Goal: Task Accomplishment & Management: Use online tool/utility

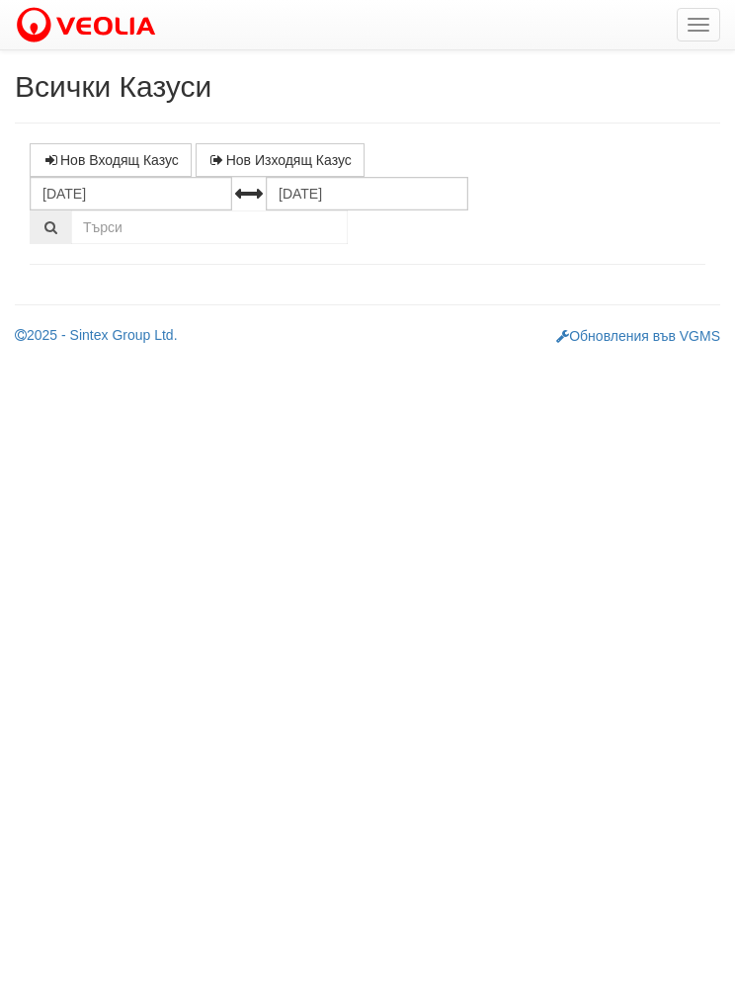
select select "1"
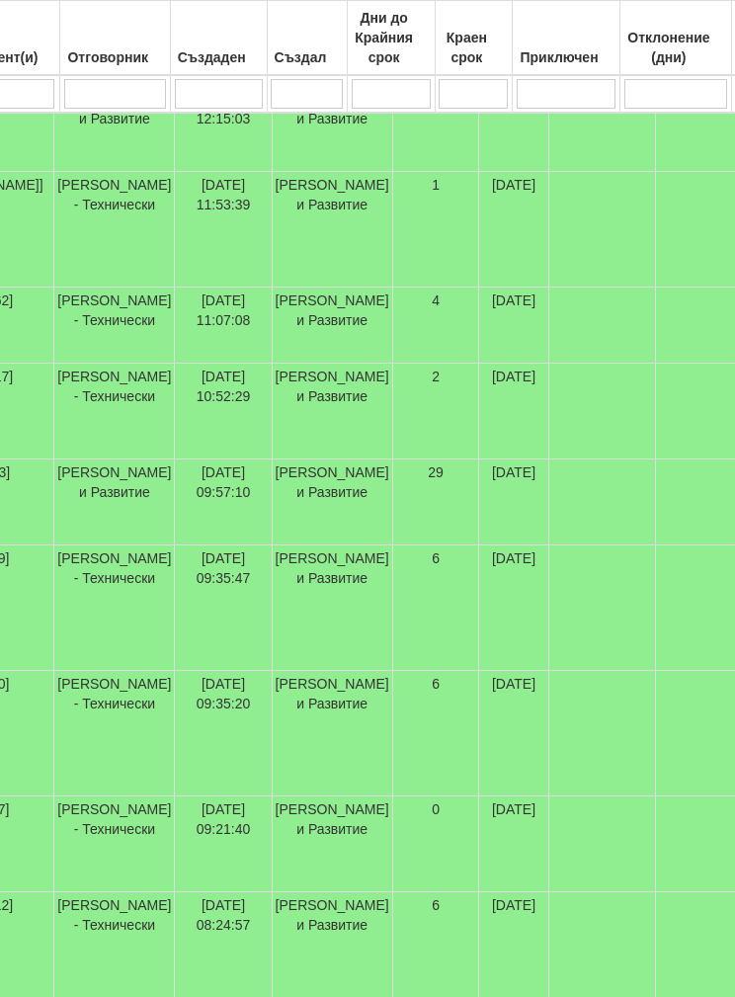
scroll to position [629, 336]
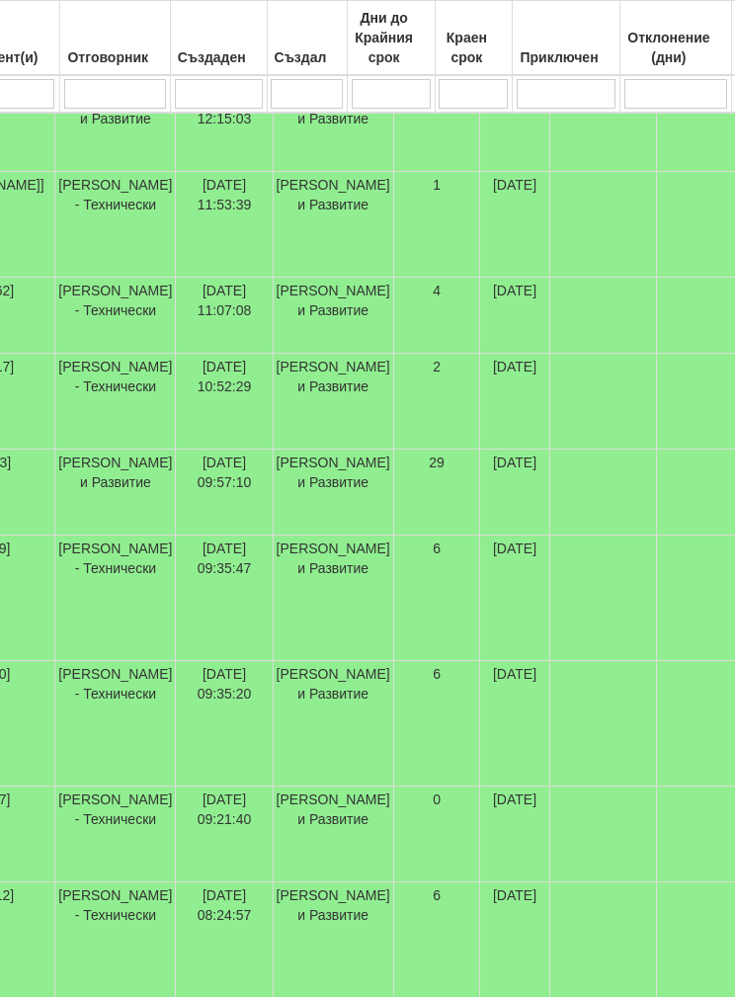
select select "40"
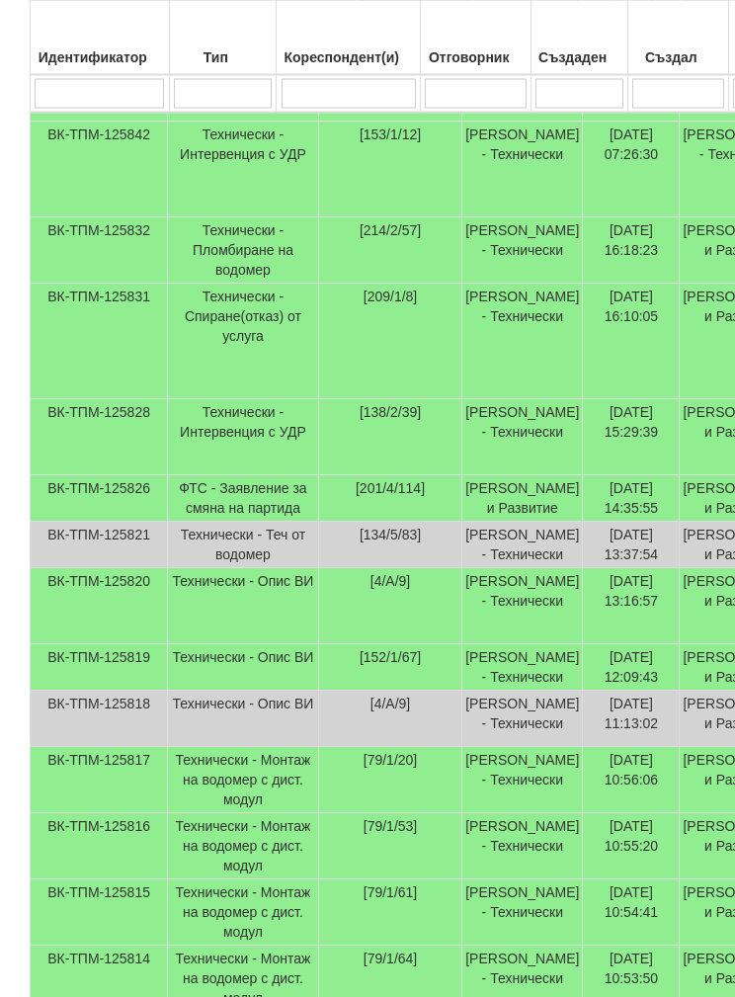
scroll to position [1388, 0]
click at [221, 284] on td "Технически - Пломбиране на водомер" at bounding box center [243, 250] width 151 height 66
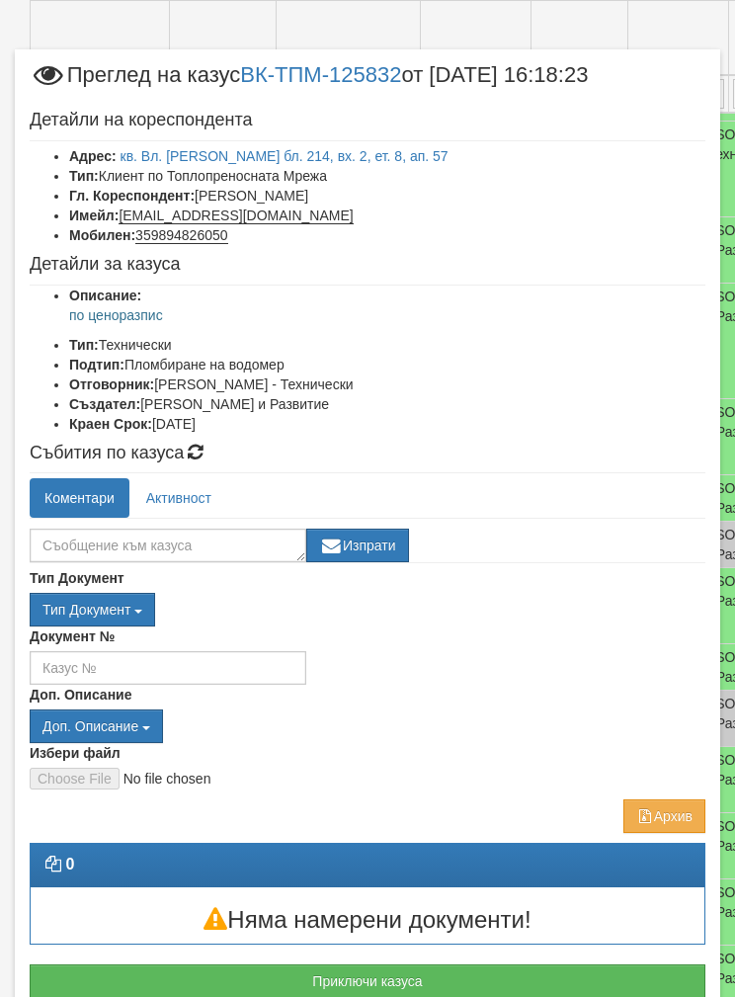
click at [677, 996] on button "Отказ" at bounding box center [670, 1014] width 70 height 32
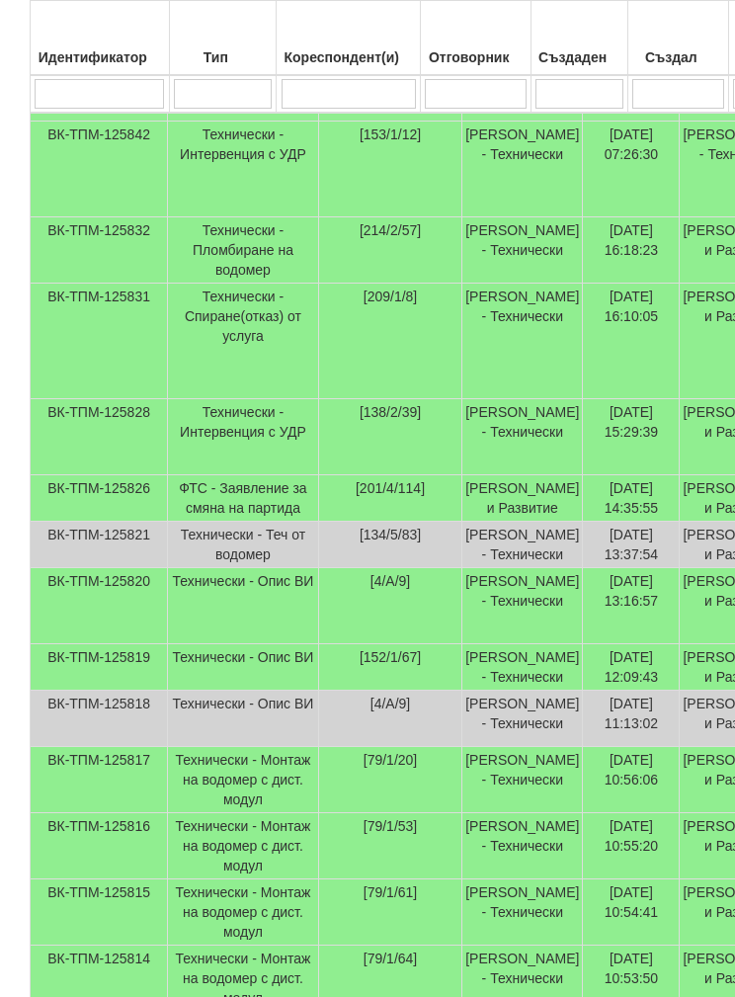
click at [179, 399] on td "Технически - Спиране(отказ) от услуга" at bounding box center [243, 342] width 151 height 116
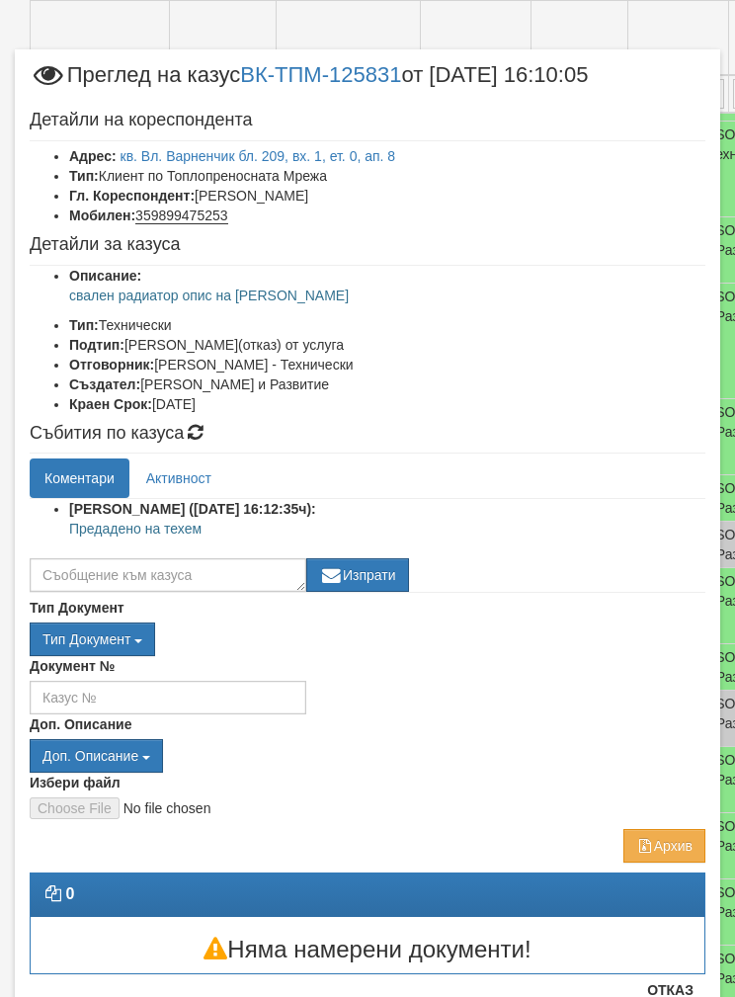
click at [669, 996] on button "Отказ" at bounding box center [670, 990] width 70 height 32
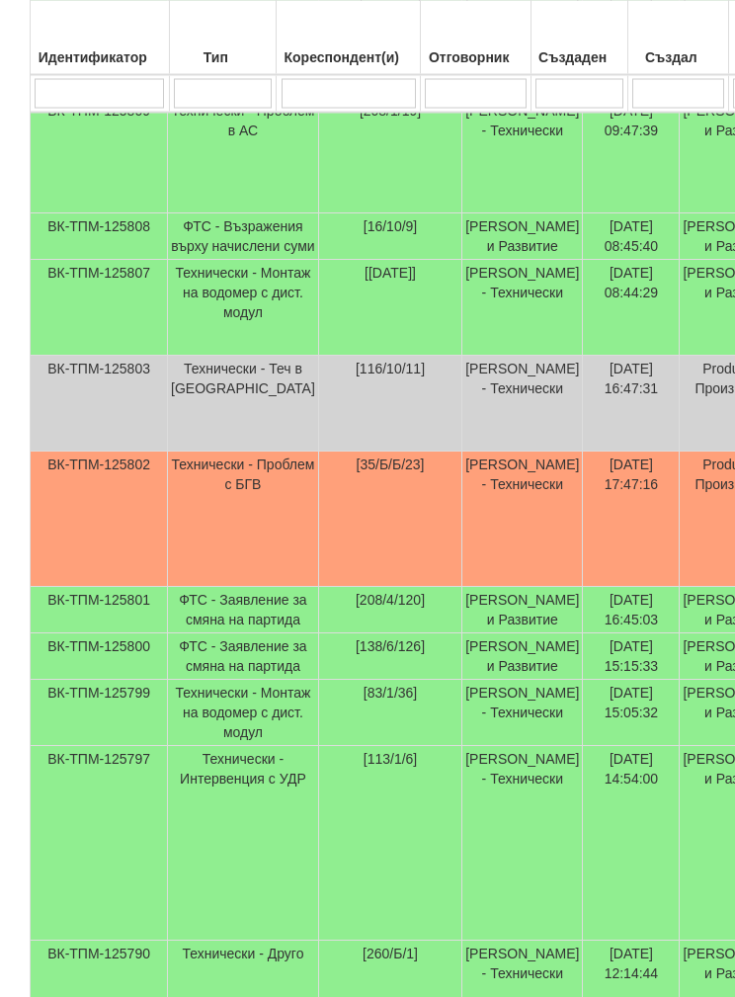
scroll to position [2646, 0]
click at [211, 213] on td "Технически - Проблем в АС" at bounding box center [243, 156] width 151 height 116
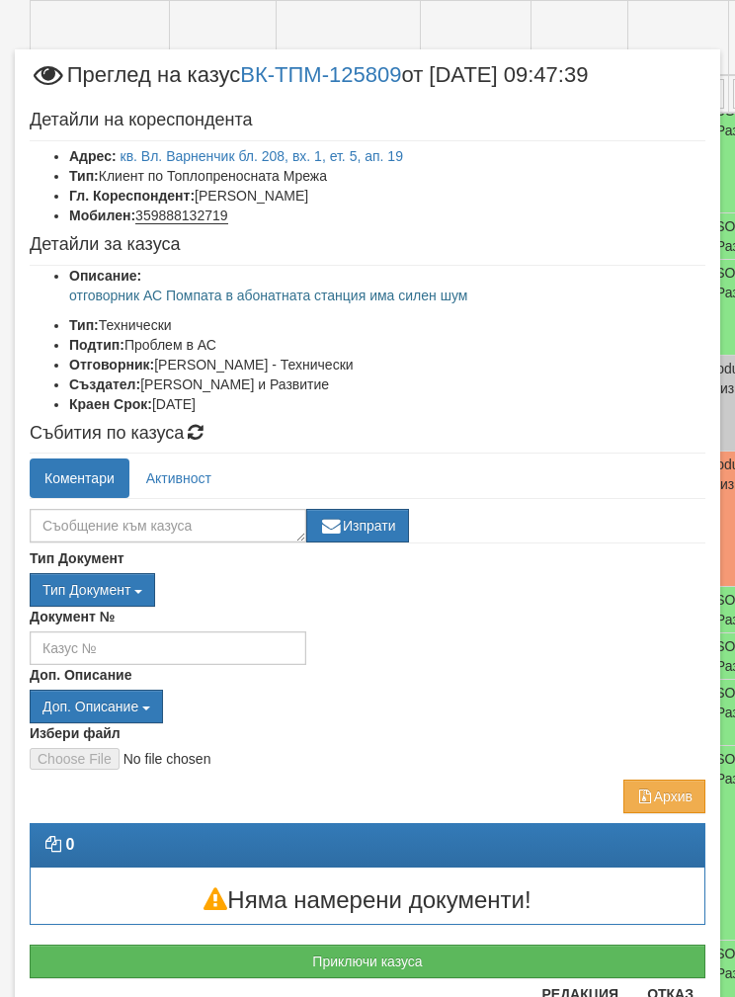
click at [669, 996] on button "Отказ" at bounding box center [670, 994] width 70 height 32
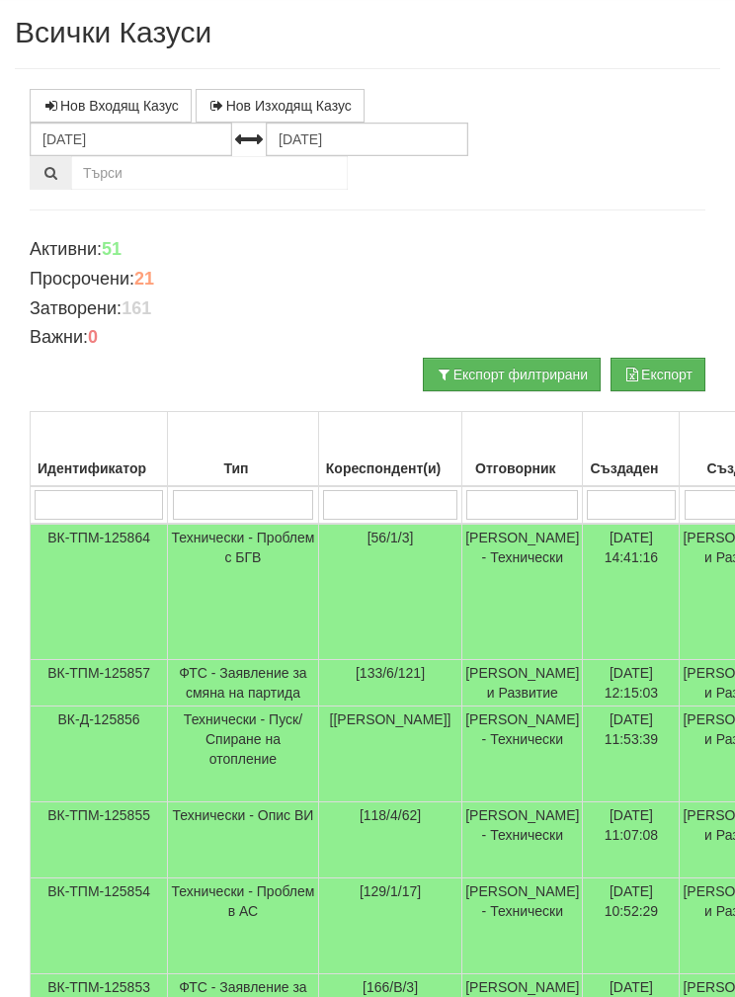
scroll to position [0, 0]
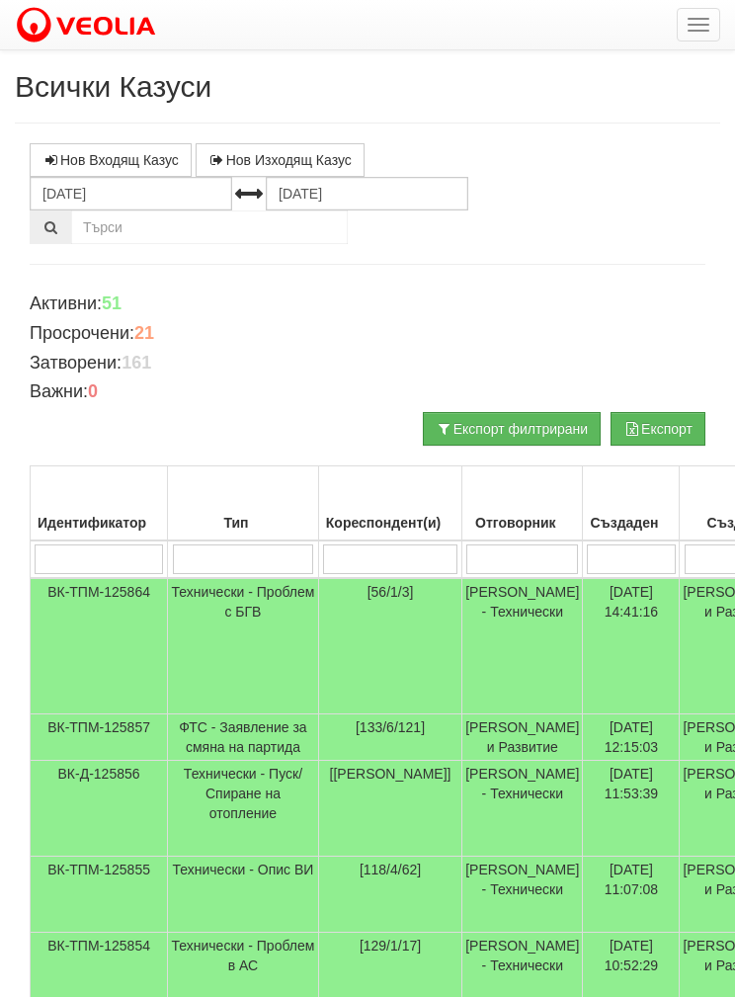
click at [694, 16] on button "button" at bounding box center [698, 25] width 43 height 34
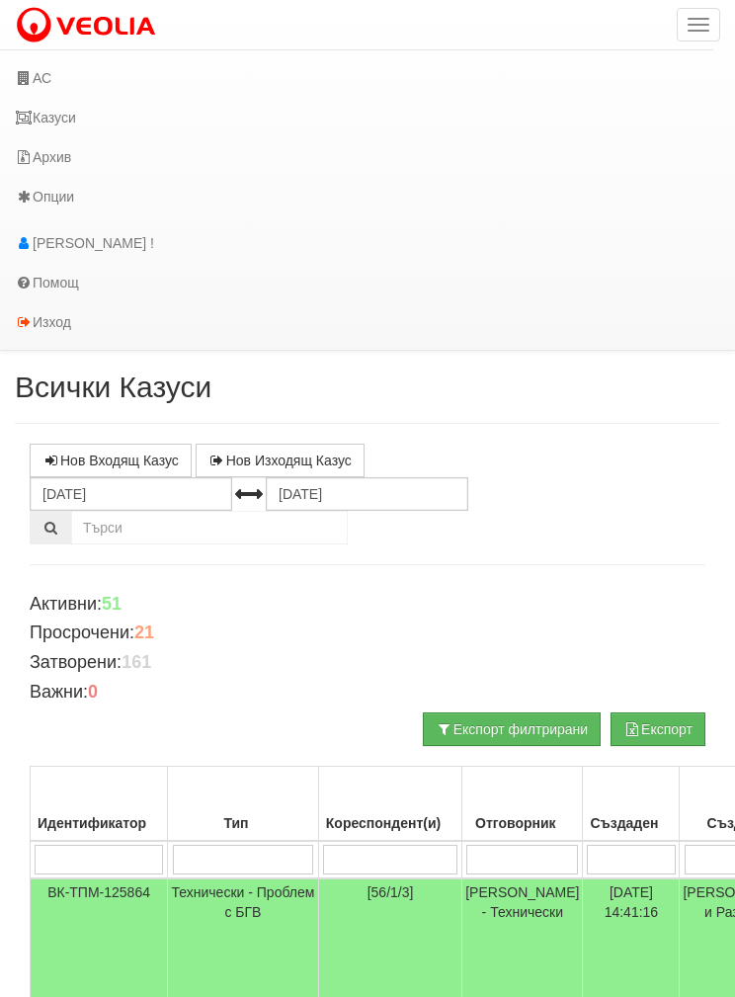
click at [48, 113] on link "Казуси" at bounding box center [357, 118] width 714 height 40
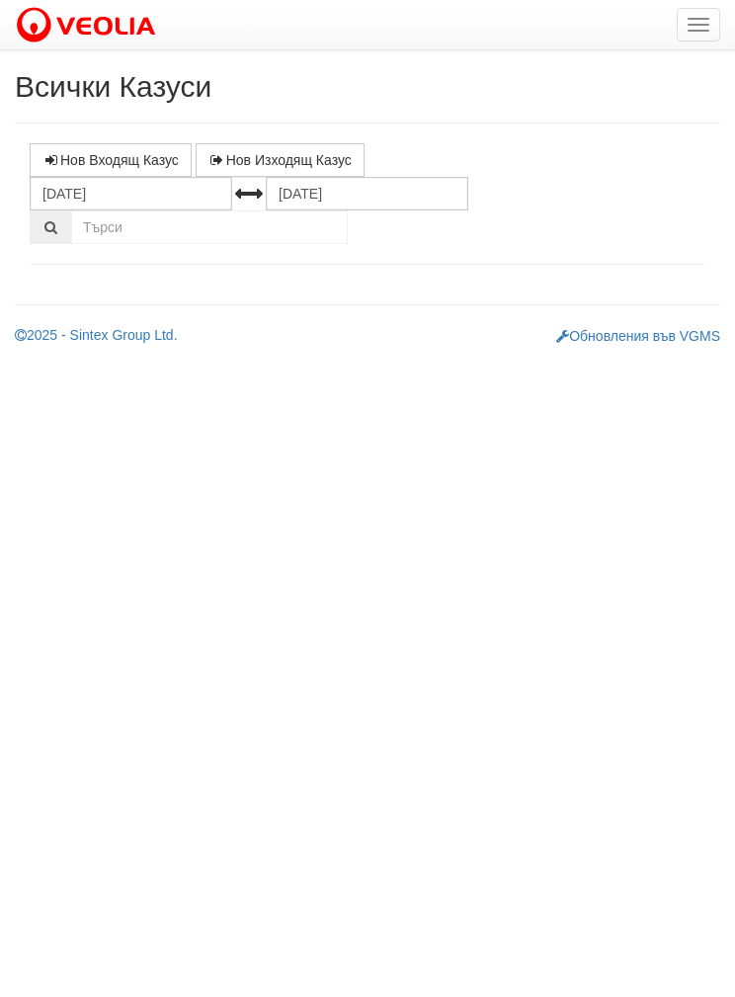
select select "1"
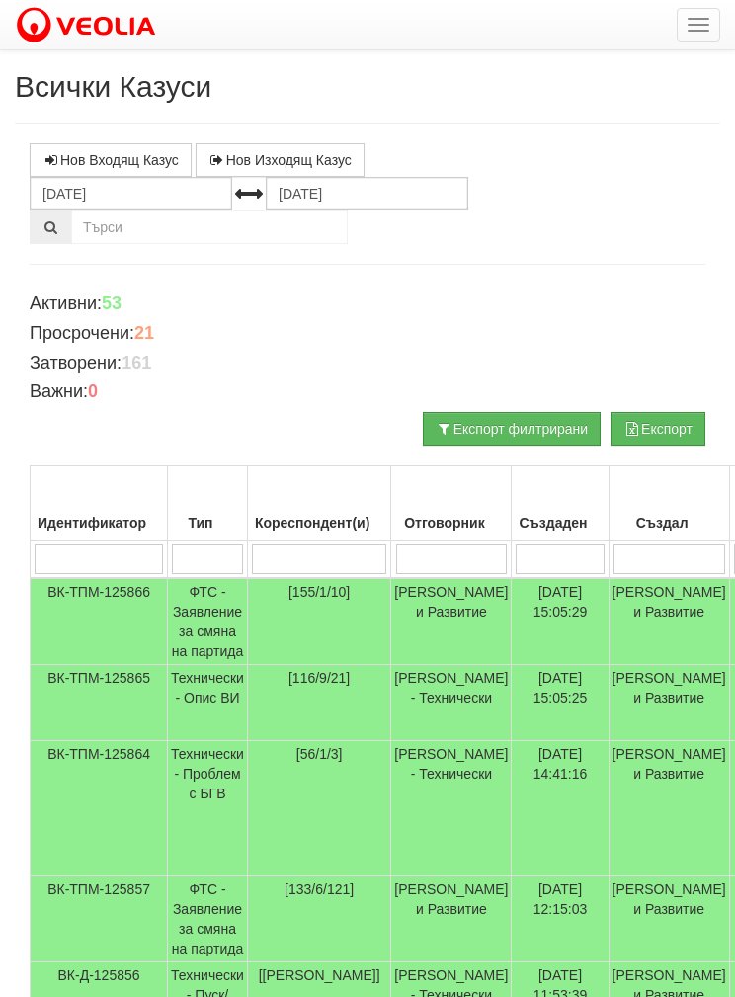
click at [715, 24] on button "button" at bounding box center [698, 25] width 43 height 34
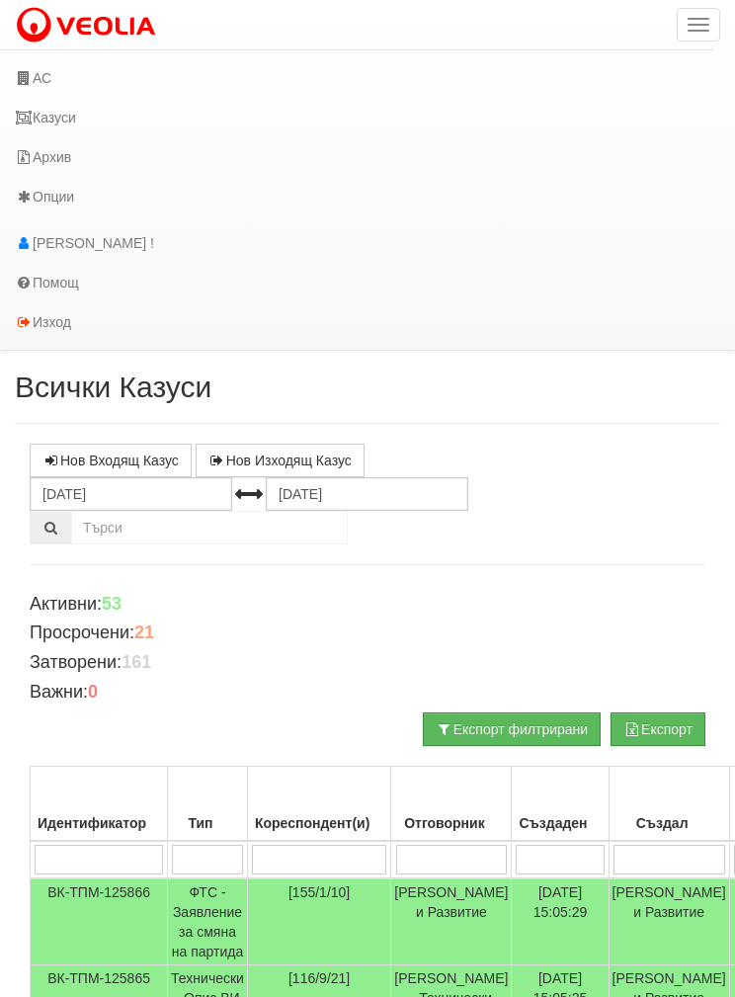
click at [27, 78] on icon at bounding box center [24, 78] width 18 height 14
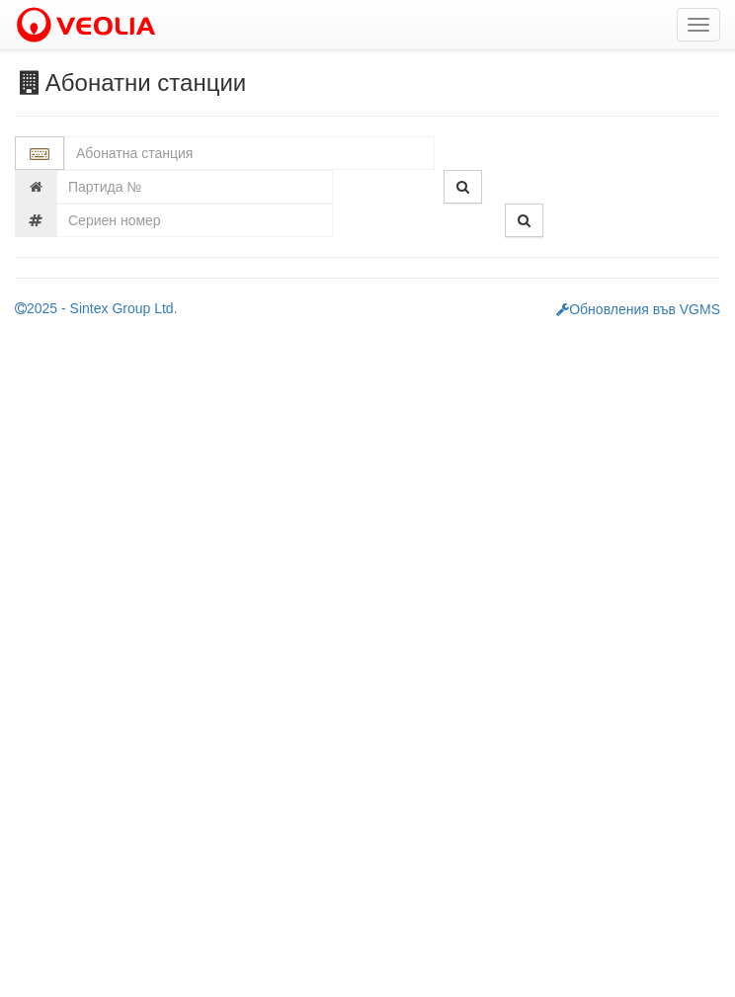
click at [128, 152] on input "text" at bounding box center [249, 153] width 371 height 34
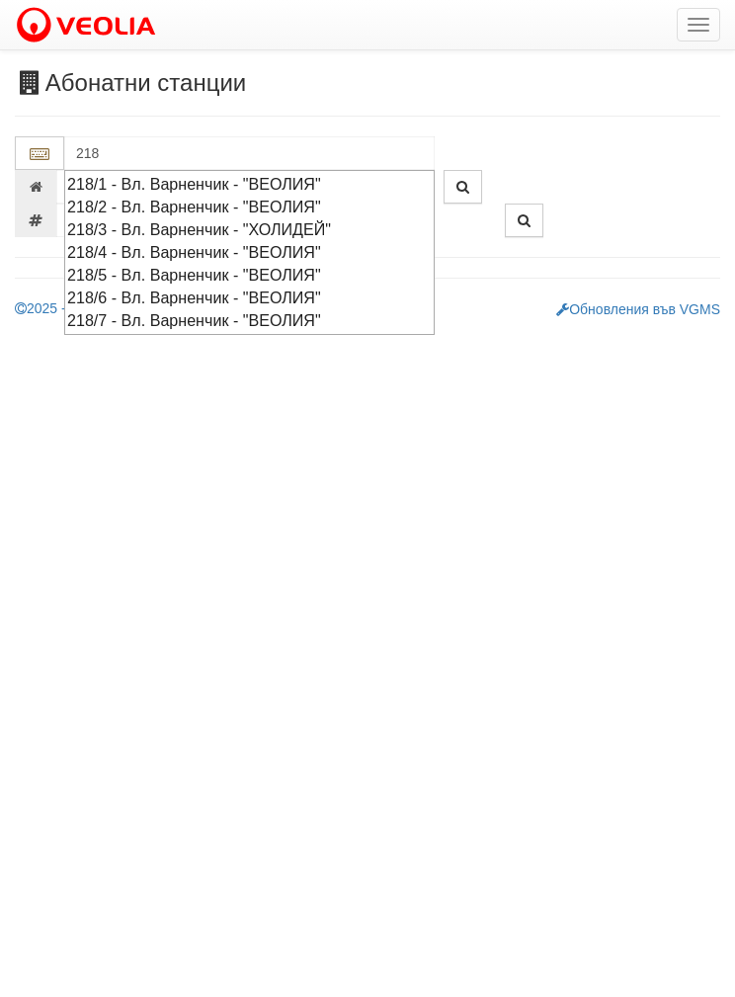
click at [104, 293] on div "218/6 - Вл. Варненчик - "ВЕОЛИЯ"" at bounding box center [249, 298] width 365 height 23
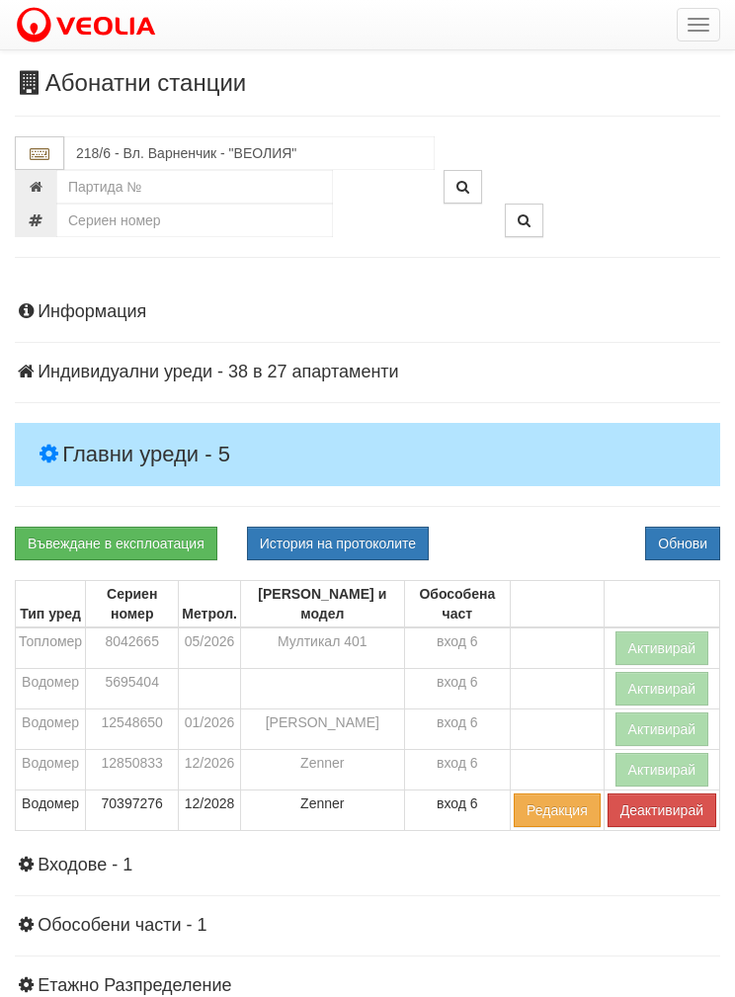
click at [80, 427] on h4 "Главни уреди - 5" at bounding box center [368, 454] width 706 height 63
click at [304, 541] on button "История на протоколите" at bounding box center [338, 544] width 182 height 34
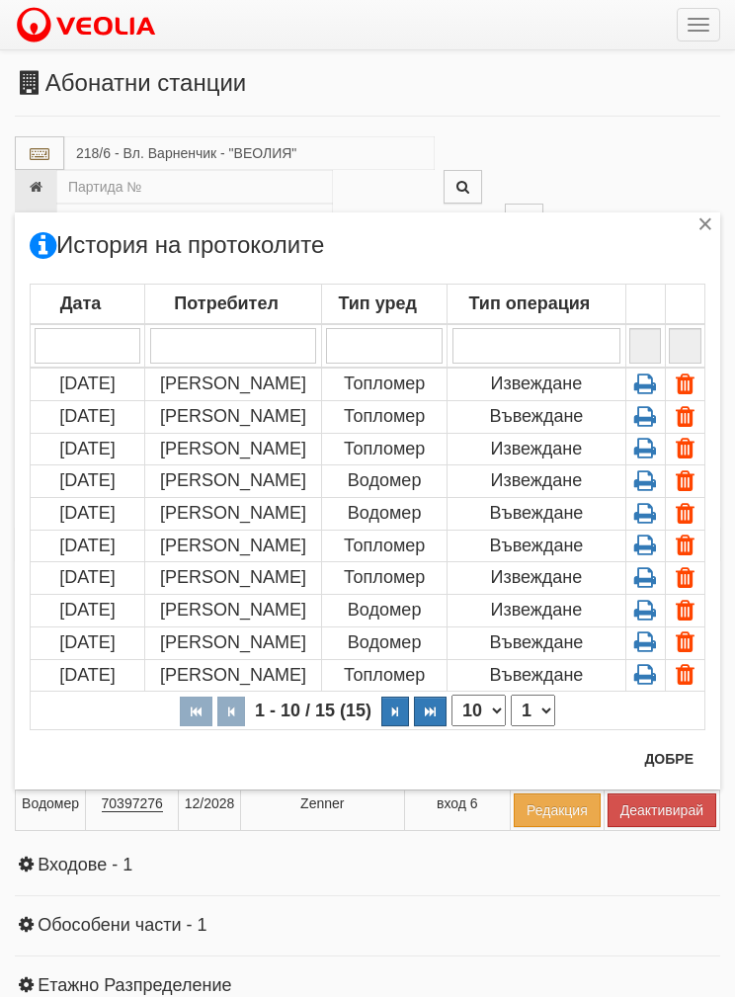
click at [719, 773] on div "× История на протоколите Дата Потребител Тип уред Тип операция 1 - 10 / 15 (15)…" at bounding box center [368, 500] width 706 height 577
click at [656, 757] on button "Добре" at bounding box center [669, 759] width 73 height 32
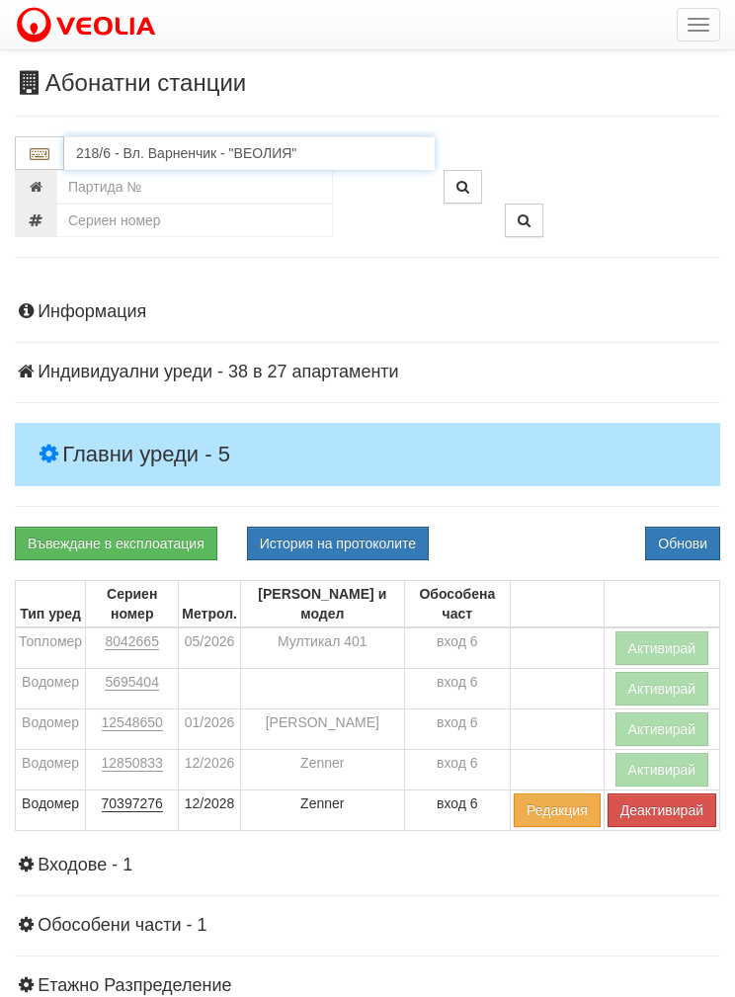
click at [109, 158] on input "218/6 - Вл. Варненчик - "ВЕОЛИЯ"" at bounding box center [249, 153] width 371 height 34
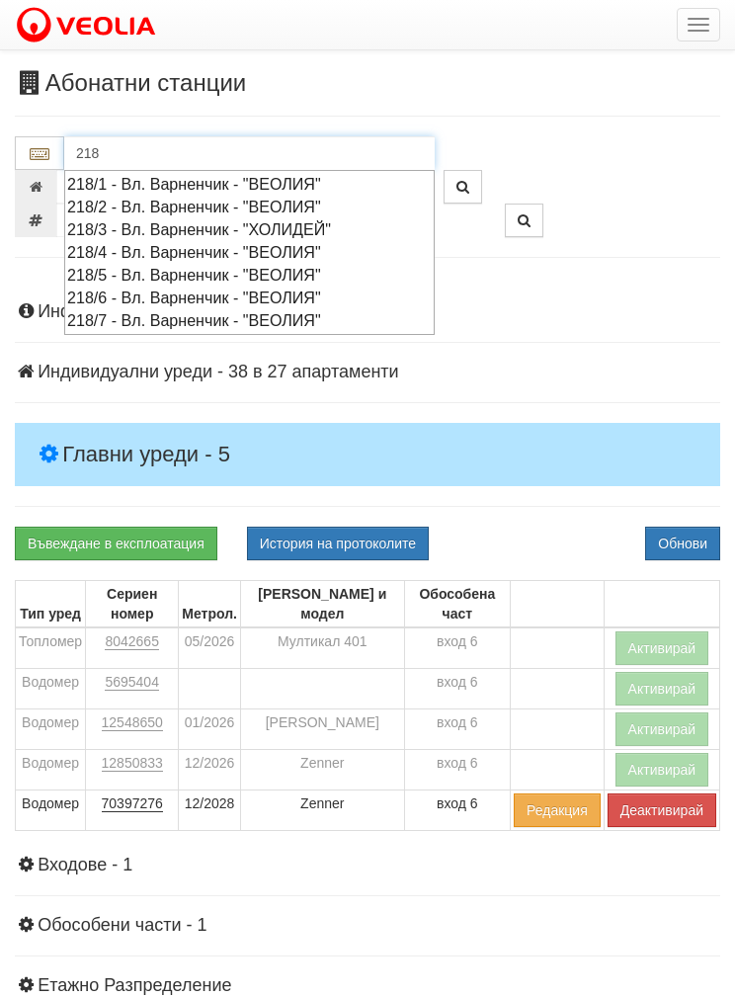
click at [95, 255] on div "218/4 - Вл. Варненчик - "ВЕОЛИЯ"" at bounding box center [249, 252] width 365 height 23
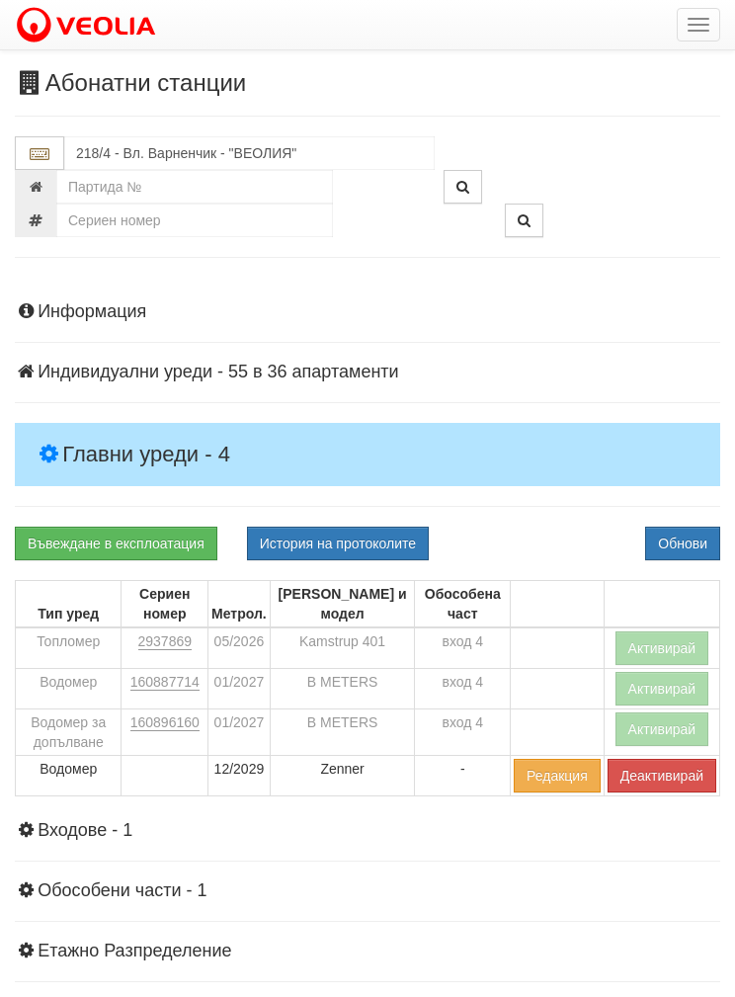
click at [663, 646] on button "Активирай" at bounding box center [663, 649] width 94 height 34
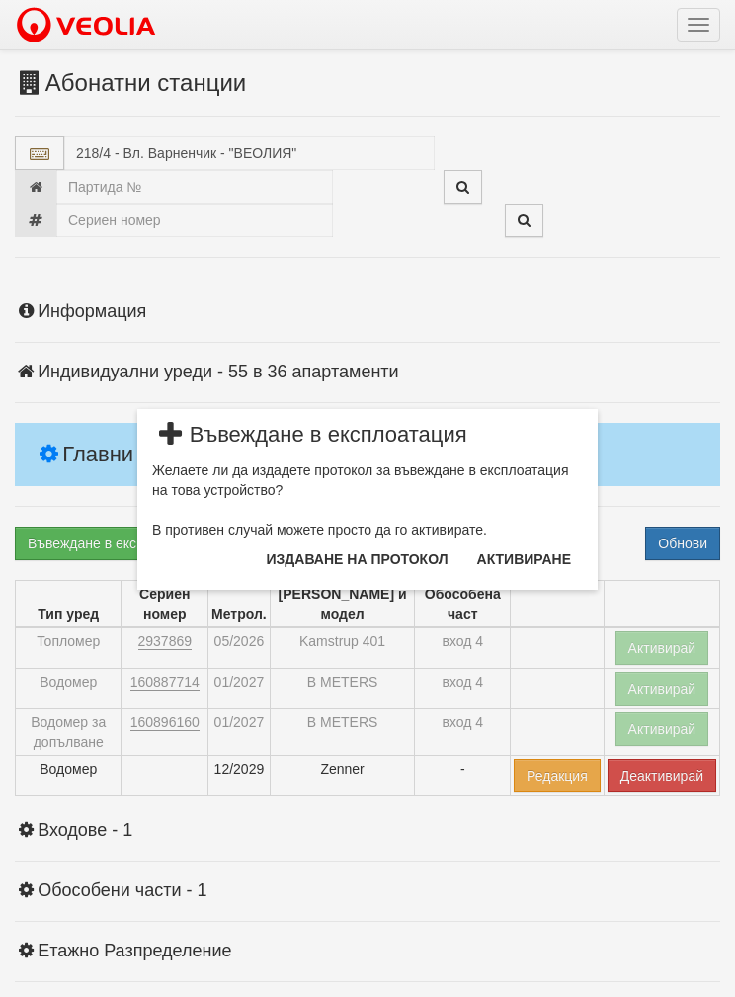
click at [296, 552] on button "Издаване на протокол" at bounding box center [358, 560] width 206 height 32
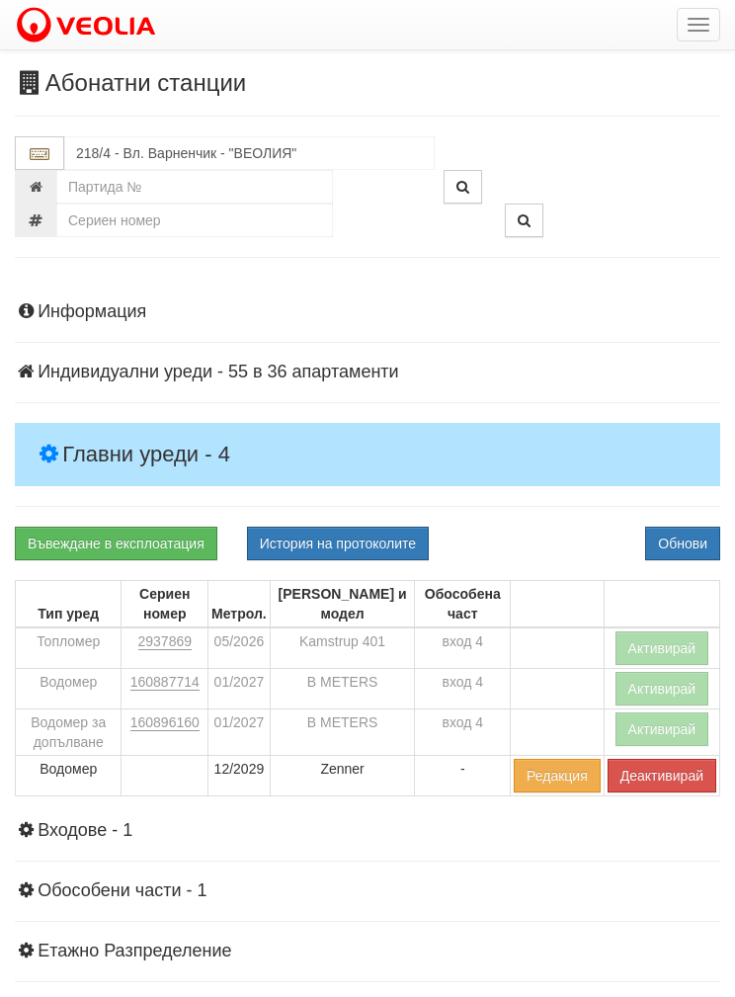
click at [643, 559] on div "Въвеждане в експлоатация История на протоколите Обнови Тип уред Сериен номер Ме…" at bounding box center [368, 672] width 706 height 290
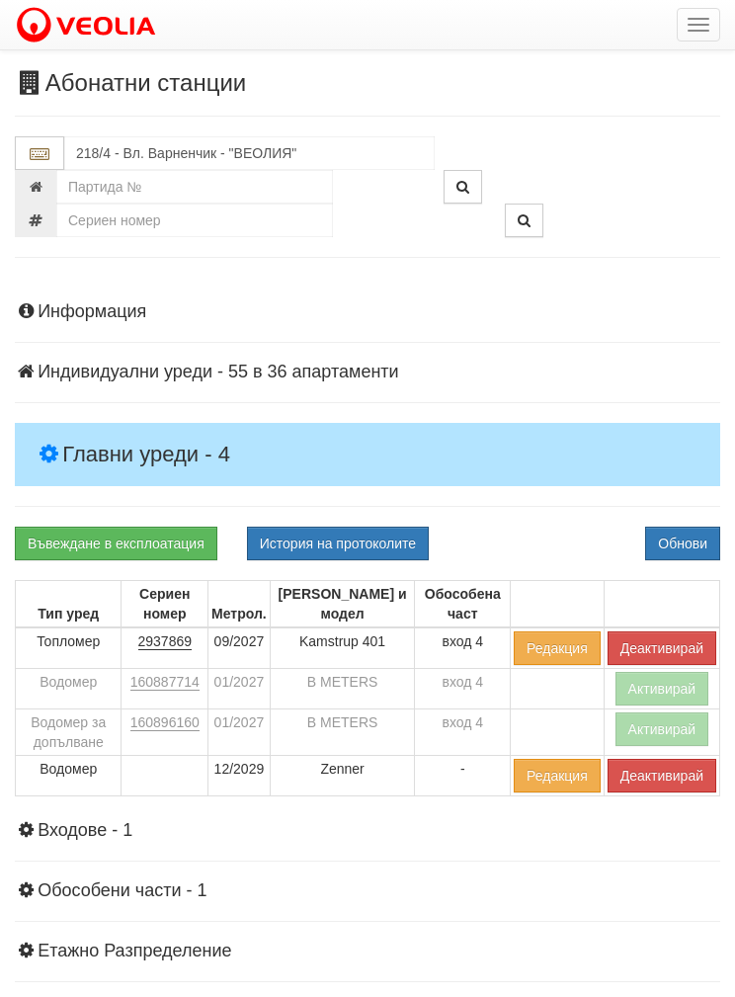
click at [646, 731] on button "Активирай" at bounding box center [663, 730] width 94 height 34
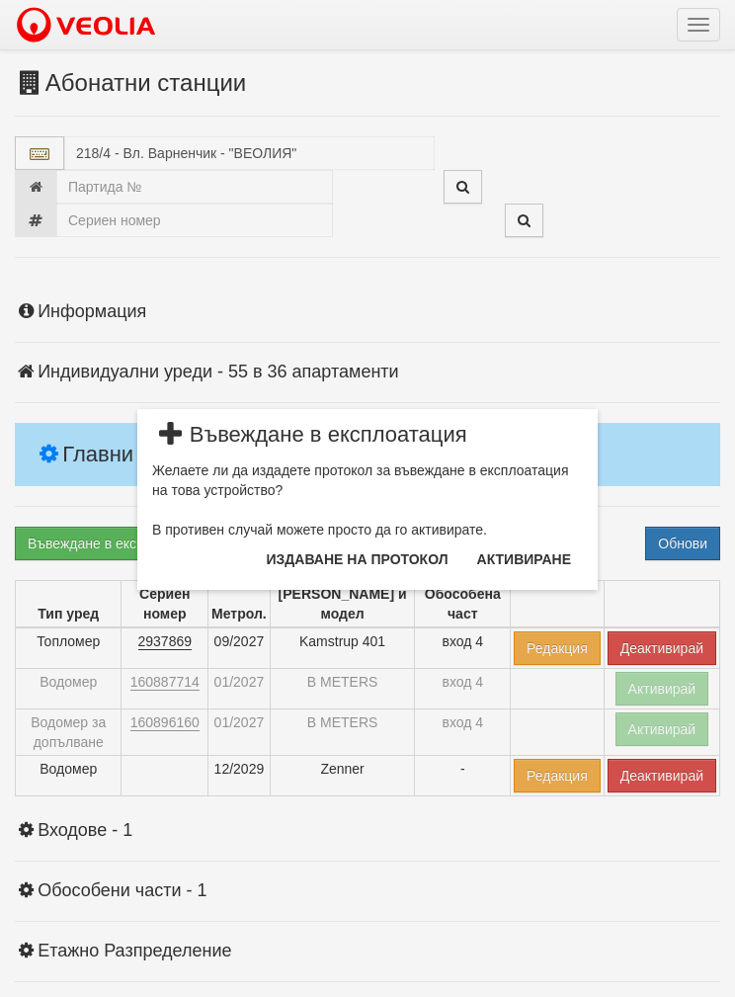
click at [318, 549] on button "Издаване на протокол" at bounding box center [358, 560] width 206 height 32
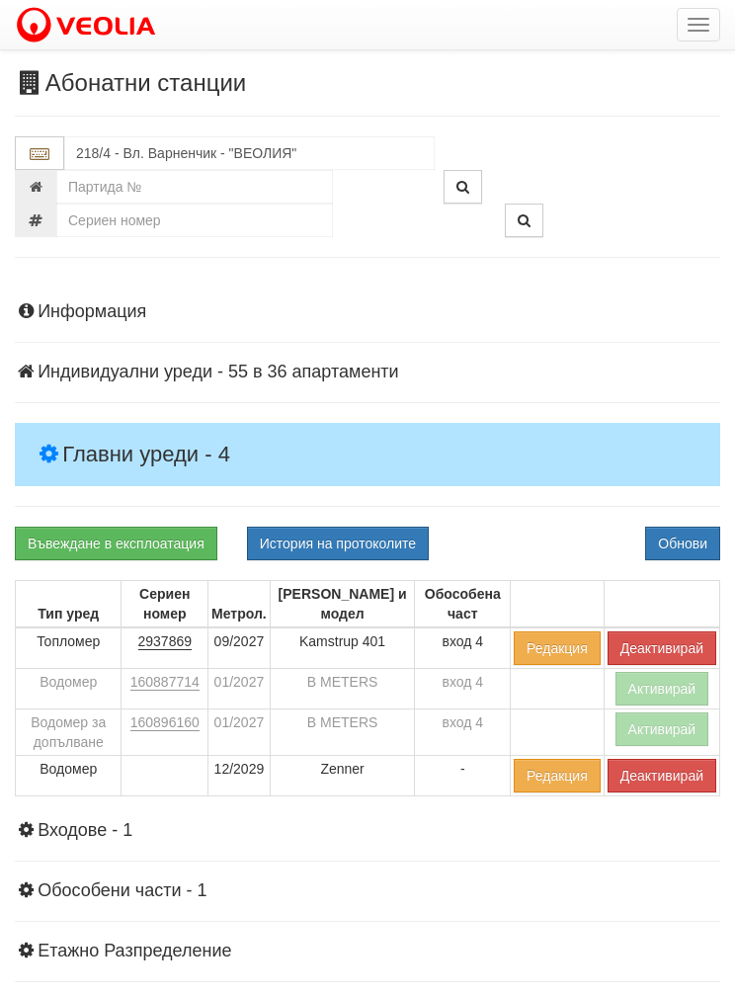
click at [656, 548] on button "Обнови" at bounding box center [682, 544] width 75 height 34
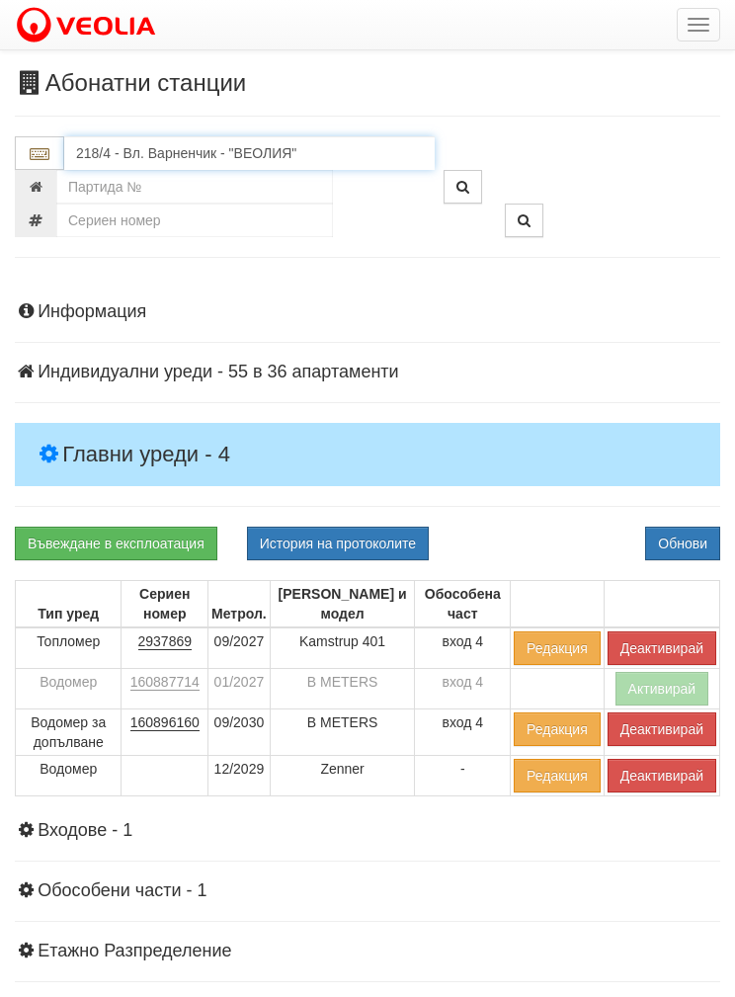
click at [115, 154] on input "218/4 - Вл. Варненчик - "ВЕОЛИЯ"" at bounding box center [249, 153] width 371 height 34
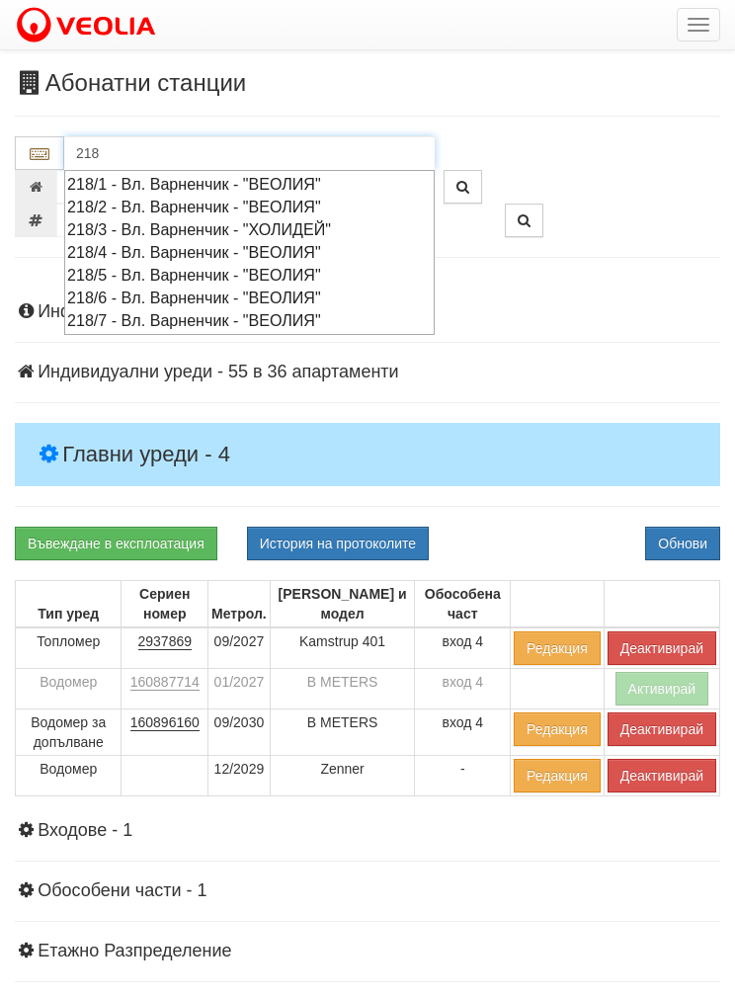
click at [89, 310] on div "218/7 - Вл. Варненчик - "ВЕОЛИЯ"" at bounding box center [249, 320] width 365 height 23
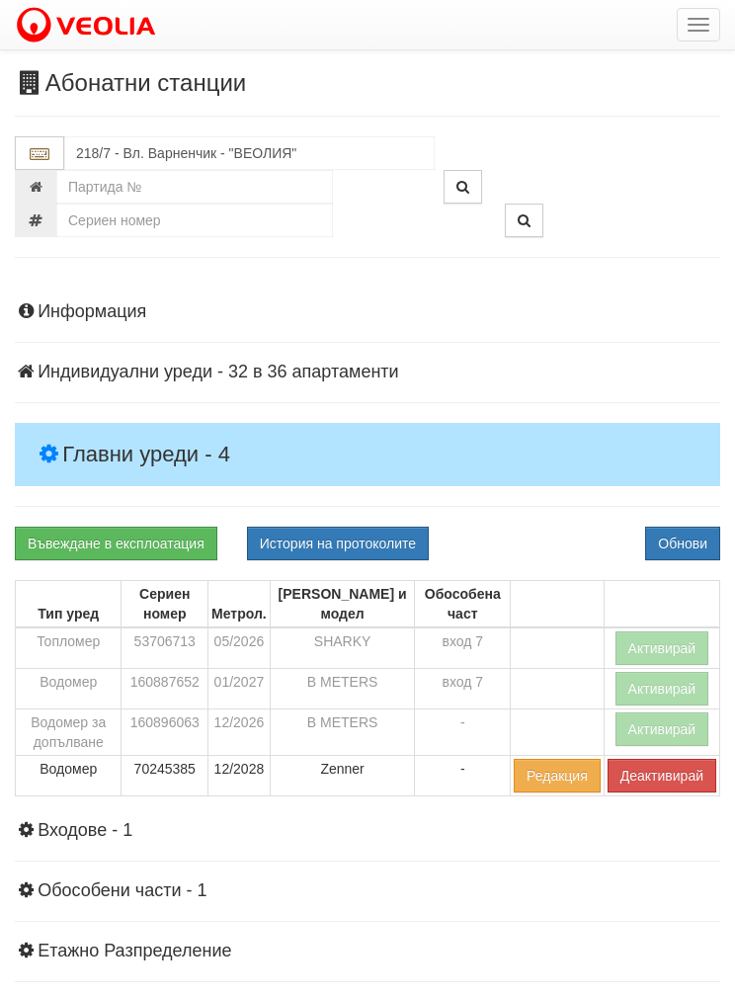
click at [77, 433] on h4 "Главни уреди - 4" at bounding box center [368, 454] width 706 height 63
click at [649, 650] on button "Активирай" at bounding box center [663, 649] width 94 height 34
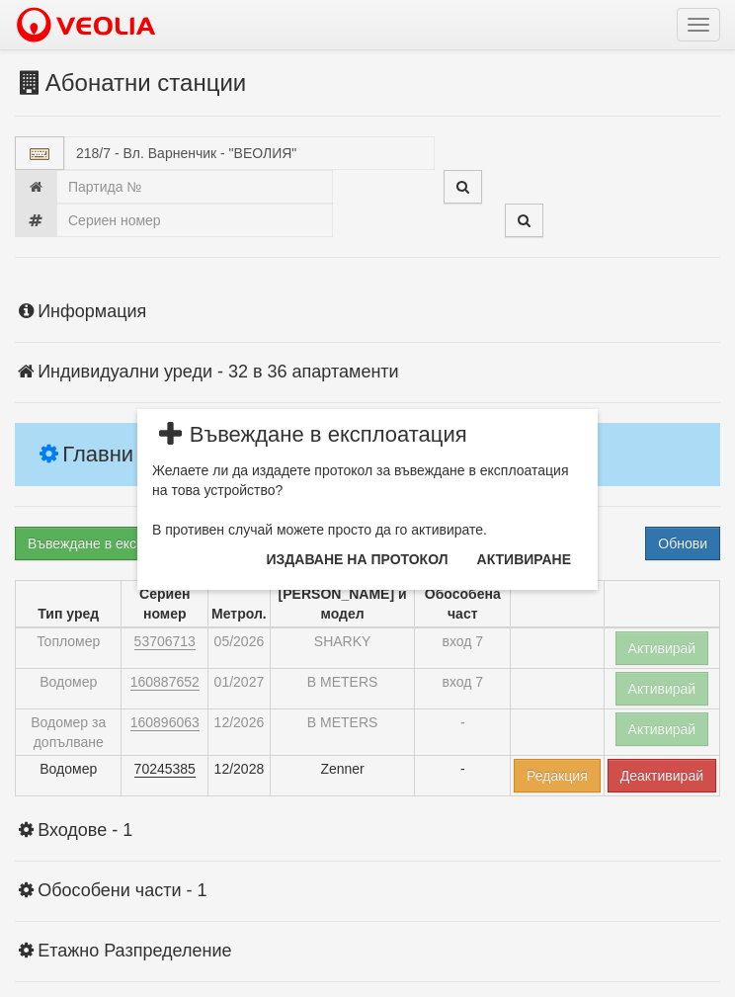
click at [352, 565] on button "Издаване на протокол" at bounding box center [358, 560] width 206 height 32
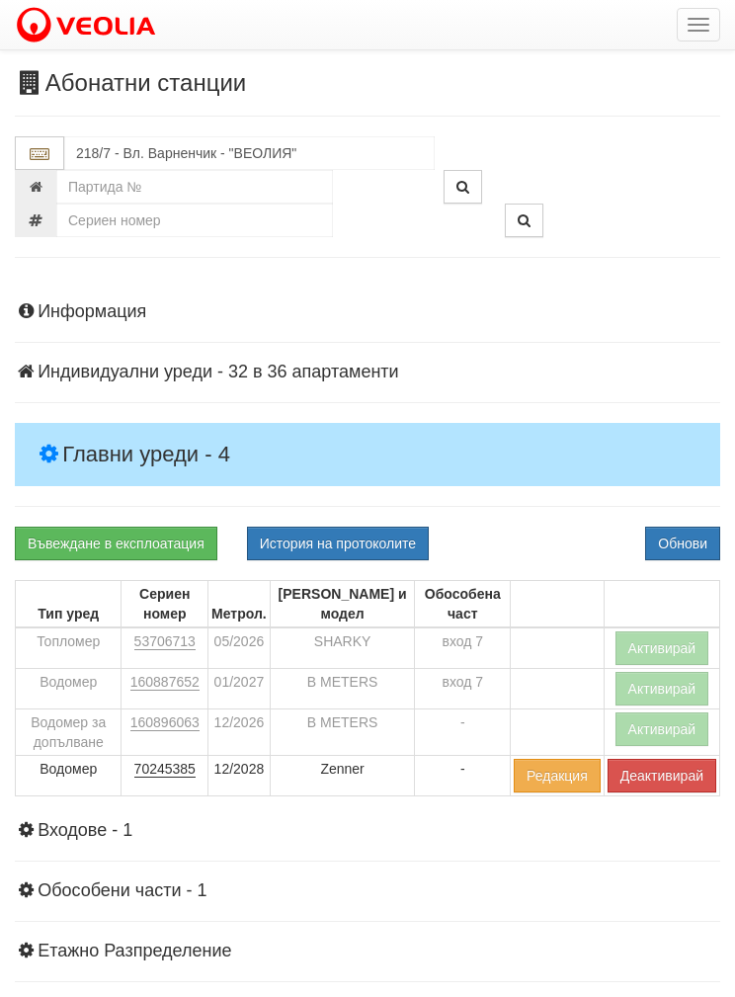
click at [657, 541] on button "Обнови" at bounding box center [682, 544] width 75 height 34
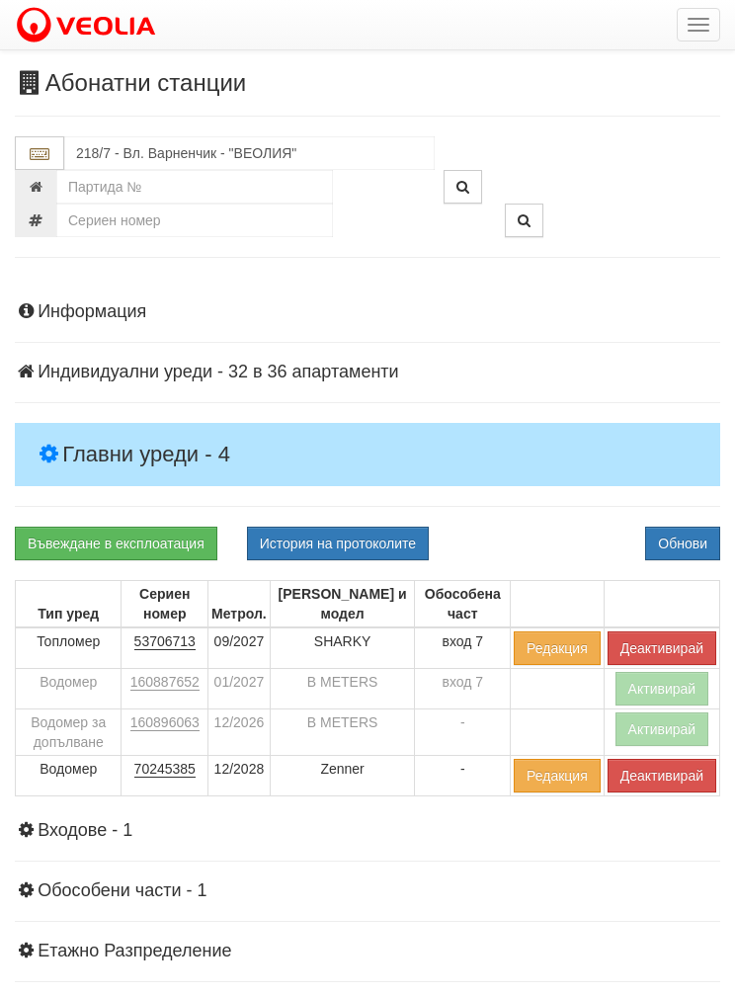
click at [89, 737] on td "Водомер за допълване" at bounding box center [69, 733] width 106 height 46
click at [651, 721] on button "Активирай" at bounding box center [663, 730] width 94 height 34
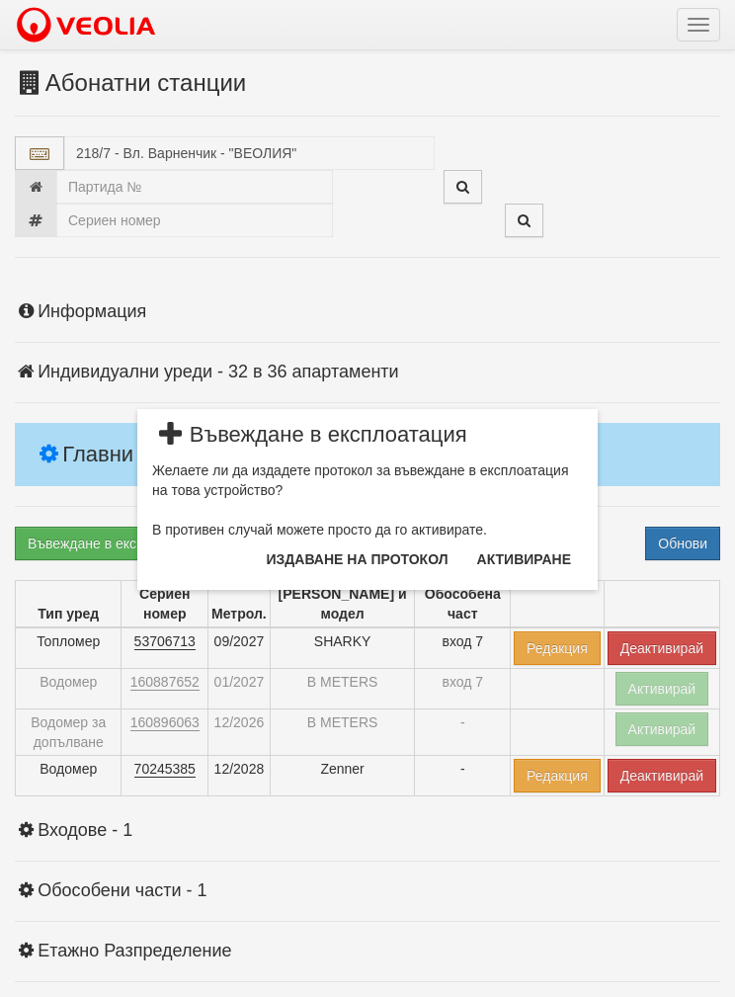
click at [298, 563] on button "Издаване на протокол" at bounding box center [358, 560] width 206 height 32
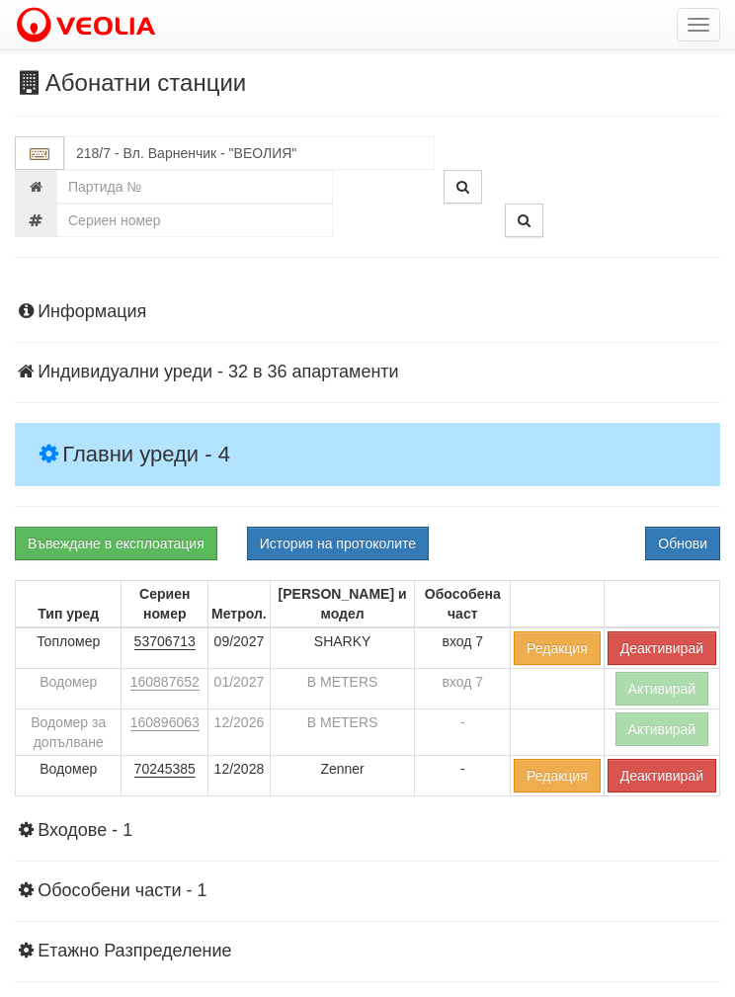
click at [680, 539] on button "Обнови" at bounding box center [682, 544] width 75 height 34
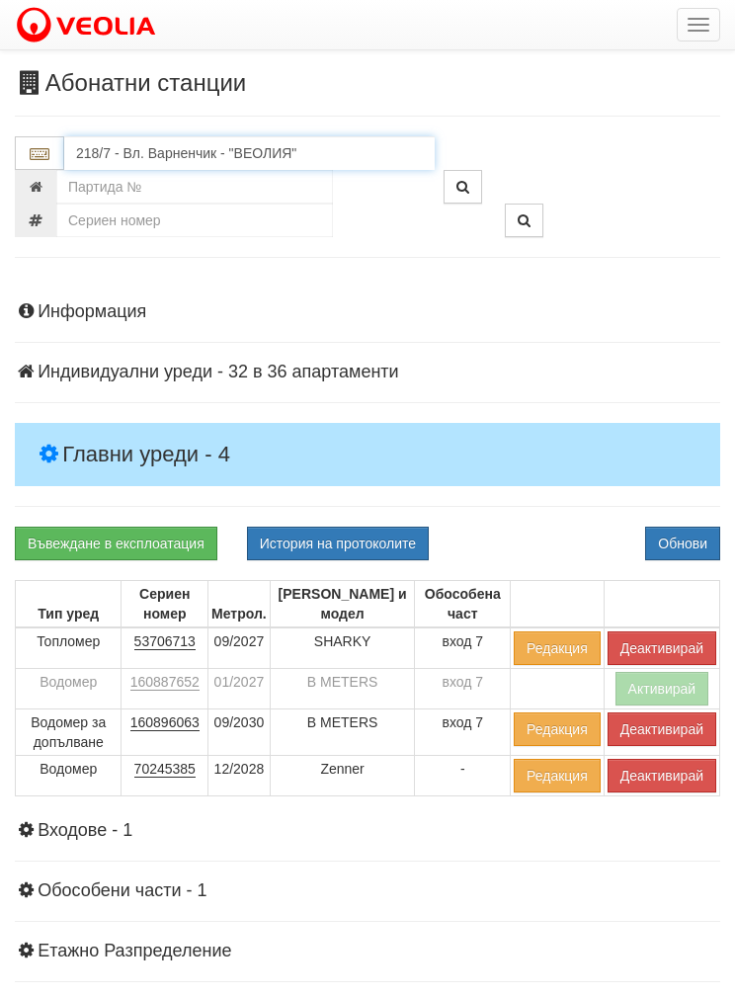
click at [86, 141] on input "218/7 - Вл. Варненчик - "ВЕОЛИЯ"" at bounding box center [249, 153] width 371 height 34
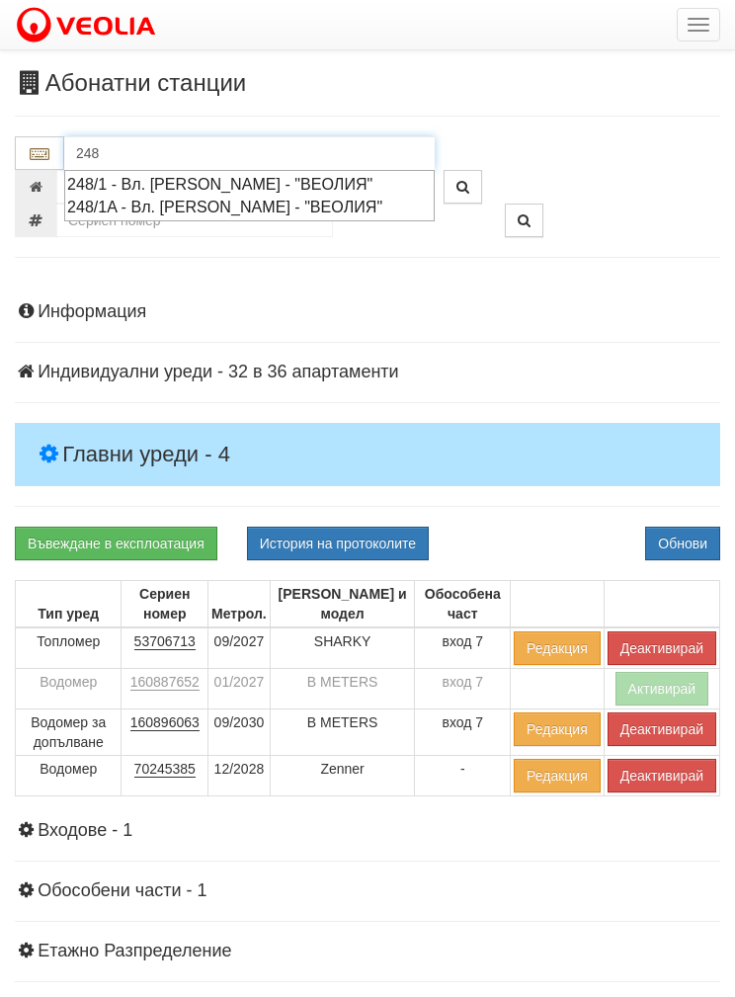
click at [81, 187] on div "248/1 - Вл. Варненчик - "ВЕОЛИЯ"" at bounding box center [249, 184] width 365 height 23
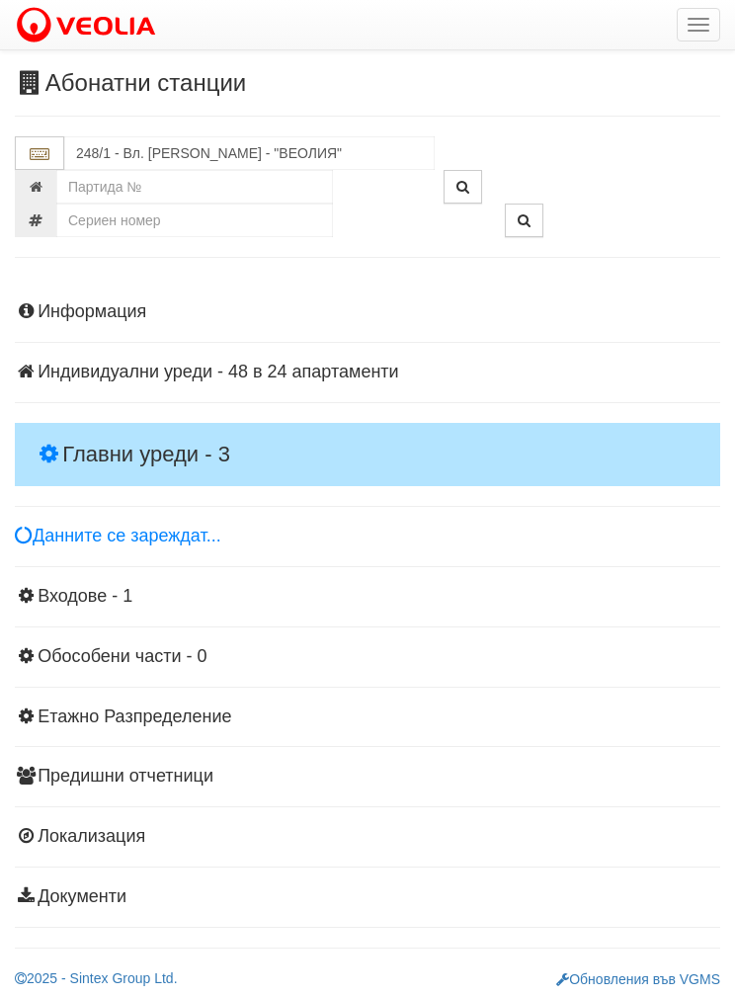
click at [99, 431] on h4 "Главни уреди - 3" at bounding box center [368, 454] width 706 height 63
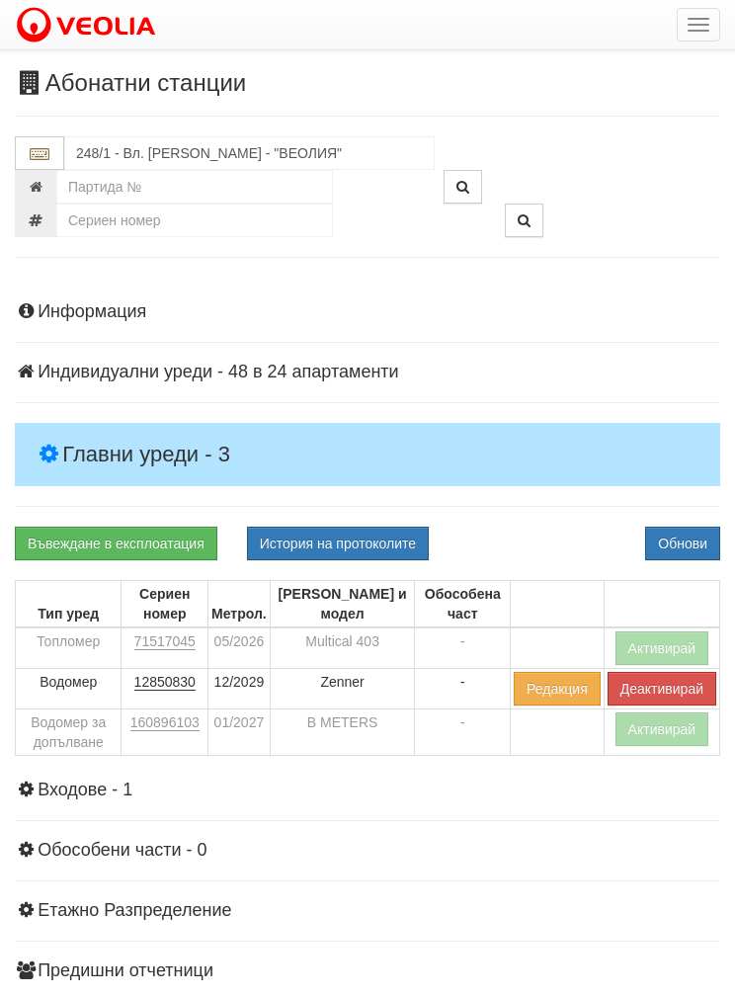
click at [305, 539] on button "История на протоколите" at bounding box center [338, 544] width 182 height 34
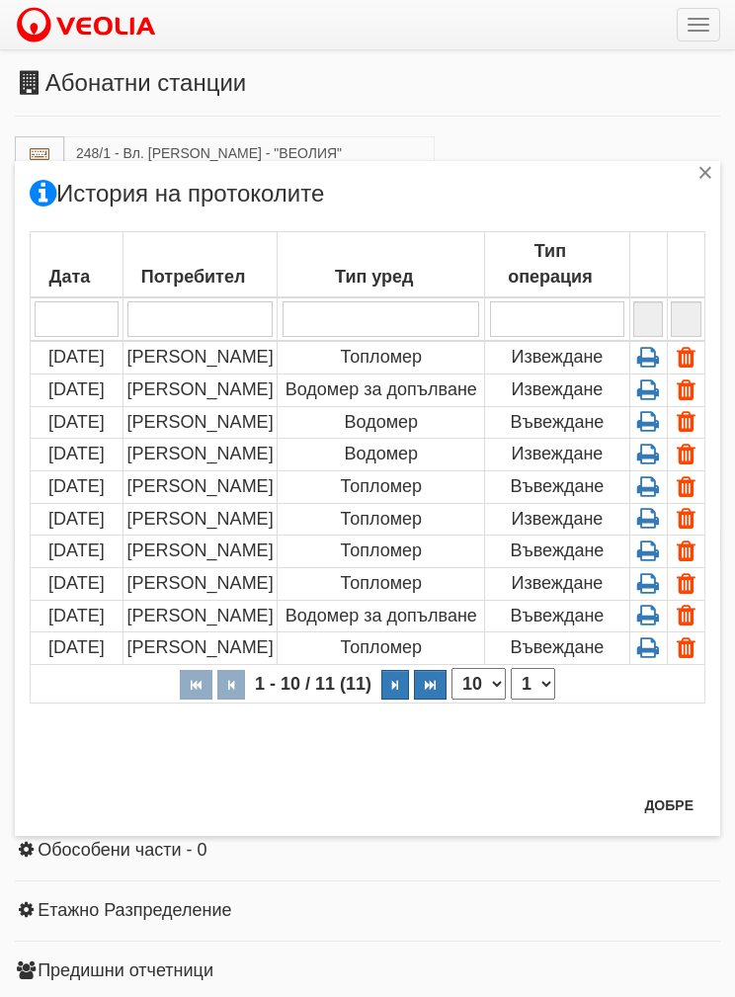
click at [643, 355] on icon at bounding box center [649, 357] width 31 height 18
click at [660, 801] on button "Добре" at bounding box center [669, 806] width 73 height 32
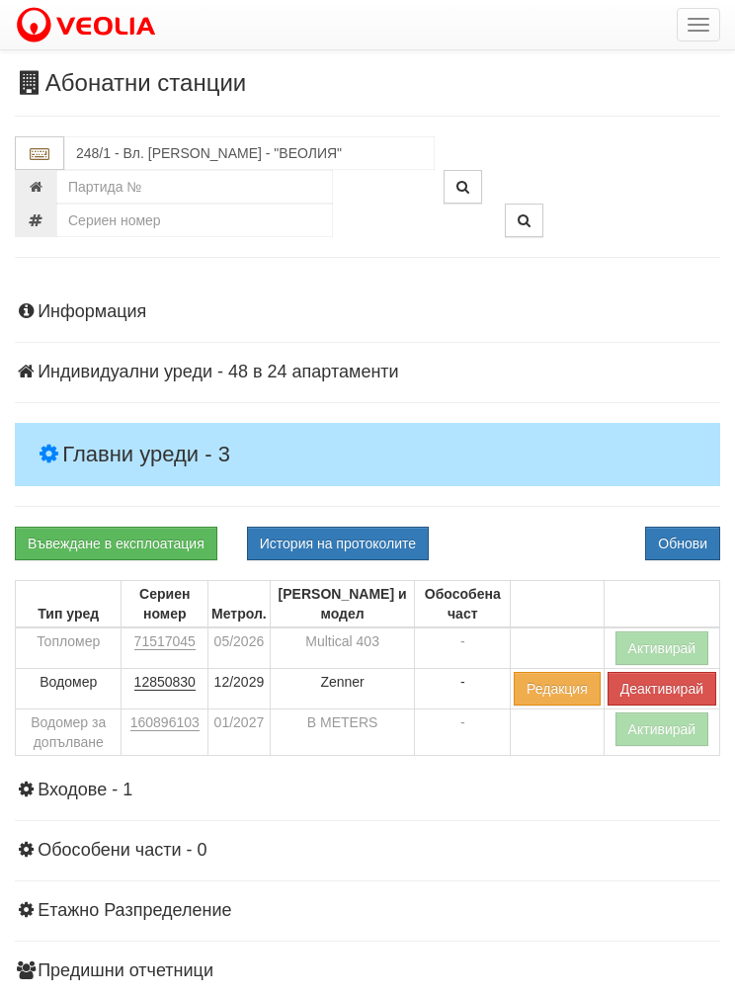
click at [658, 646] on button "Активирай" at bounding box center [663, 649] width 94 height 34
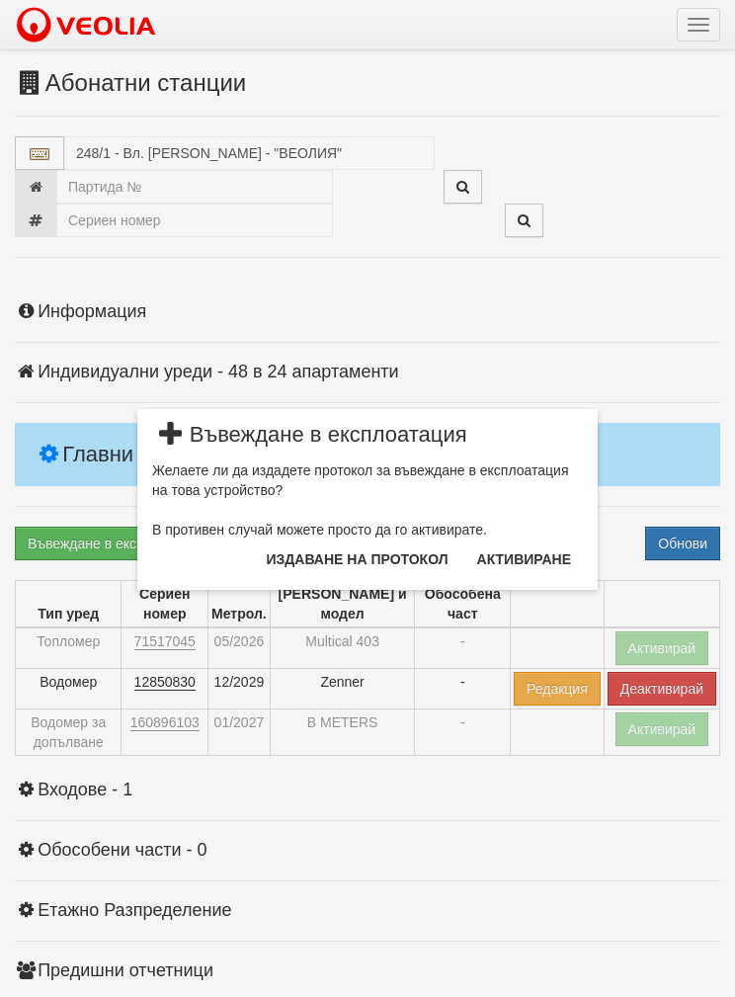
click at [307, 561] on button "Издаване на протокол" at bounding box center [358, 560] width 206 height 32
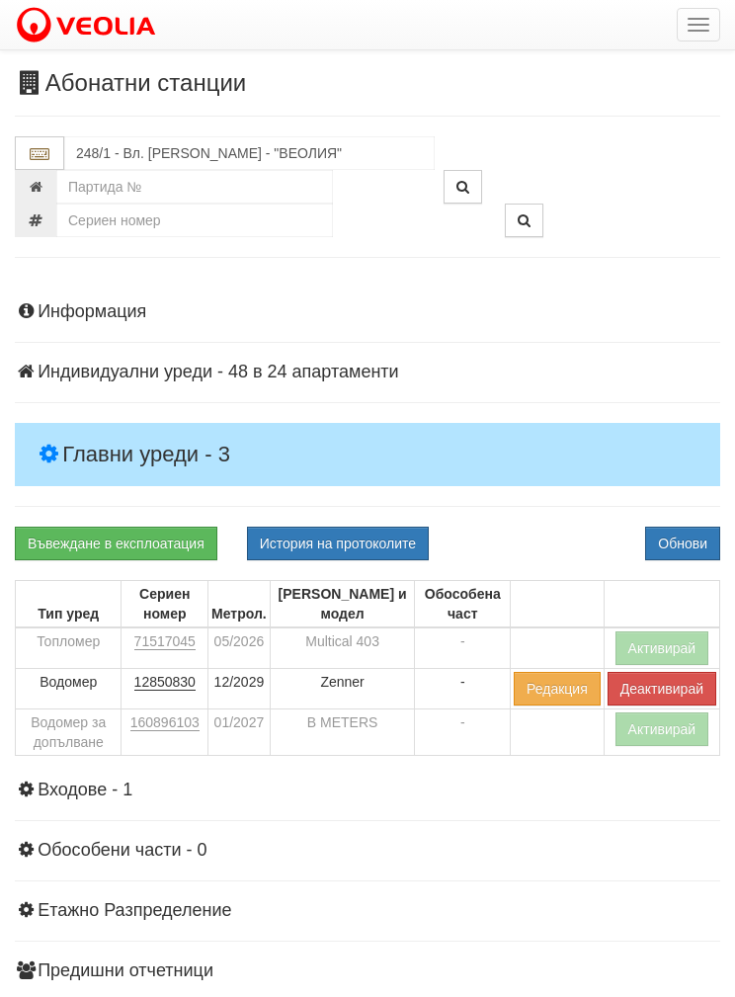
click at [669, 543] on button "Обнови" at bounding box center [682, 544] width 75 height 34
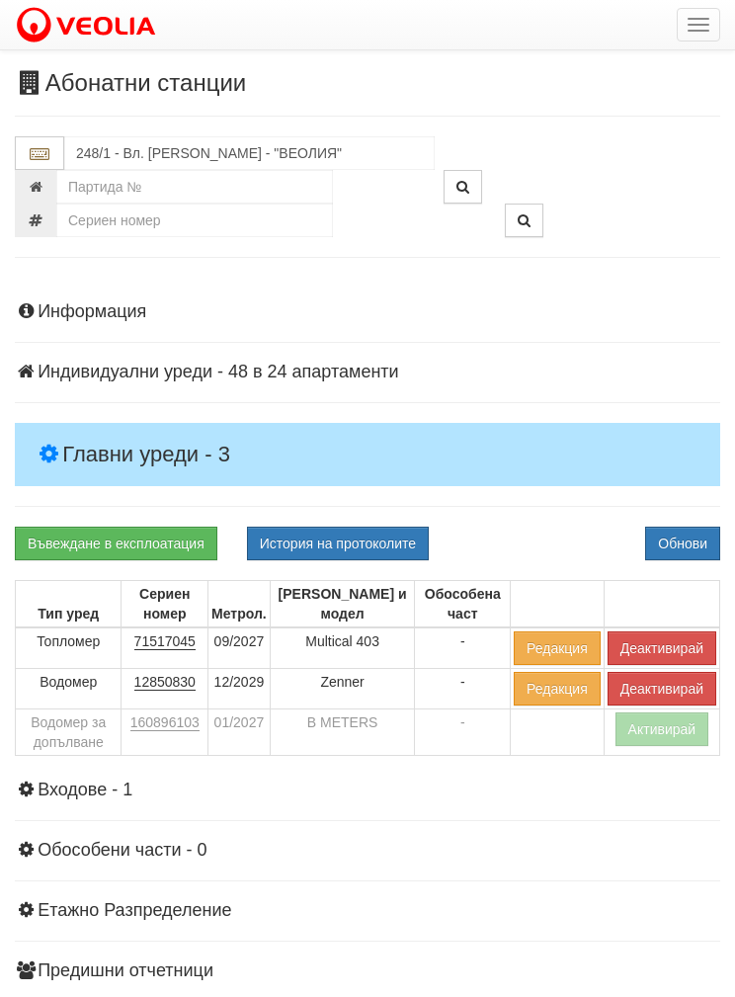
click at [87, 736] on td "Водомер за допълване" at bounding box center [69, 733] width 106 height 46
click at [675, 727] on button "Активирай" at bounding box center [663, 730] width 94 height 34
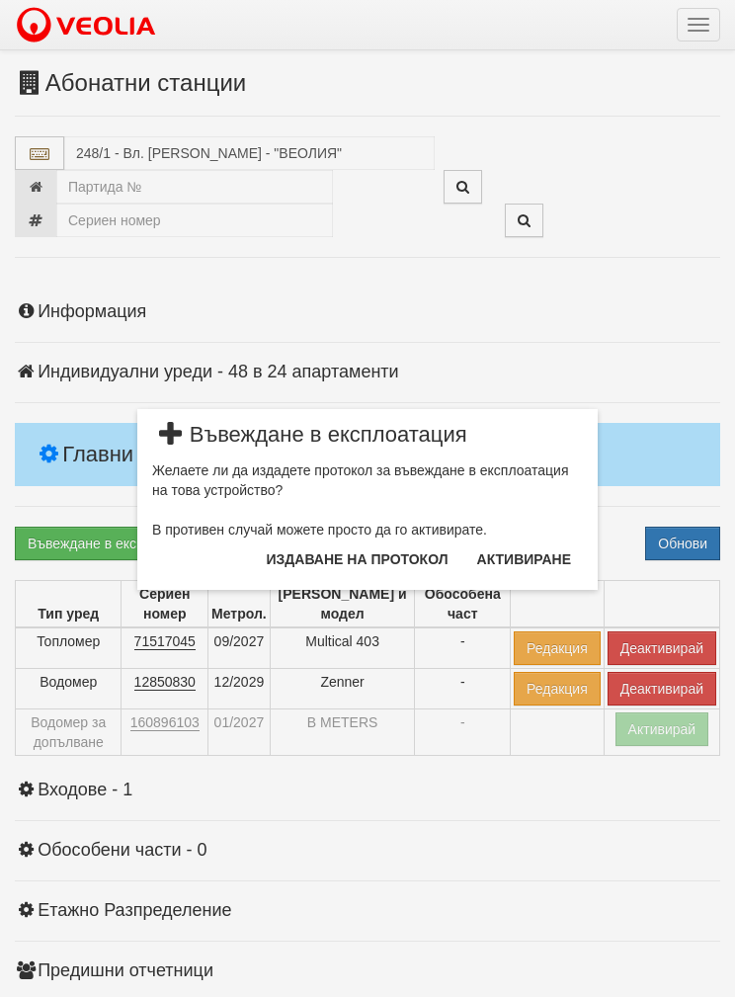
click at [293, 555] on button "Издаване на протокол" at bounding box center [358, 560] width 206 height 32
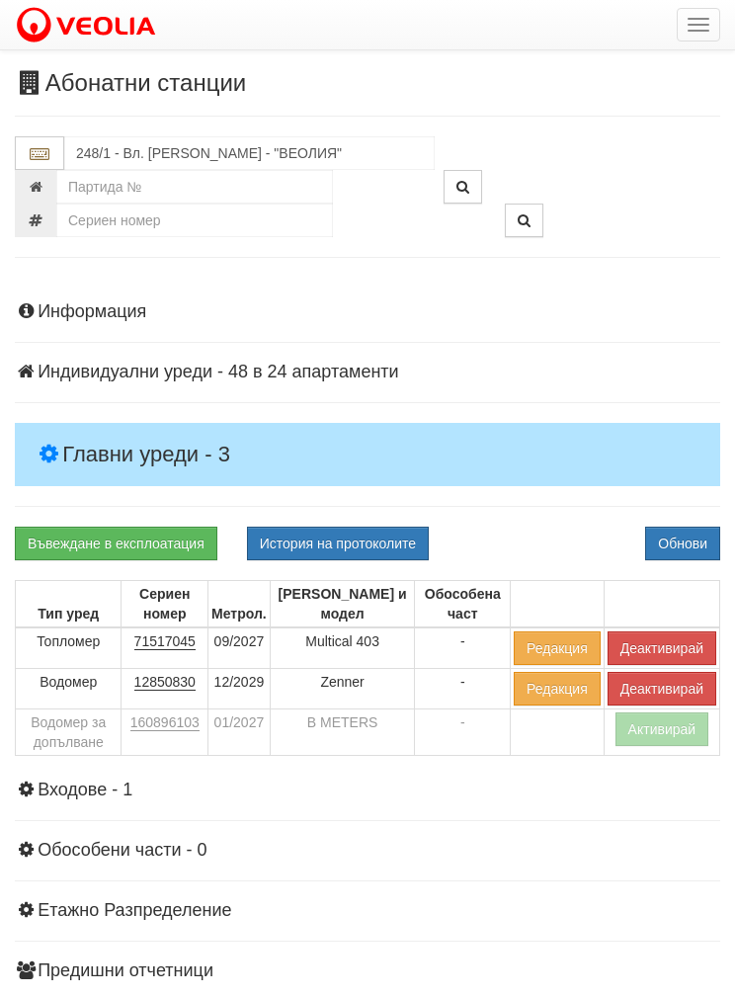
click at [660, 543] on button "Обнови" at bounding box center [682, 544] width 75 height 34
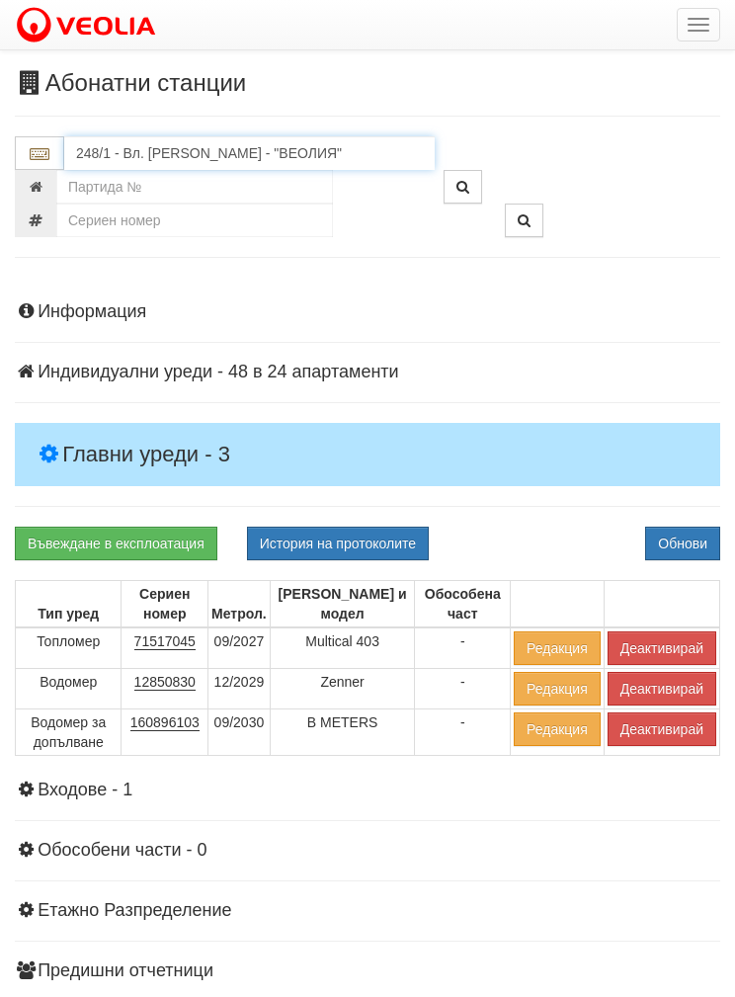
click at [163, 154] on input "248/1 - Вл. Варненчик - "ВЕОЛИЯ"" at bounding box center [249, 153] width 371 height 34
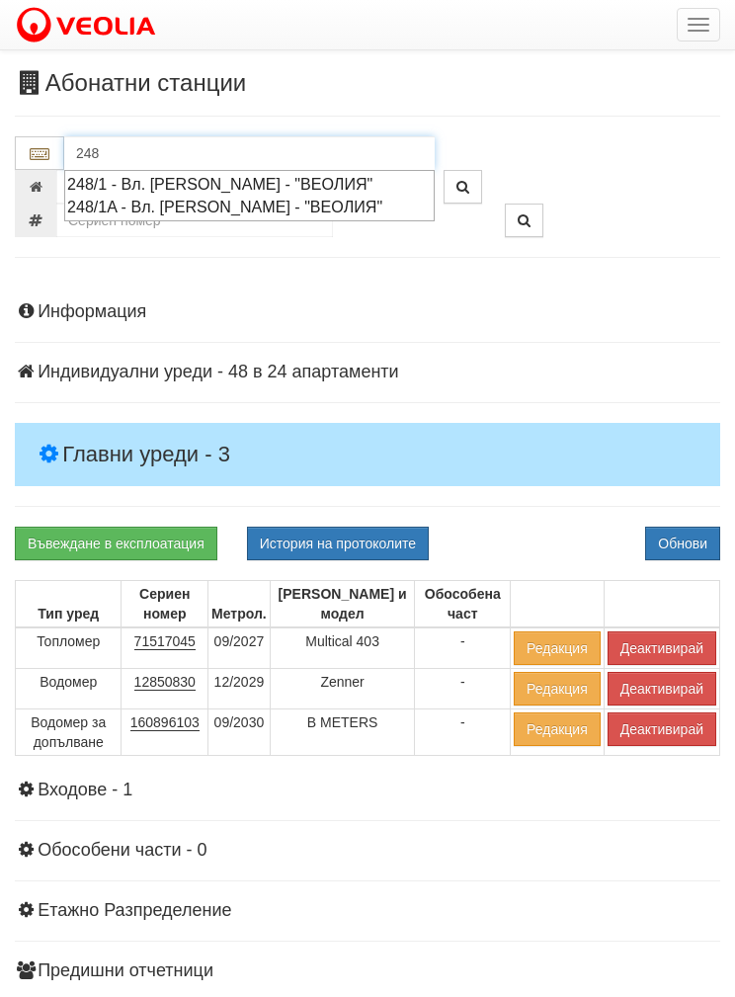
click at [99, 211] on div "248/1A - Вл. Варненчик - "ВЕОЛИЯ"" at bounding box center [249, 207] width 365 height 23
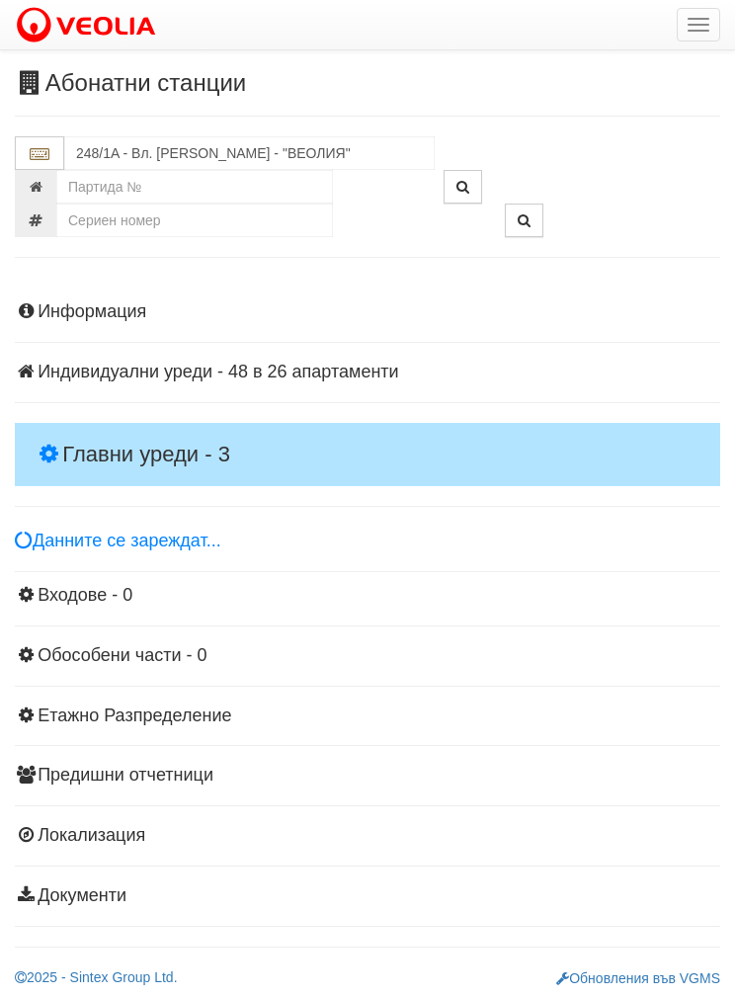
click at [110, 434] on h4 "Главни уреди - 3" at bounding box center [368, 454] width 706 height 63
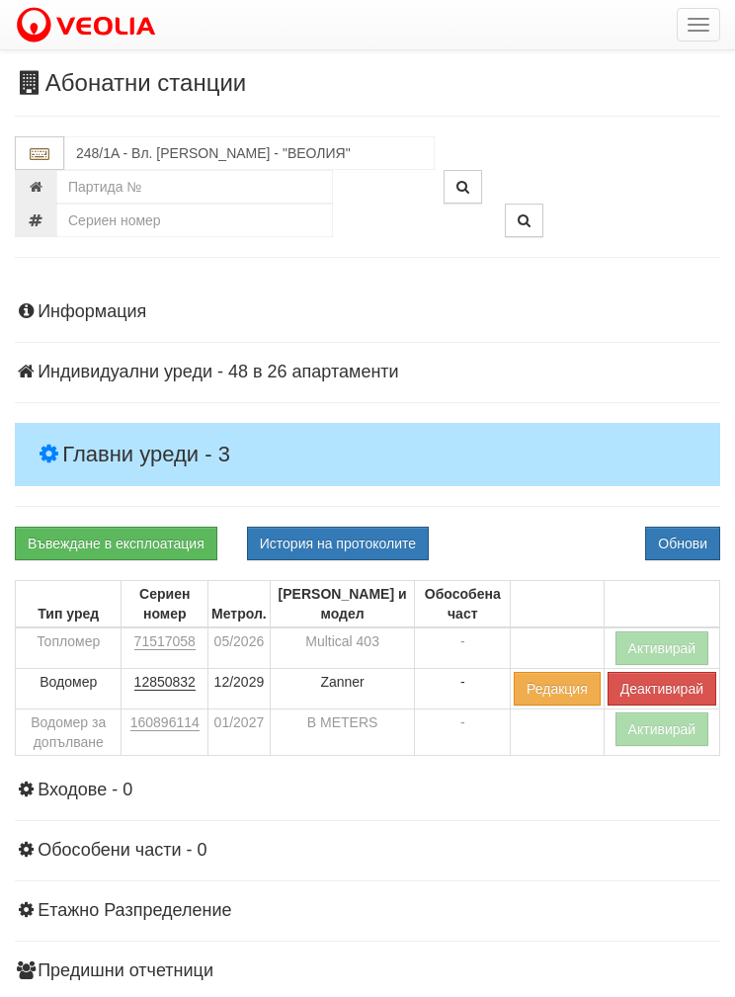
click at [647, 638] on button "Активирай" at bounding box center [663, 649] width 94 height 34
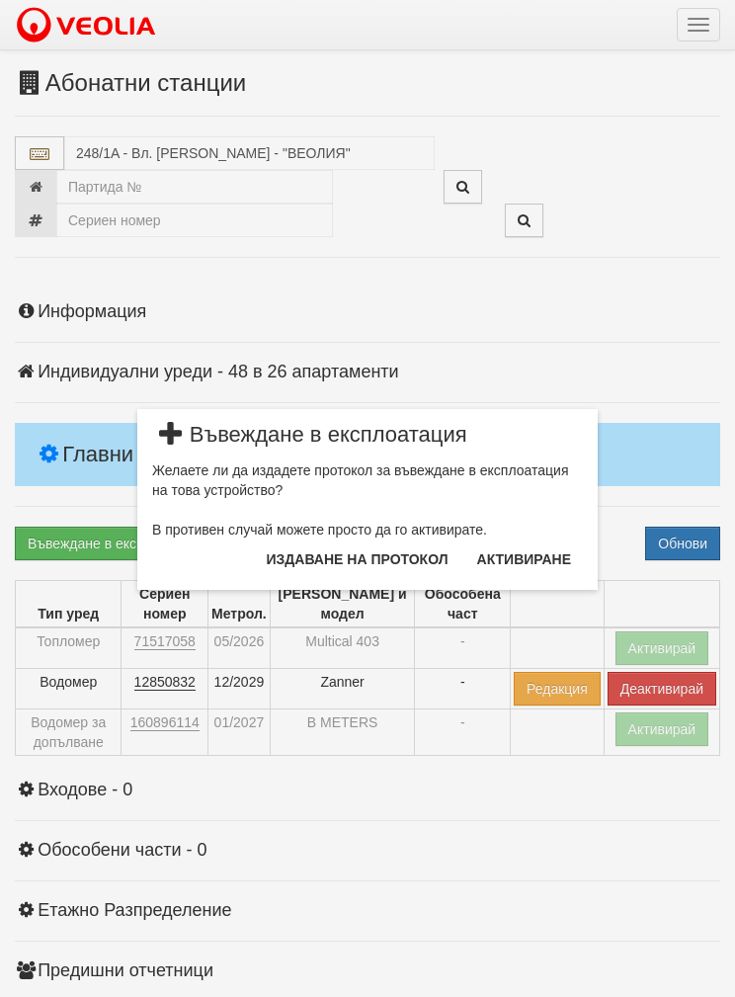
click at [317, 563] on button "Издаване на протокол" at bounding box center [358, 560] width 206 height 32
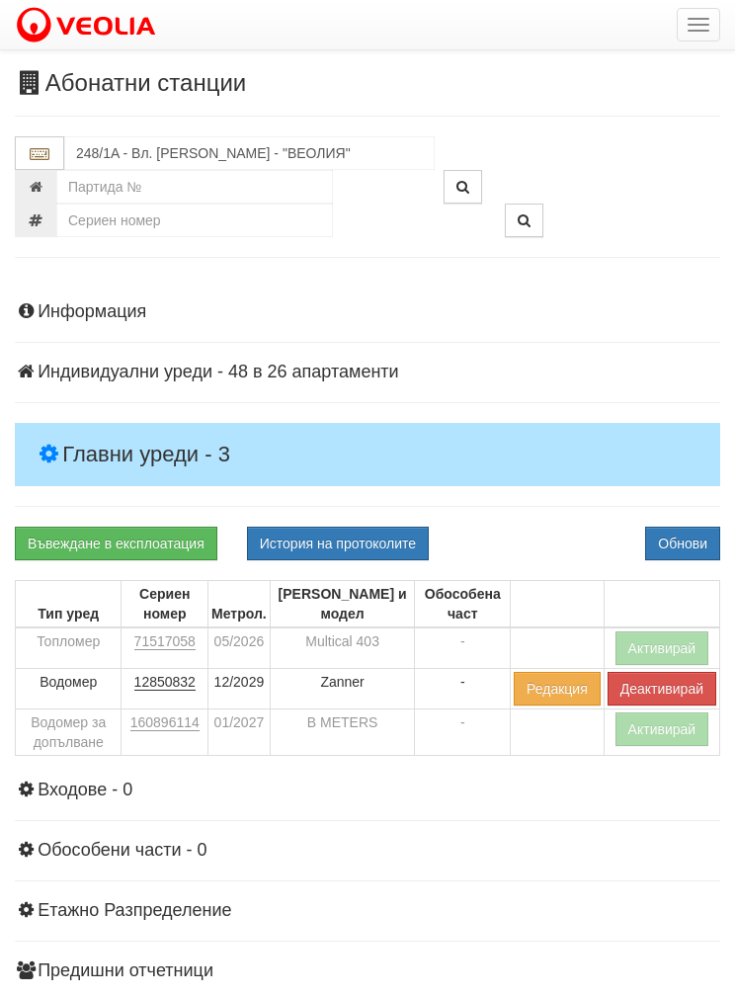
click at [665, 542] on button "Обнови" at bounding box center [682, 544] width 75 height 34
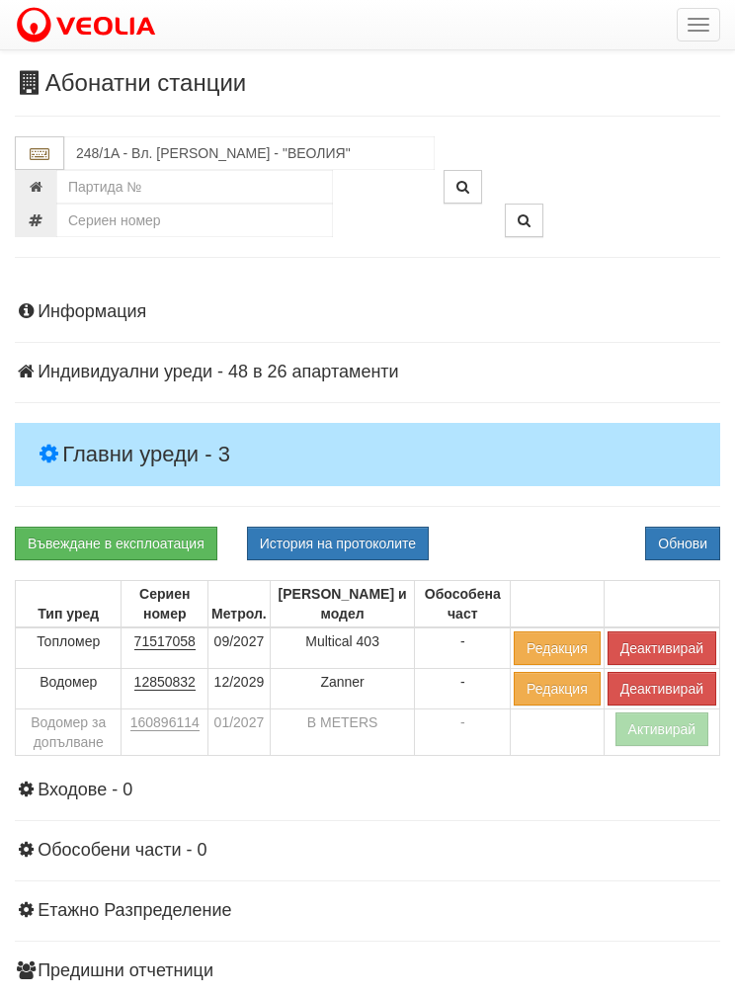
click at [663, 719] on button "Активирай" at bounding box center [663, 730] width 94 height 34
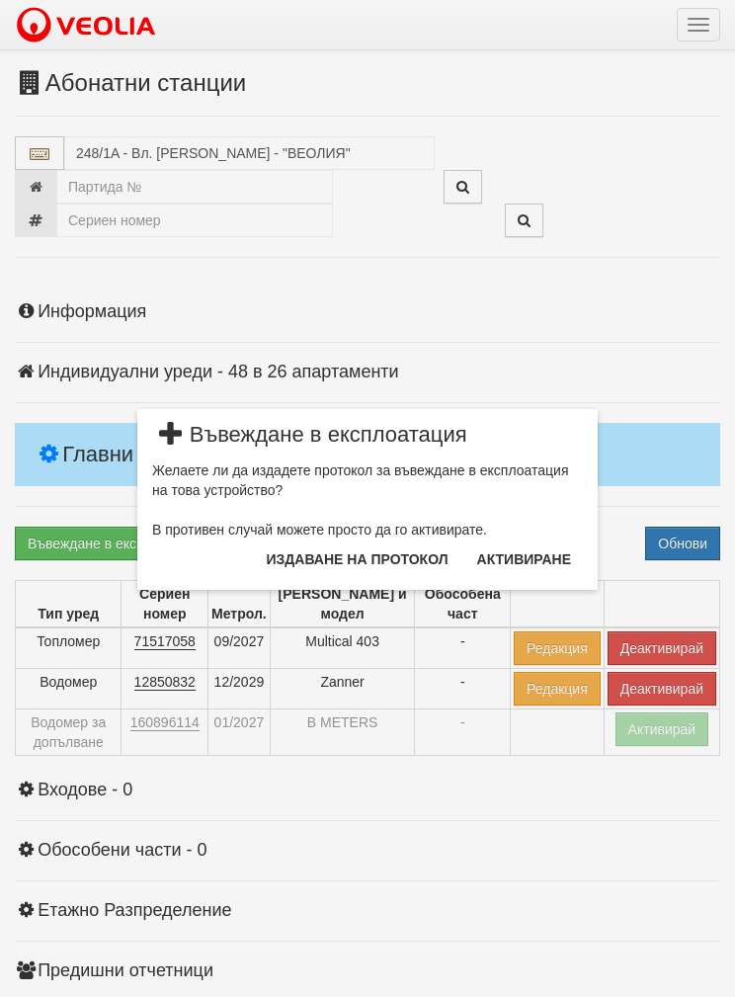
click at [336, 556] on button "Издаване на протокол" at bounding box center [358, 560] width 206 height 32
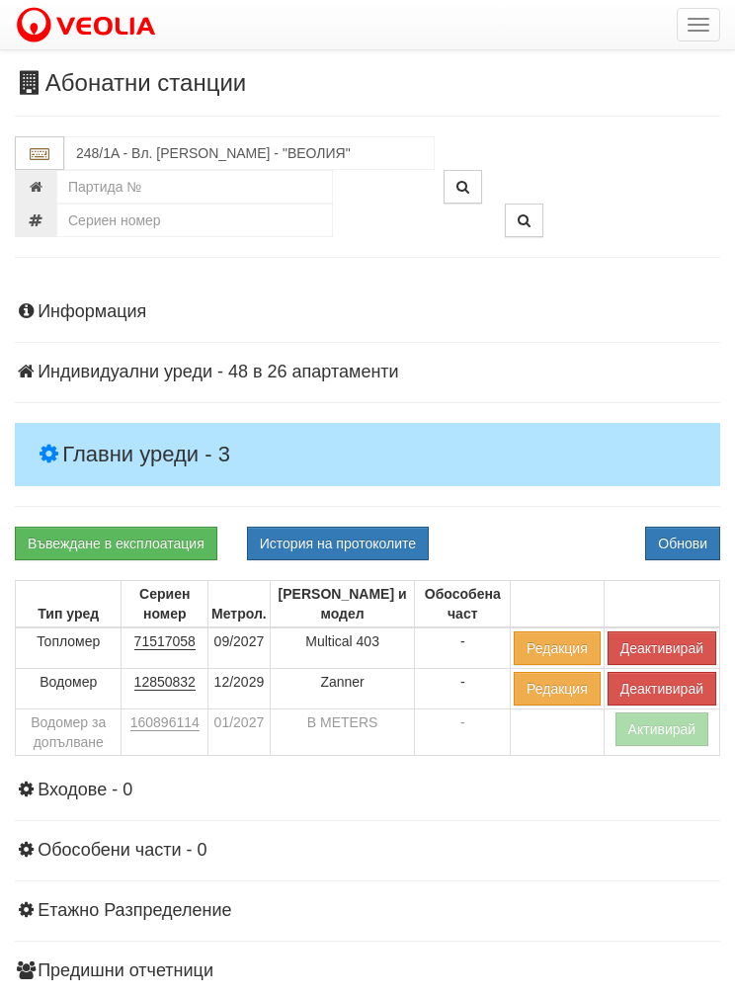
click at [675, 539] on button "Обнови" at bounding box center [682, 544] width 75 height 34
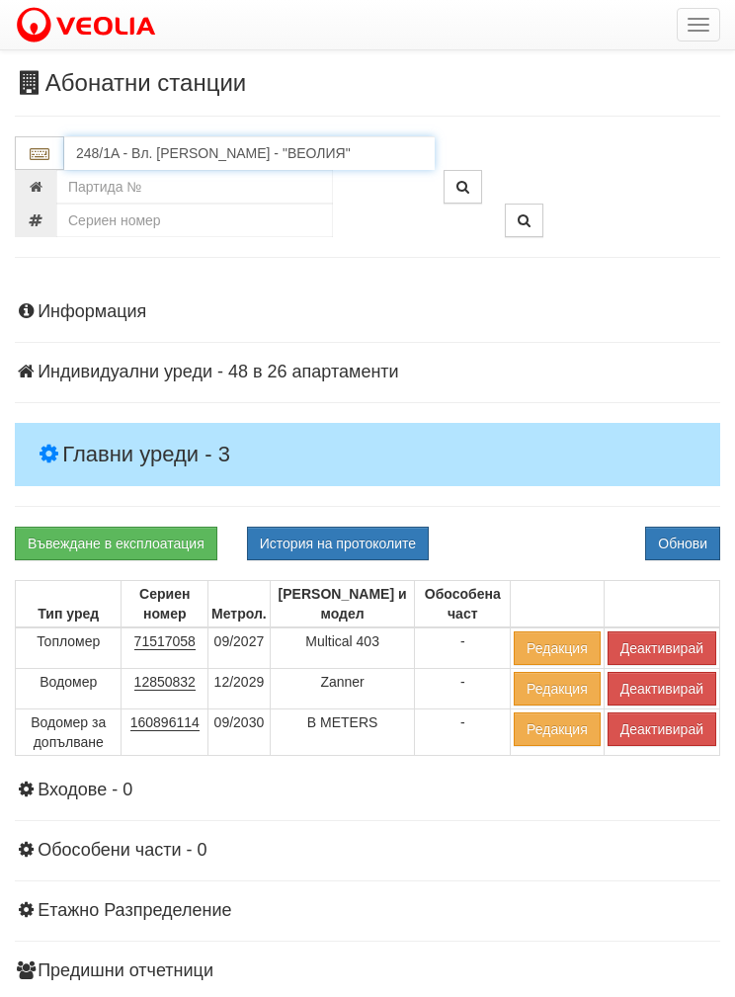
click at [138, 166] on input "248/1A - Вл. Варненчик - "ВЕОЛИЯ"" at bounding box center [249, 153] width 371 height 34
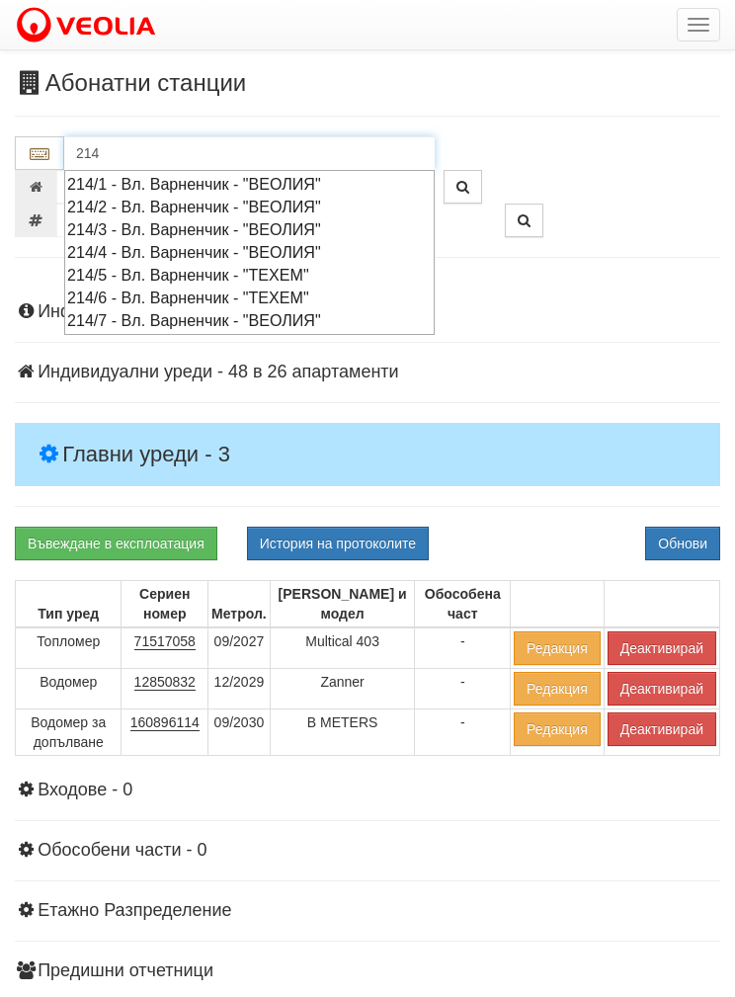
click at [122, 268] on div "214/5 - Вл. Варненчик - "ТЕХЕМ"" at bounding box center [249, 275] width 365 height 23
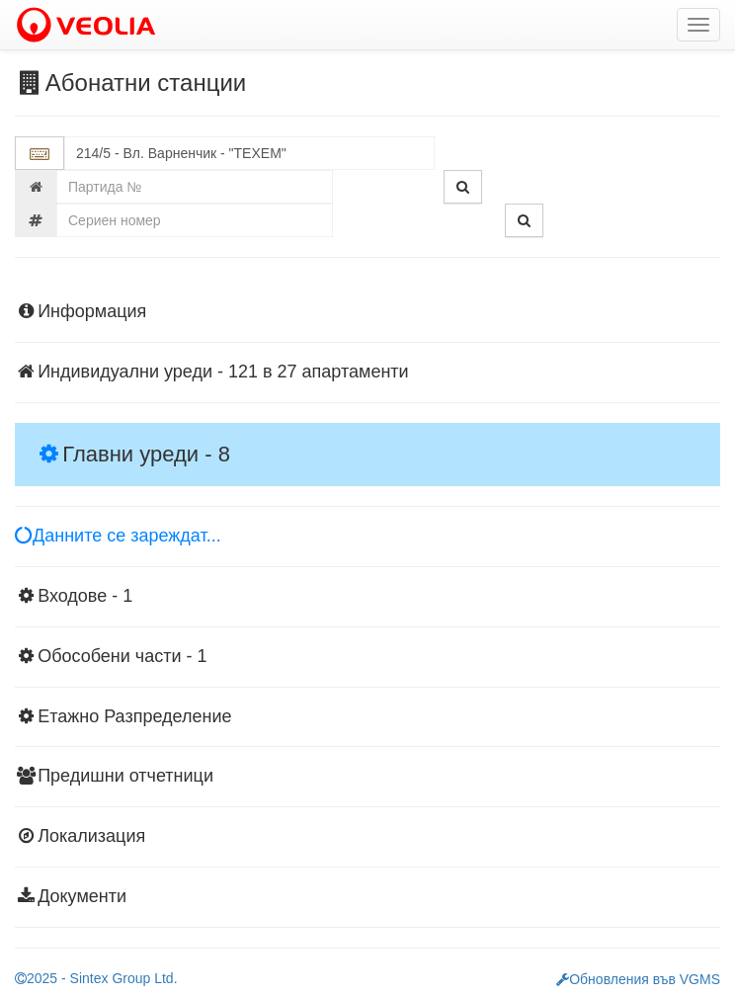
click at [79, 430] on h4 "Главни уреди - 8" at bounding box center [368, 454] width 706 height 63
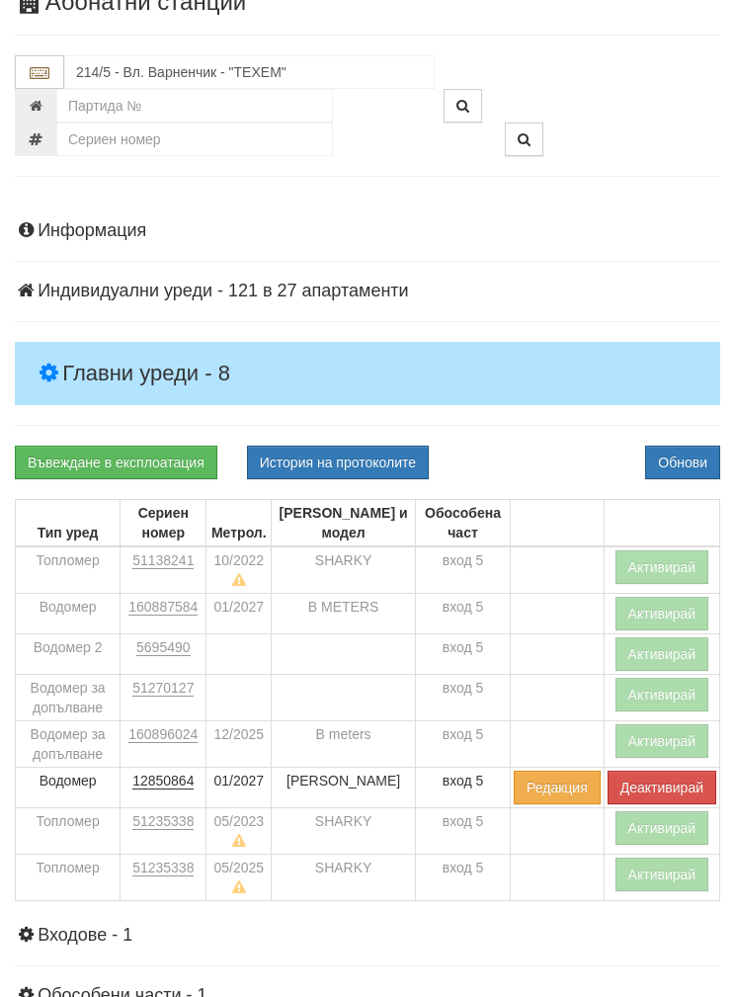
scroll to position [82, 0]
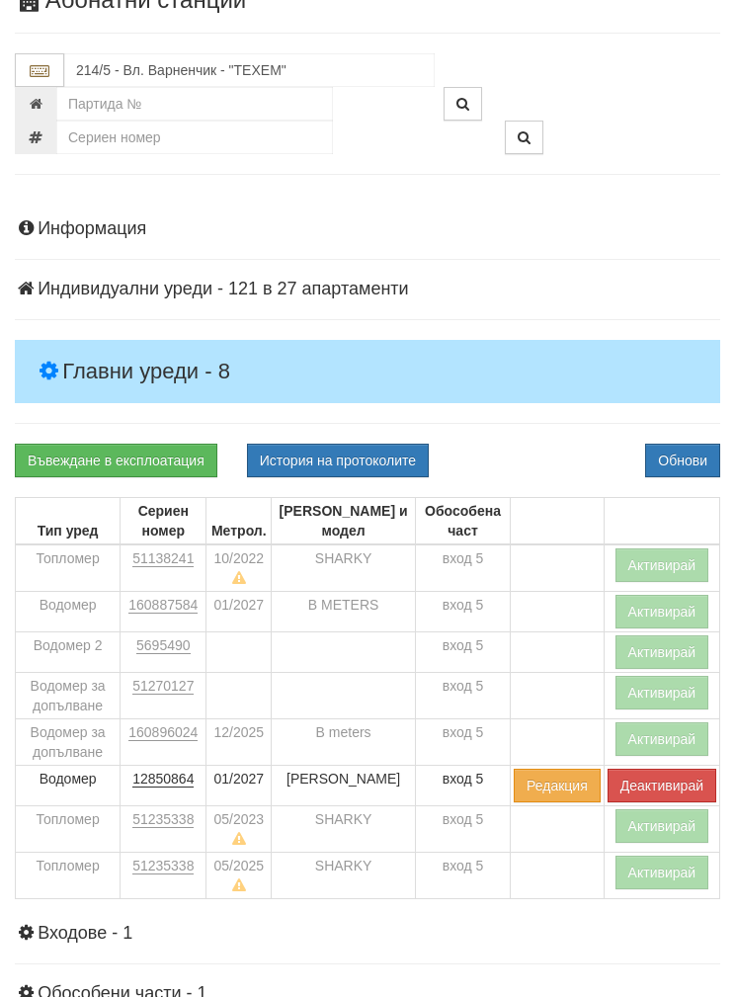
click at [656, 880] on button "Активирай" at bounding box center [663, 874] width 94 height 34
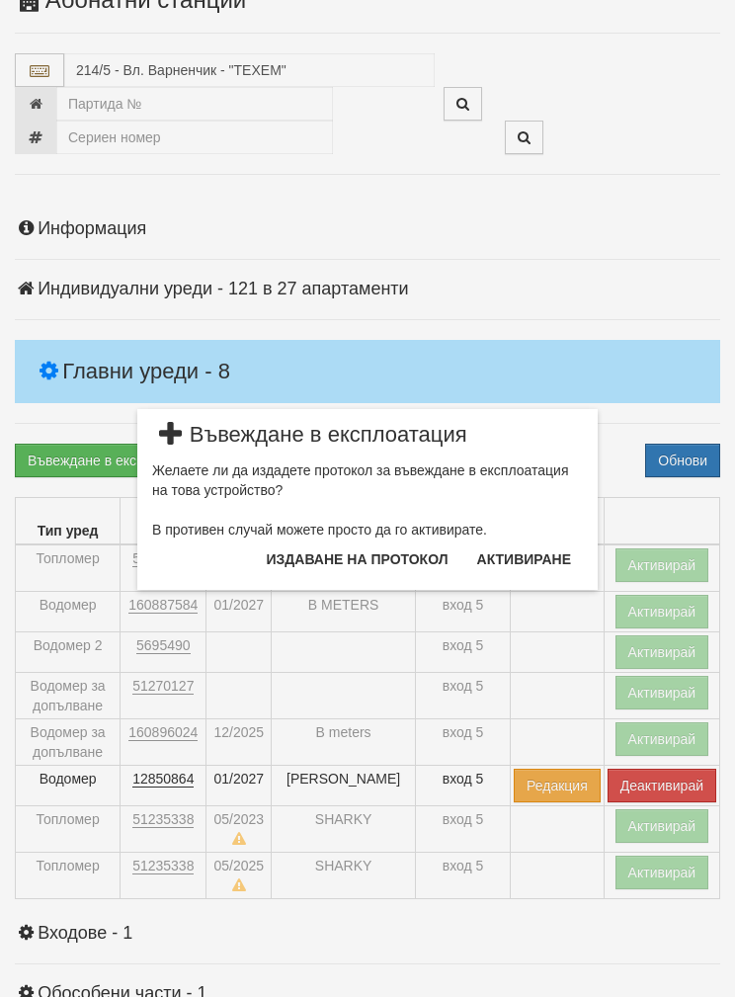
click at [332, 554] on button "Издаване на протокол" at bounding box center [358, 560] width 206 height 32
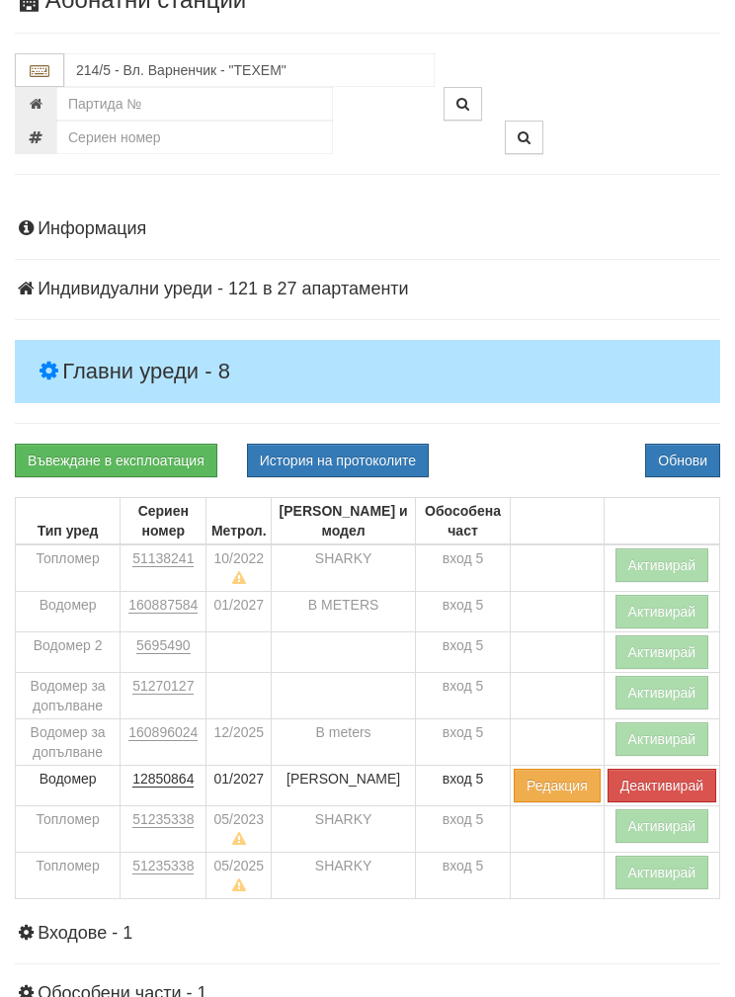
scroll to position [162, 0]
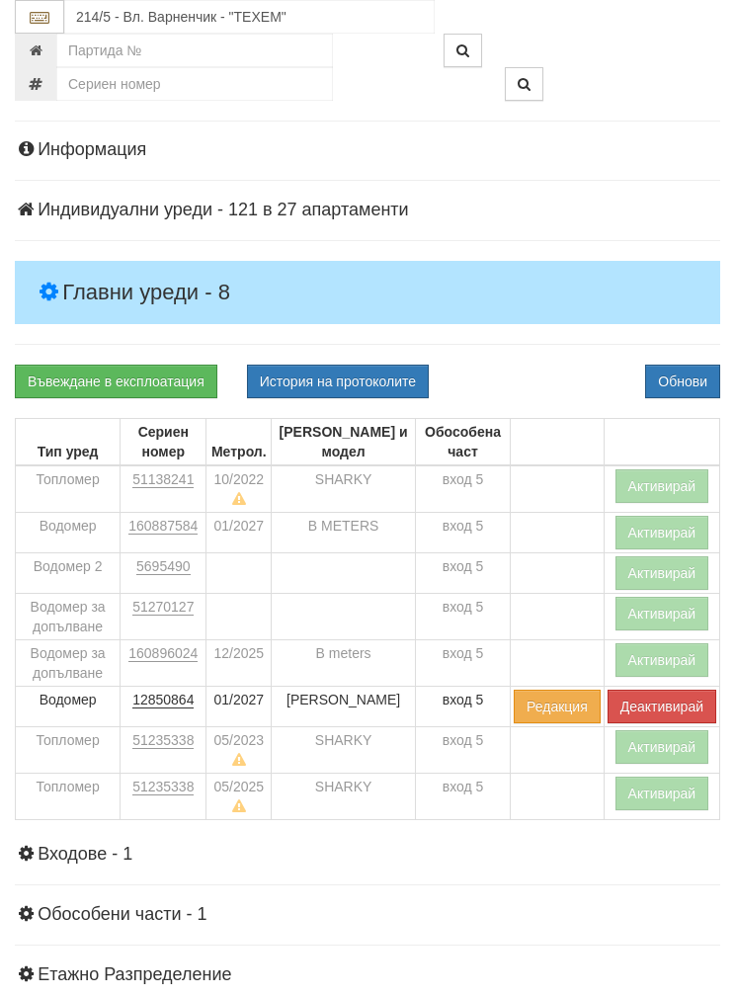
click at [685, 379] on button "Обнови" at bounding box center [682, 382] width 75 height 34
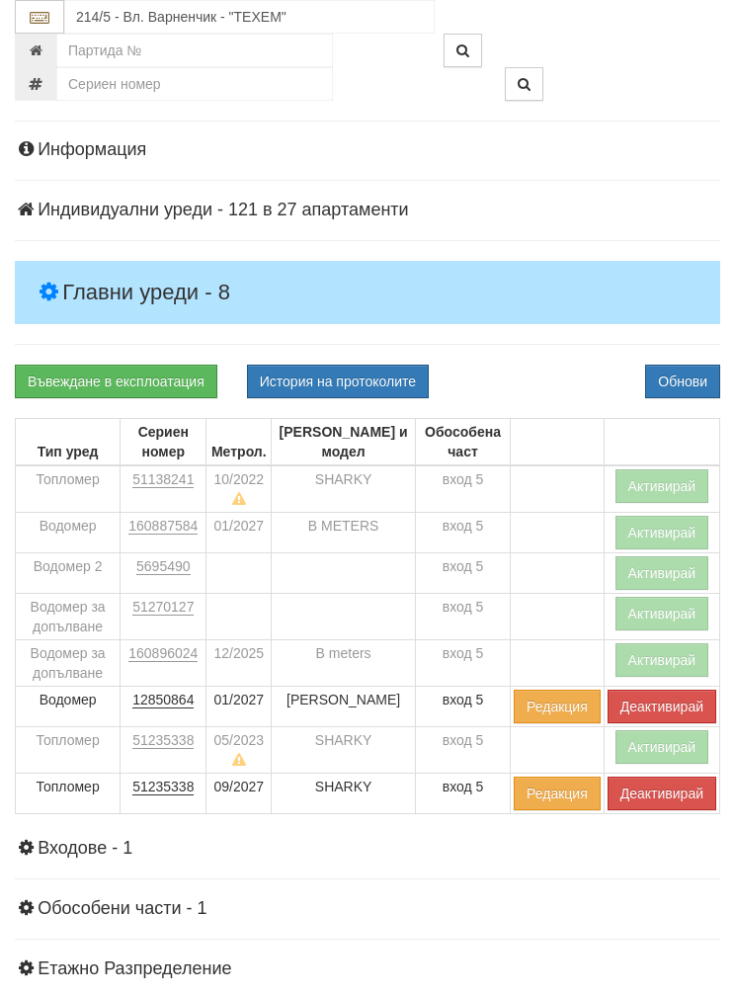
click at [655, 657] on button "Активирай" at bounding box center [663, 660] width 94 height 34
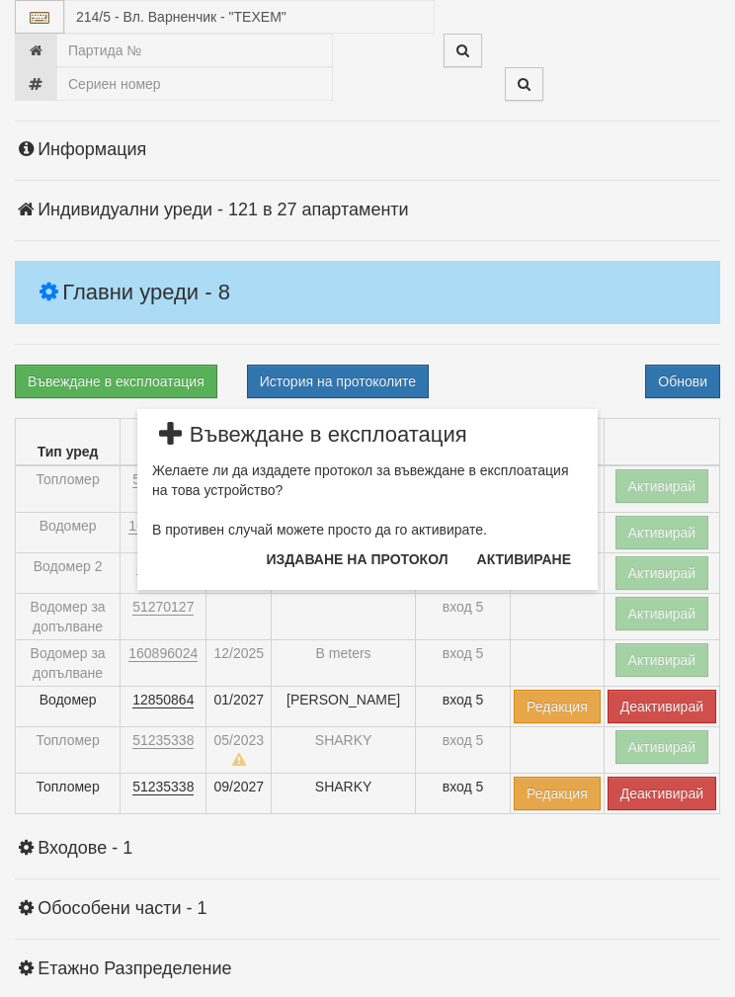
click at [322, 559] on button "Издаване на протокол" at bounding box center [358, 560] width 206 height 32
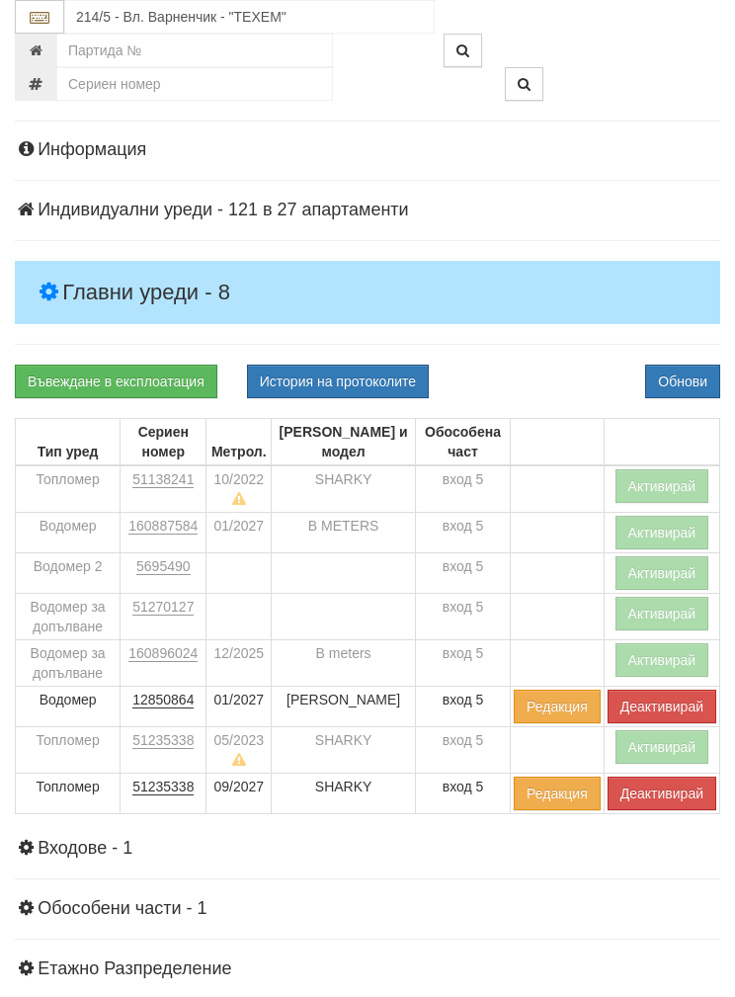
click at [689, 380] on button "Обнови" at bounding box center [682, 382] width 75 height 34
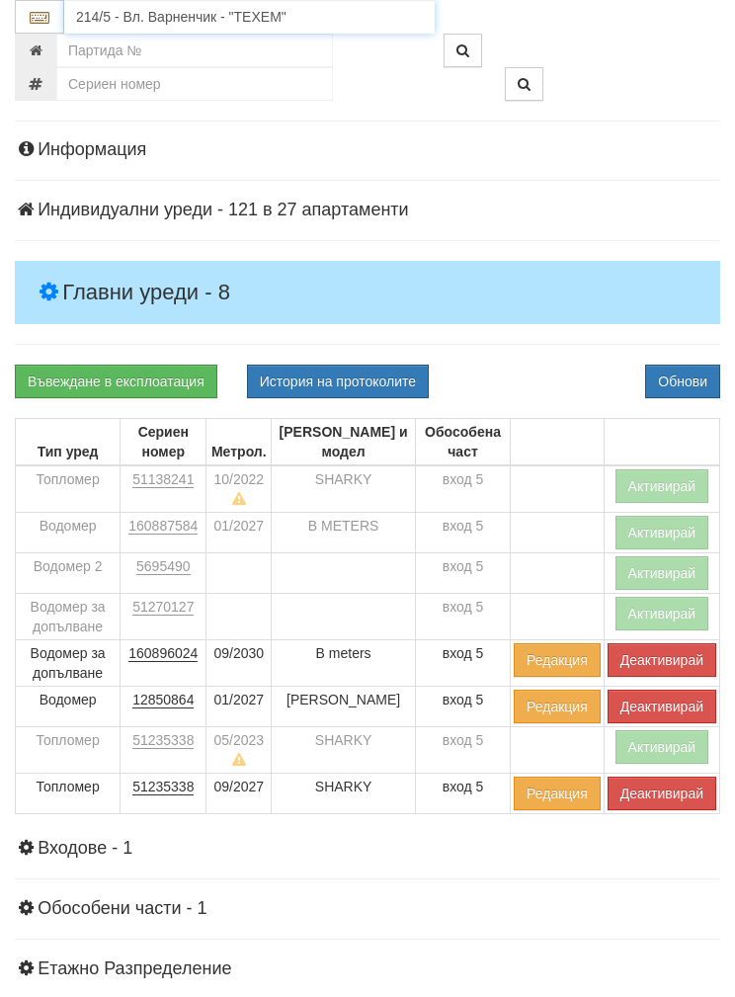
click at [89, 25] on input "214/5 - Вл. Варненчик - "ТЕХЕМ"" at bounding box center [249, 17] width 371 height 34
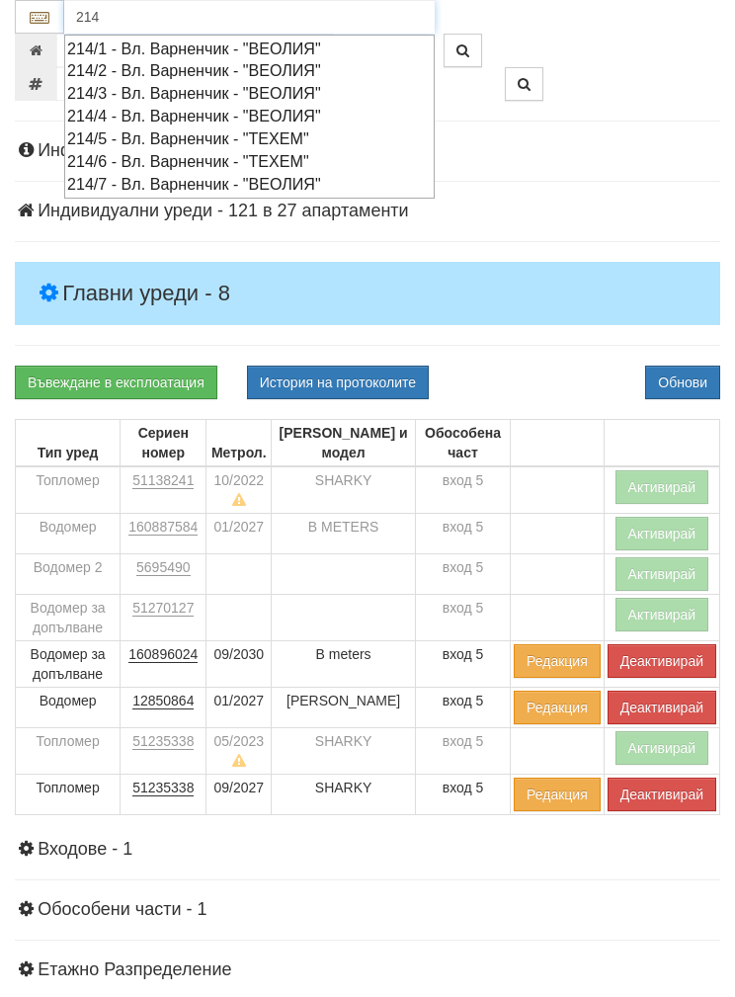
click at [116, 158] on div "214/6 - Вл. Варненчик - "ТЕХЕМ"" at bounding box center [249, 161] width 365 height 23
type input "214/6 - Вл. Варненчик - "ТЕХЕМ""
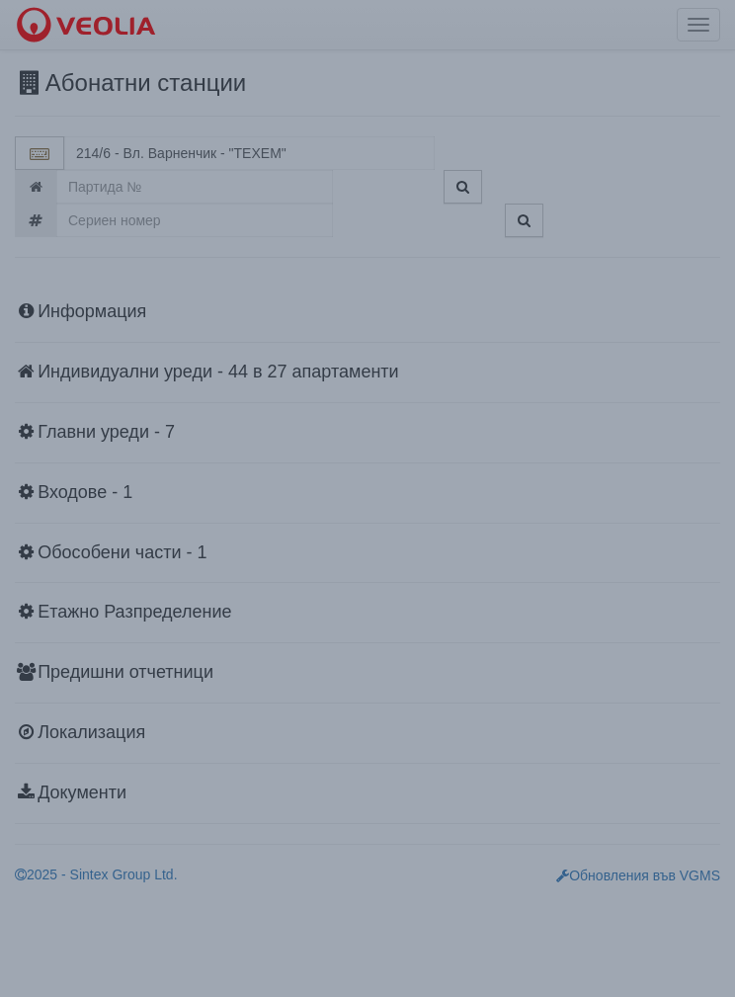
scroll to position [0, 0]
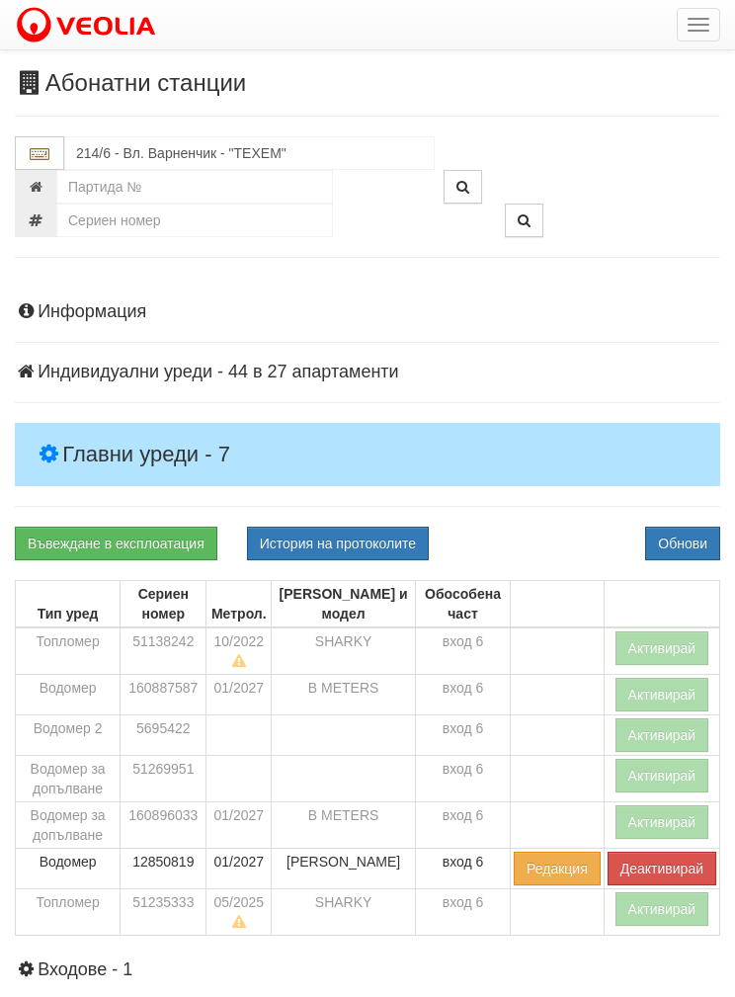
click at [110, 438] on h4 "Главни уреди - 7" at bounding box center [368, 454] width 706 height 63
click at [659, 913] on button "Активирай" at bounding box center [663, 909] width 94 height 34
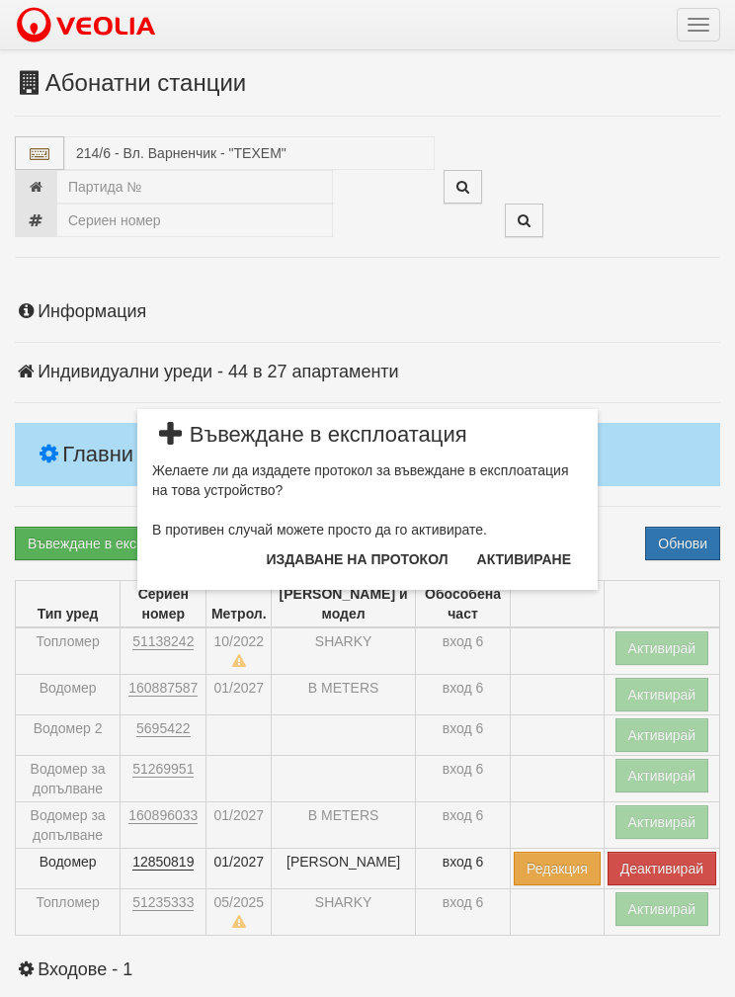
click at [311, 553] on button "Издаване на протокол" at bounding box center [358, 560] width 206 height 32
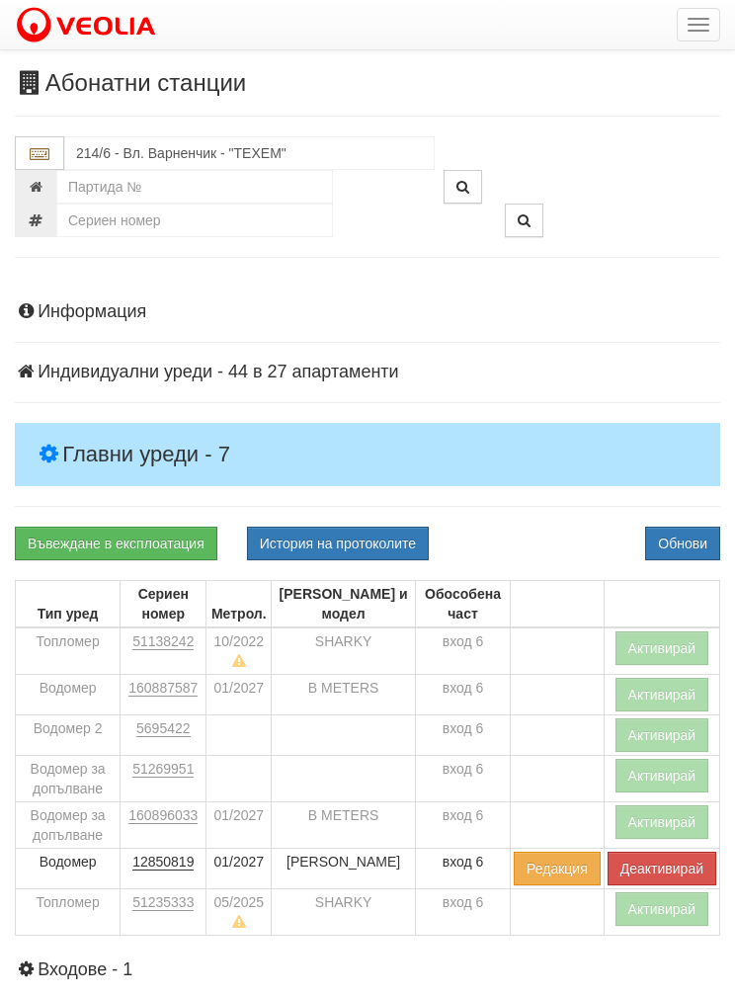
click at [670, 536] on button "Обнови" at bounding box center [682, 544] width 75 height 34
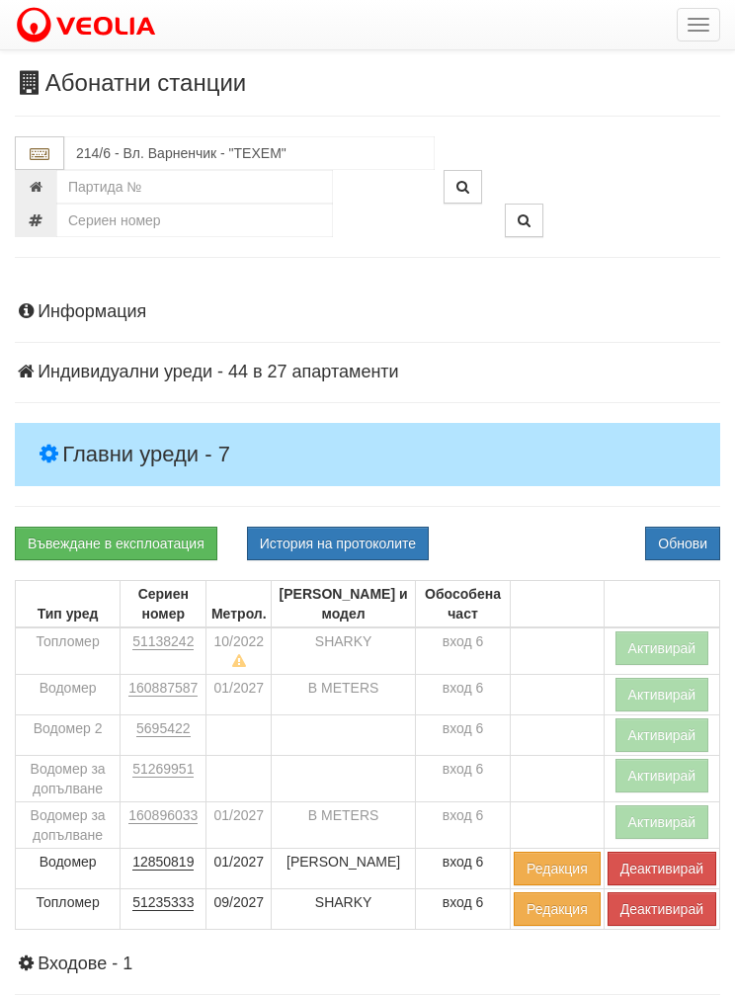
click at [681, 831] on button "Активирай" at bounding box center [663, 822] width 94 height 34
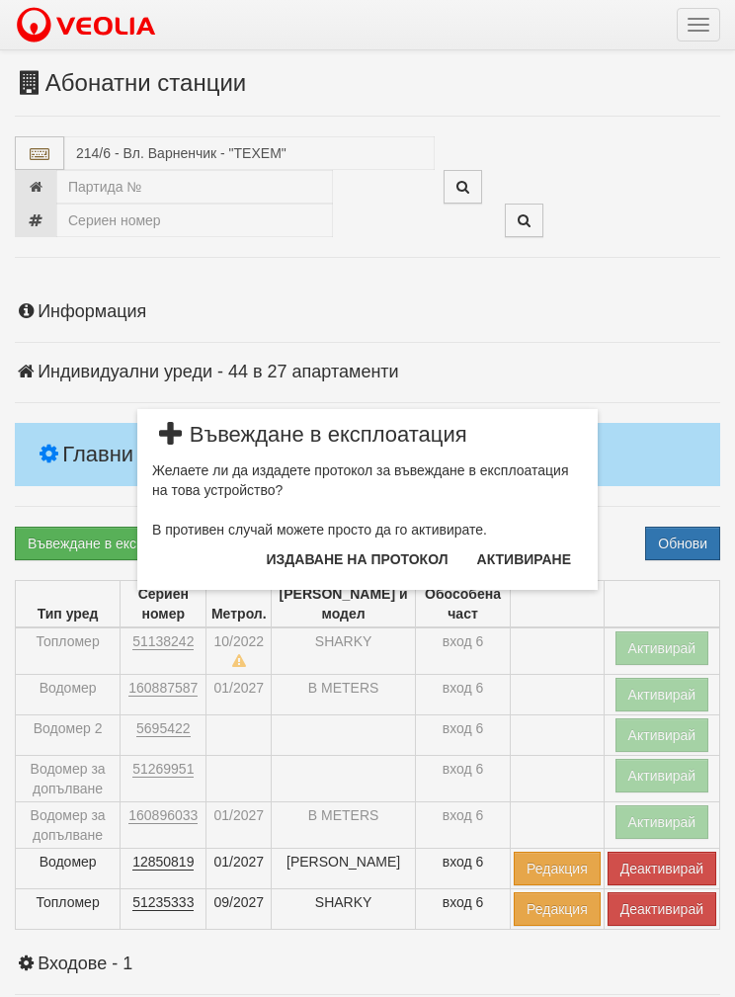
click at [336, 560] on button "Издаване на протокол" at bounding box center [358, 560] width 206 height 32
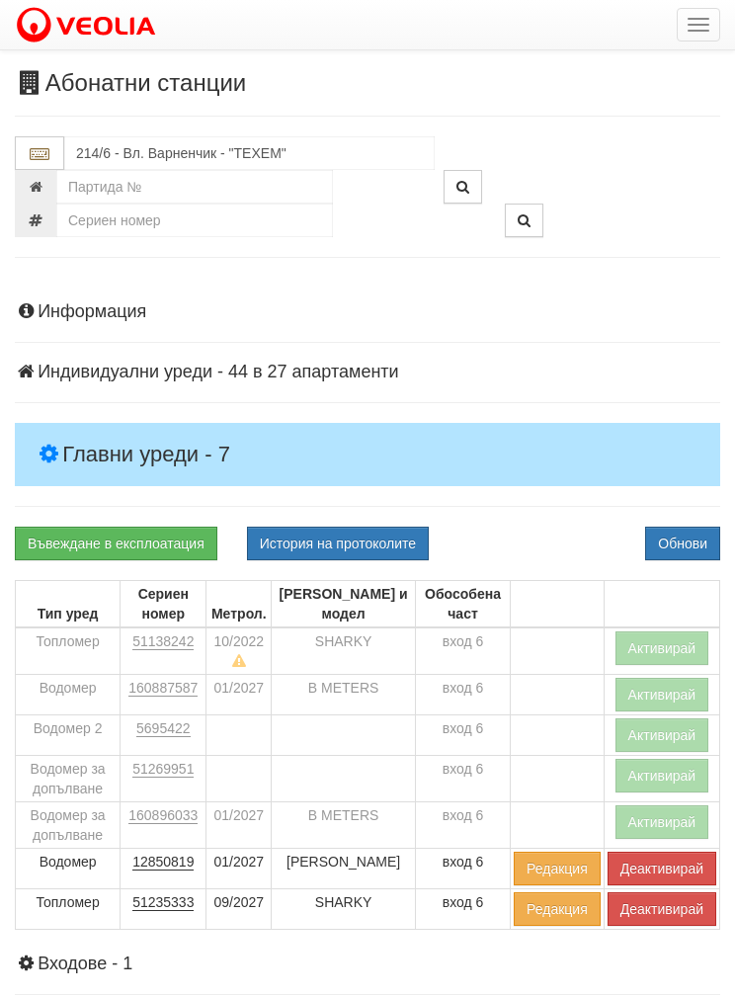
click at [684, 551] on button "Обнови" at bounding box center [682, 544] width 75 height 34
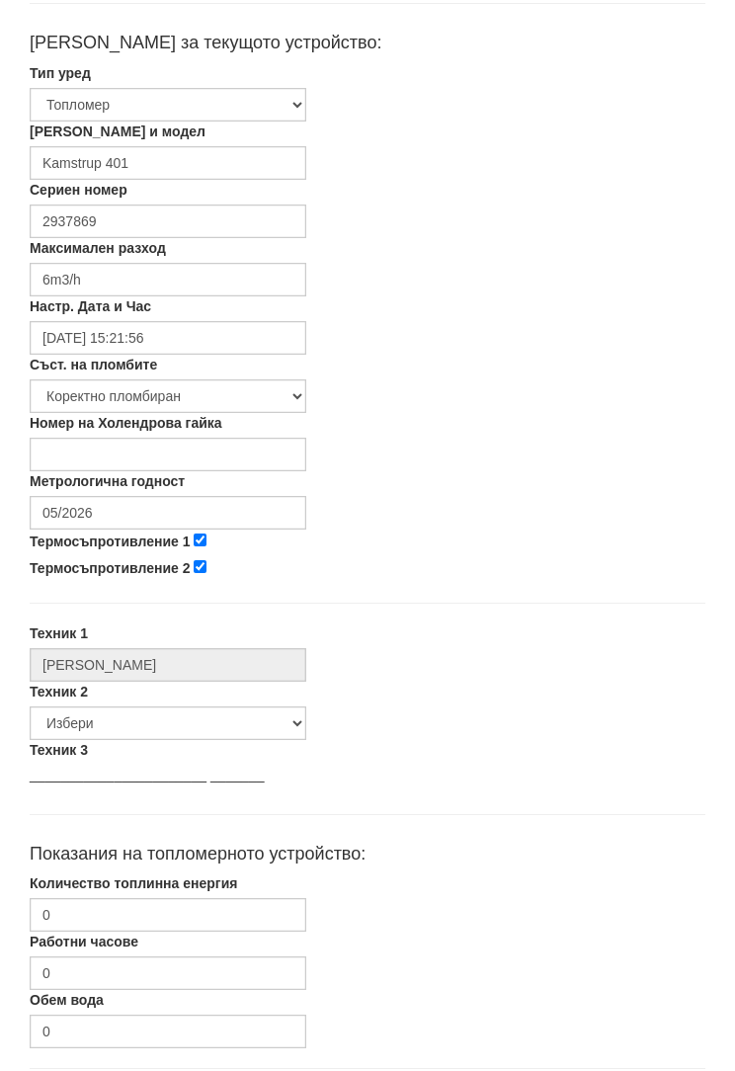
scroll to position [429, 0]
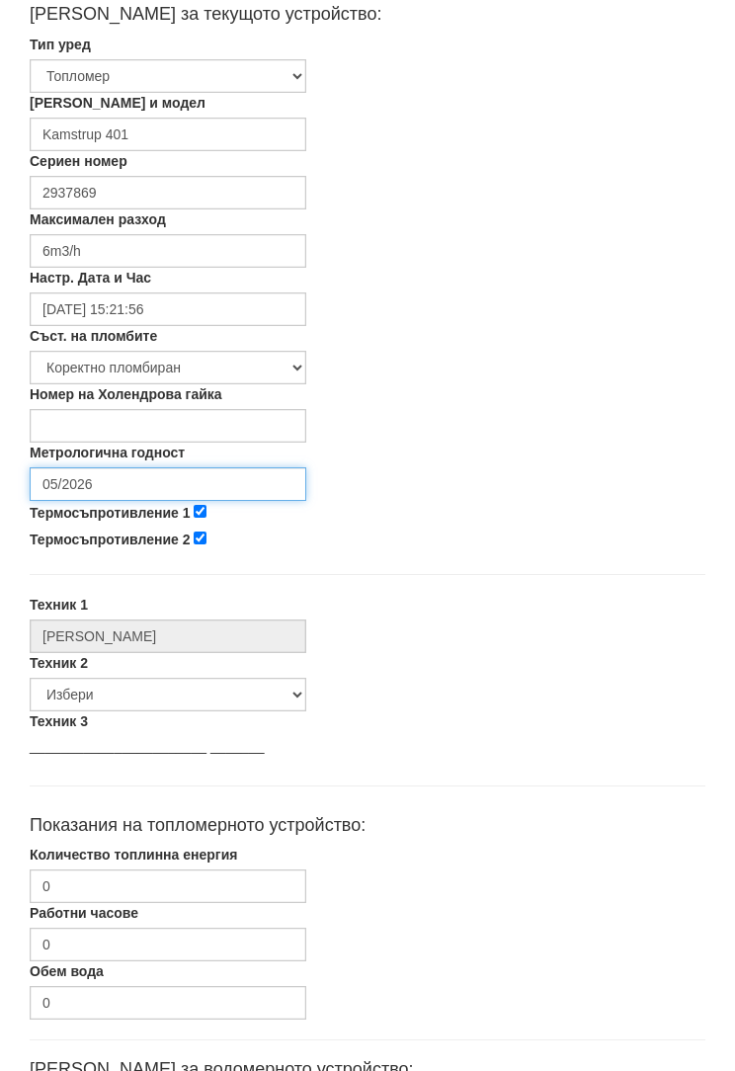
click at [88, 477] on input "05/2026" at bounding box center [168, 485] width 277 height 34
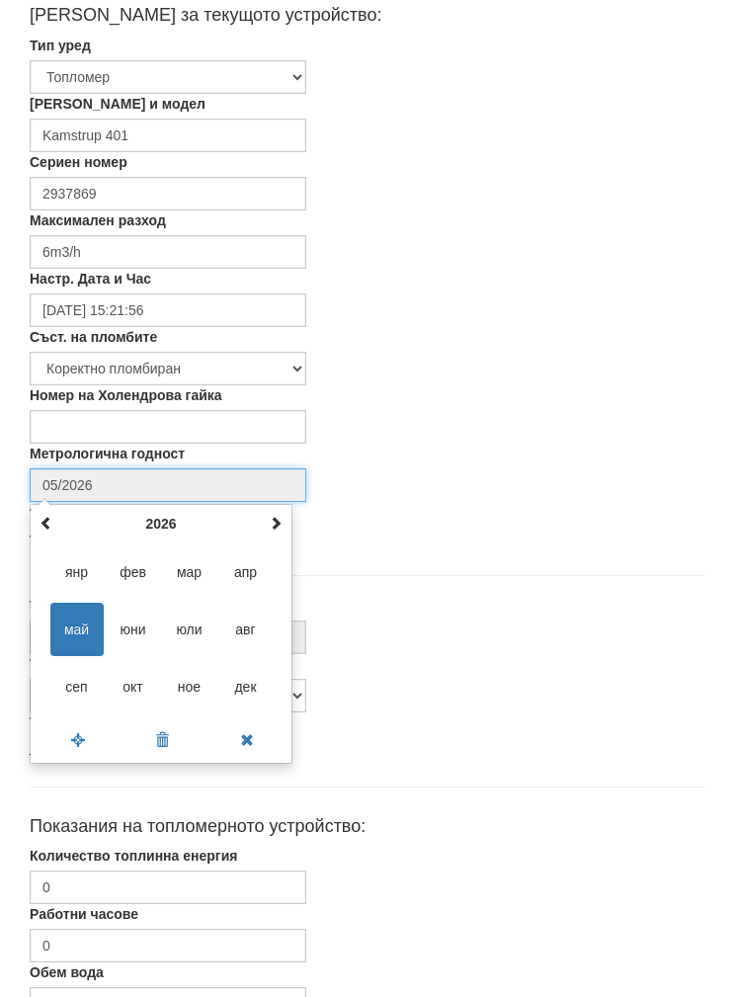
click at [266, 517] on th at bounding box center [276, 524] width 24 height 30
click at [266, 515] on th at bounding box center [276, 524] width 24 height 30
click at [44, 525] on span at bounding box center [47, 523] width 14 height 14
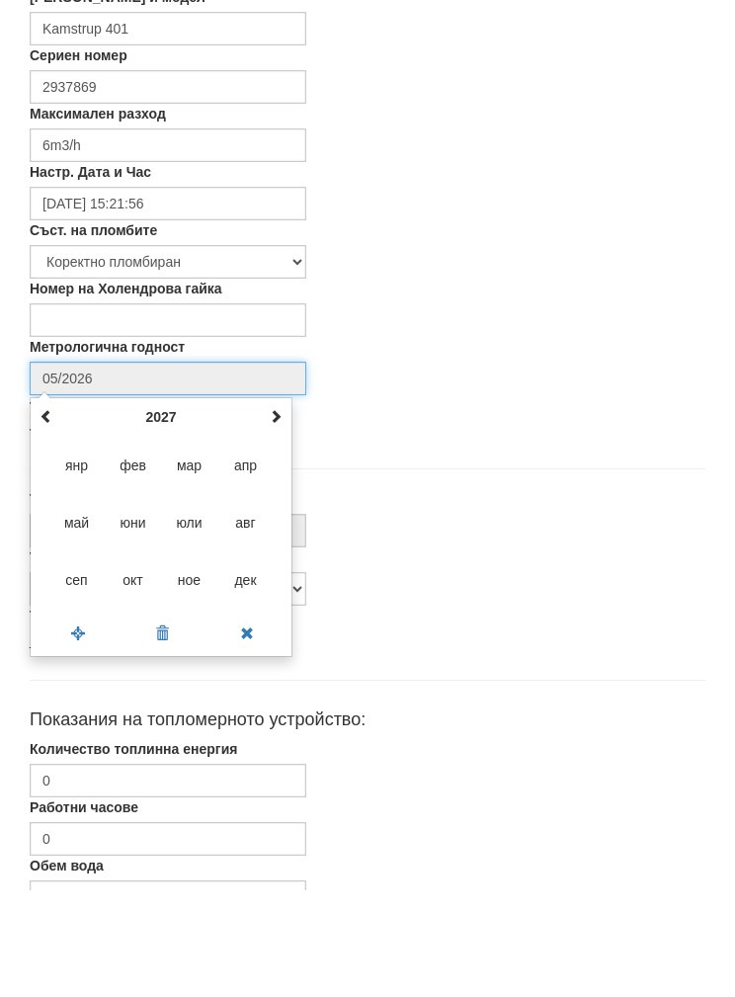
click at [68, 660] on span "сеп" at bounding box center [76, 686] width 53 height 53
type input "09/2027"
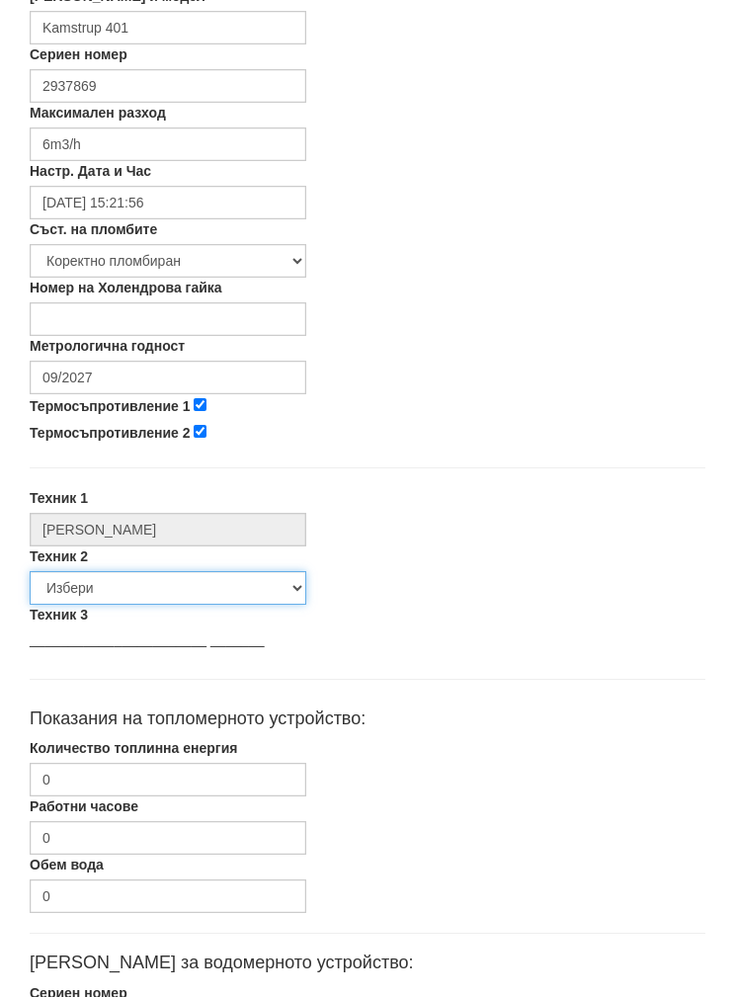
click at [73, 592] on select "Избери Недко Тодоров Дончо Дончев Георги Колчаков Илиян Любчев Христо Пенев Све…" at bounding box center [168, 589] width 277 height 34
select select "5d4615a0-9cef-4004-86a5-26aa391ad5dd"
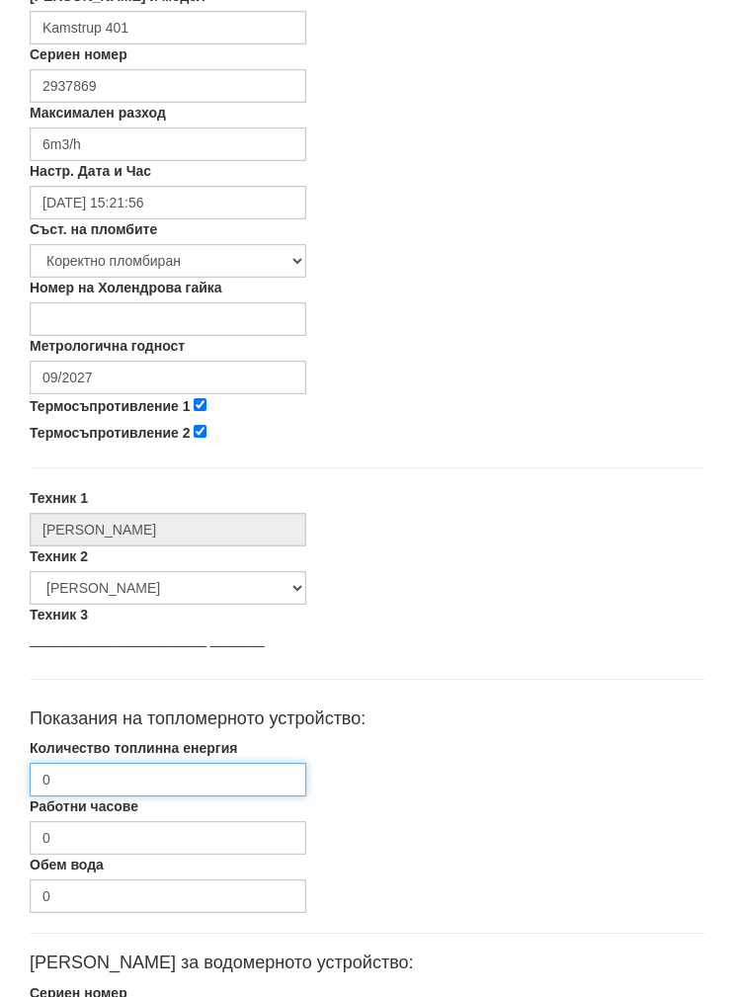
click at [78, 788] on input "0" at bounding box center [168, 780] width 277 height 34
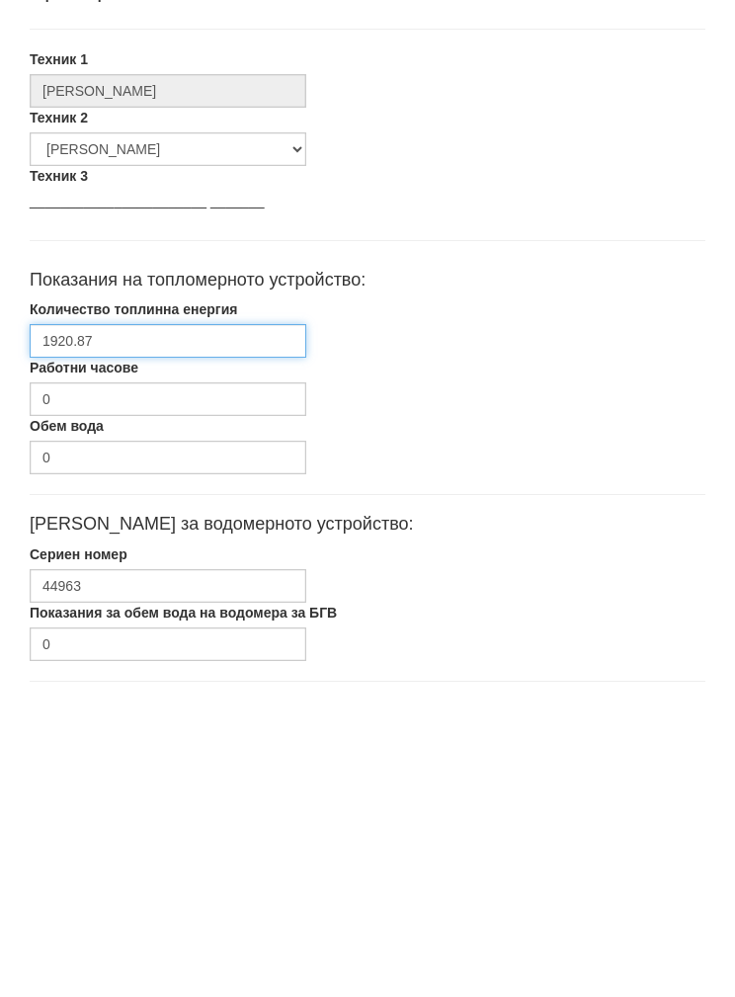
type input "1920.87"
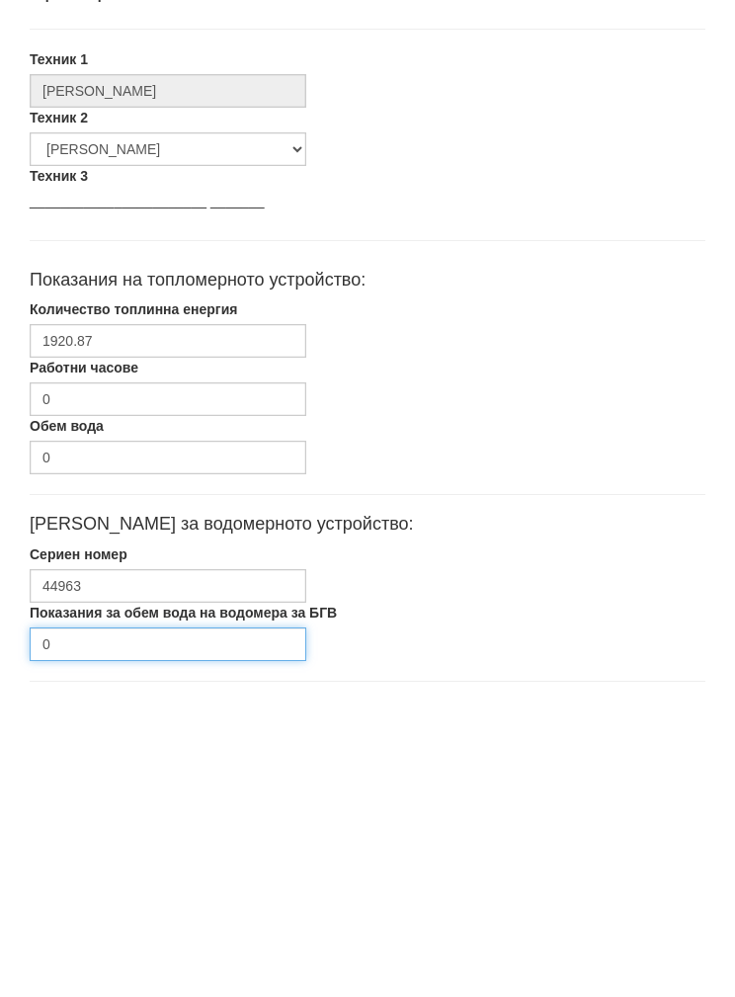
click at [136, 943] on input "0" at bounding box center [168, 960] width 277 height 34
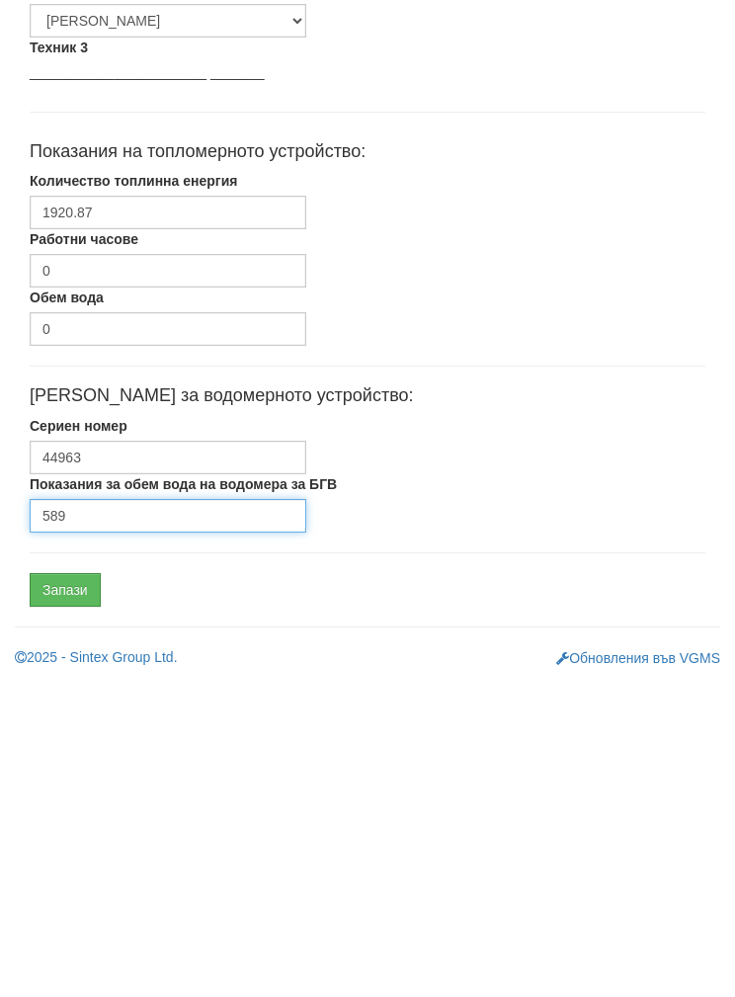
type input "589"
click at [69, 888] on input "Запази" at bounding box center [65, 905] width 71 height 34
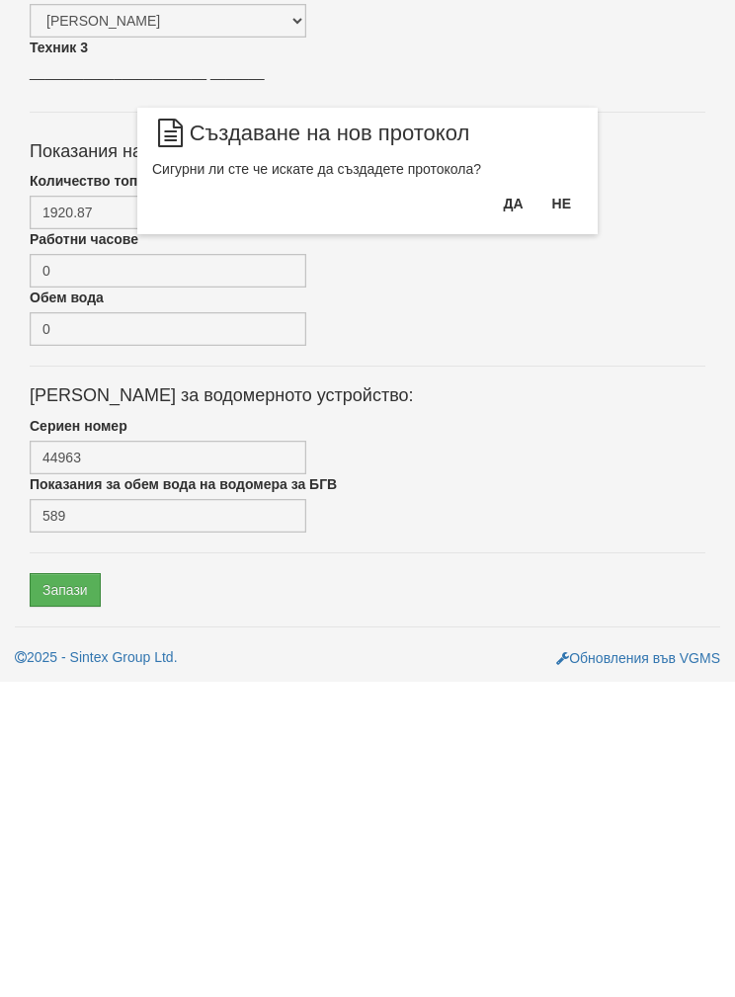
scroll to position [710, 0]
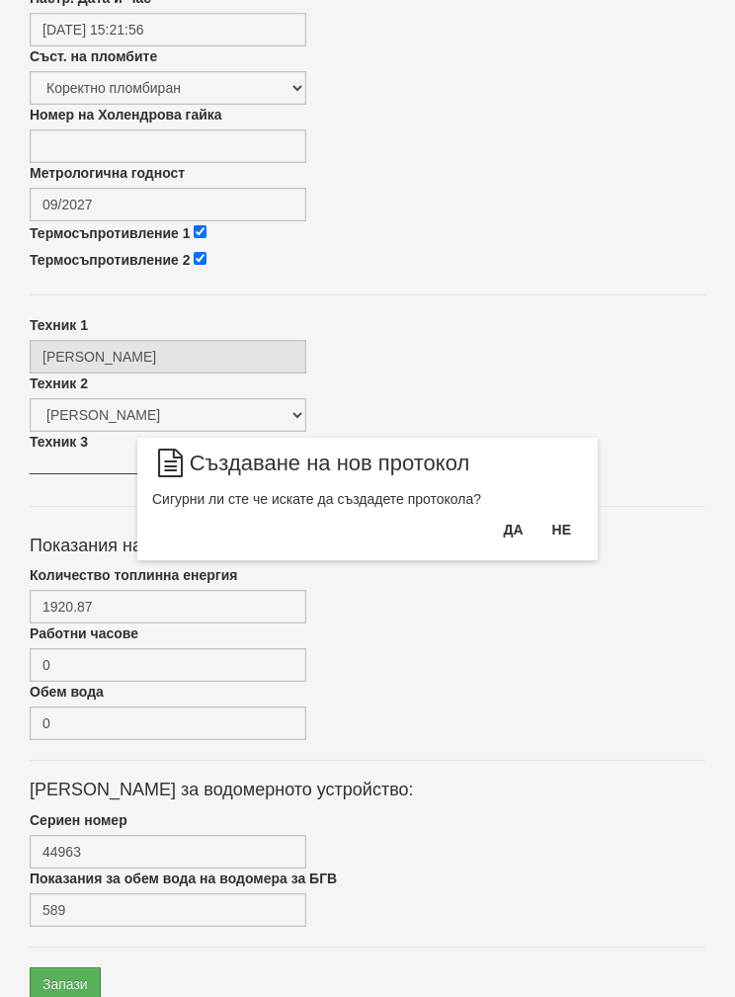
click at [492, 538] on button "Да" at bounding box center [512, 530] width 43 height 32
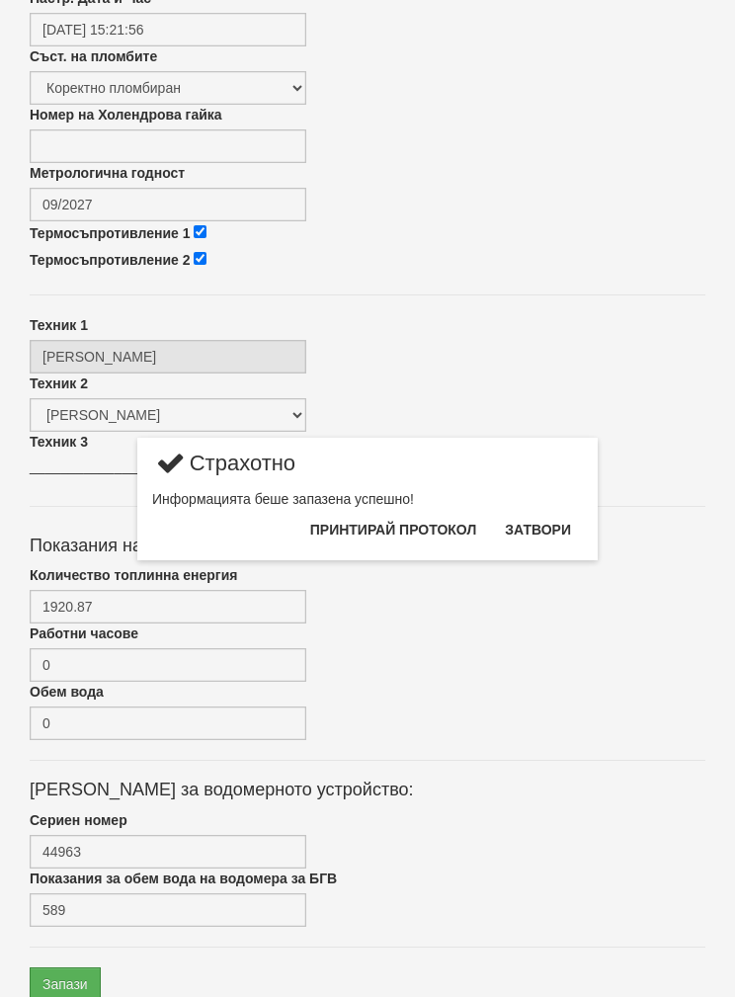
click at [531, 538] on button "Затвори" at bounding box center [538, 530] width 90 height 32
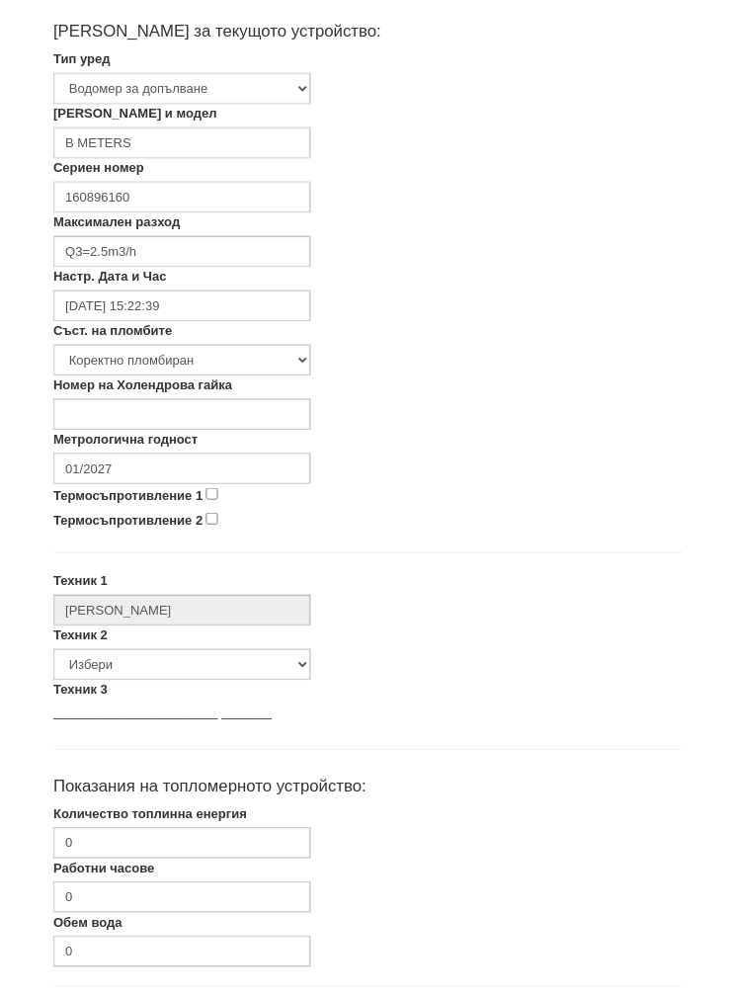
scroll to position [415, 0]
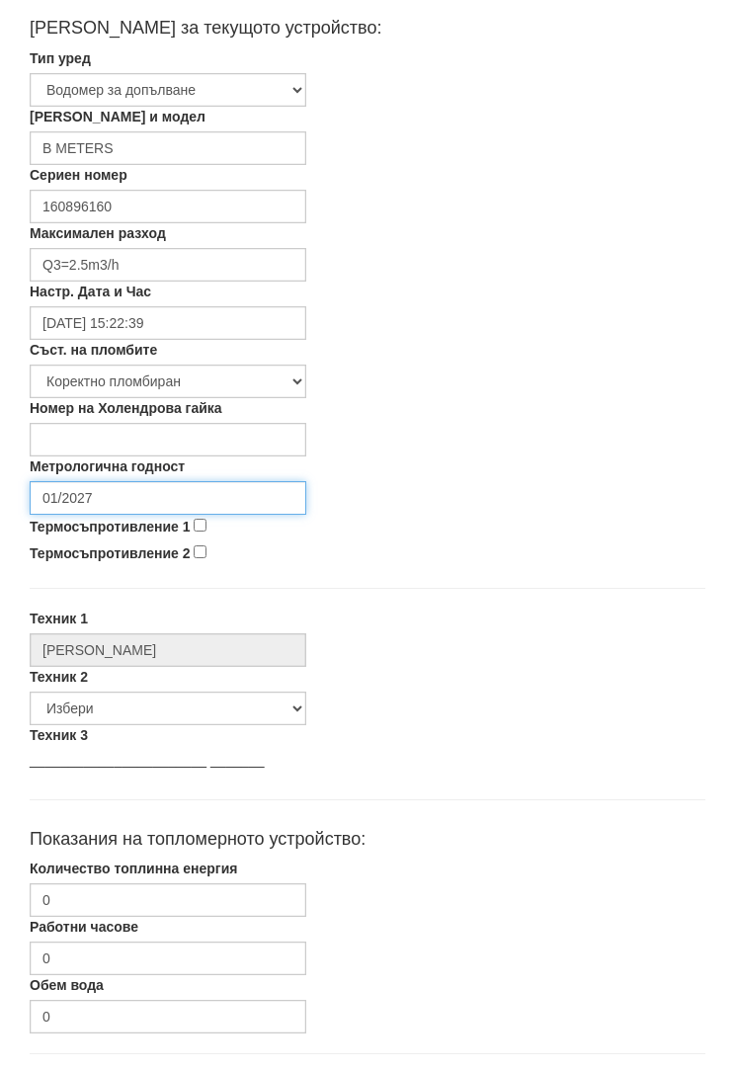
click at [116, 494] on input "01/2027" at bounding box center [168, 499] width 277 height 34
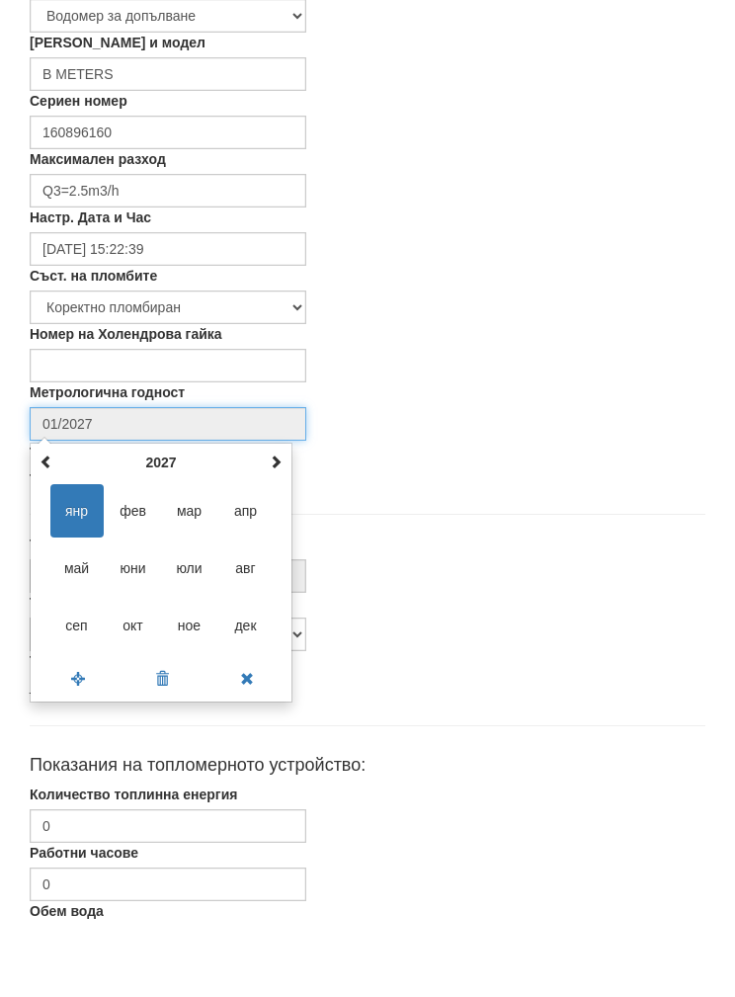
click at [272, 530] on span at bounding box center [276, 537] width 14 height 14
click at [282, 530] on span at bounding box center [276, 537] width 14 height 14
click at [269, 530] on span at bounding box center [276, 537] width 14 height 14
click at [69, 674] on span "сеп" at bounding box center [76, 700] width 53 height 53
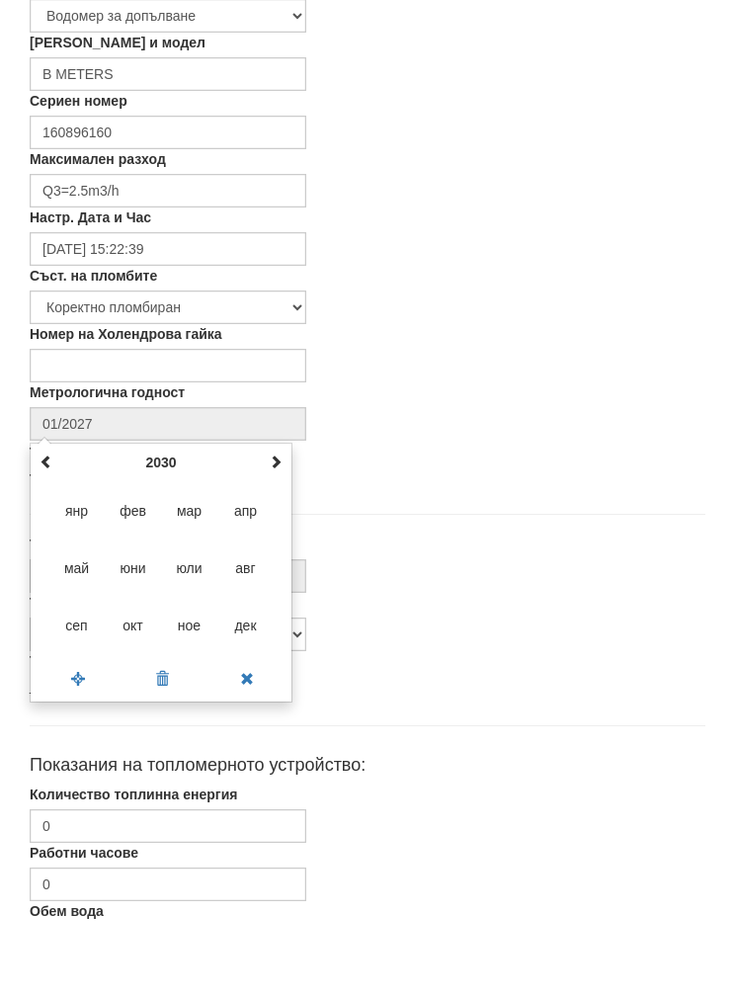
type input "09/2030"
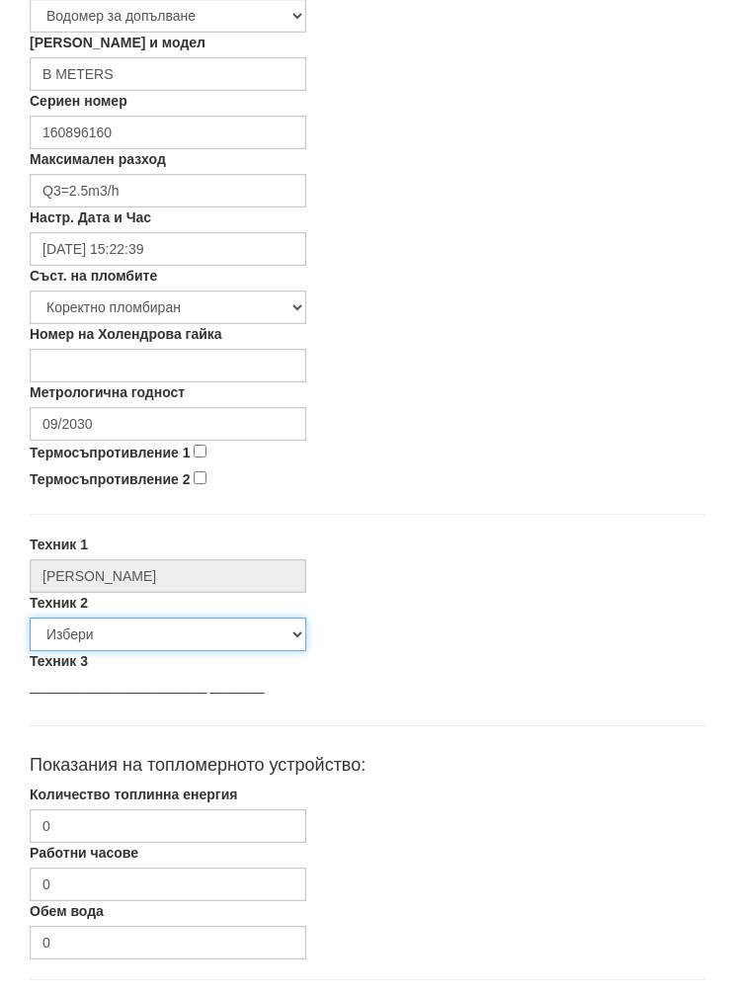
click at [61, 642] on select "Избери [PERSON_NAME] [PERSON_NAME] [PERSON_NAME] [PERSON_NAME] [PERSON_NAME] [P…" at bounding box center [168, 635] width 277 height 34
select select "5d4615a0-9cef-4004-86a5-26aa391ad5dd"
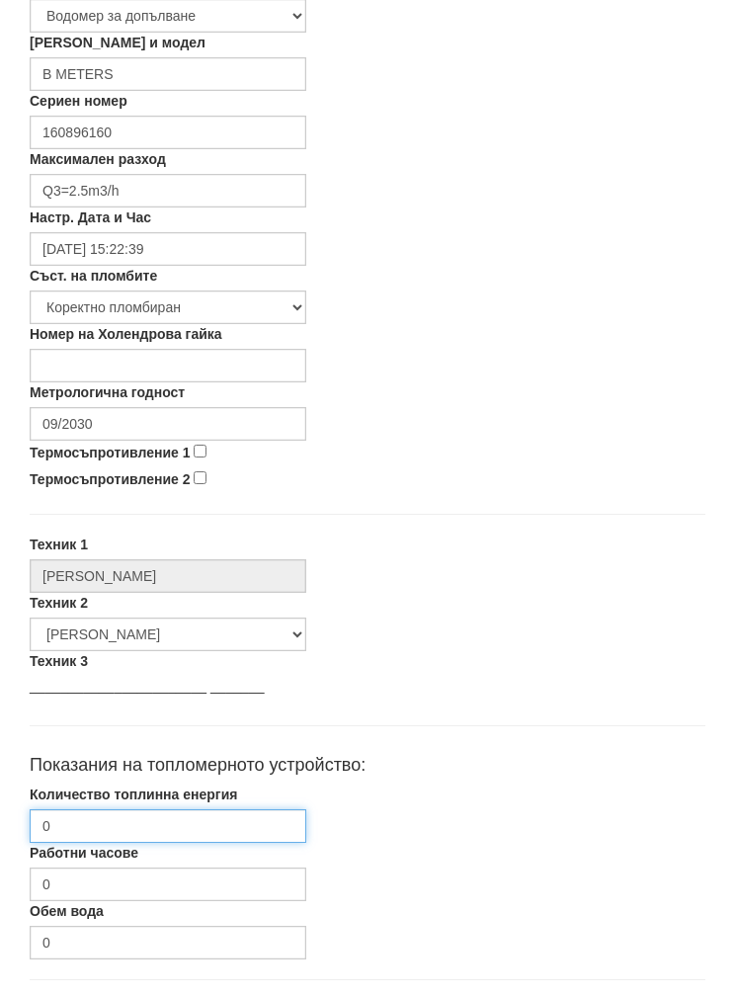
click at [82, 828] on input "0" at bounding box center [168, 826] width 277 height 34
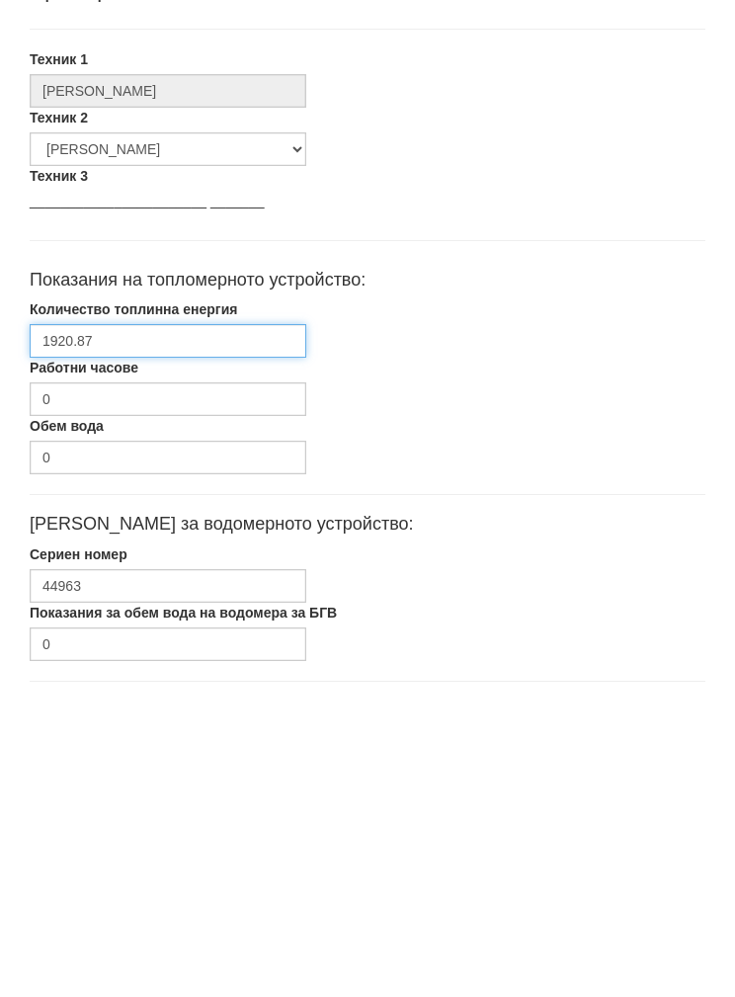
type input "1920.87"
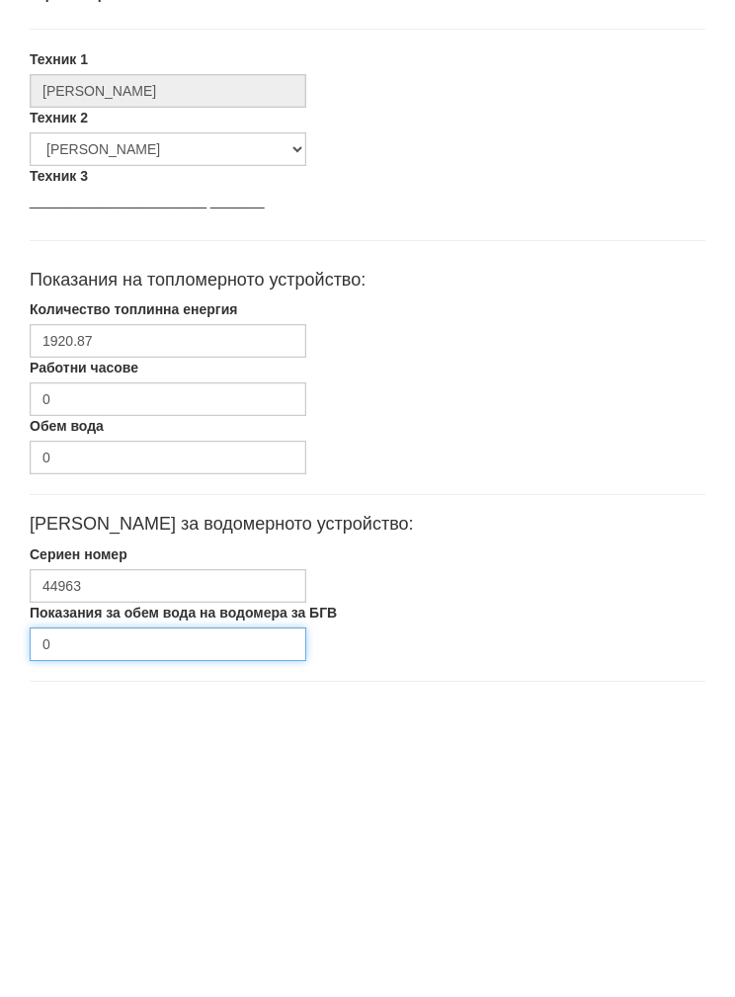
click at [102, 943] on input "0" at bounding box center [168, 960] width 277 height 34
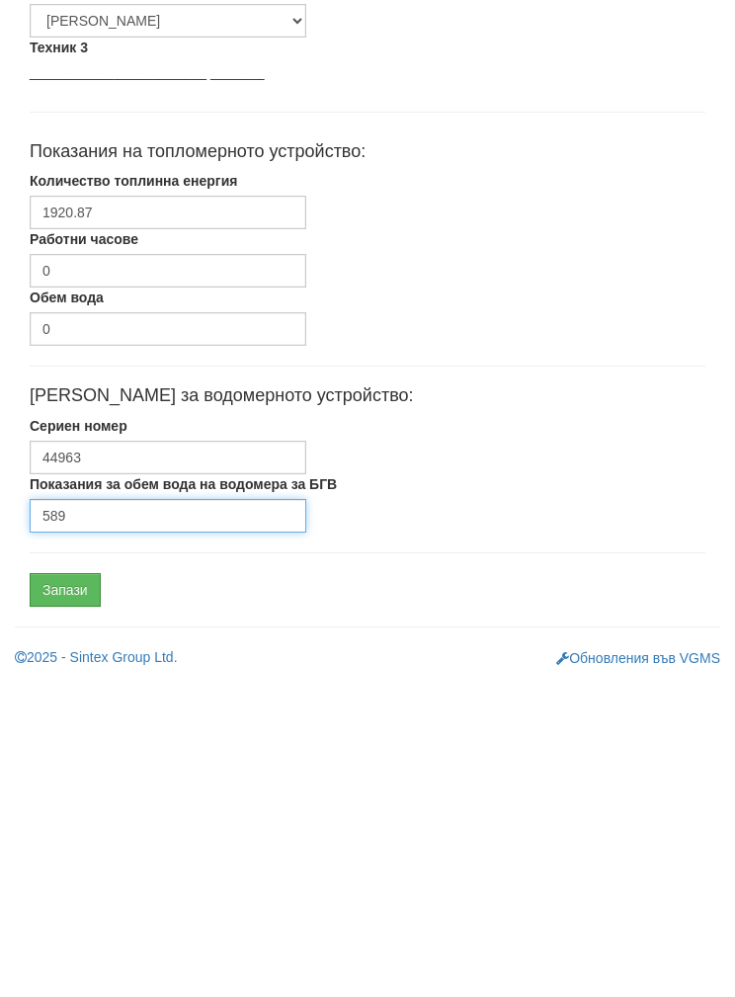
type input "589"
click at [60, 888] on input "Запази" at bounding box center [65, 905] width 71 height 34
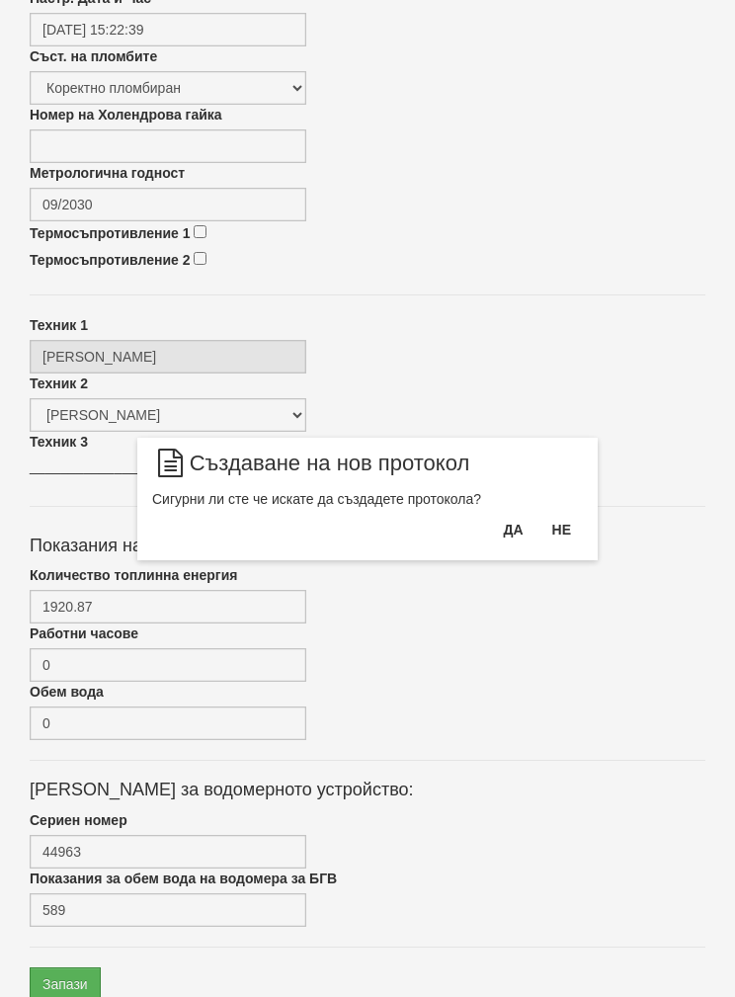
click at [502, 535] on button "Да" at bounding box center [512, 530] width 43 height 32
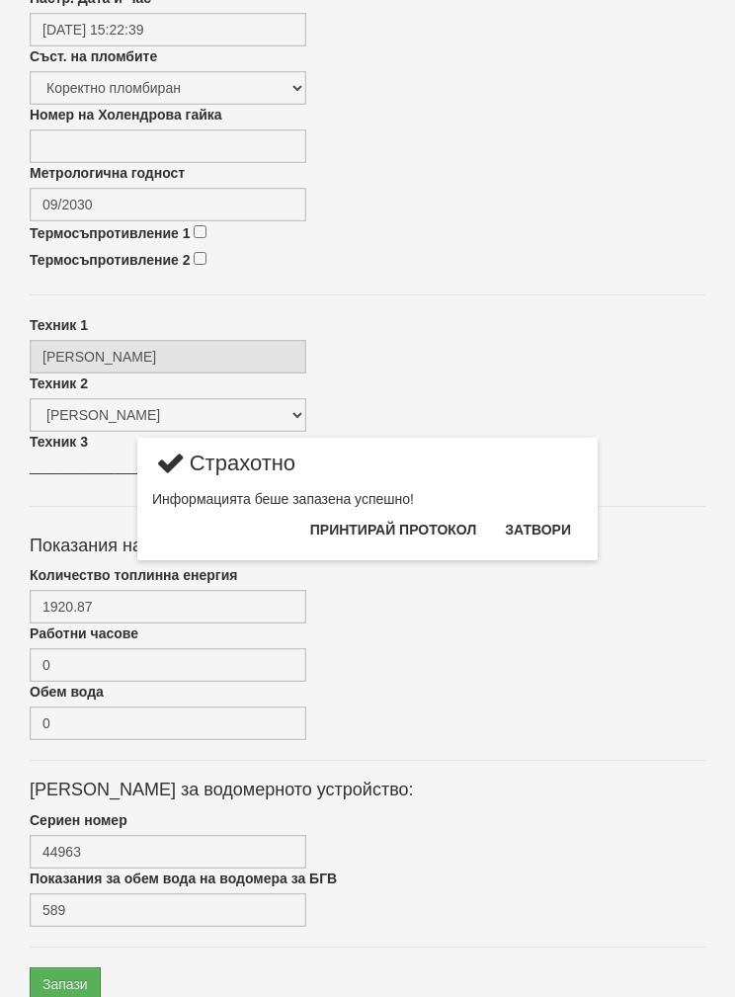
click at [548, 539] on button "Затвори" at bounding box center [538, 530] width 90 height 32
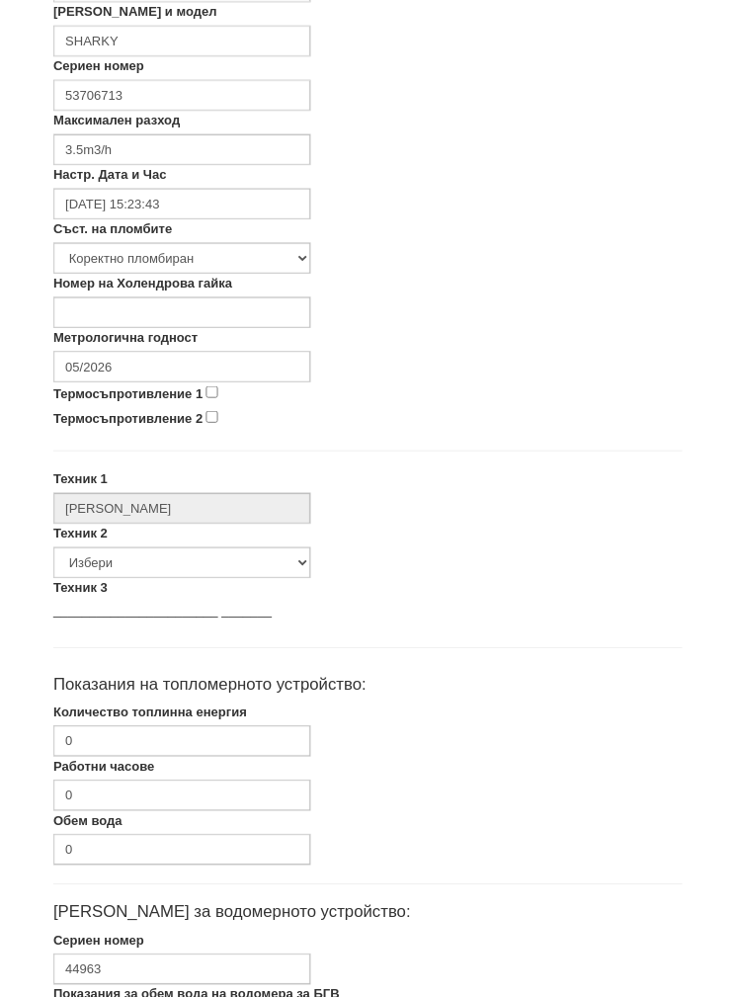
scroll to position [567, 0]
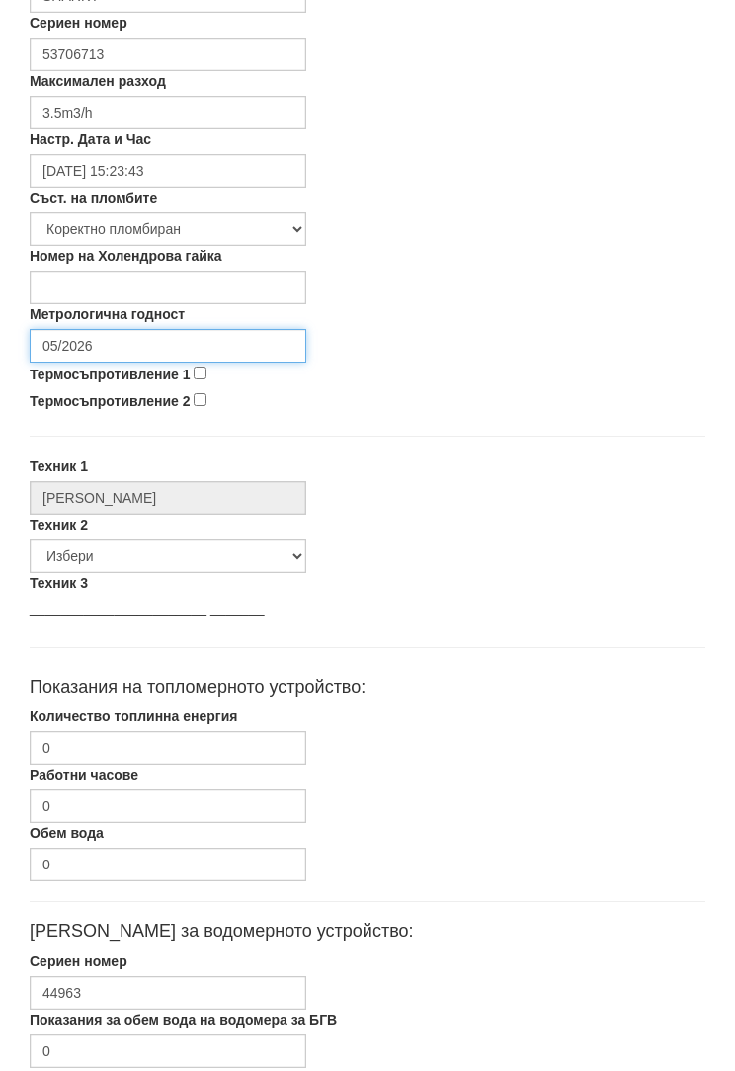
click at [133, 347] on input "05/2026" at bounding box center [168, 347] width 277 height 34
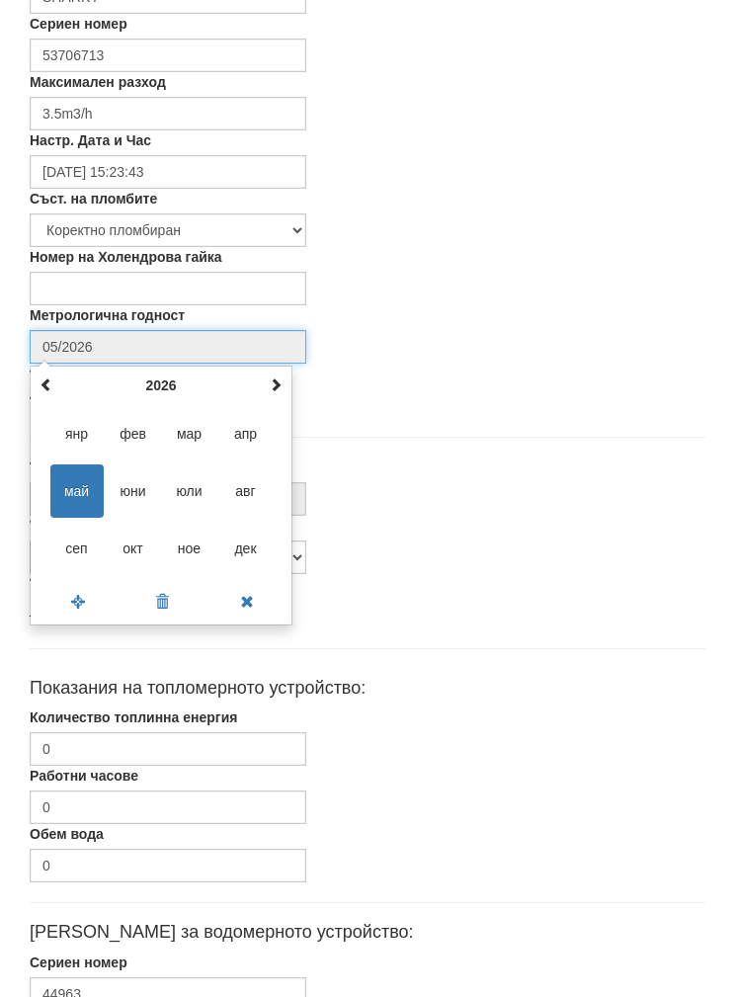
click at [292, 391] on div "[DATE] пн вт ср чт пт сб нд 27 28 29 30 1 2 3 4 5 6 7 8 9 10 11 12 13 14 15 16 …" at bounding box center [161, 496] width 263 height 260
click at [265, 377] on th at bounding box center [276, 386] width 24 height 30
click at [64, 552] on span "сеп" at bounding box center [76, 548] width 53 height 53
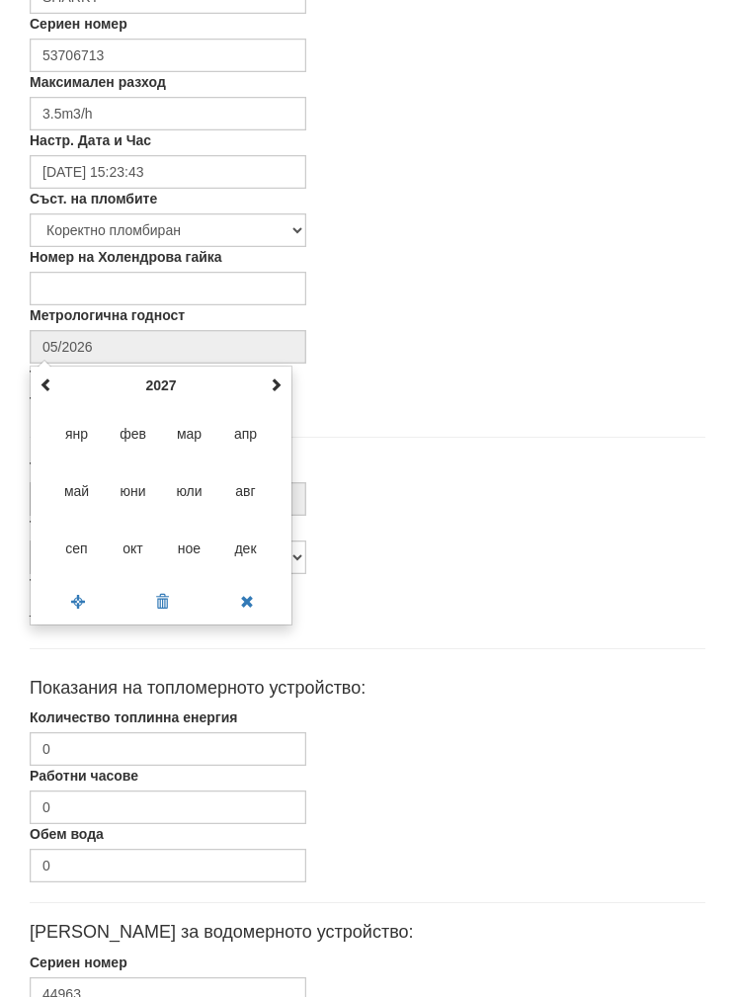
type input "09/2027"
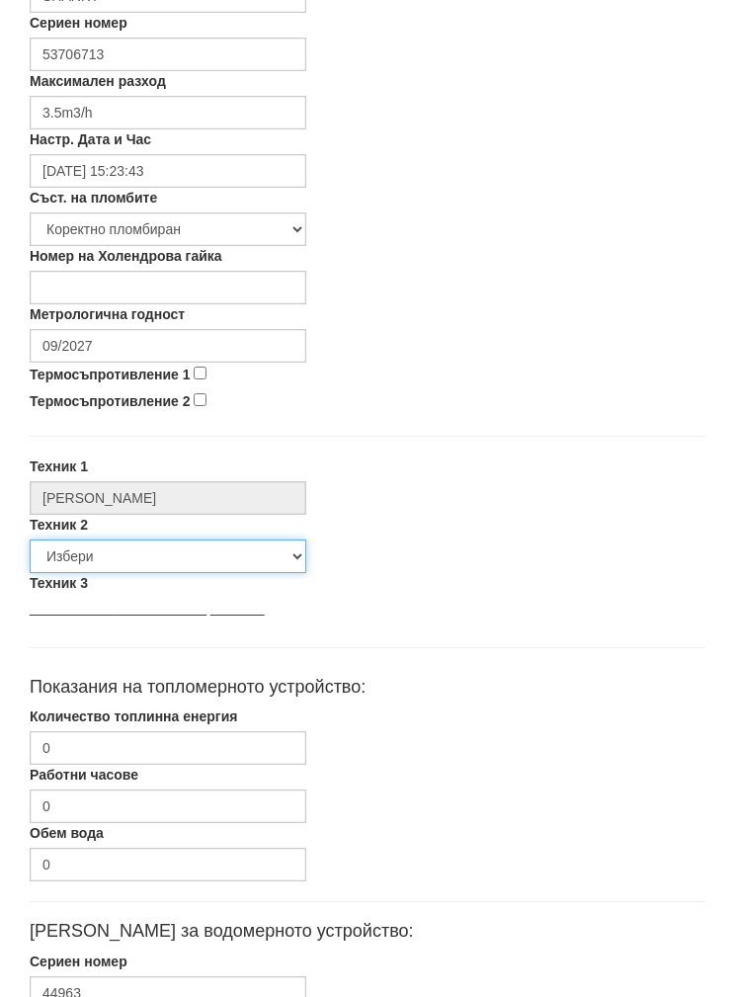
click at [80, 557] on select "Избери [PERSON_NAME] [PERSON_NAME] [PERSON_NAME] [PERSON_NAME] [PERSON_NAME] [P…" at bounding box center [168, 558] width 277 height 34
select select "5d4615a0-9cef-4004-86a5-26aa391ad5dd"
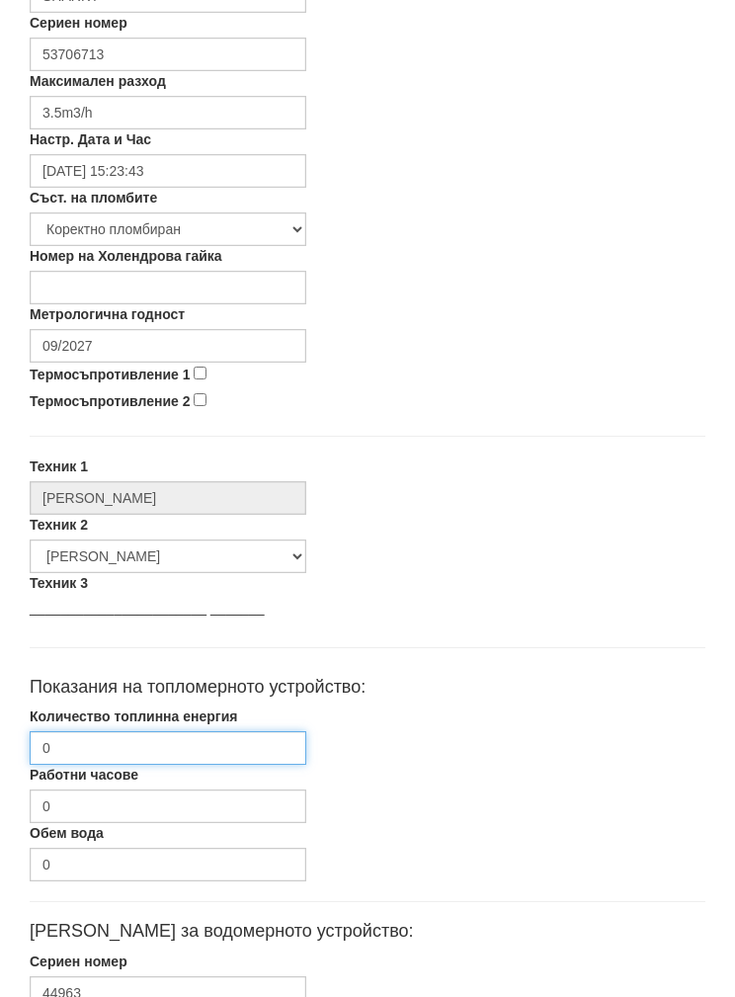
click at [89, 755] on input "0" at bounding box center [168, 748] width 277 height 34
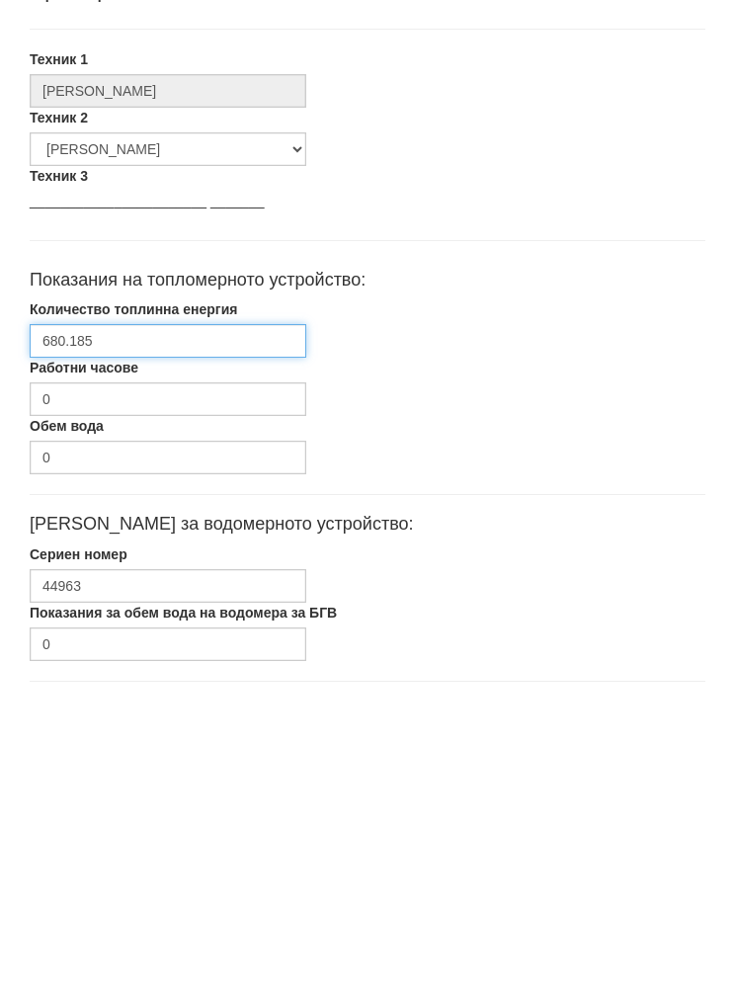
type input "680.185"
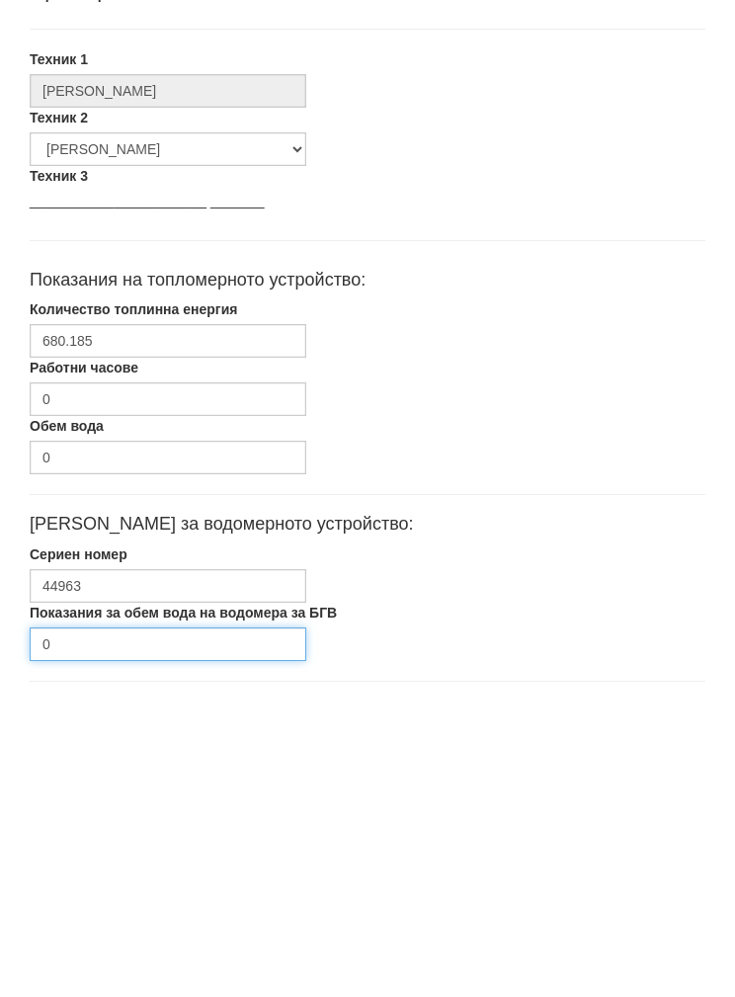
click at [89, 943] on input "0" at bounding box center [168, 960] width 277 height 34
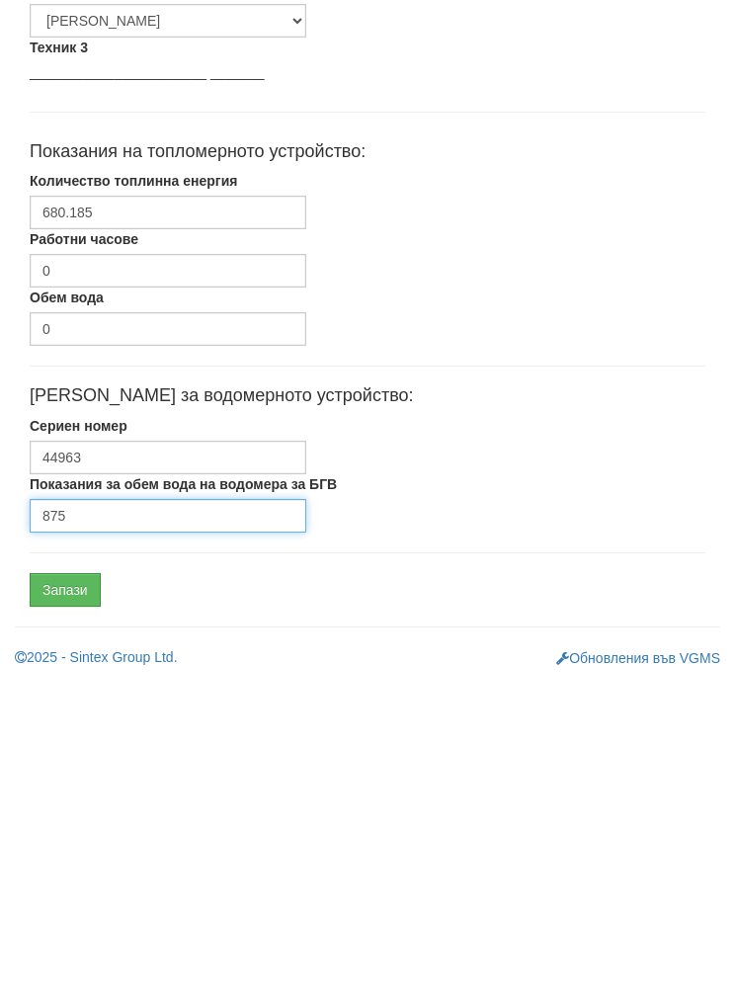
type input "875"
click at [64, 888] on input "Запази" at bounding box center [65, 905] width 71 height 34
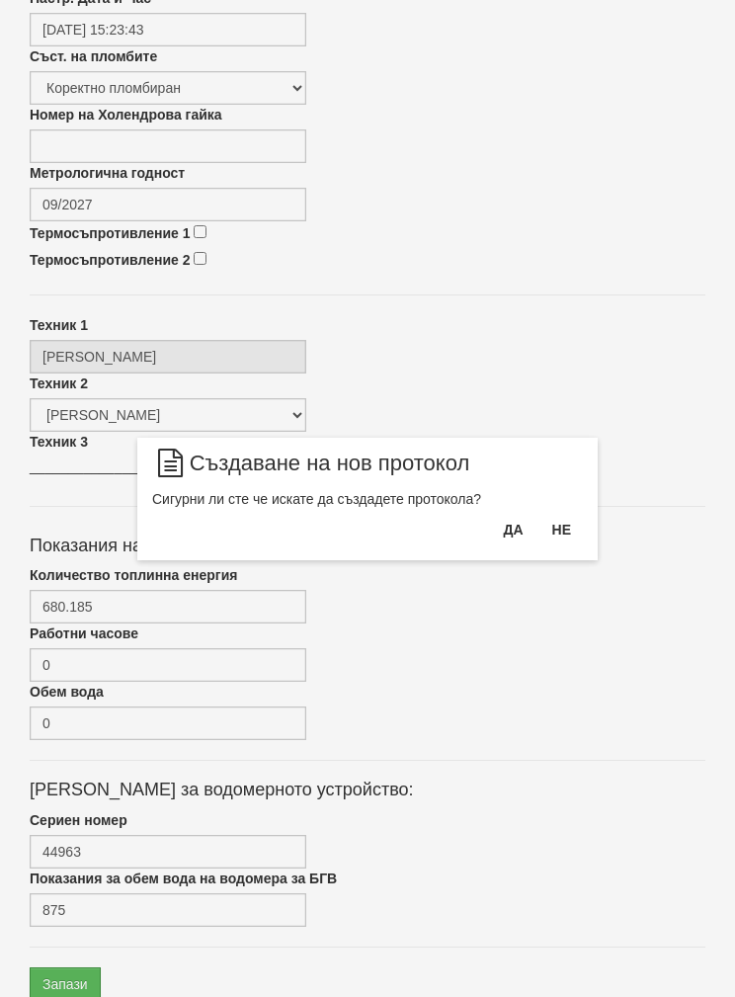
click at [508, 542] on button "Да" at bounding box center [512, 530] width 43 height 32
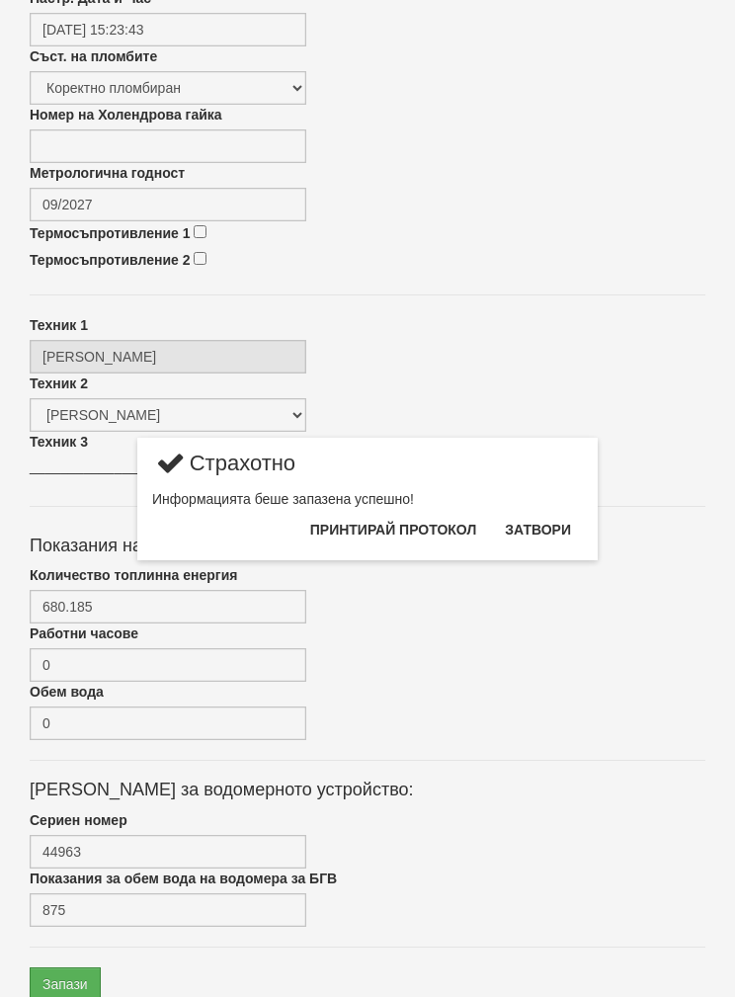
click at [536, 528] on button "Затвори" at bounding box center [538, 530] width 90 height 32
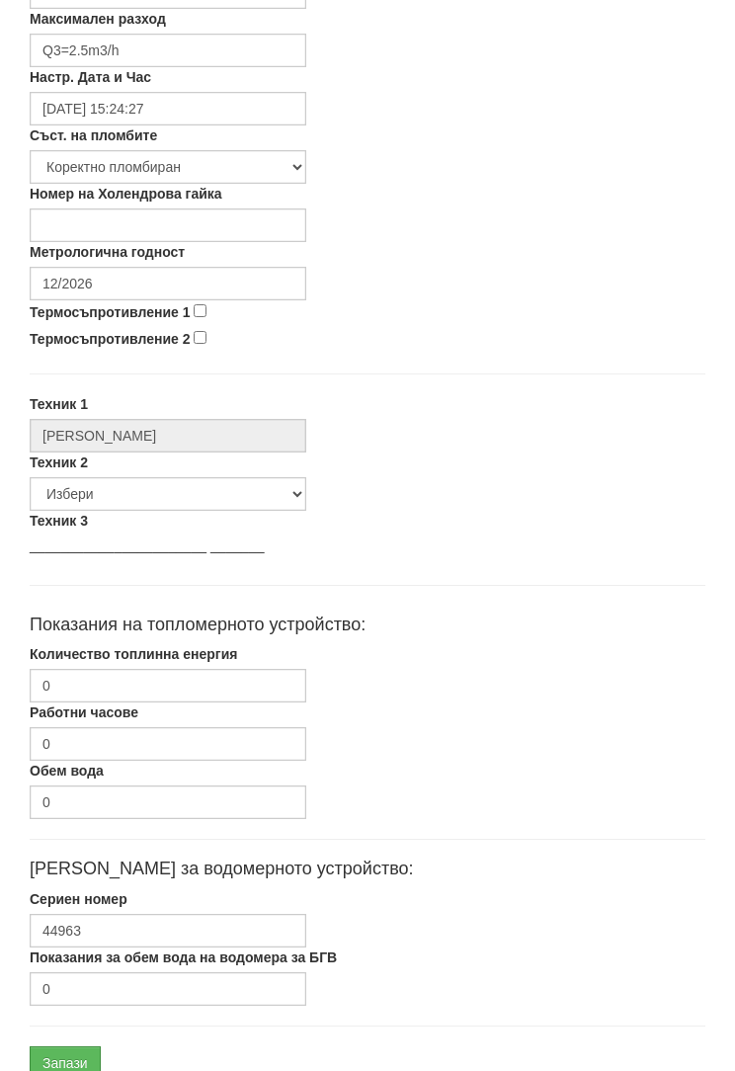
scroll to position [637, 0]
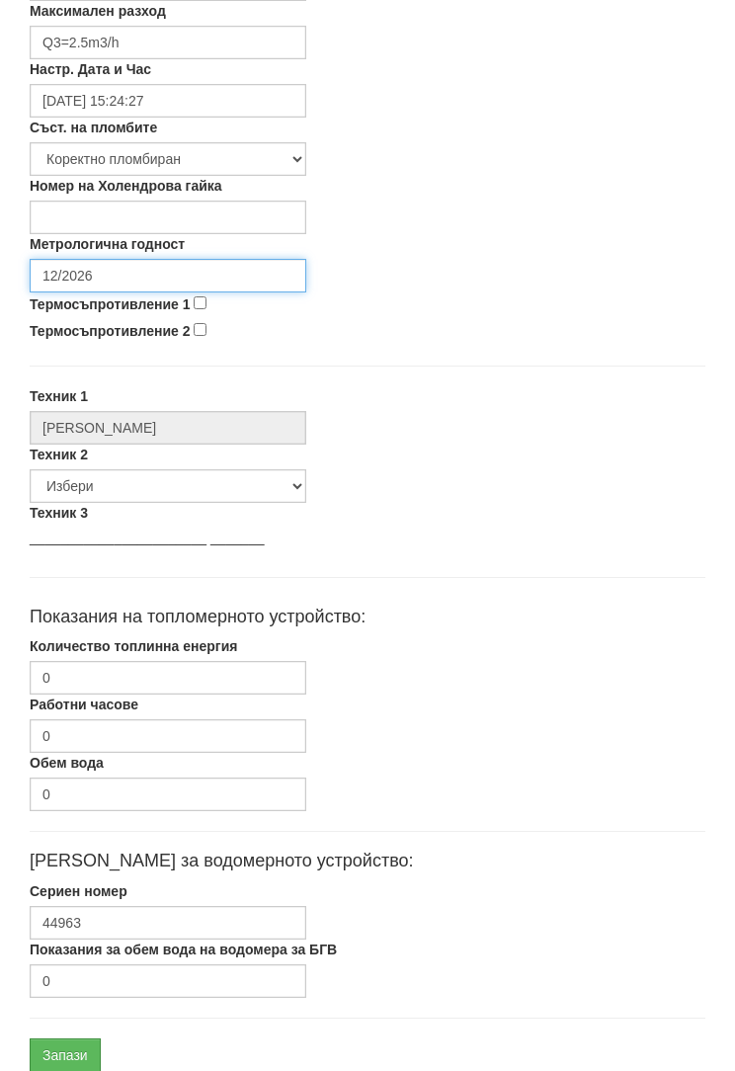
click at [128, 280] on input "12/2026" at bounding box center [168, 277] width 277 height 34
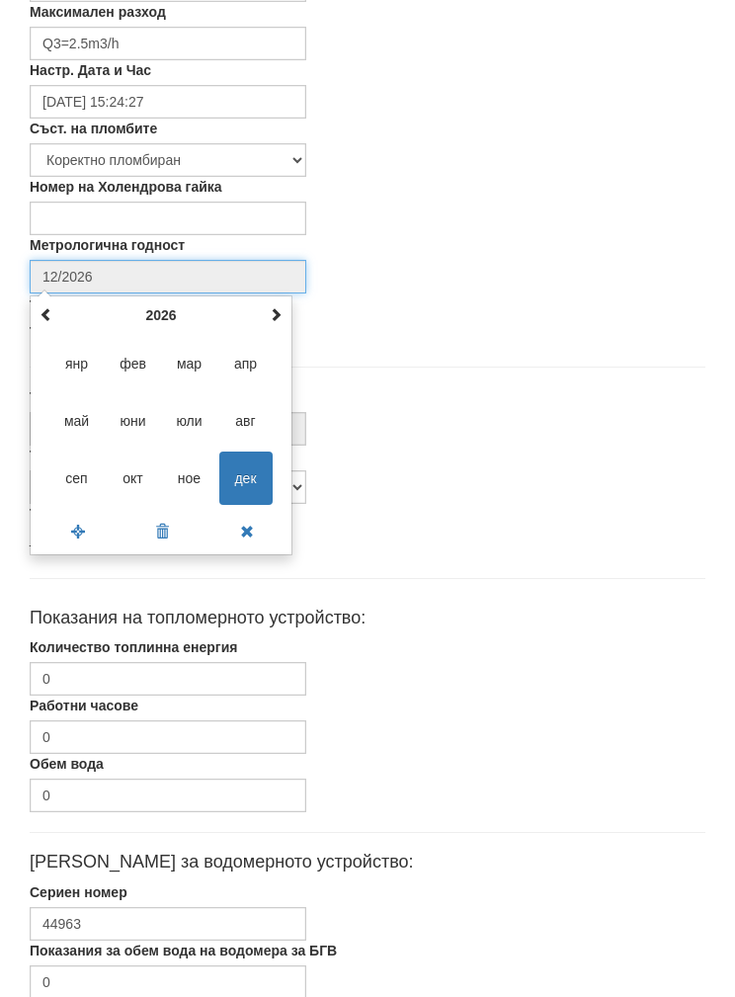
click at [289, 315] on div "декември 2026 пн вт ср чт пт сб нд 30 1 2 3 4 5 6 7 8 9 10 11 12 13 14 15 16 17…" at bounding box center [161, 426] width 263 height 260
click at [272, 314] on span at bounding box center [276, 314] width 14 height 14
click at [274, 314] on span at bounding box center [276, 314] width 14 height 14
click at [262, 310] on th "2028" at bounding box center [161, 315] width 206 height 30
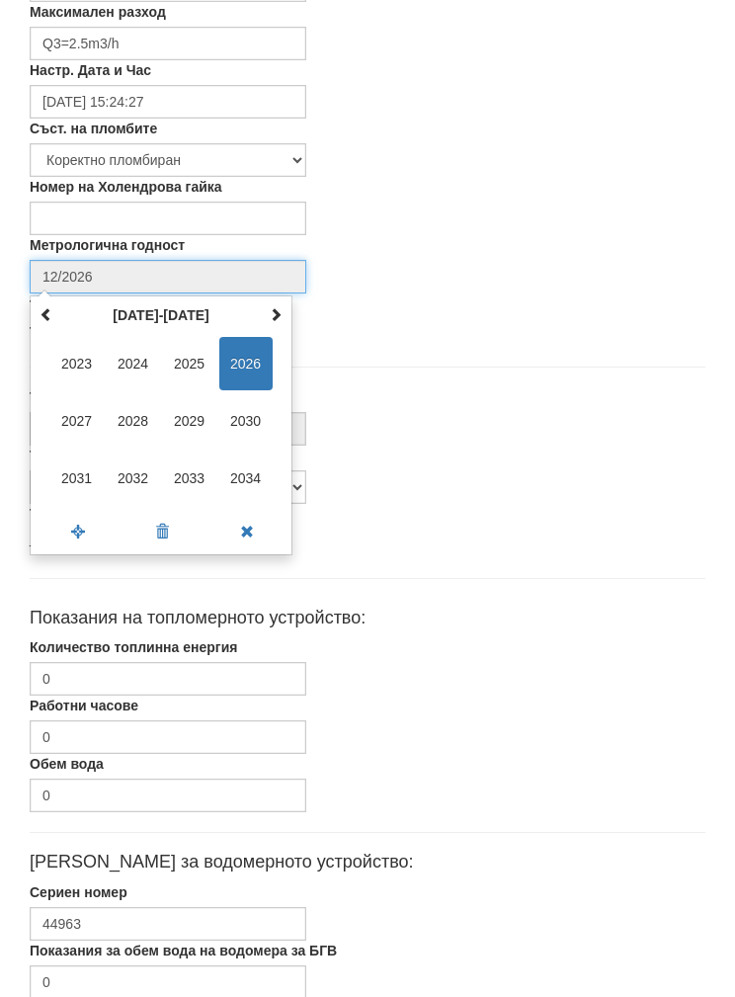
click at [246, 417] on span "2030" at bounding box center [245, 420] width 53 height 53
click at [72, 474] on span "сеп" at bounding box center [76, 478] width 53 height 53
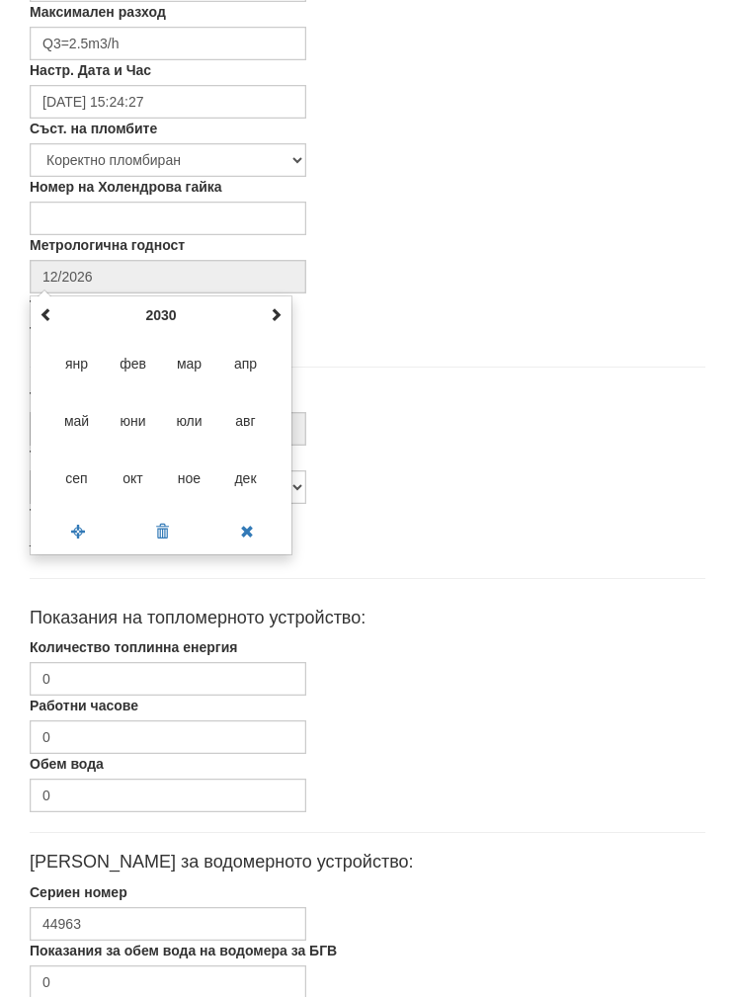
type input "09/2030"
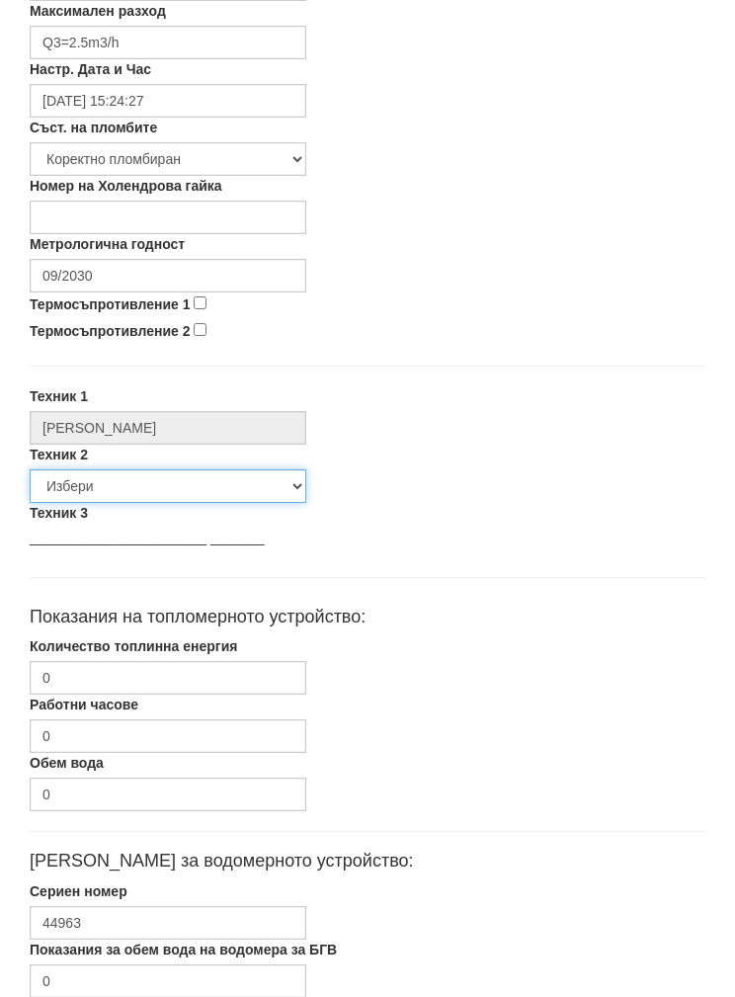
click at [100, 486] on select "Избери [PERSON_NAME] [PERSON_NAME] [PERSON_NAME] [PERSON_NAME] [PERSON_NAME] [P…" at bounding box center [168, 487] width 277 height 34
select select "5d4615a0-9cef-4004-86a5-26aa391ad5dd"
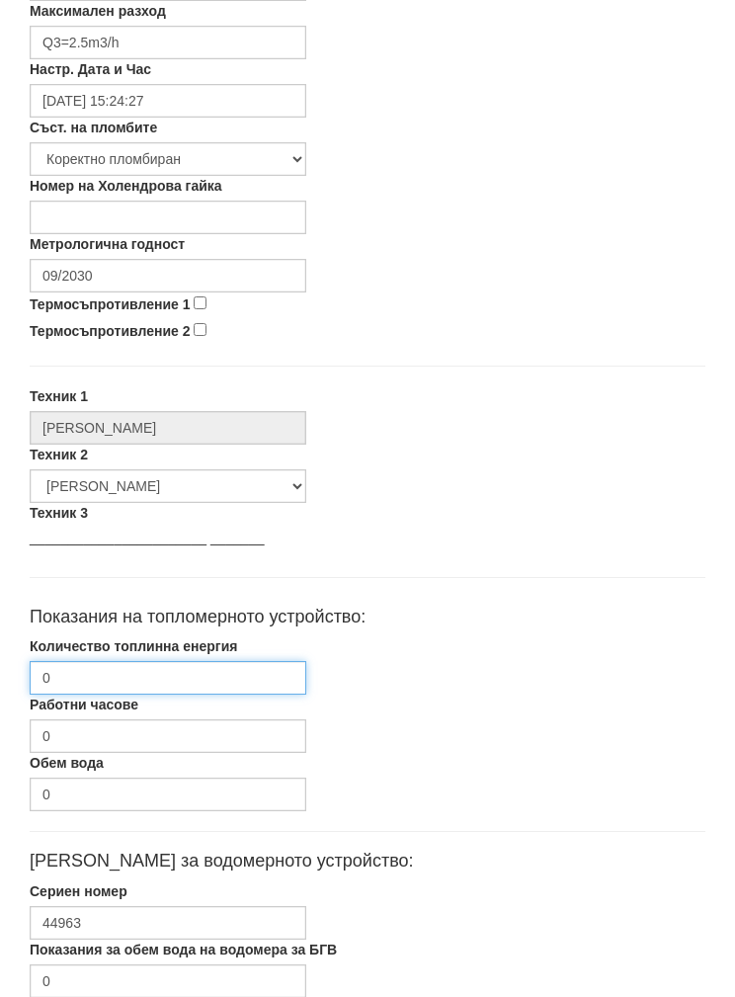
click at [105, 677] on input "0" at bounding box center [168, 678] width 277 height 34
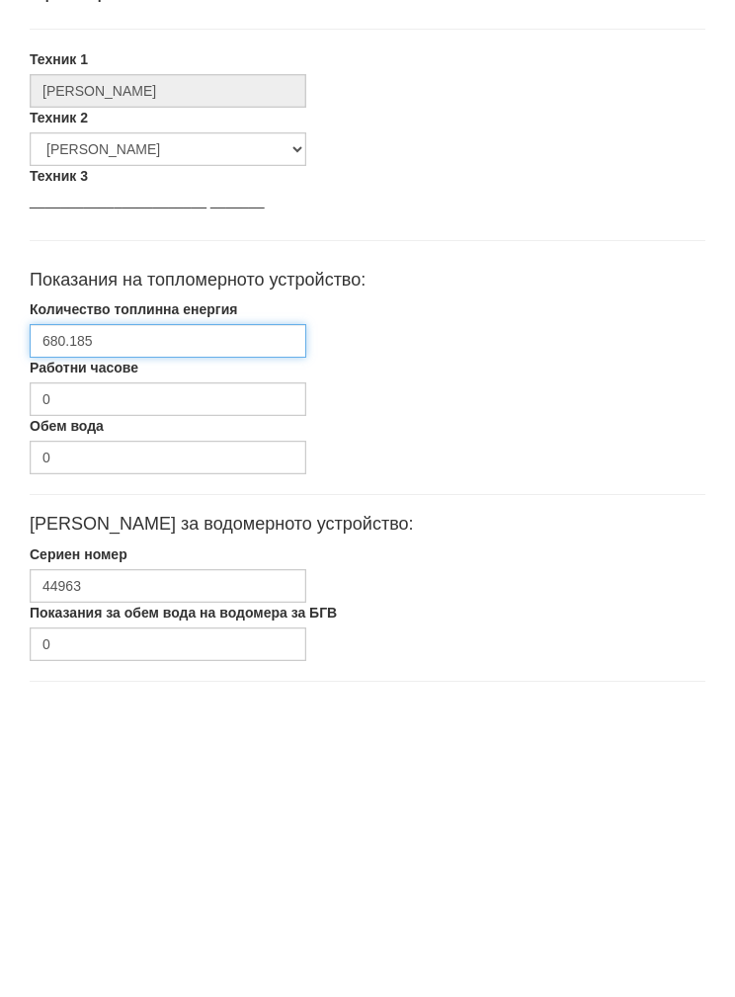
type input "680.185"
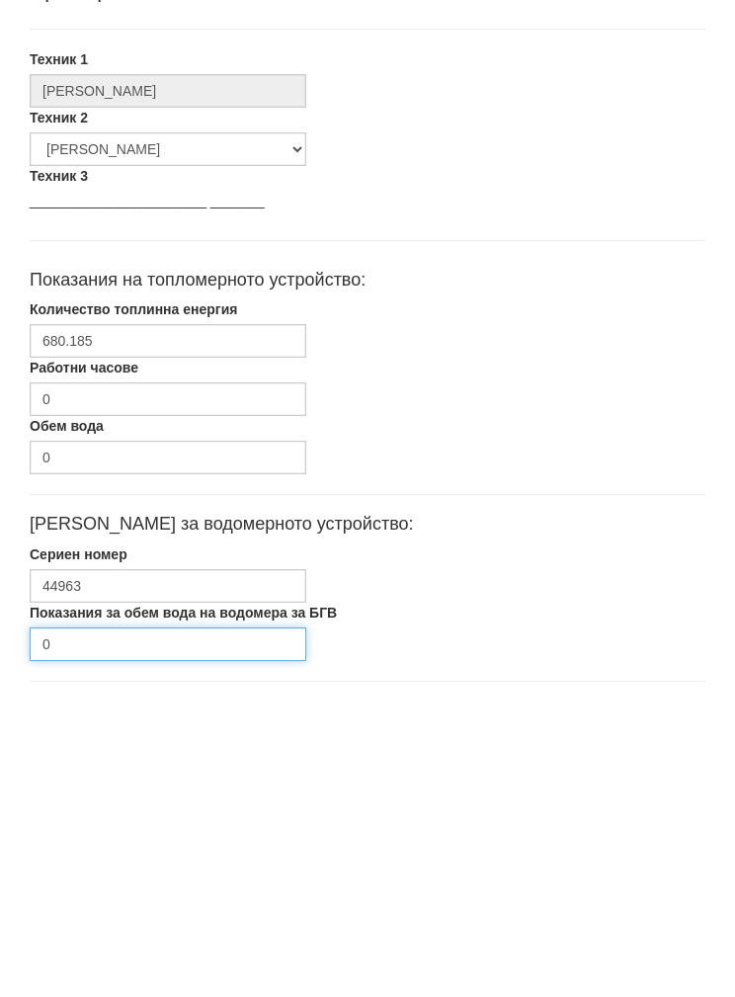
click at [159, 943] on input "0" at bounding box center [168, 960] width 277 height 34
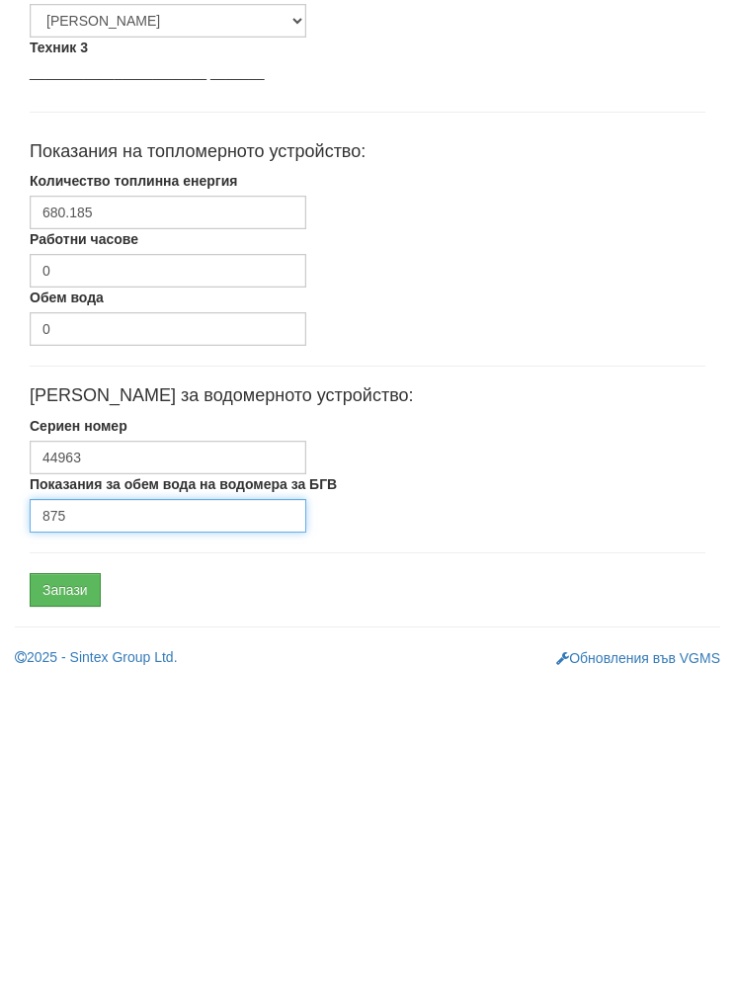
type input "875"
click at [82, 888] on input "Запази" at bounding box center [65, 905] width 71 height 34
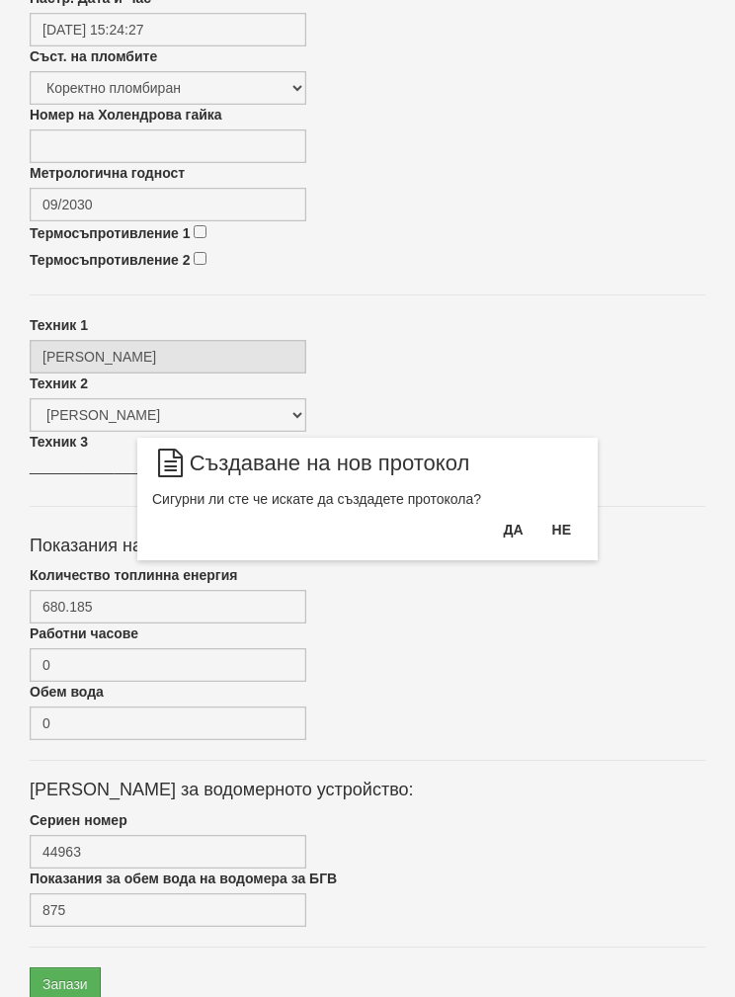
click at [506, 524] on button "Да" at bounding box center [512, 530] width 43 height 32
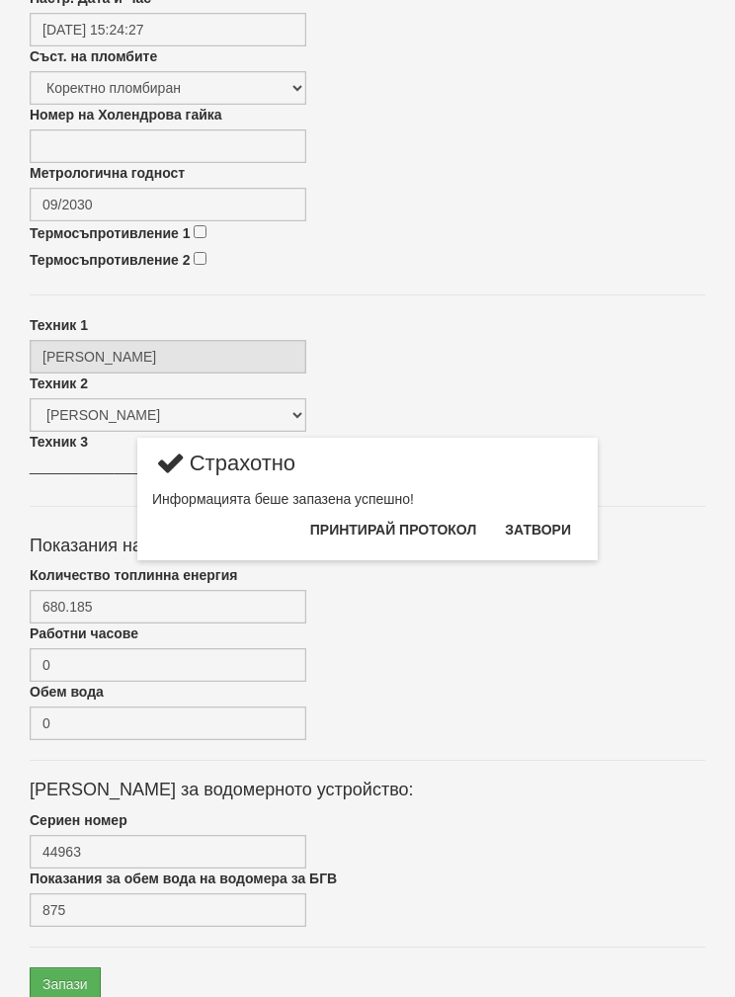
click at [549, 527] on button "Затвори" at bounding box center [538, 530] width 90 height 32
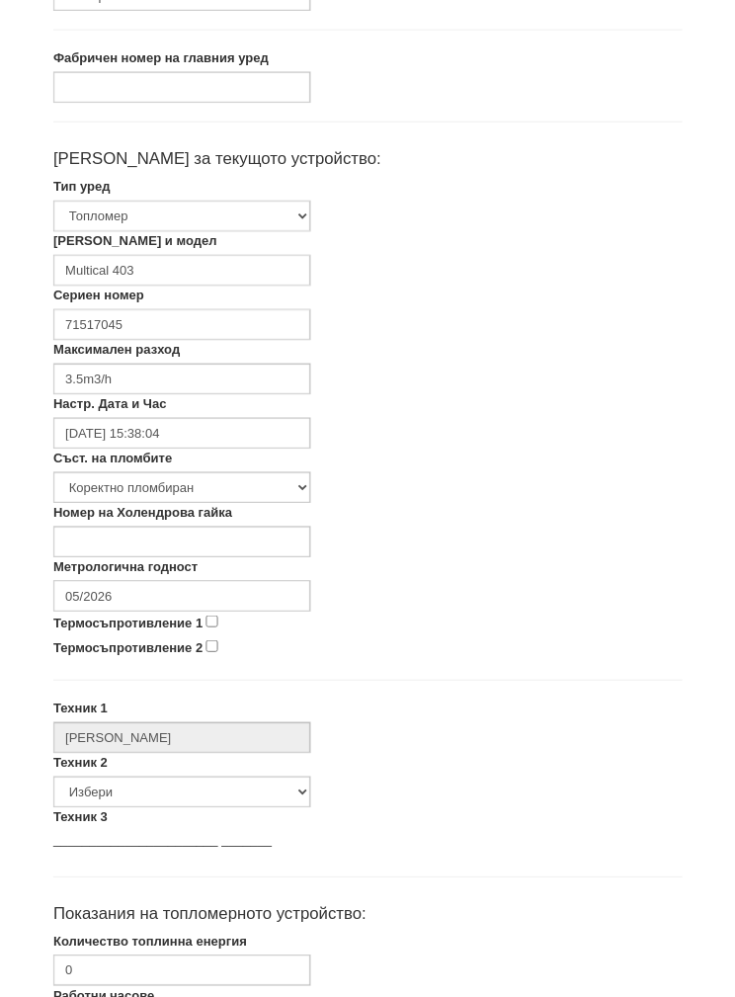
scroll to position [276, 0]
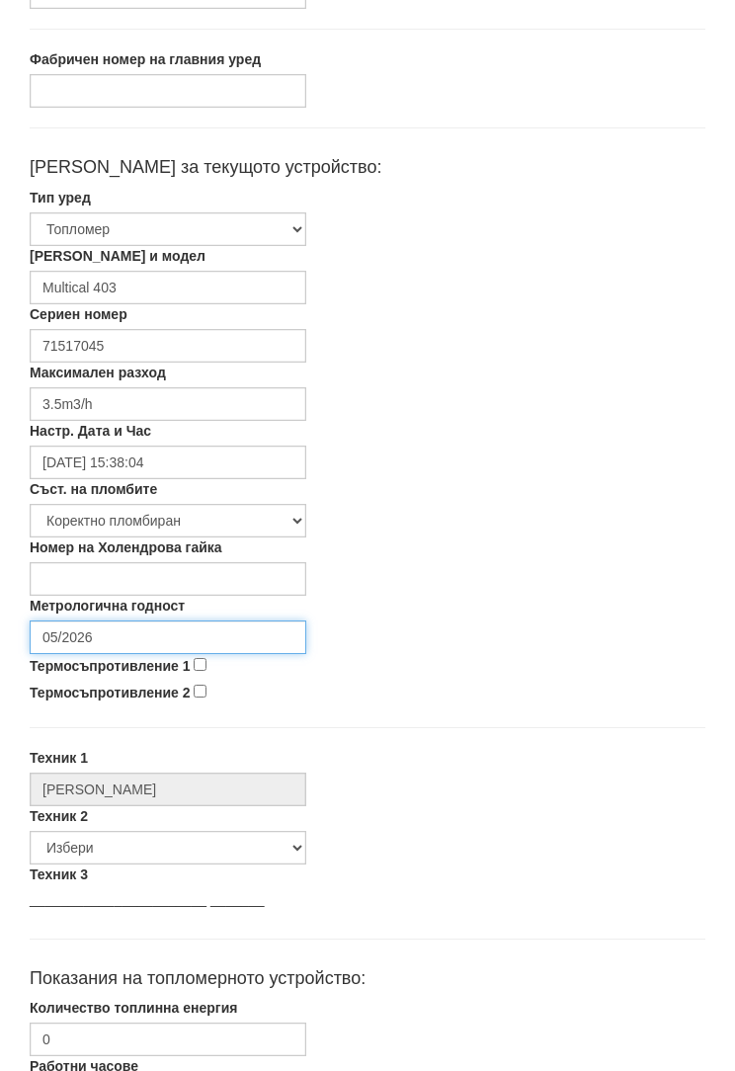
click at [115, 634] on input "05/2026" at bounding box center [168, 639] width 277 height 34
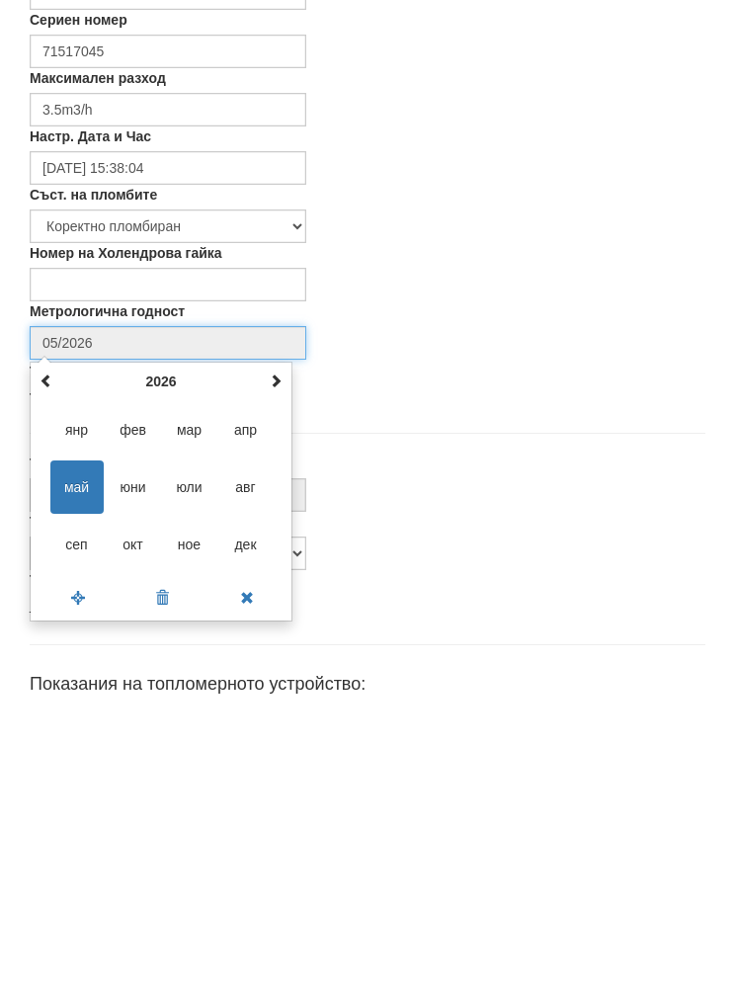
click at [277, 669] on span at bounding box center [276, 676] width 14 height 14
click at [276, 669] on span at bounding box center [276, 676] width 14 height 14
click at [49, 669] on span at bounding box center [47, 676] width 14 height 14
click at [71, 813] on span "сеп" at bounding box center [76, 839] width 53 height 53
type input "09/2027"
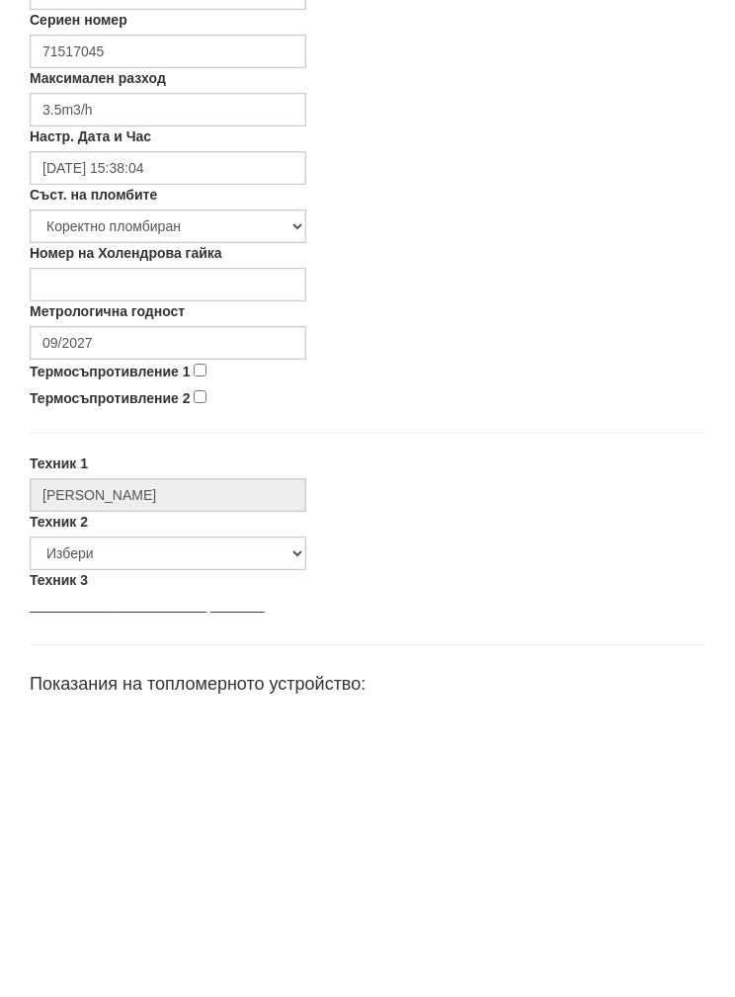
scroll to position [571, 0]
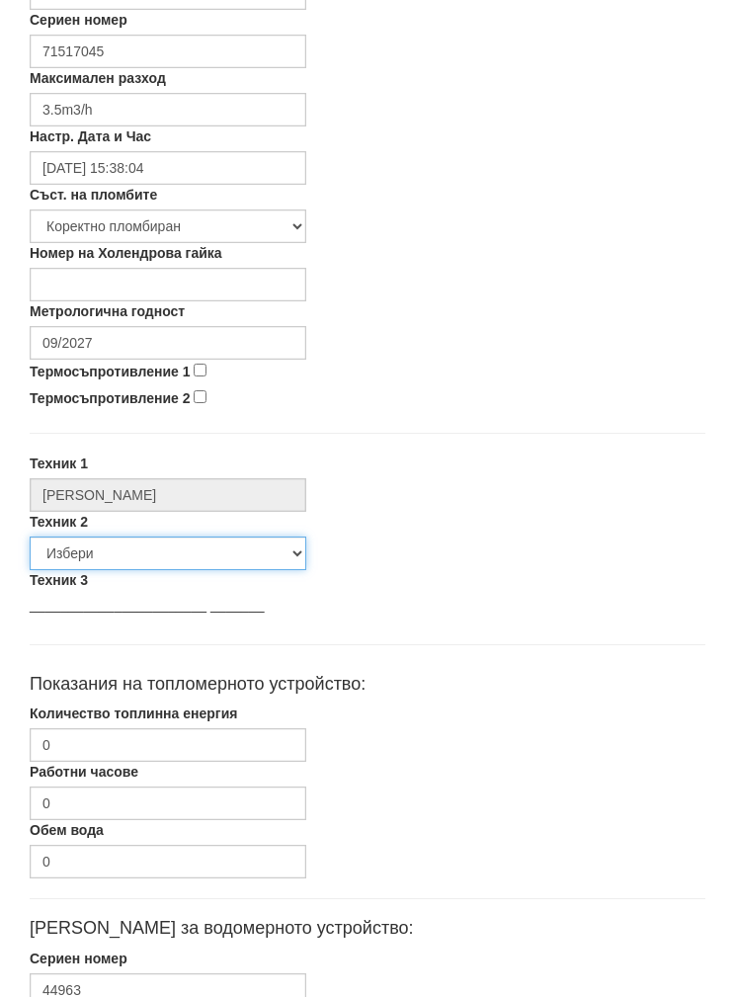
click at [91, 551] on select "Избери [PERSON_NAME] [PERSON_NAME] [PERSON_NAME] [PERSON_NAME] [PERSON_NAME] [P…" at bounding box center [168, 554] width 277 height 34
select select "5d4615a0-9cef-4004-86a5-26aa391ad5dd"
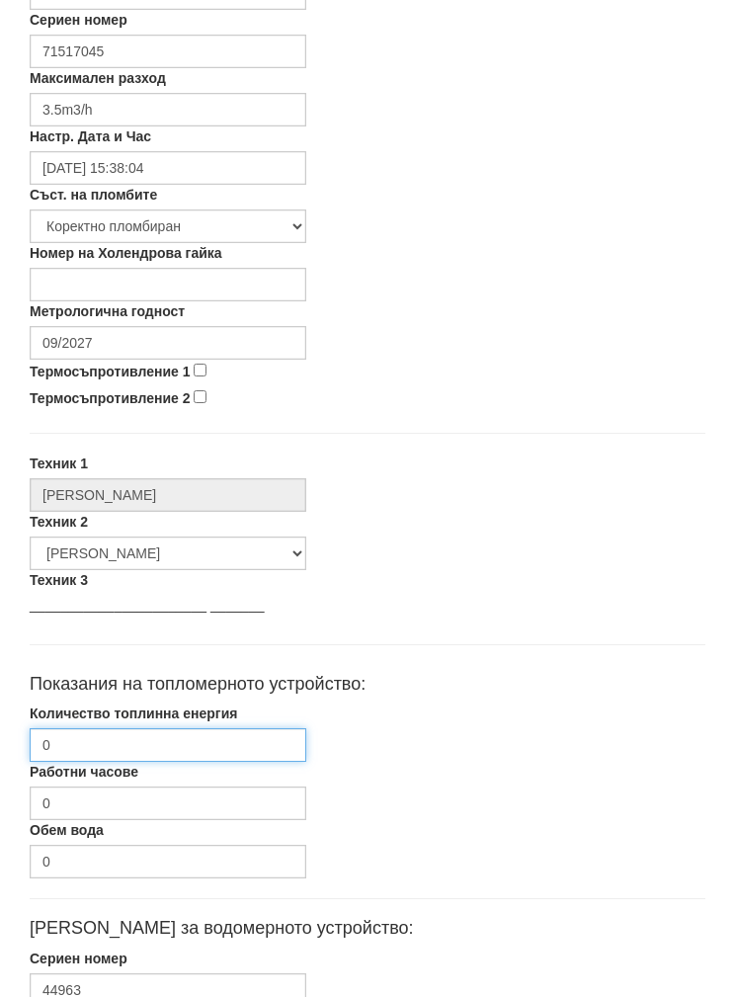
click at [89, 750] on input "0" at bounding box center [168, 745] width 277 height 34
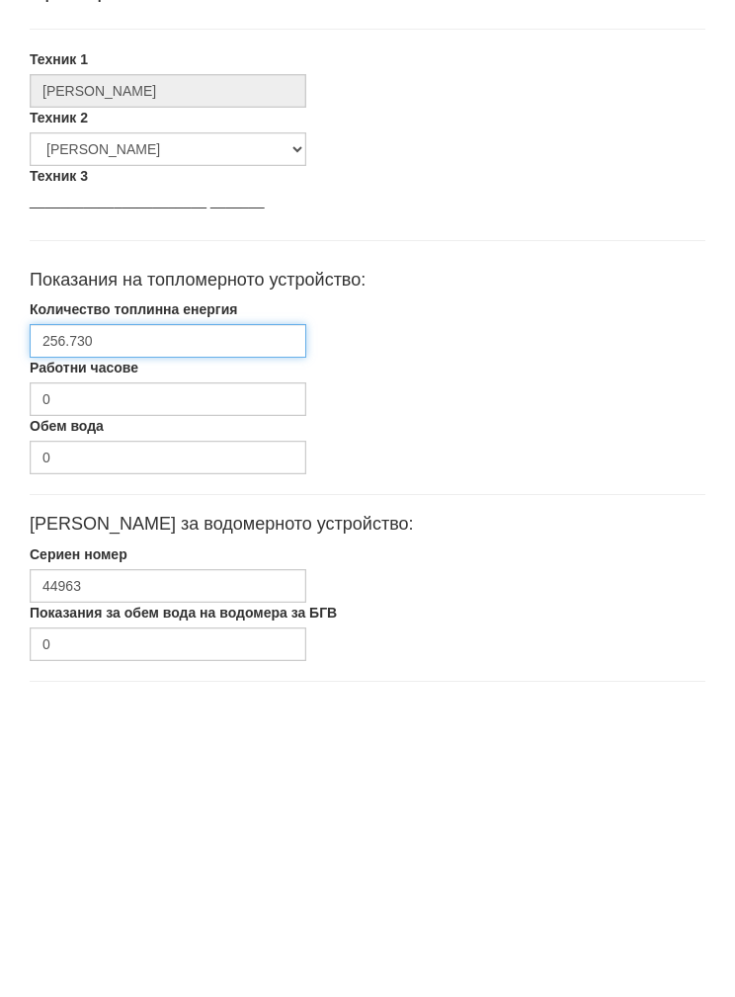
type input "256.730"
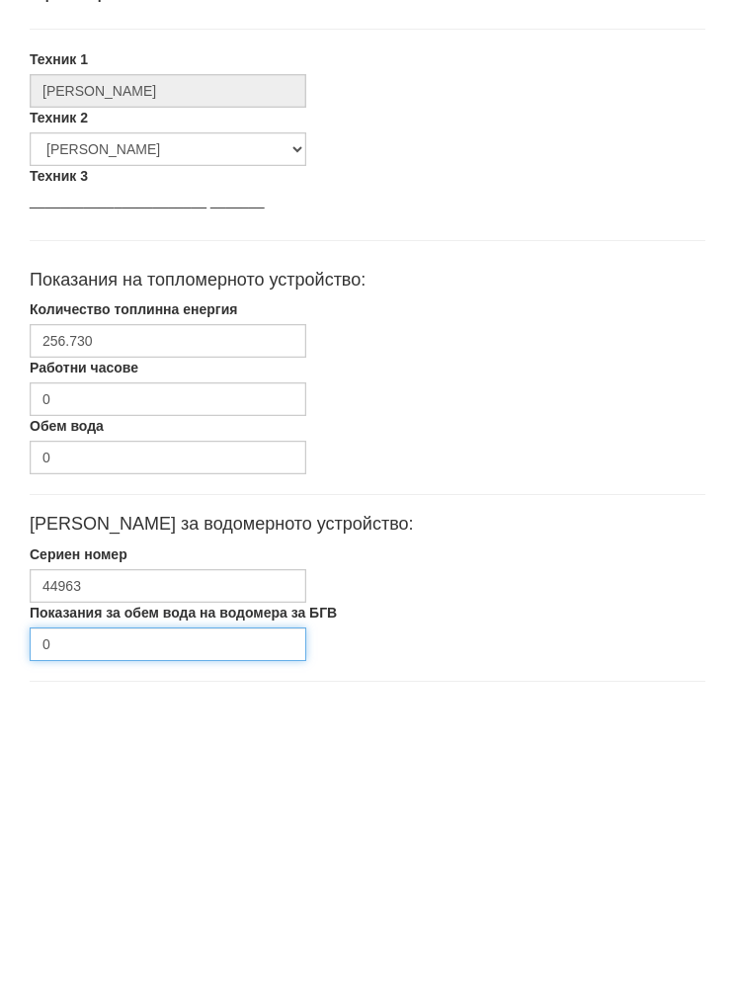
click at [122, 943] on input "0" at bounding box center [168, 960] width 277 height 34
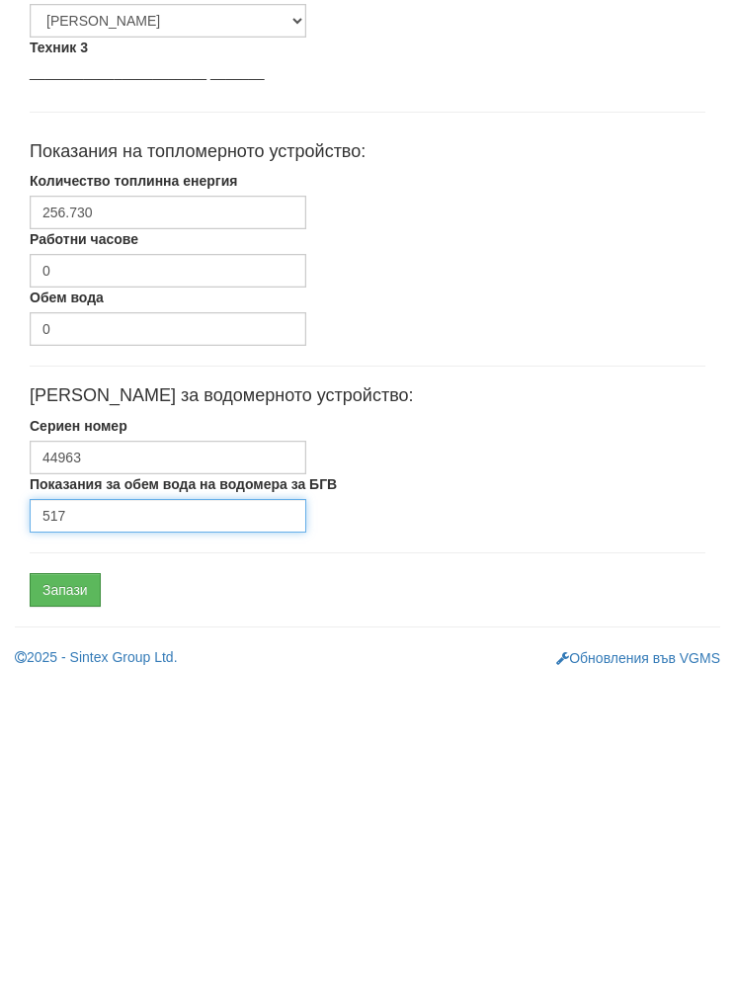
type input "517"
click at [69, 888] on input "Запази" at bounding box center [65, 905] width 71 height 34
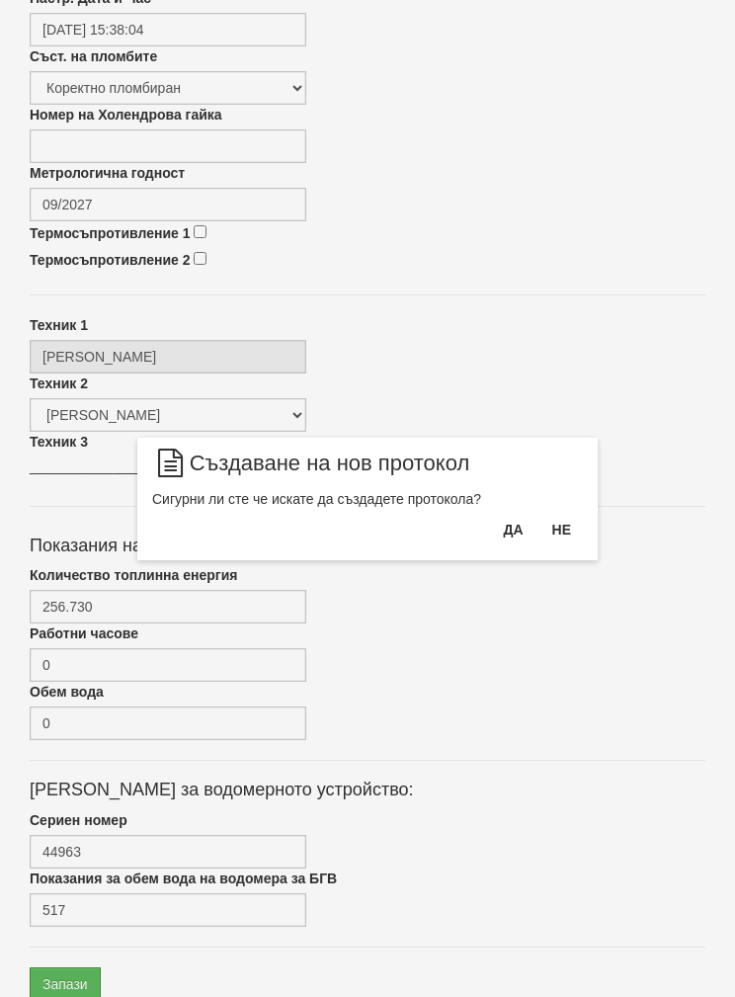
click at [494, 525] on button "Да" at bounding box center [512, 530] width 43 height 32
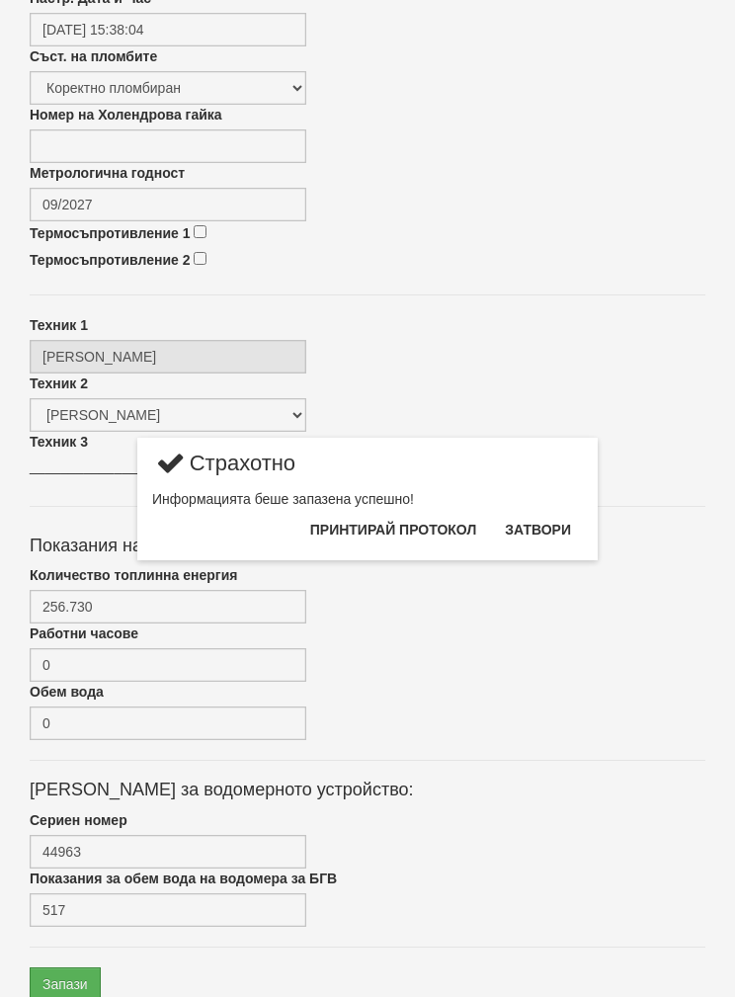
click at [550, 537] on button "Затвори" at bounding box center [538, 530] width 90 height 32
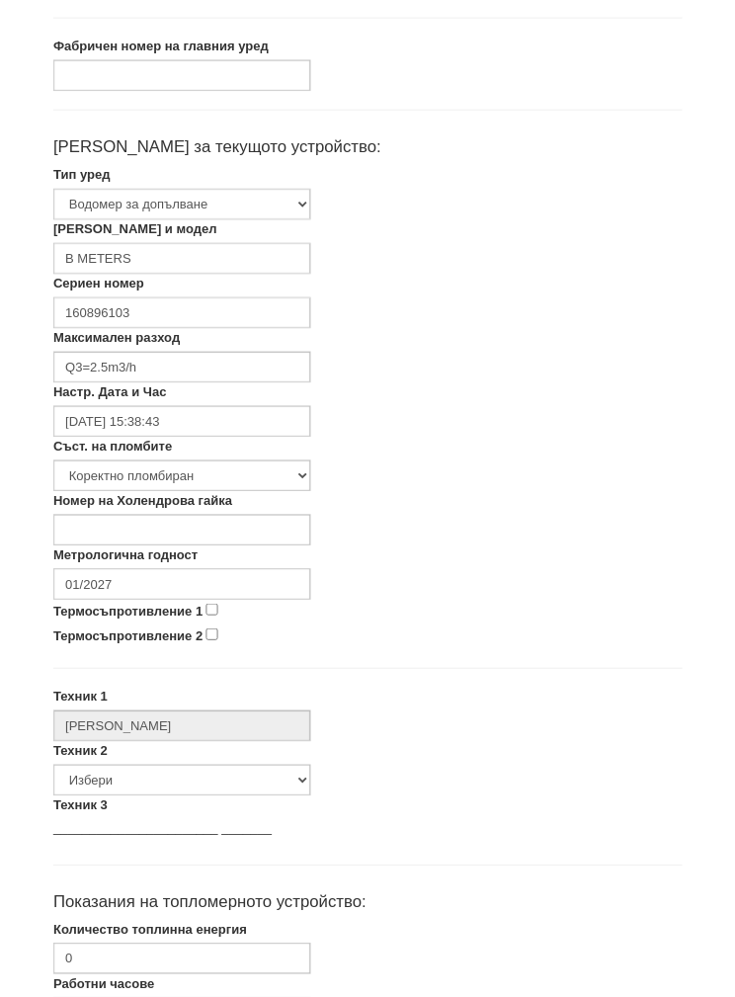
scroll to position [388, 0]
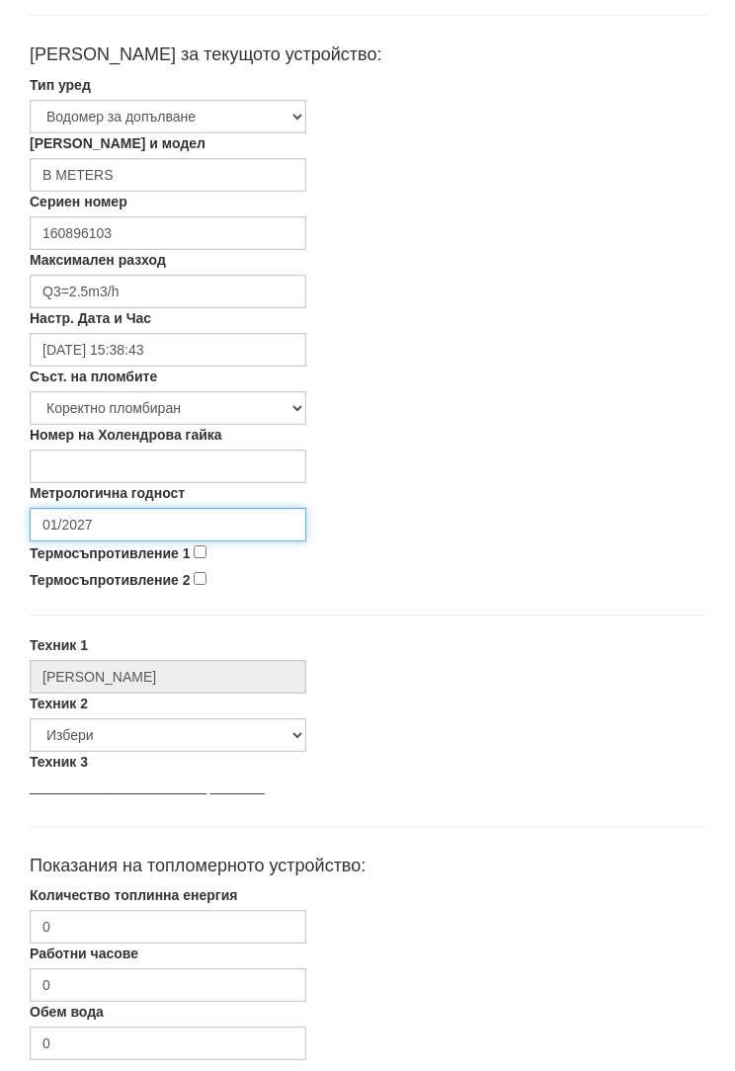
click at [104, 521] on input "01/2027" at bounding box center [168, 526] width 277 height 34
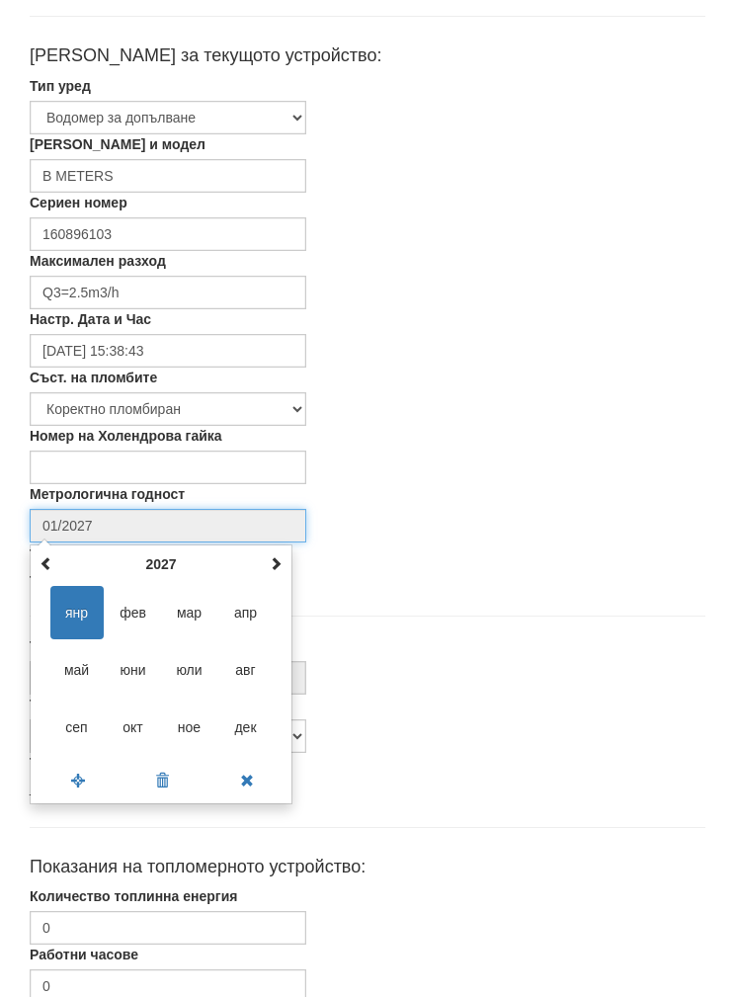
click at [266, 558] on th at bounding box center [276, 564] width 24 height 30
click at [262, 560] on th "2028" at bounding box center [161, 564] width 206 height 30
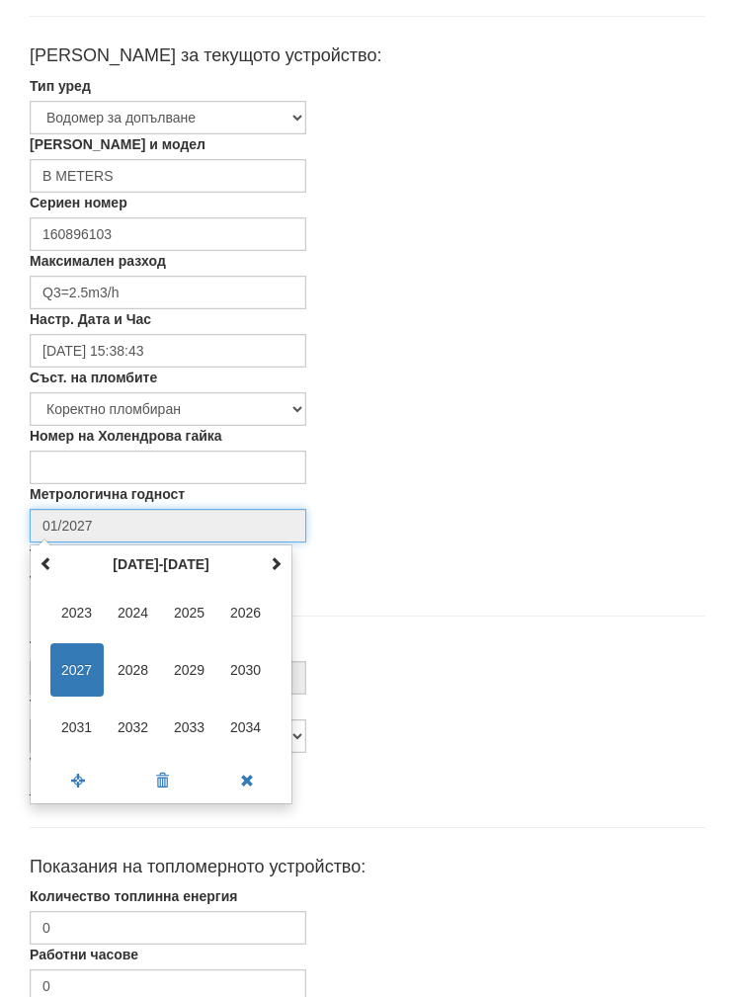
click at [238, 665] on span "2030" at bounding box center [245, 669] width 53 height 53
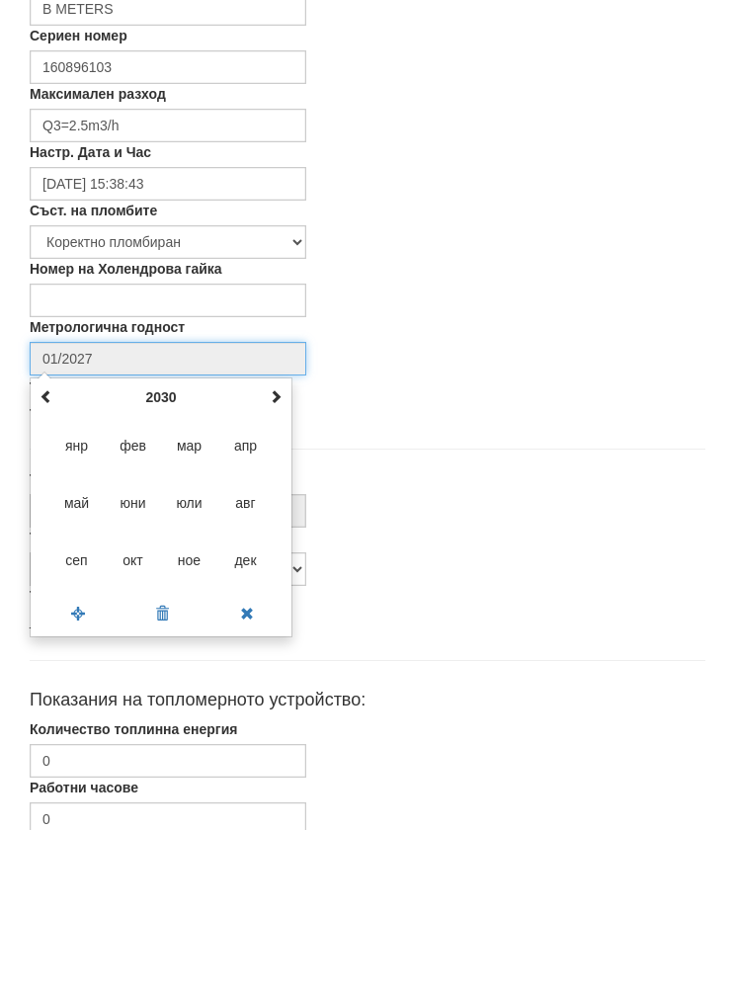
click at [73, 701] on span "сеп" at bounding box center [76, 727] width 53 height 53
type input "09/2030"
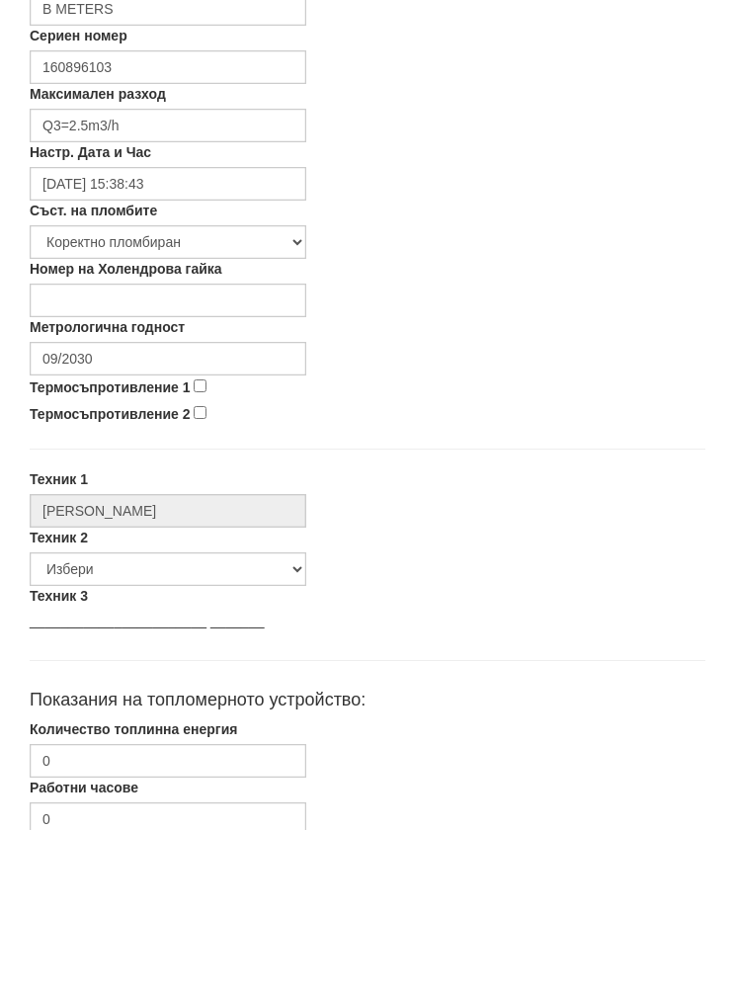
scroll to position [555, 0]
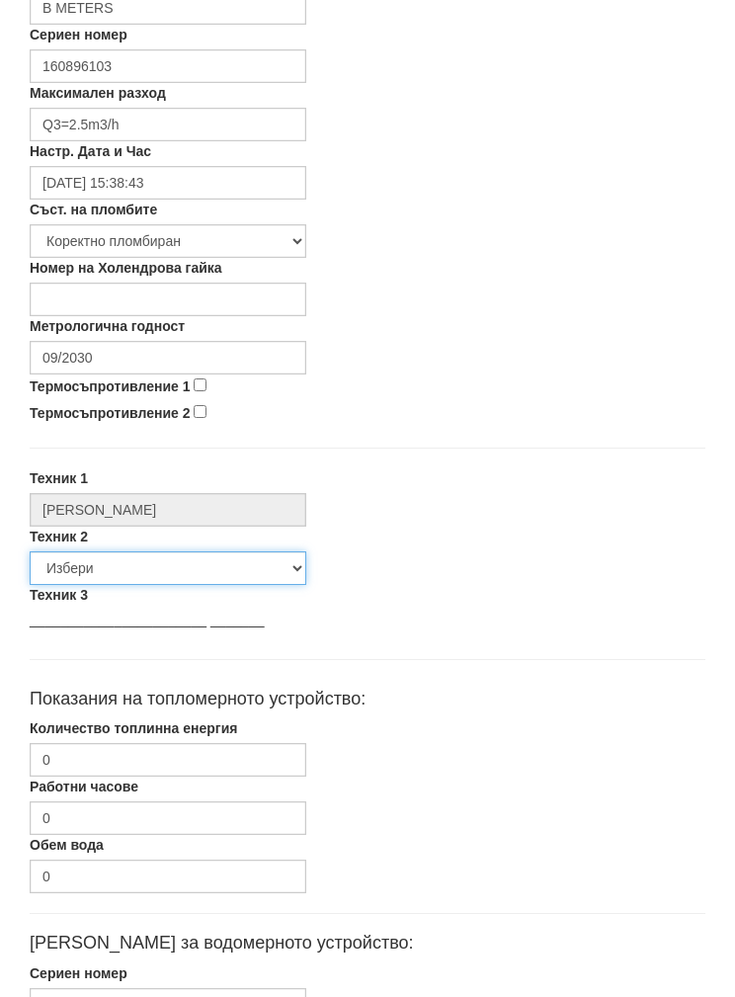
click at [99, 562] on select "Избери [PERSON_NAME] [PERSON_NAME] [PERSON_NAME] [PERSON_NAME] [PERSON_NAME] [P…" at bounding box center [168, 569] width 277 height 34
select select "5d4615a0-9cef-4004-86a5-26aa391ad5dd"
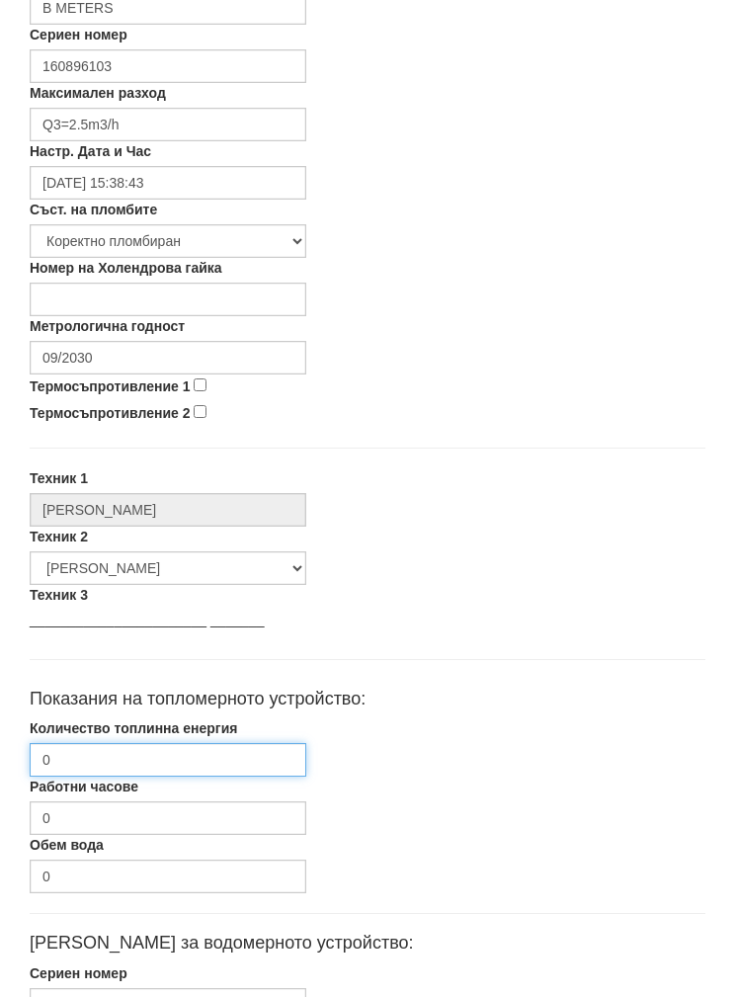
click at [88, 750] on input "0" at bounding box center [168, 760] width 277 height 34
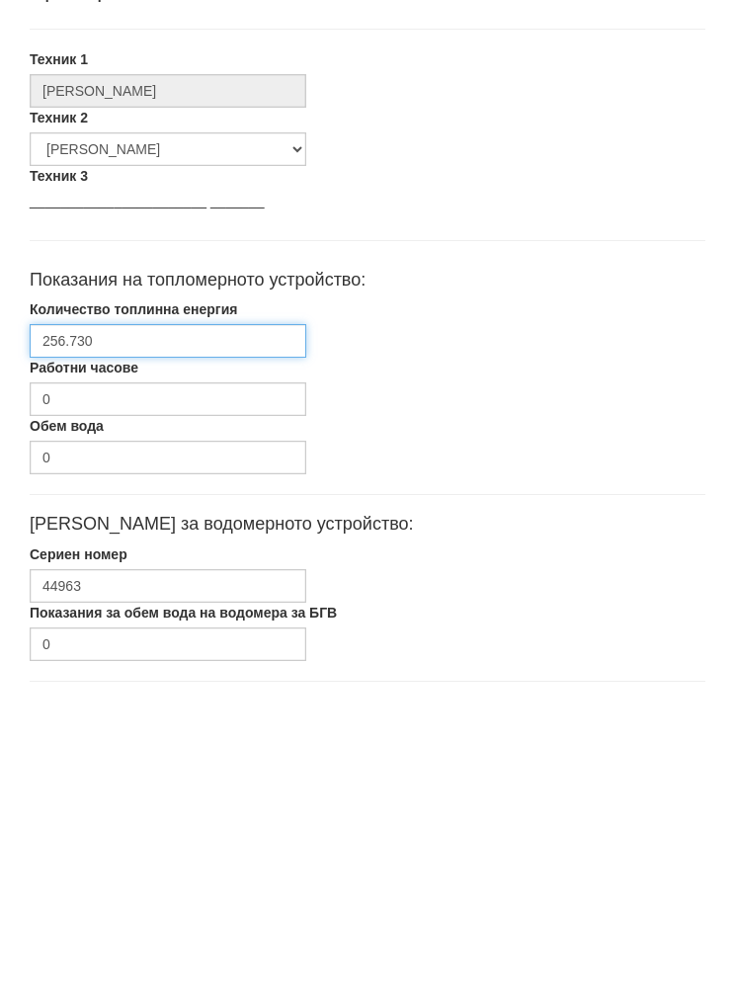
type input "256.730"
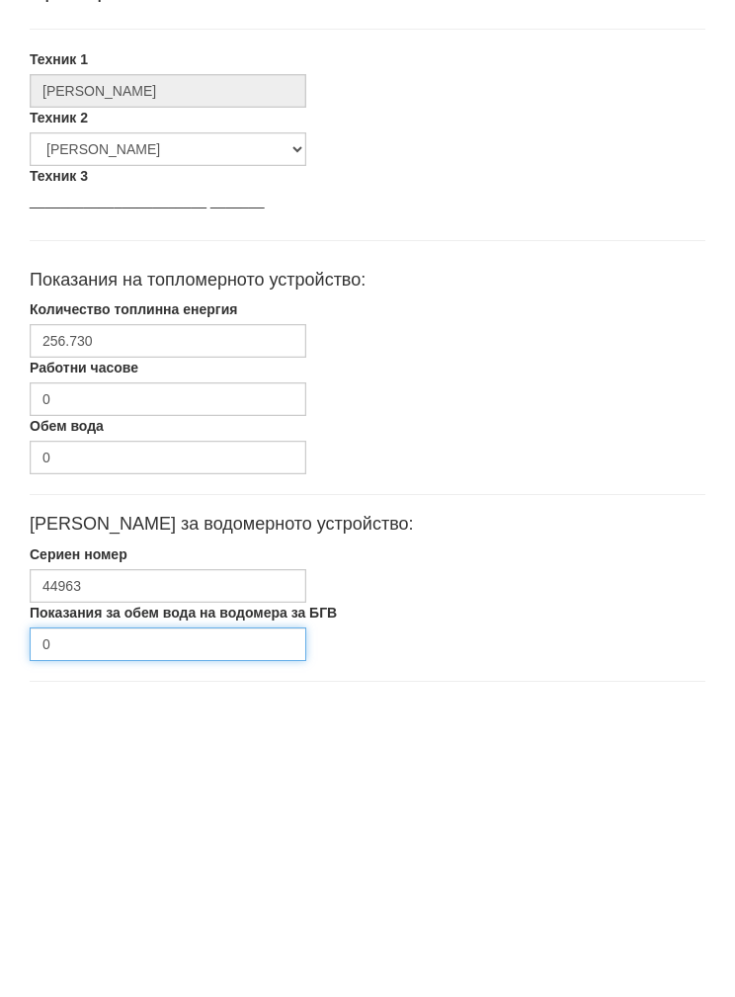
click at [89, 943] on input "0" at bounding box center [168, 960] width 277 height 34
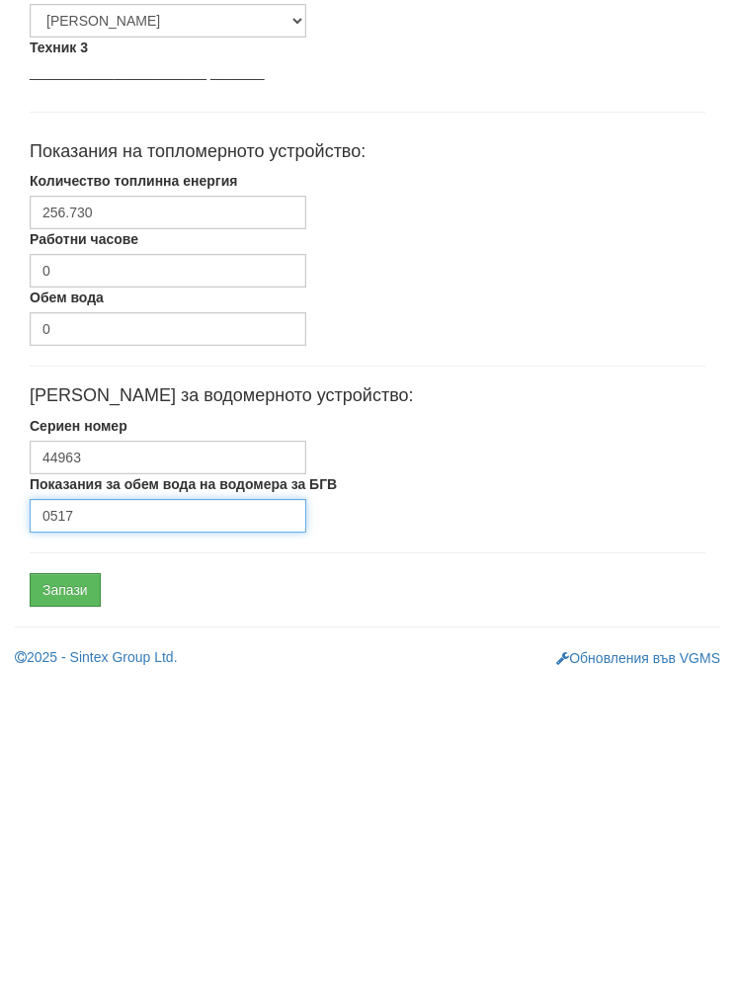
type input "0517"
click at [72, 888] on input "Запази" at bounding box center [65, 905] width 71 height 34
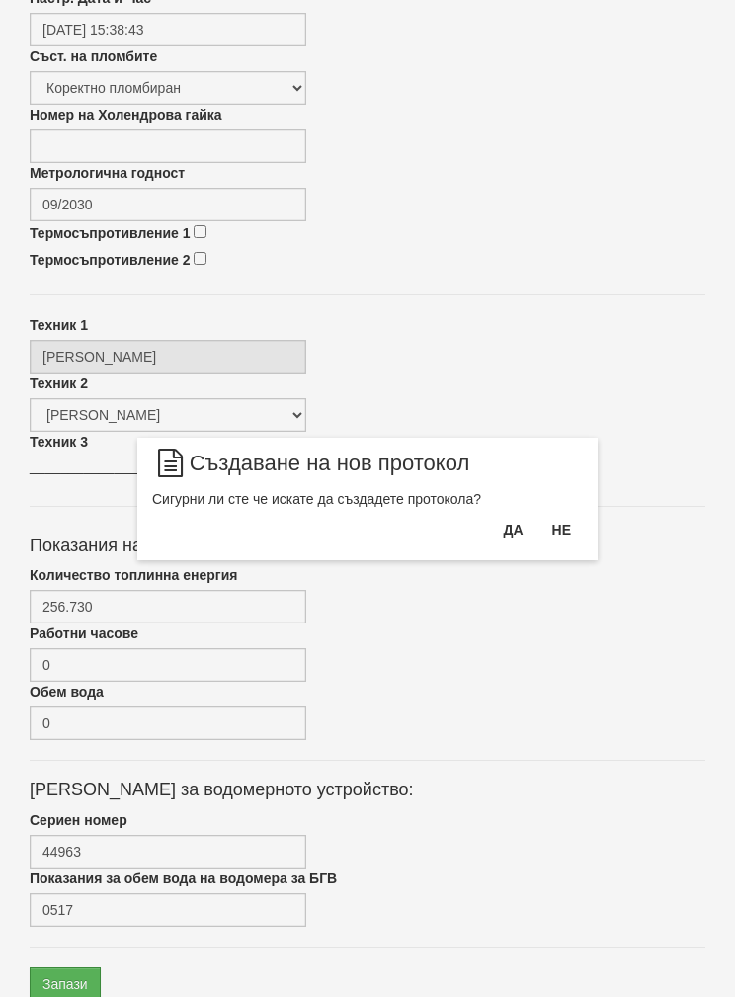
click at [501, 546] on button "Да" at bounding box center [512, 530] width 43 height 32
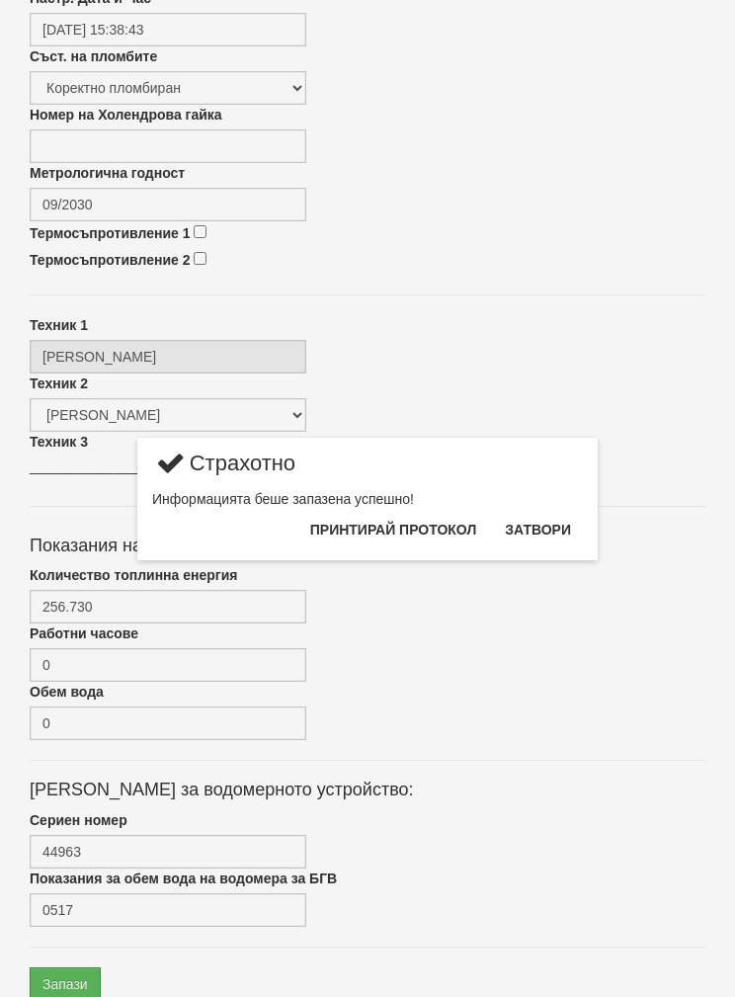
click at [536, 542] on button "Затвори" at bounding box center [538, 530] width 90 height 32
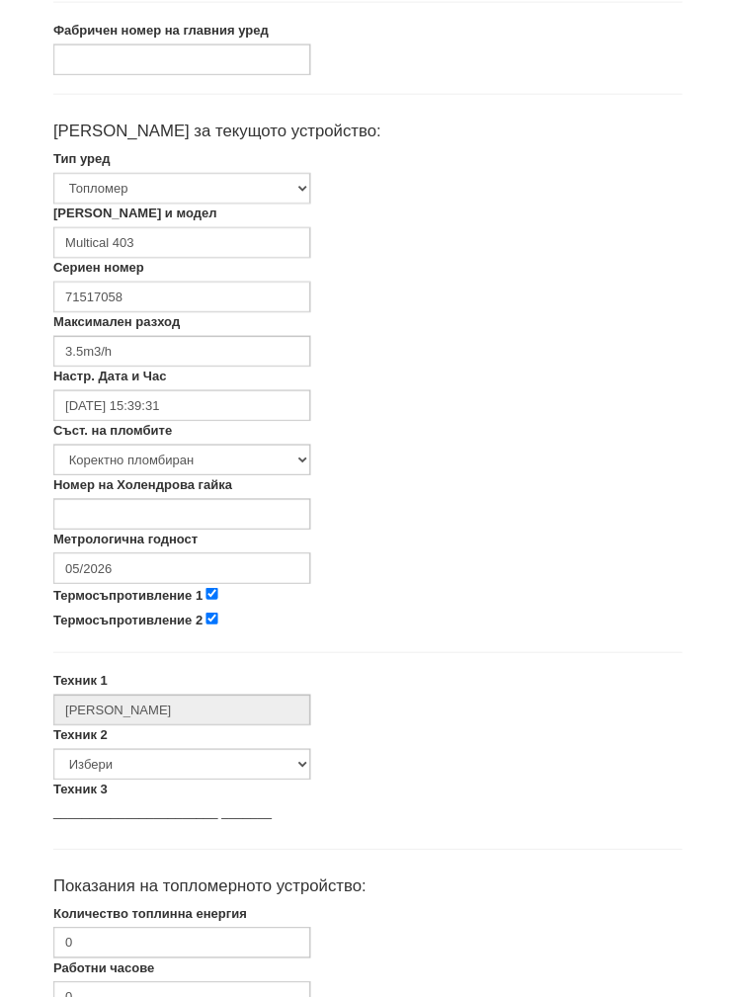
scroll to position [303, 0]
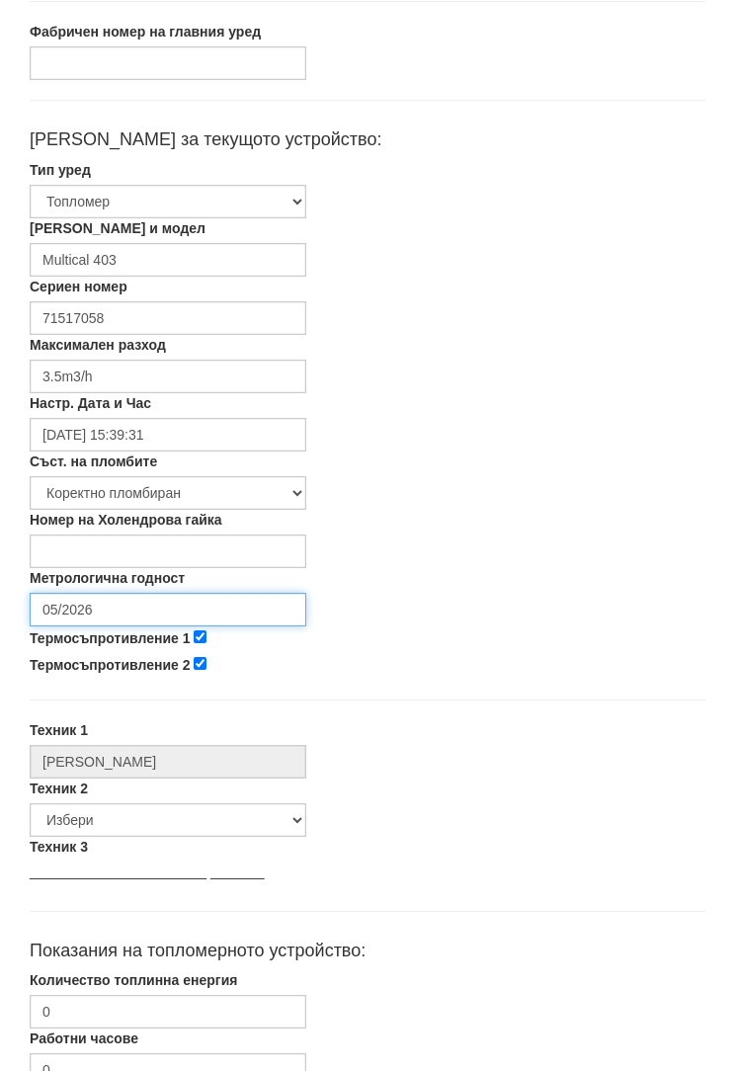
click at [120, 606] on input "05/2026" at bounding box center [168, 611] width 277 height 34
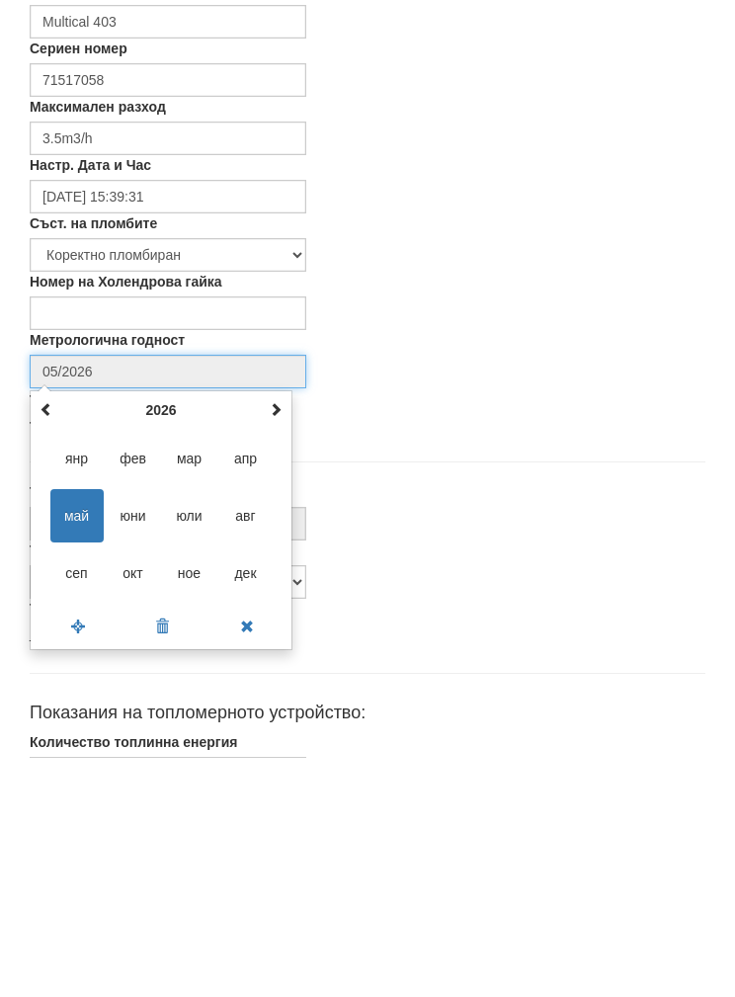
click at [279, 641] on span at bounding box center [276, 648] width 14 height 14
click at [278, 641] on span at bounding box center [276, 648] width 14 height 14
click at [50, 641] on span at bounding box center [47, 648] width 14 height 14
click at [76, 786] on span "сеп" at bounding box center [76, 812] width 53 height 53
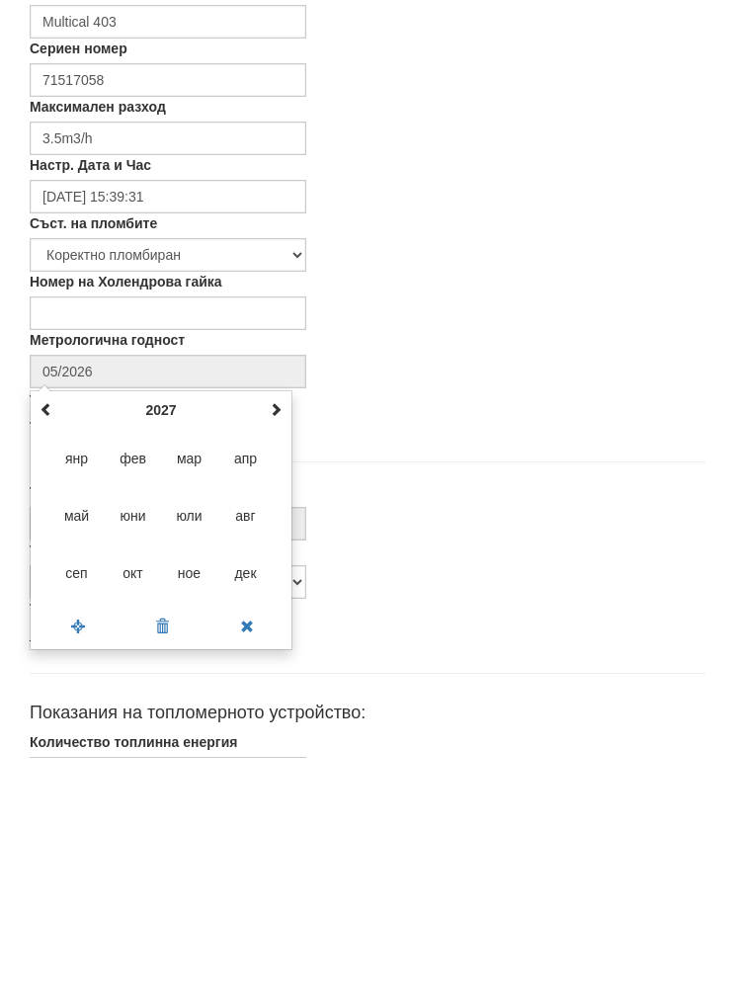
type input "09/2027"
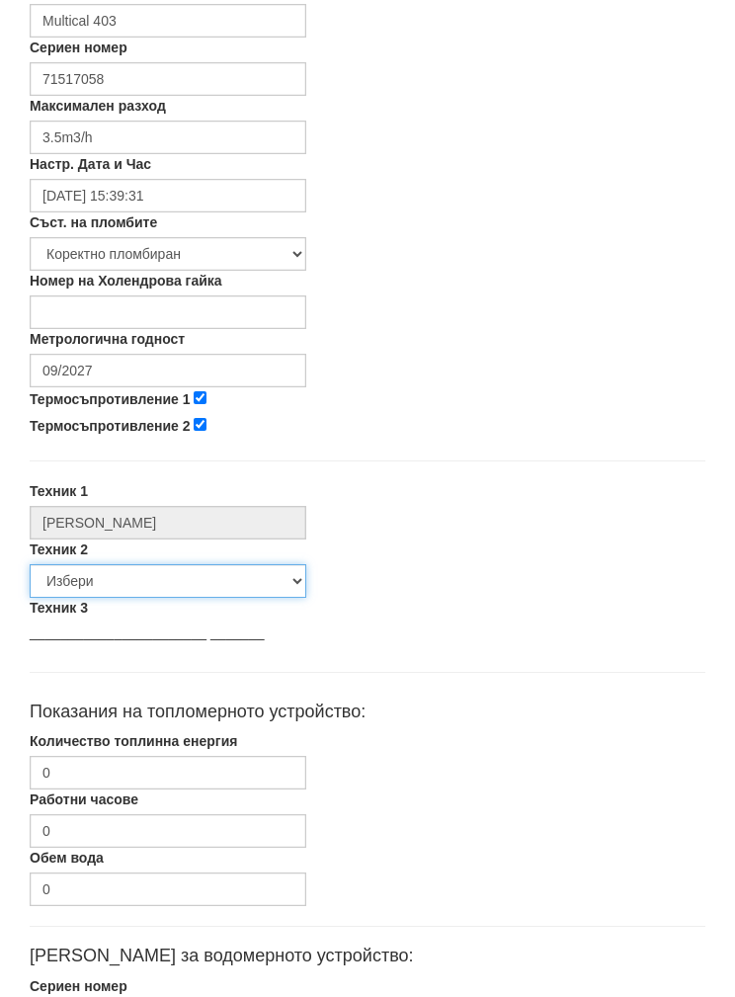
click at [97, 573] on select "Избери [PERSON_NAME] [PERSON_NAME] [PERSON_NAME] [PERSON_NAME] [PERSON_NAME] [P…" at bounding box center [168, 582] width 277 height 34
select select "5d4615a0-9cef-4004-86a5-26aa391ad5dd"
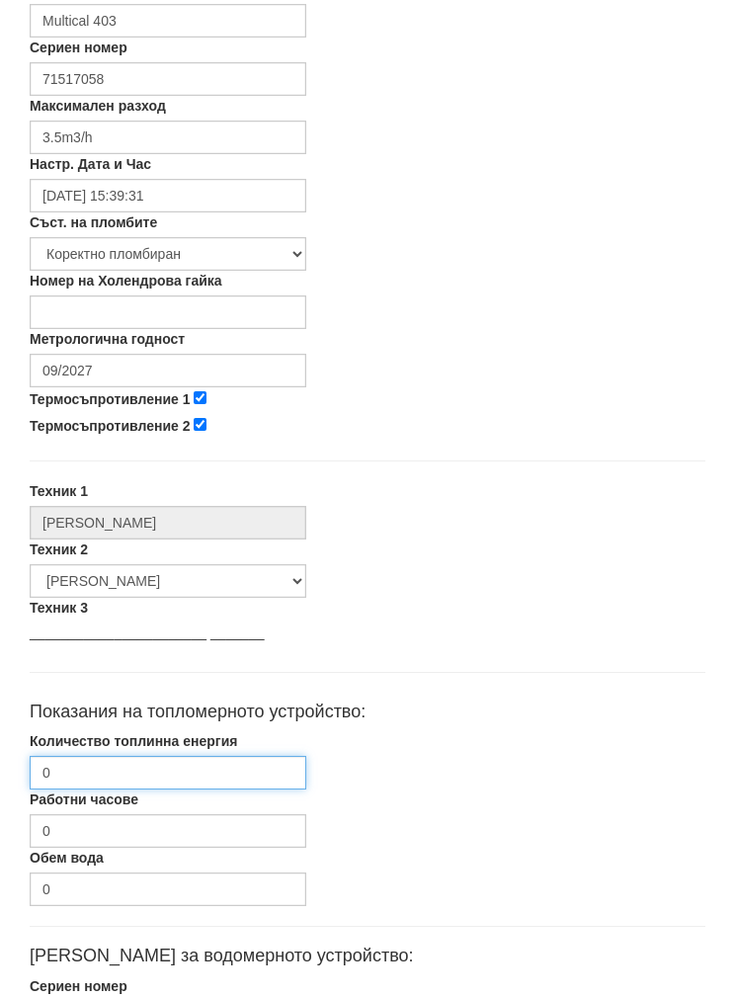
click at [92, 757] on input "0" at bounding box center [168, 773] width 277 height 34
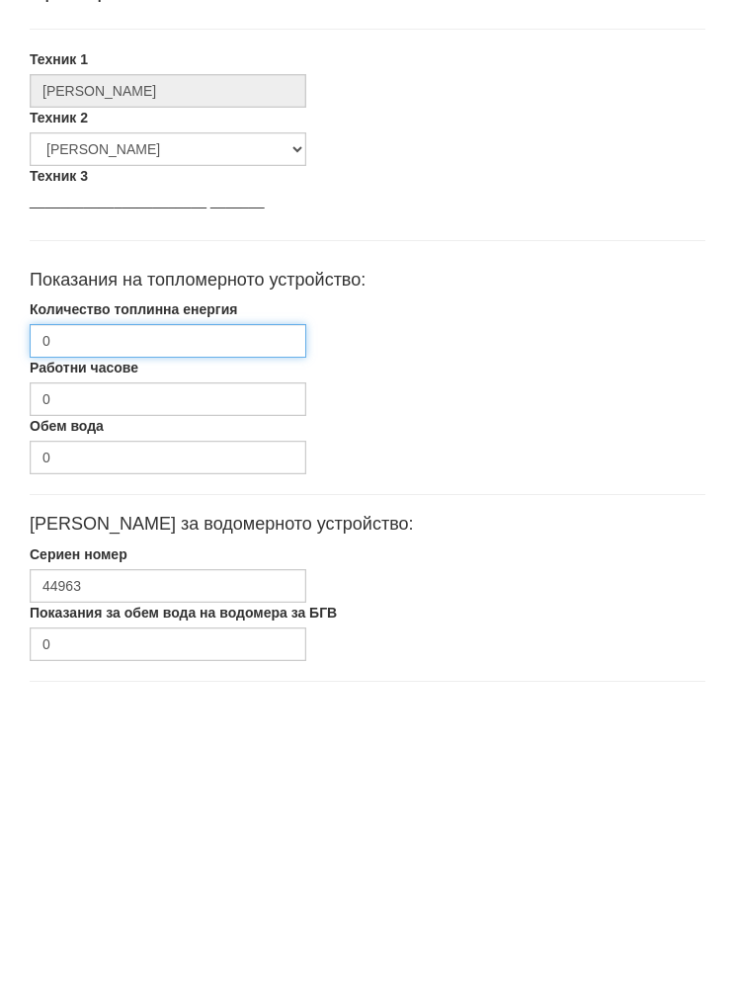
click at [85, 639] on input "0" at bounding box center [168, 656] width 277 height 34
type input "221.239"
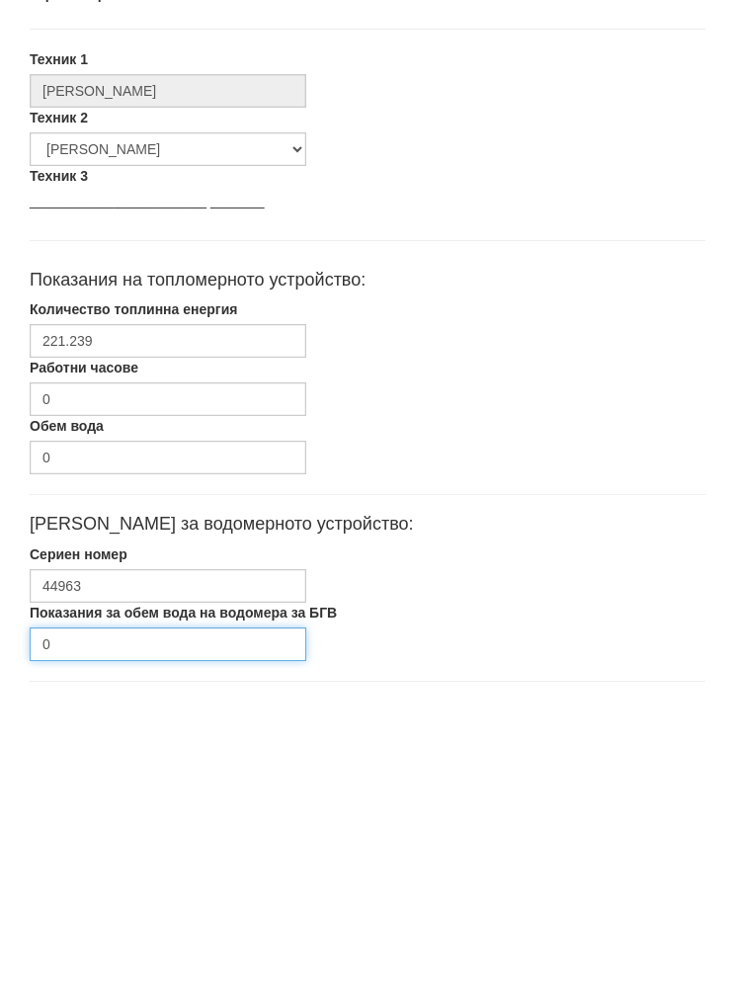
click at [91, 943] on input "0" at bounding box center [168, 960] width 277 height 34
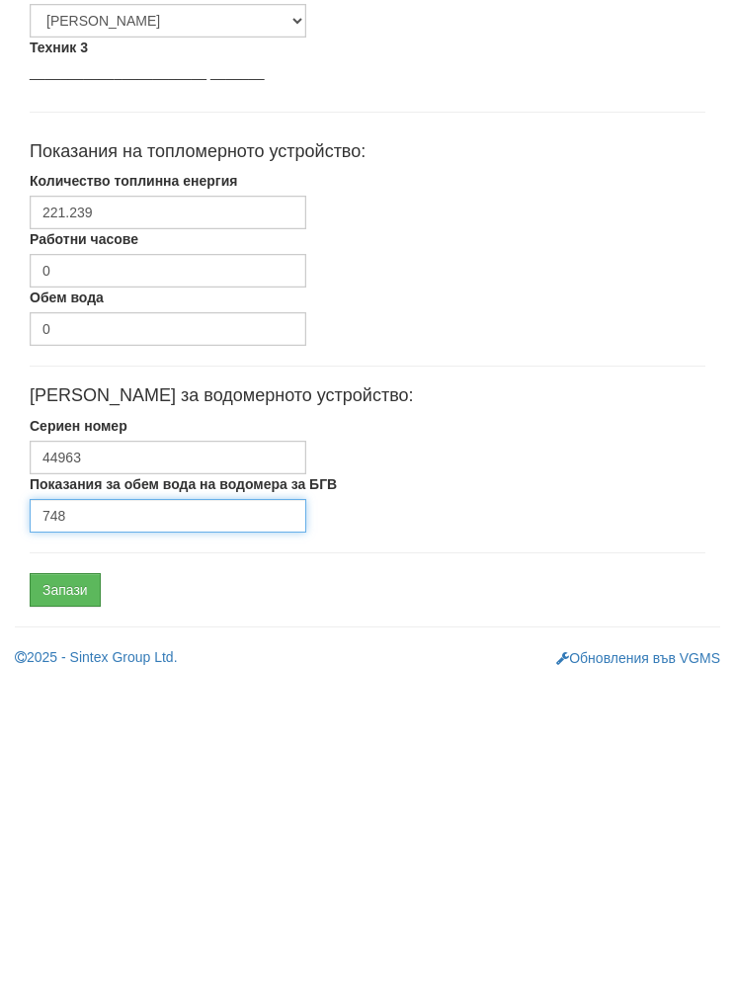
type input "748"
click at [63, 888] on input "Запази" at bounding box center [65, 905] width 71 height 34
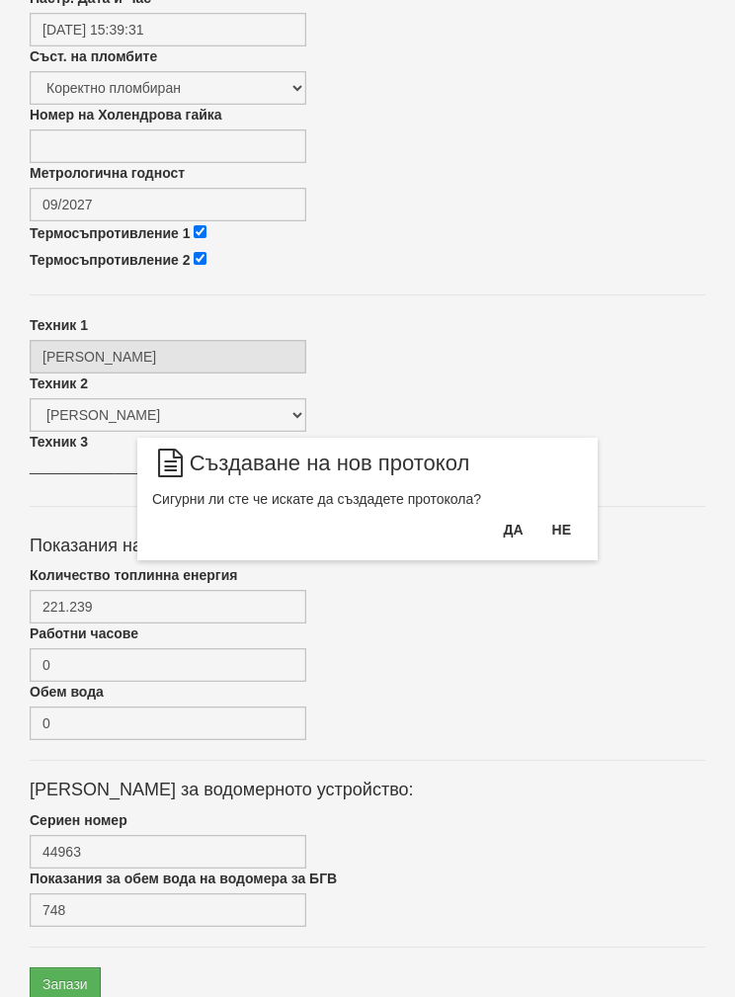
click at [514, 544] on button "Да" at bounding box center [512, 530] width 43 height 32
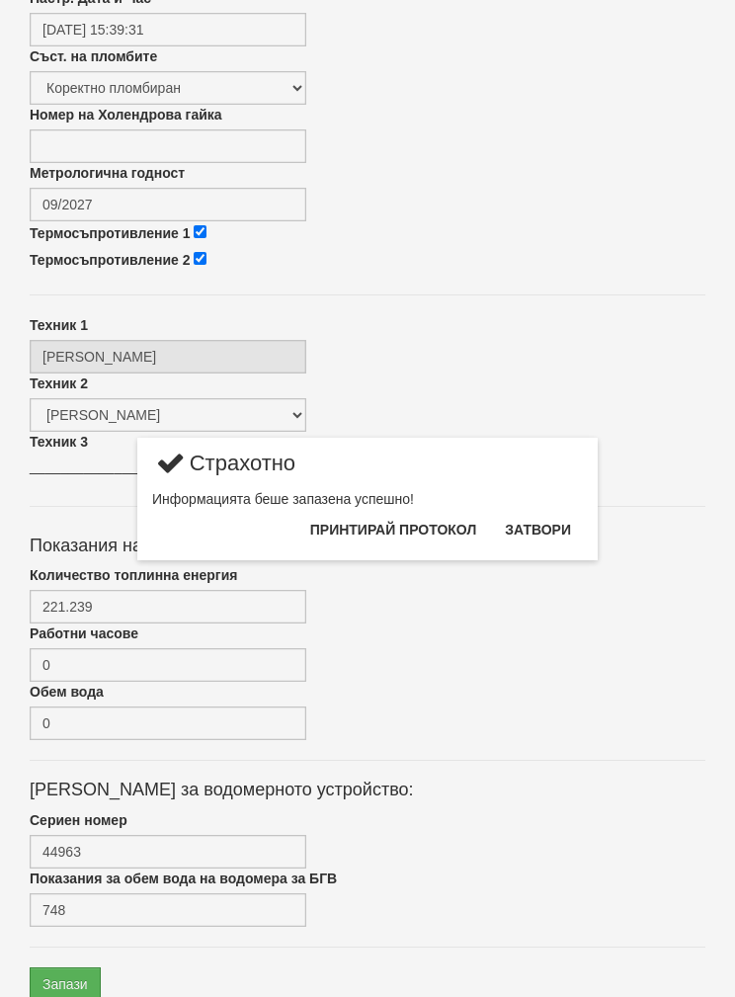
click at [530, 546] on button "Затвори" at bounding box center [538, 530] width 90 height 32
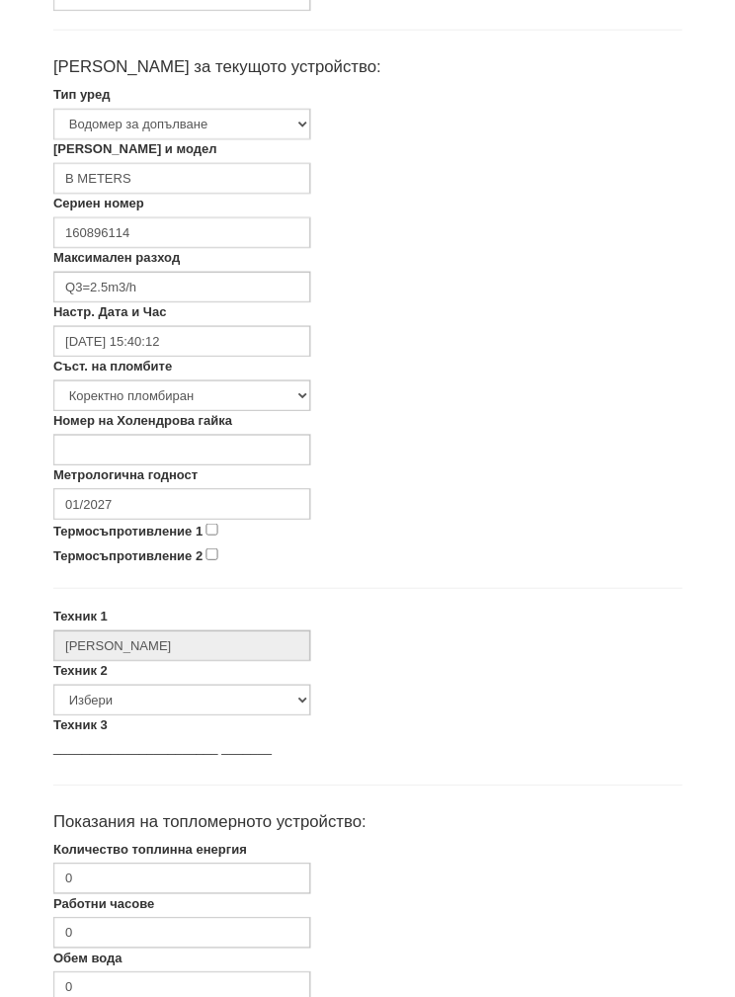
scroll to position [374, 0]
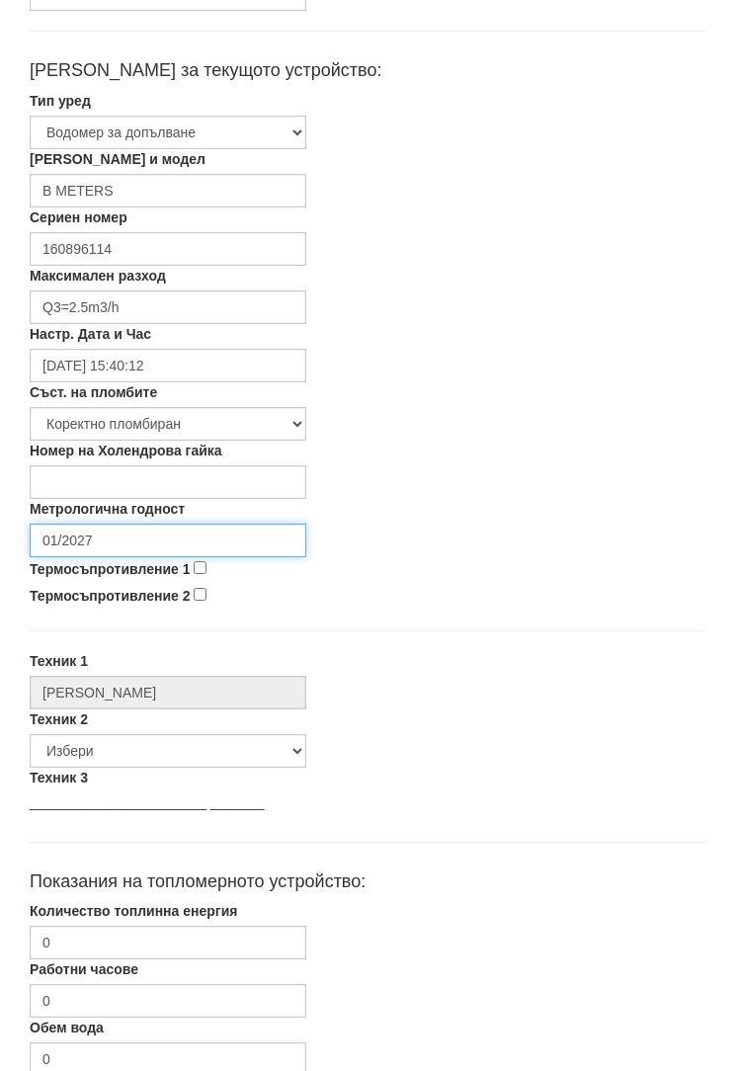
click at [134, 548] on input "01/2027" at bounding box center [168, 541] width 277 height 34
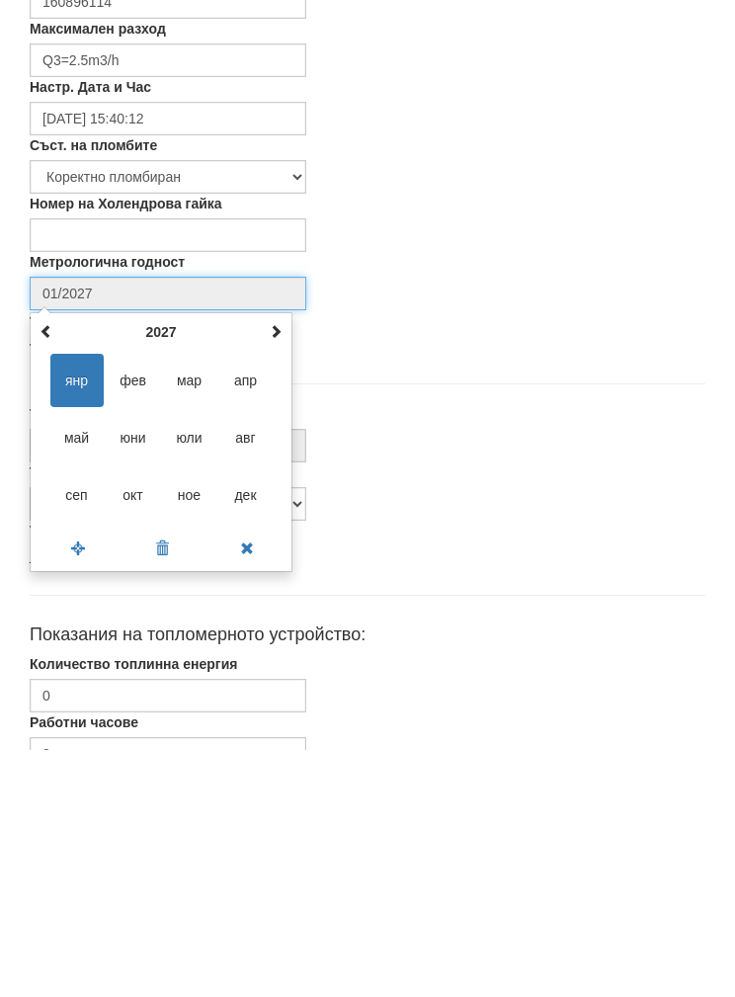
click at [278, 571] on span at bounding box center [276, 578] width 14 height 14
click at [277, 571] on span at bounding box center [276, 578] width 14 height 14
click at [275, 571] on span at bounding box center [276, 578] width 14 height 14
click at [77, 716] on span "сеп" at bounding box center [76, 742] width 53 height 53
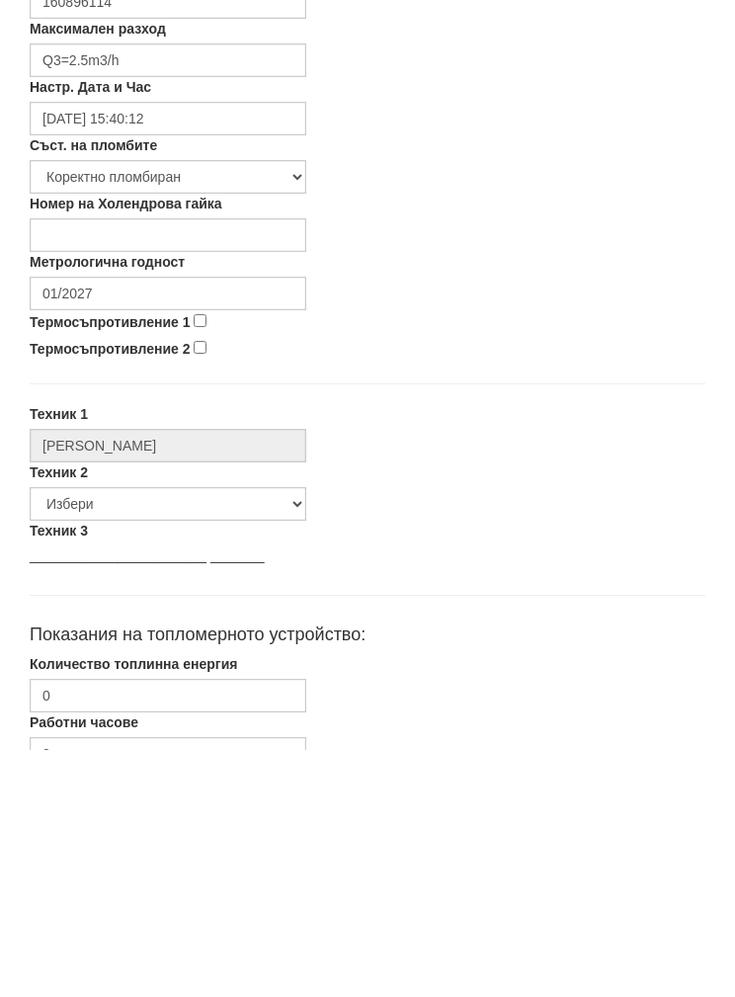
type input "09/2030"
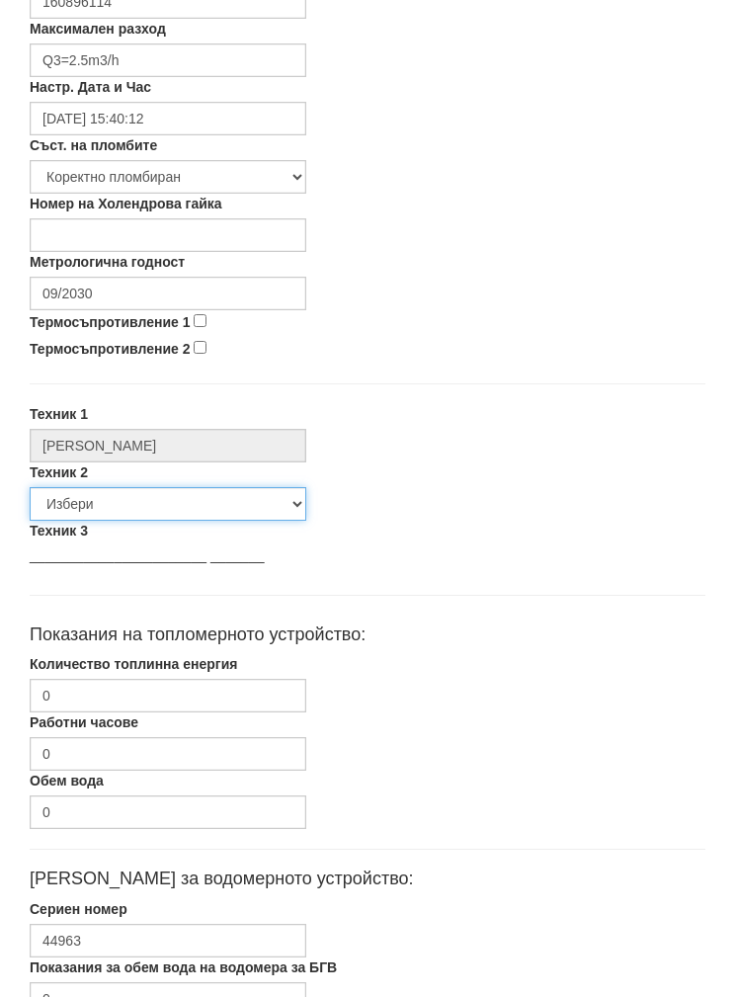
click at [74, 499] on select "Избери [PERSON_NAME] [PERSON_NAME] [PERSON_NAME] [PERSON_NAME] [PERSON_NAME] [P…" at bounding box center [168, 504] width 277 height 34
select select "5d4615a0-9cef-4004-86a5-26aa391ad5dd"
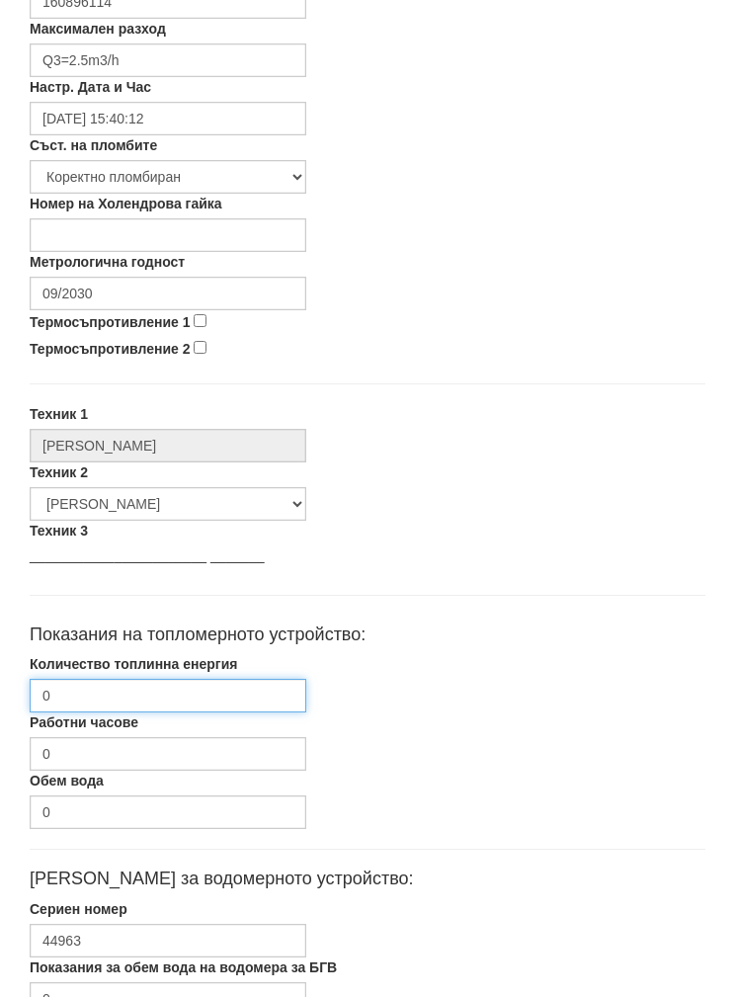
click at [81, 694] on input "0" at bounding box center [168, 696] width 277 height 34
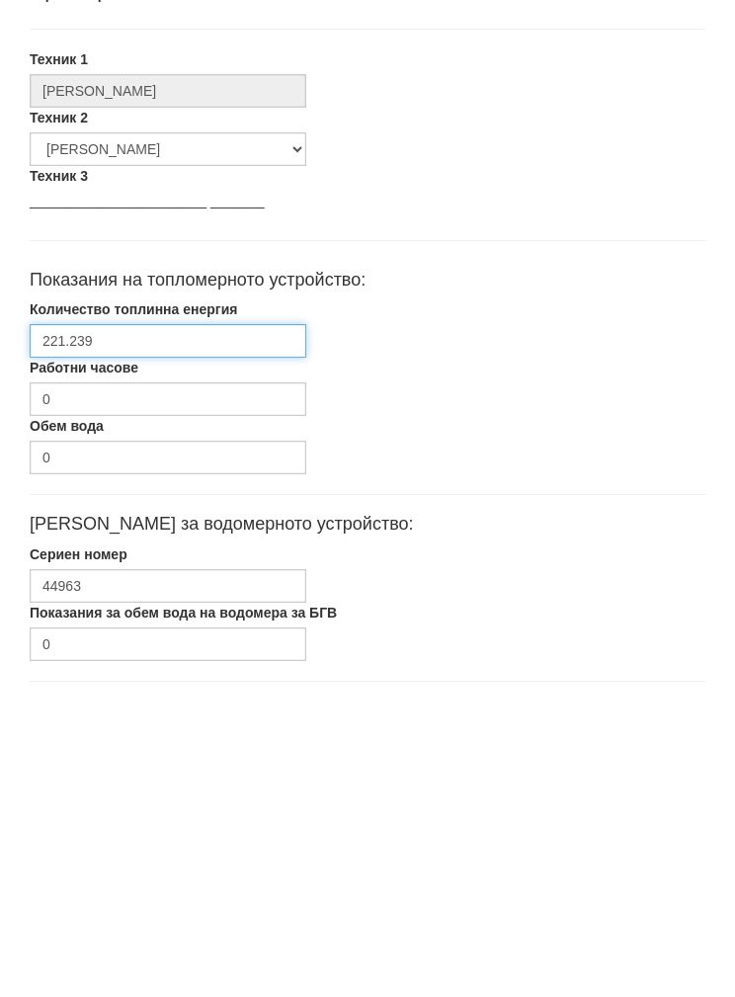
type input "221.239"
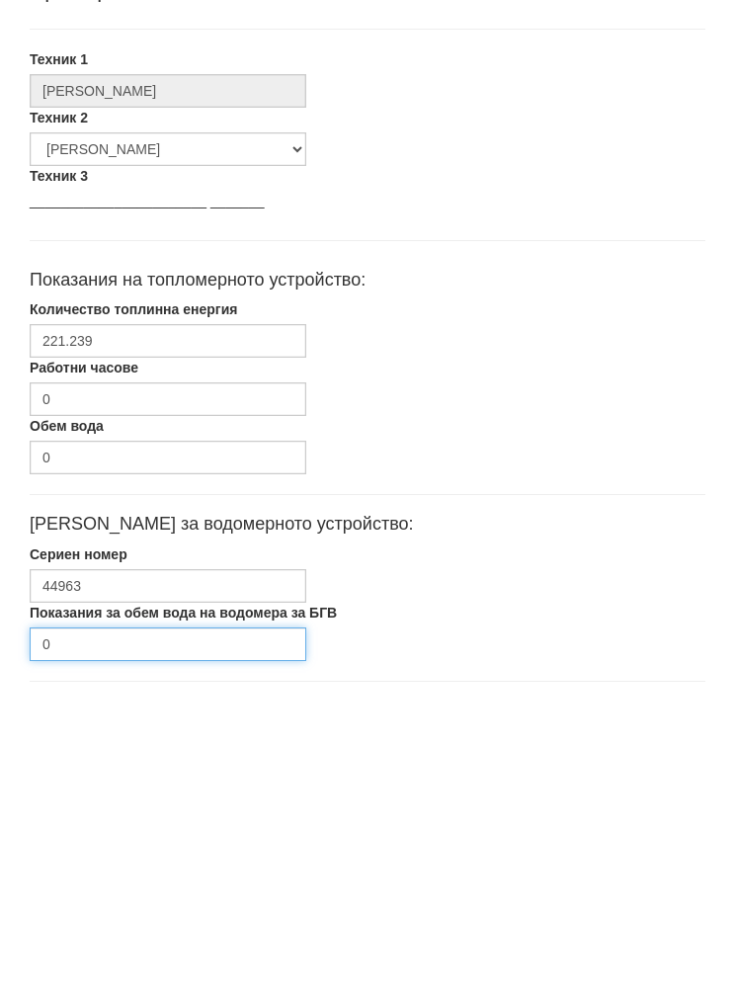
click at [97, 943] on input "0" at bounding box center [168, 960] width 277 height 34
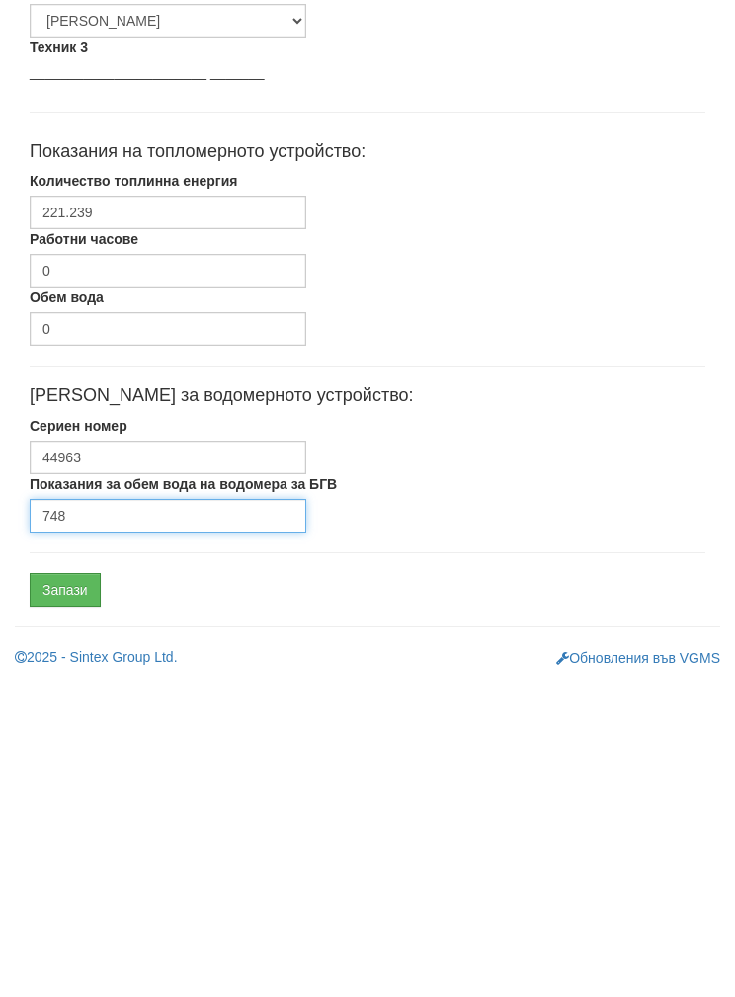
type input "748"
click at [61, 888] on input "Запази" at bounding box center [65, 905] width 71 height 34
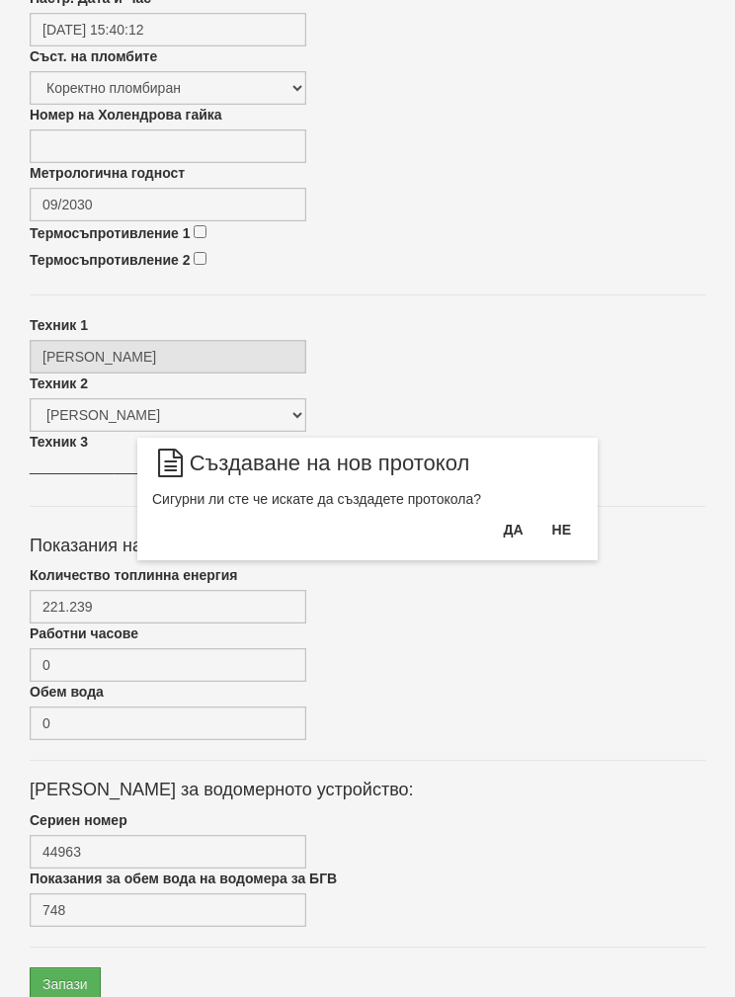
click at [503, 531] on button "Да" at bounding box center [512, 530] width 43 height 32
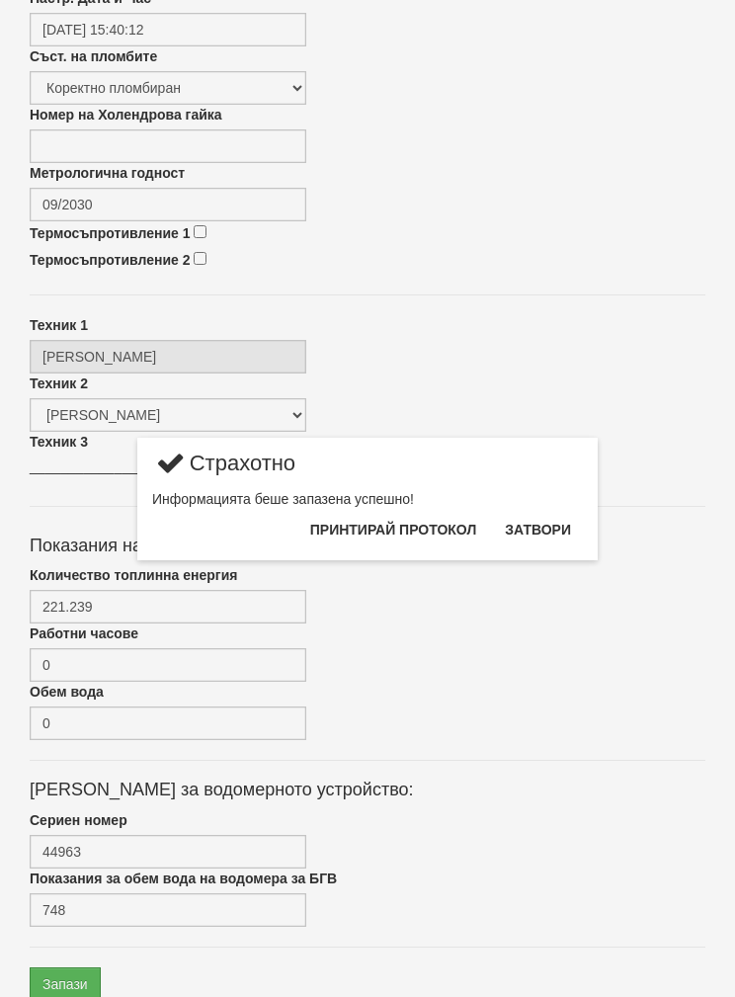
click at [563, 529] on button "Затвори" at bounding box center [538, 530] width 90 height 32
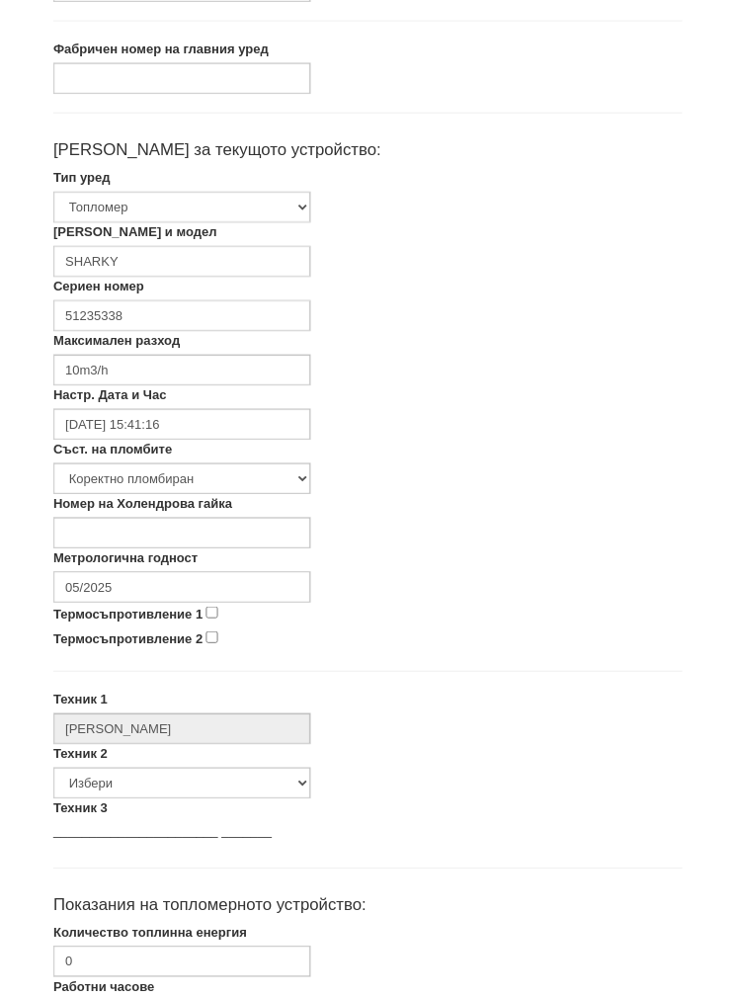
scroll to position [284, 0]
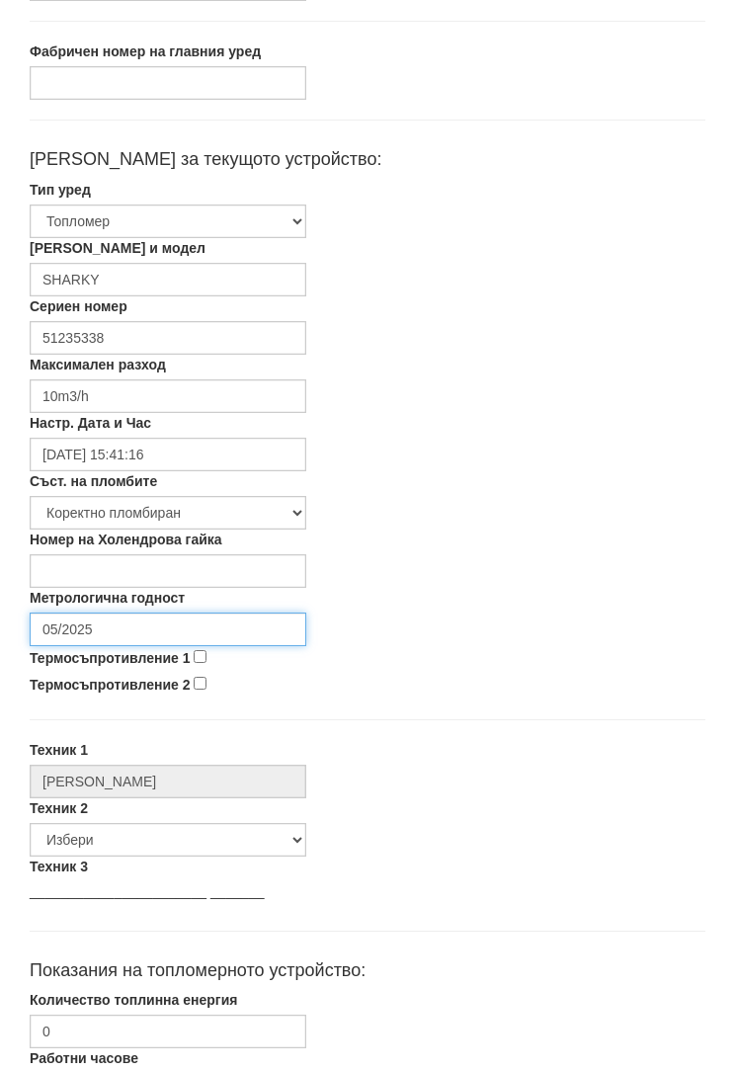
click at [109, 637] on input "05/2025" at bounding box center [168, 631] width 277 height 34
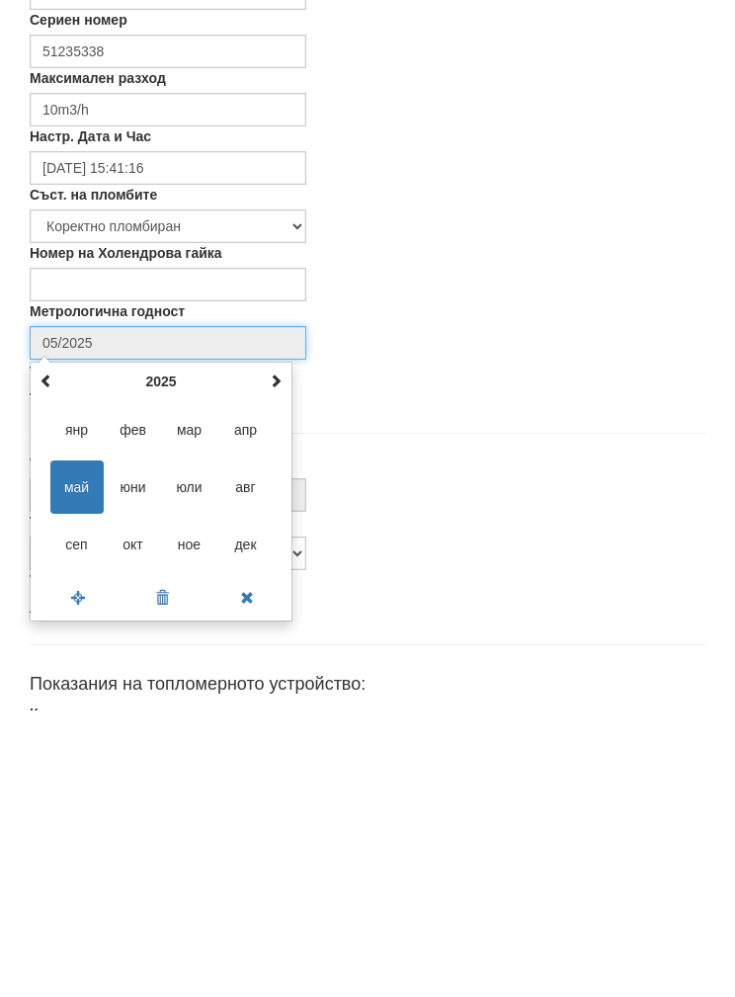
click at [285, 654] on th at bounding box center [276, 669] width 24 height 30
click at [282, 661] on span at bounding box center [276, 668] width 14 height 14
click at [70, 805] on span "сеп" at bounding box center [76, 831] width 53 height 53
type input "09/2027"
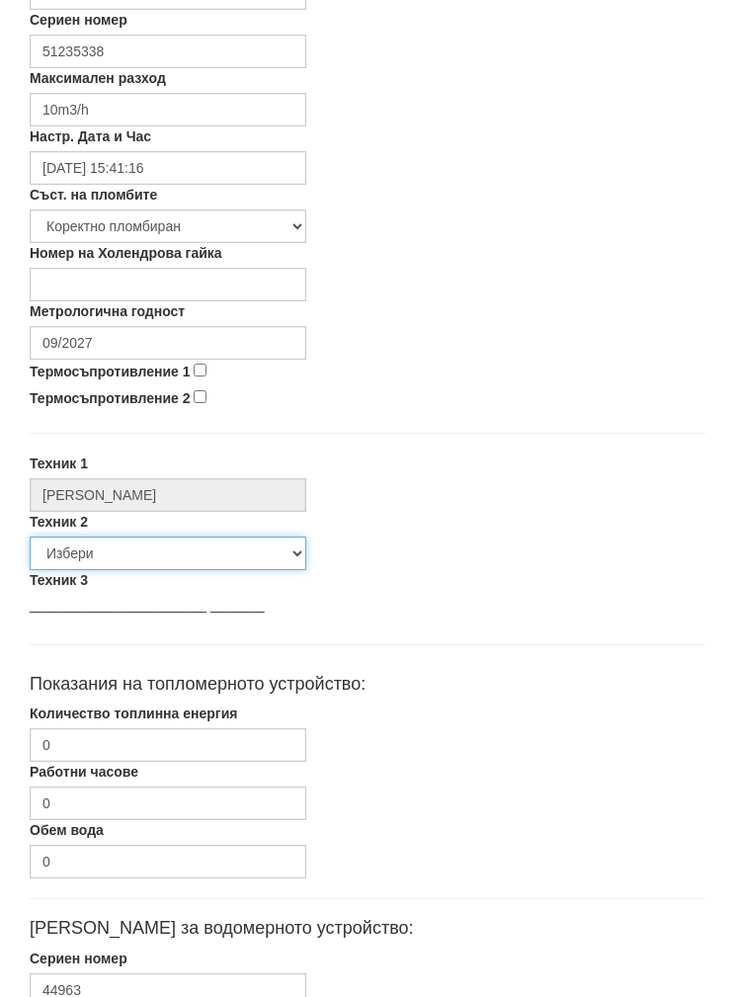
click at [90, 547] on select "Избери [PERSON_NAME] [PERSON_NAME] [PERSON_NAME] [PERSON_NAME] [PERSON_NAME] [P…" at bounding box center [168, 554] width 277 height 34
select select "5d4615a0-9cef-4004-86a5-26aa391ad5dd"
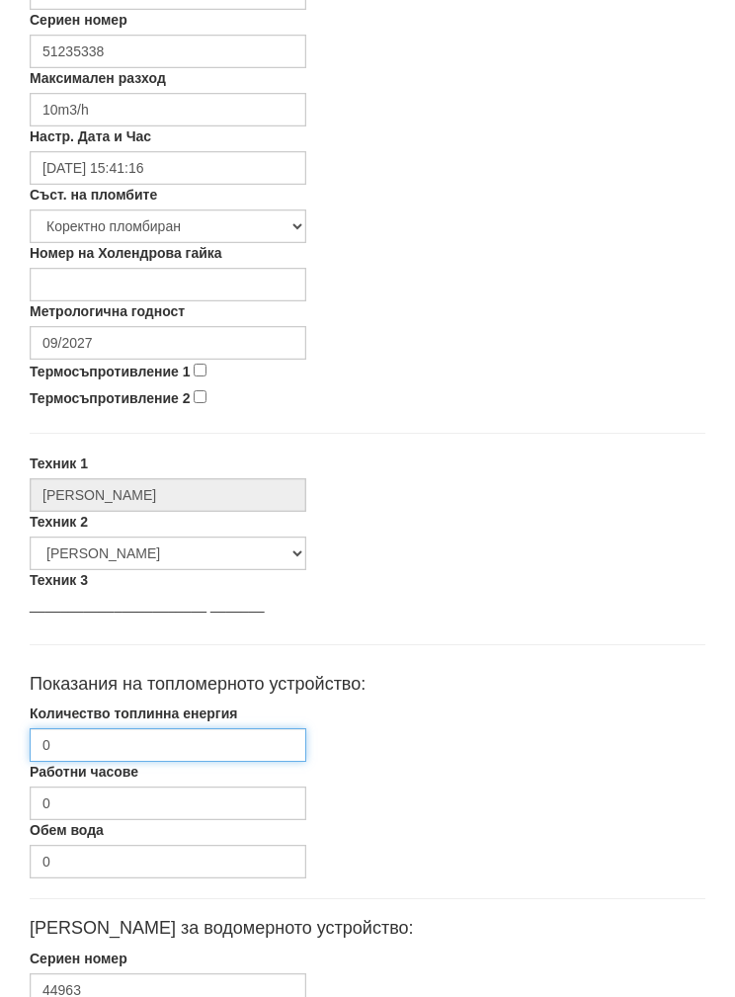
click at [79, 746] on input "0" at bounding box center [168, 745] width 277 height 34
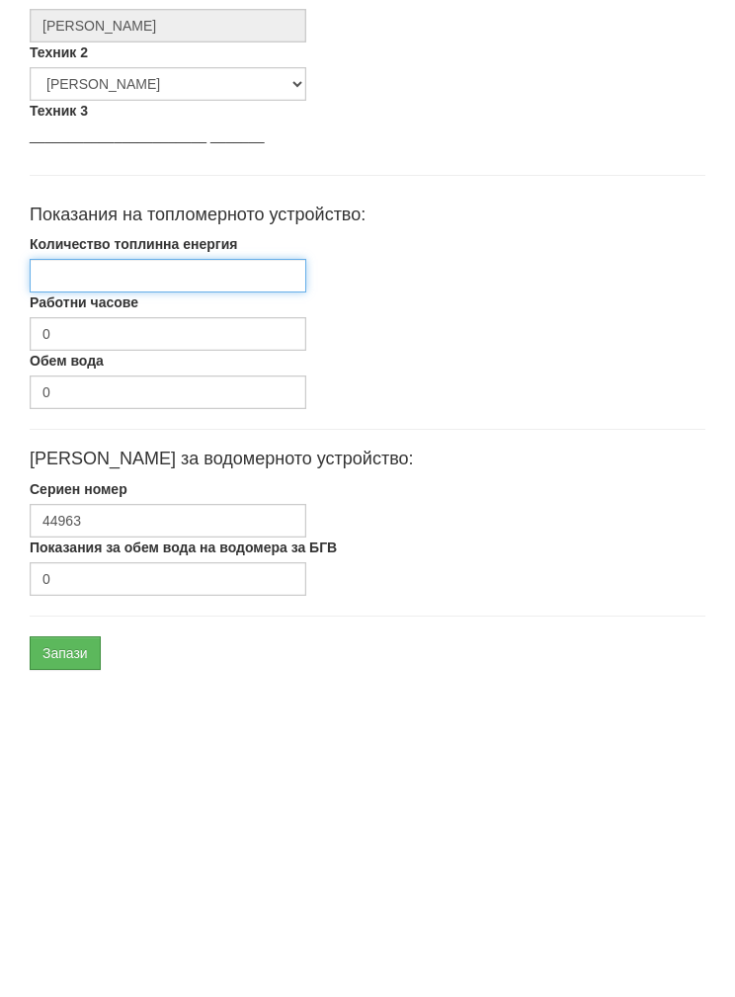
scroll to position [789, 0]
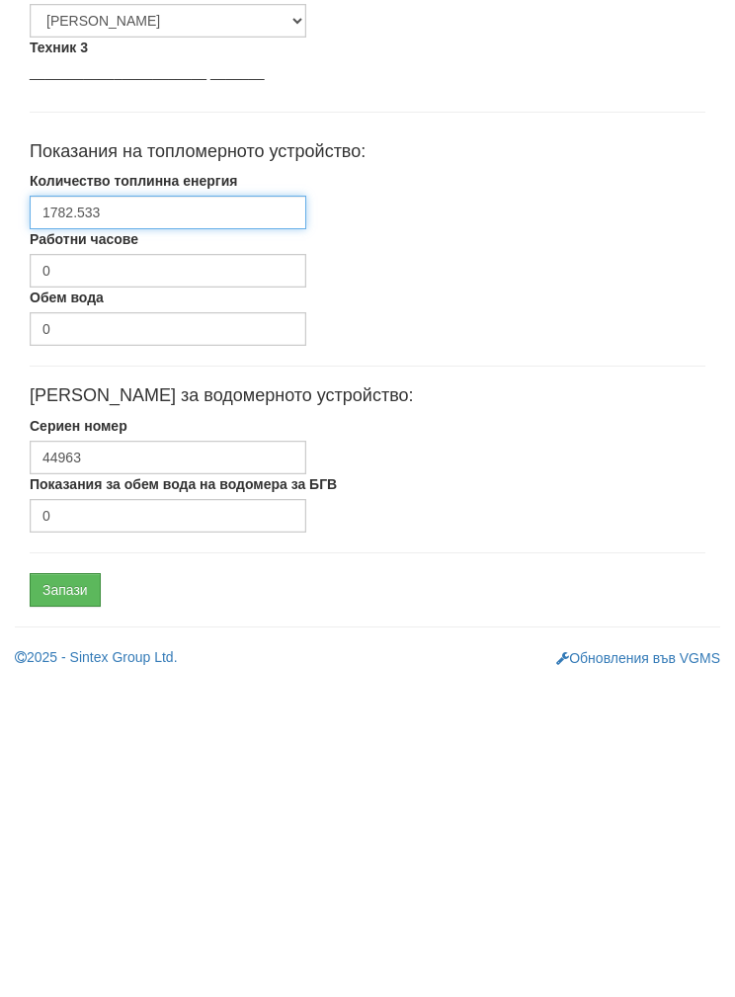
type input "1782.533"
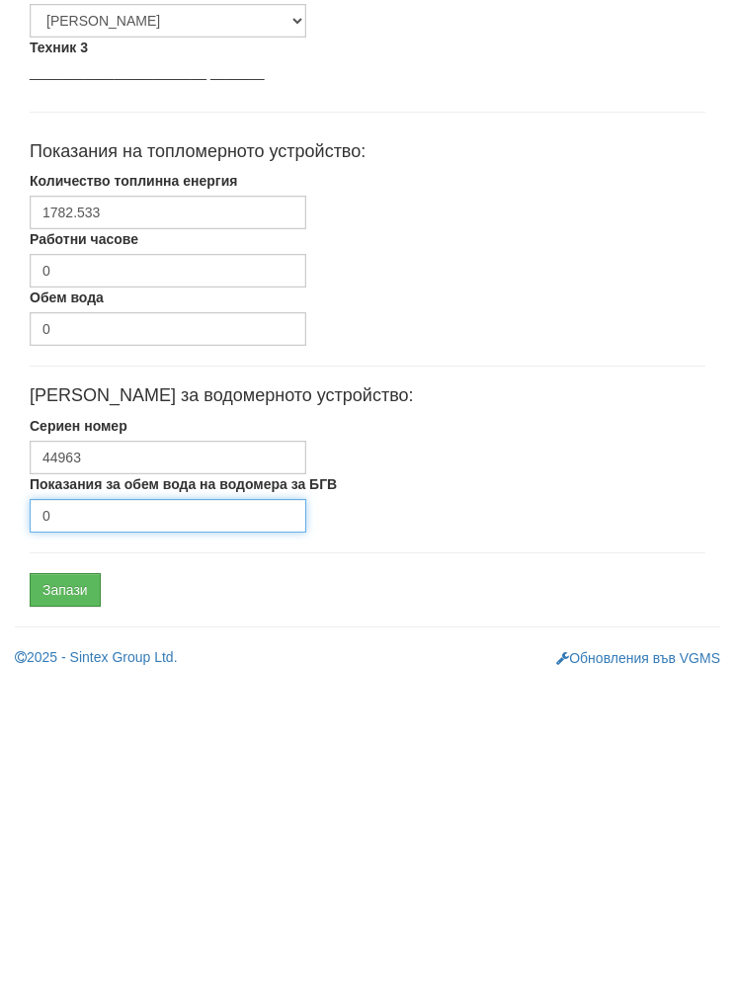
click at [128, 814] on input "0" at bounding box center [168, 831] width 277 height 34
type input "1799"
click at [73, 888] on input "Запази" at bounding box center [65, 905] width 71 height 34
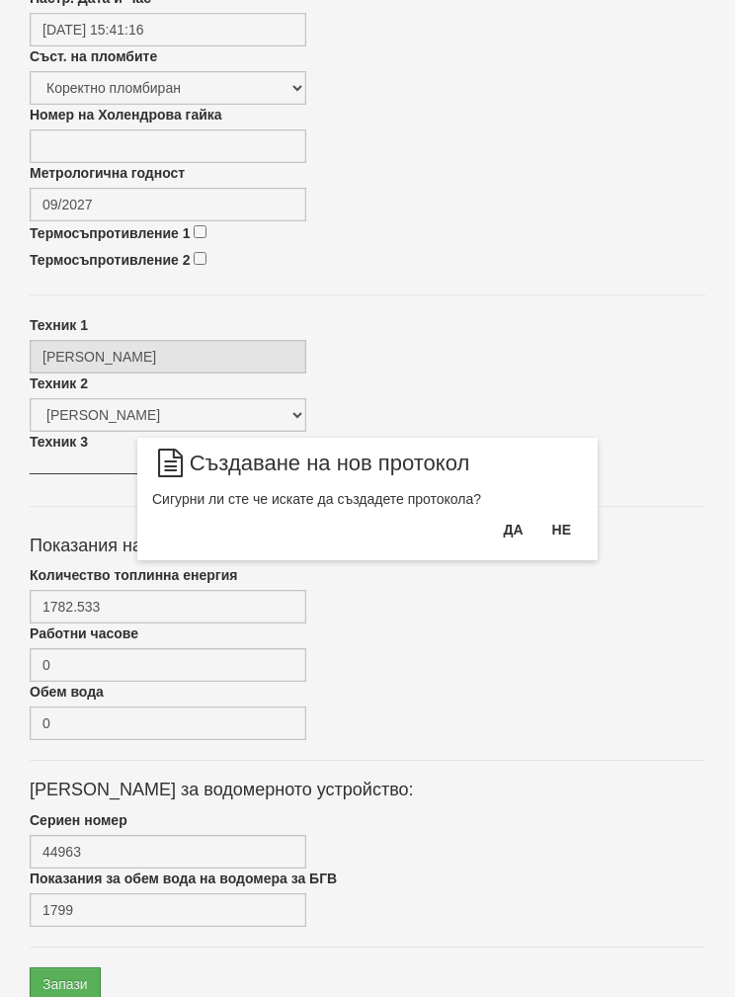
click at [505, 527] on button "Да" at bounding box center [512, 530] width 43 height 32
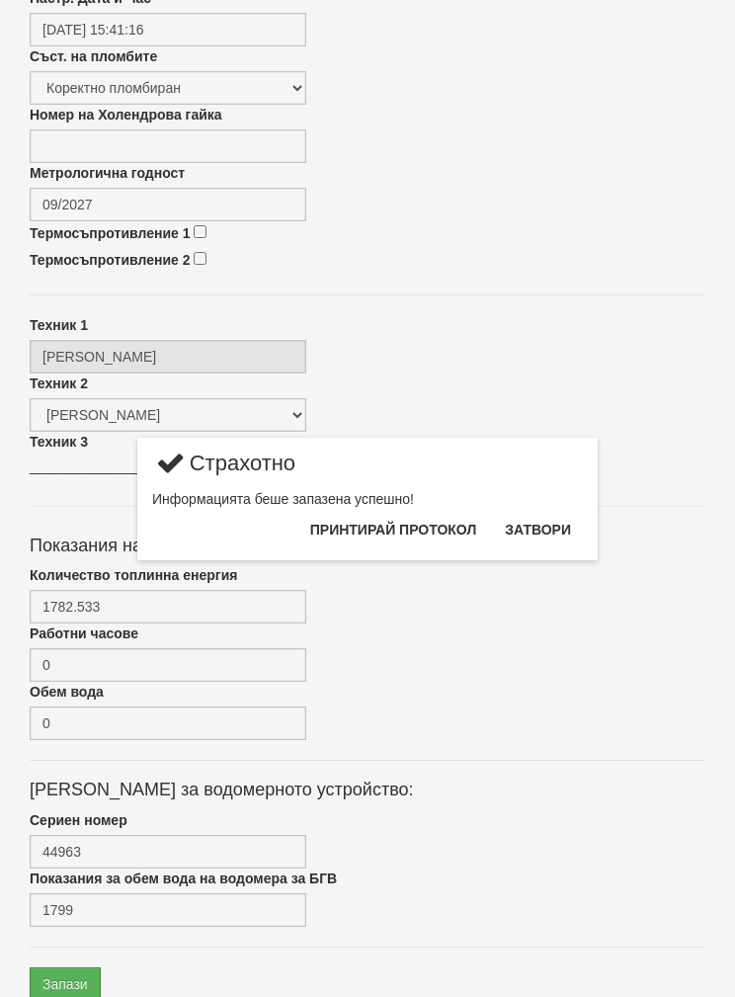
click at [546, 531] on button "Затвори" at bounding box center [538, 530] width 90 height 32
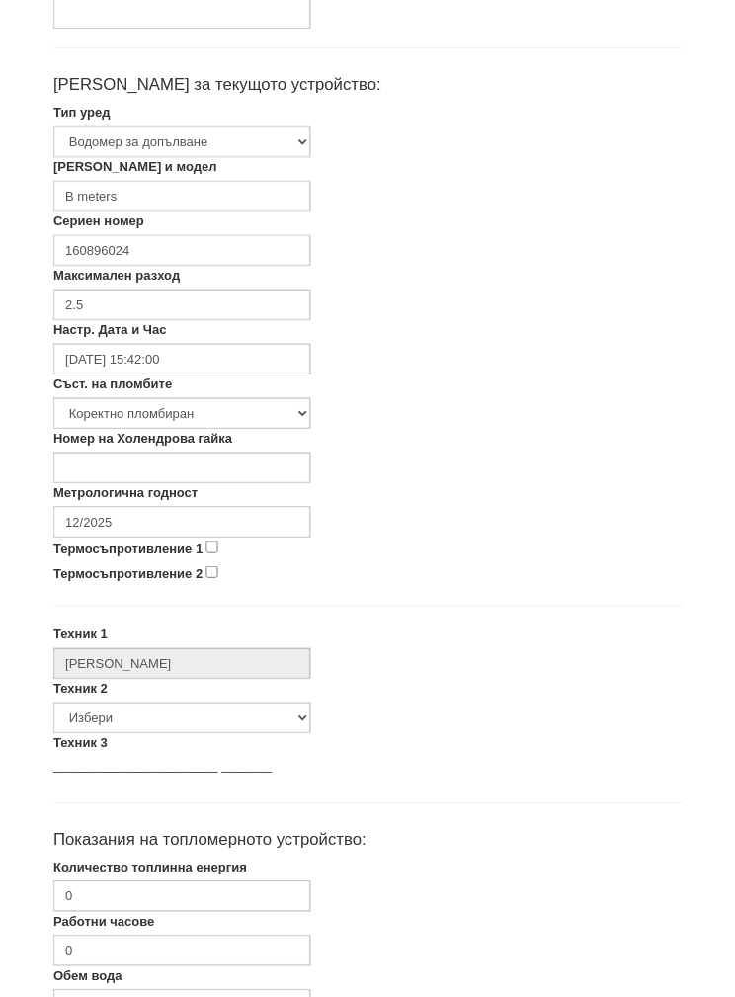
scroll to position [360, 0]
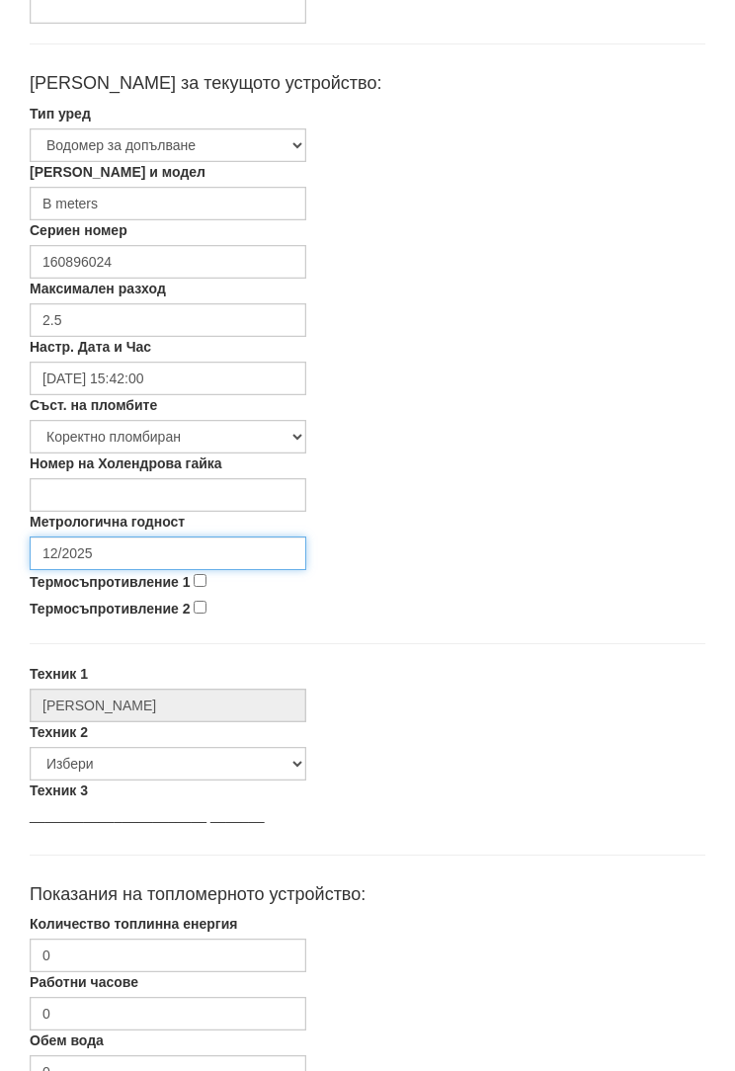
click at [124, 543] on input "12/2025" at bounding box center [168, 555] width 277 height 34
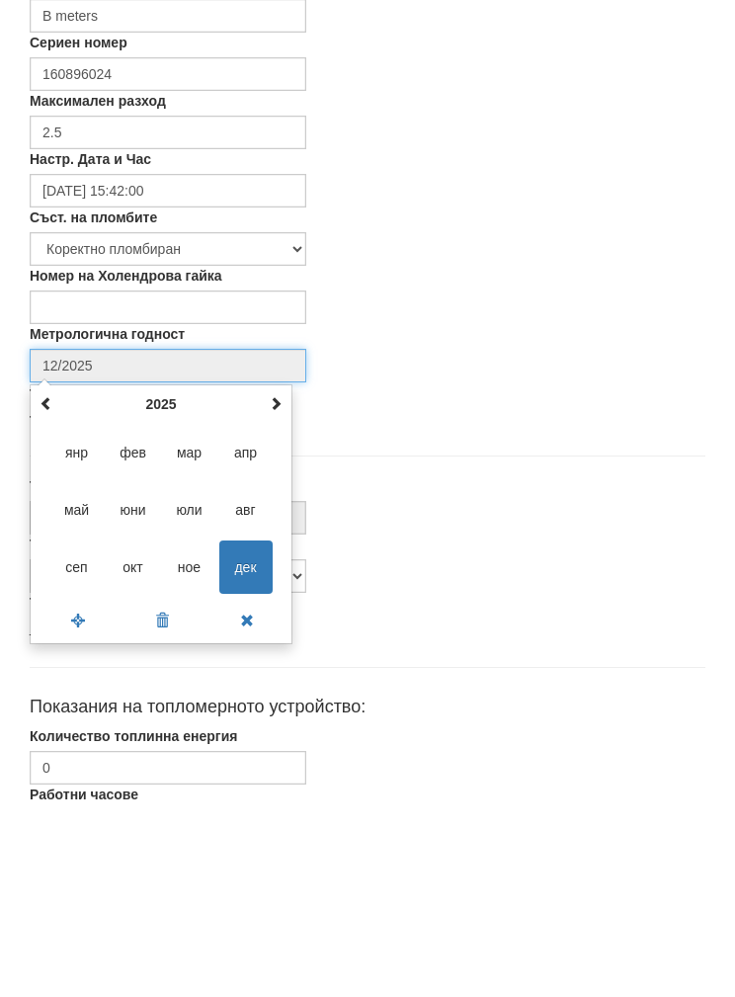
click at [273, 578] on th at bounding box center [276, 593] width 24 height 30
click at [282, 585] on span at bounding box center [276, 592] width 14 height 14
click at [288, 573] on div "[DATE] пн вт ср чт пт сб нд 29 30 1 2 3 4 5 6 7 8 9 10 11 12 13 14 15 16 17 18 …" at bounding box center [161, 703] width 263 height 260
click at [277, 578] on th at bounding box center [276, 593] width 24 height 30
click at [284, 578] on th at bounding box center [276, 593] width 24 height 30
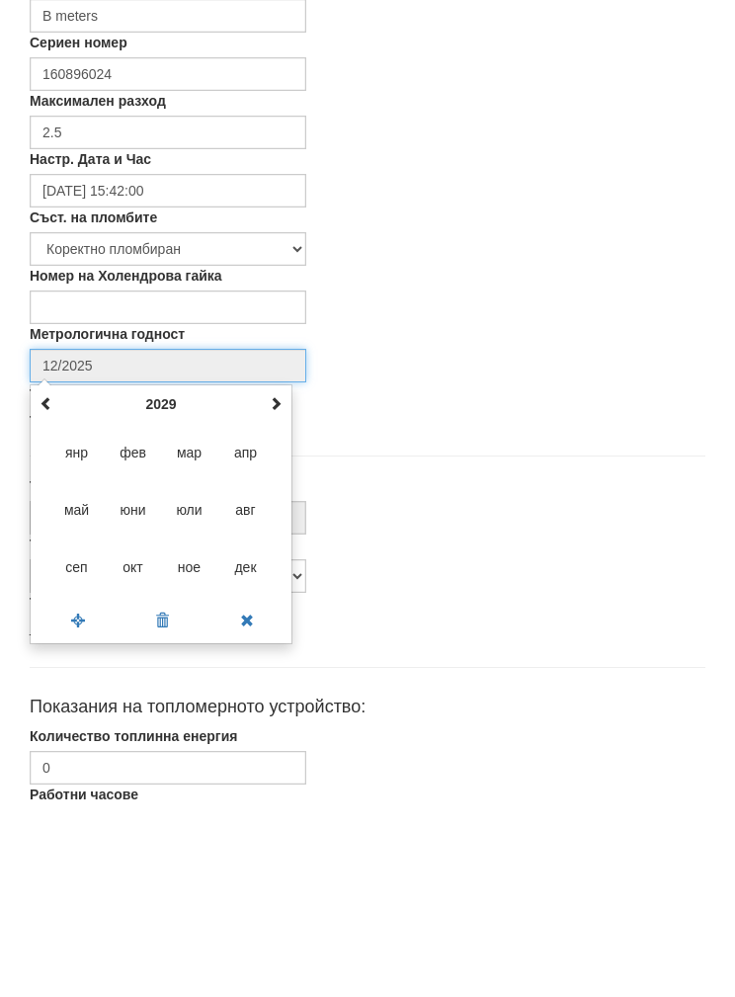
click at [71, 729] on span "сеп" at bounding box center [76, 755] width 53 height 53
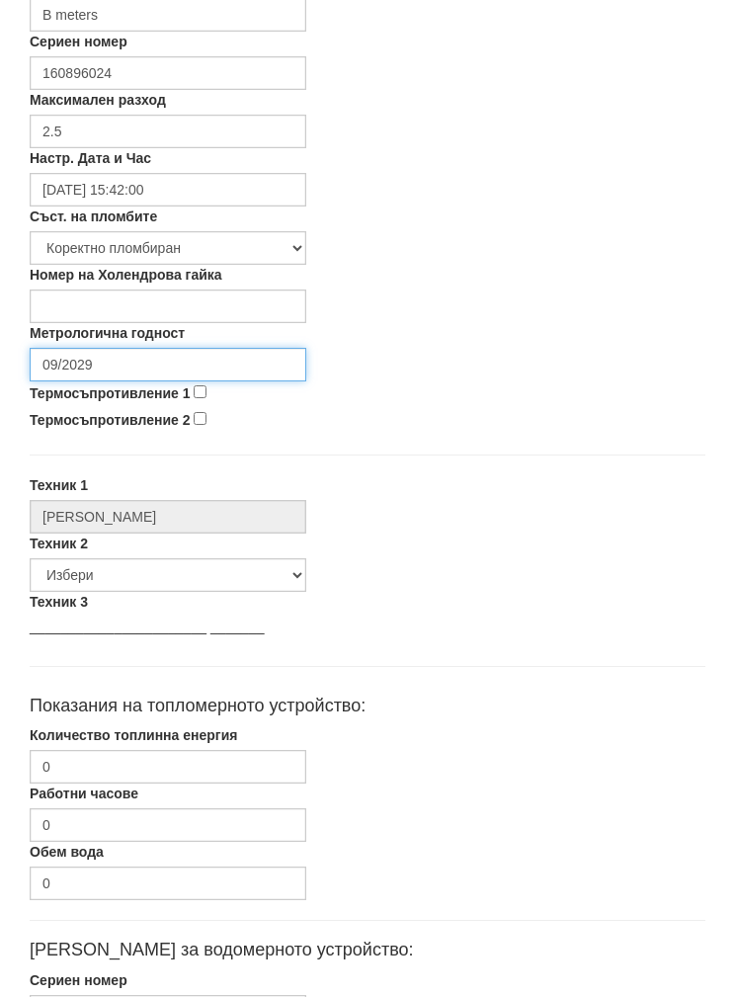
click at [129, 362] on input "09/2029" at bounding box center [168, 366] width 277 height 34
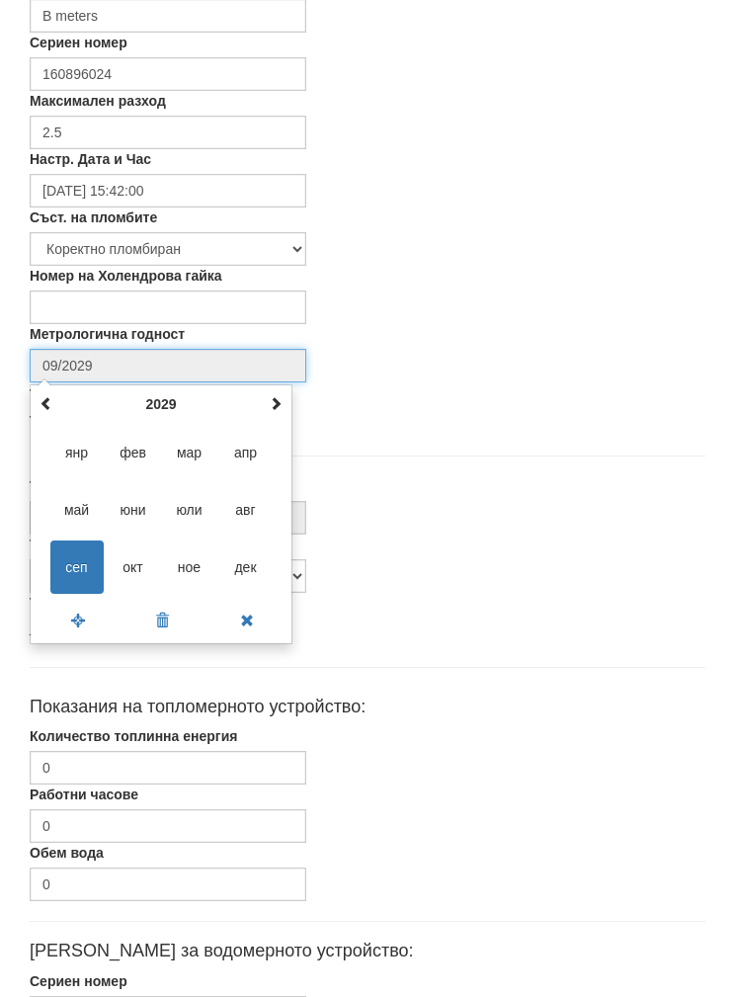
click at [281, 409] on th at bounding box center [276, 404] width 24 height 30
click at [75, 559] on span "сеп" at bounding box center [76, 567] width 53 height 53
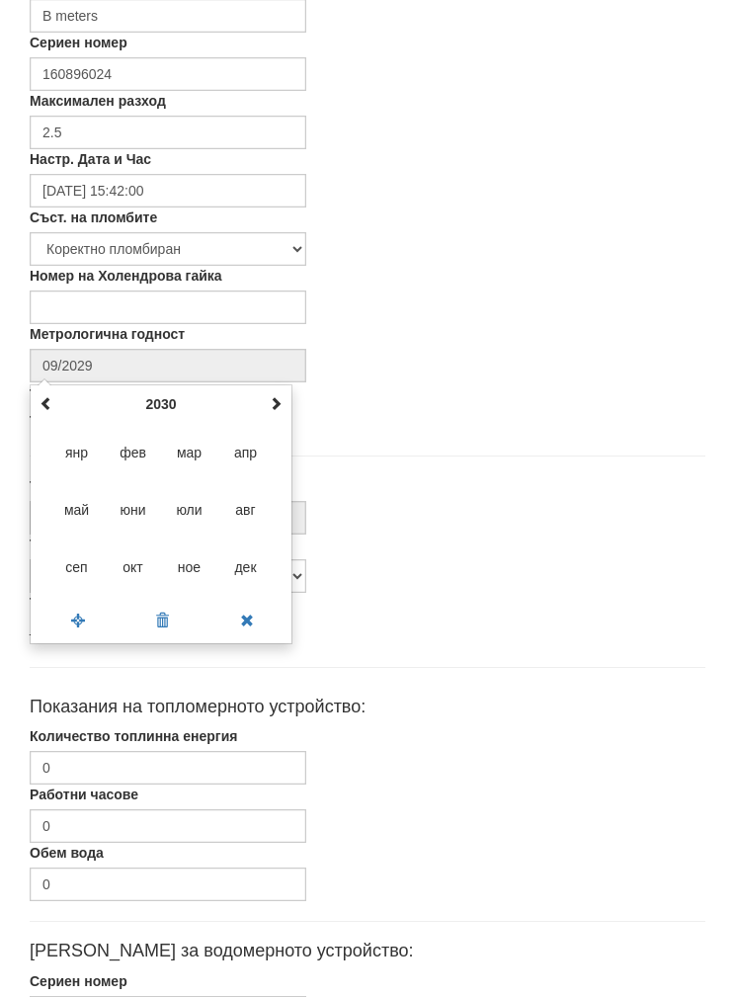
type input "09/2030"
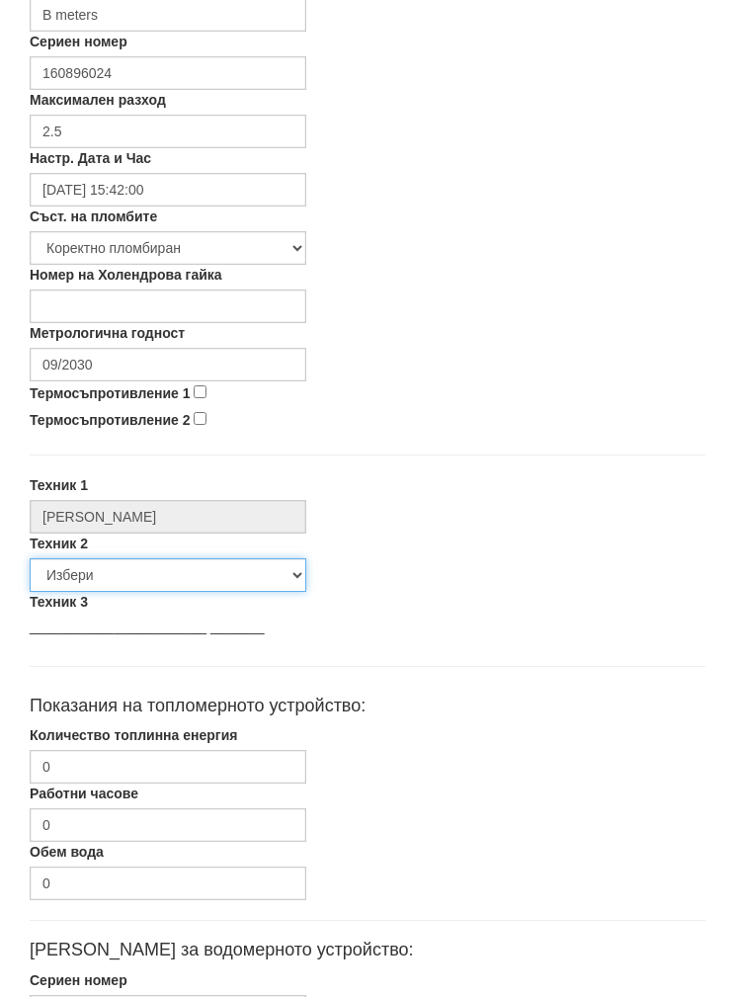
click at [110, 564] on select "Избери [PERSON_NAME] [PERSON_NAME] [PERSON_NAME] [PERSON_NAME] [PERSON_NAME] [P…" at bounding box center [168, 576] width 277 height 34
select select "5d4615a0-9cef-4004-86a5-26aa391ad5dd"
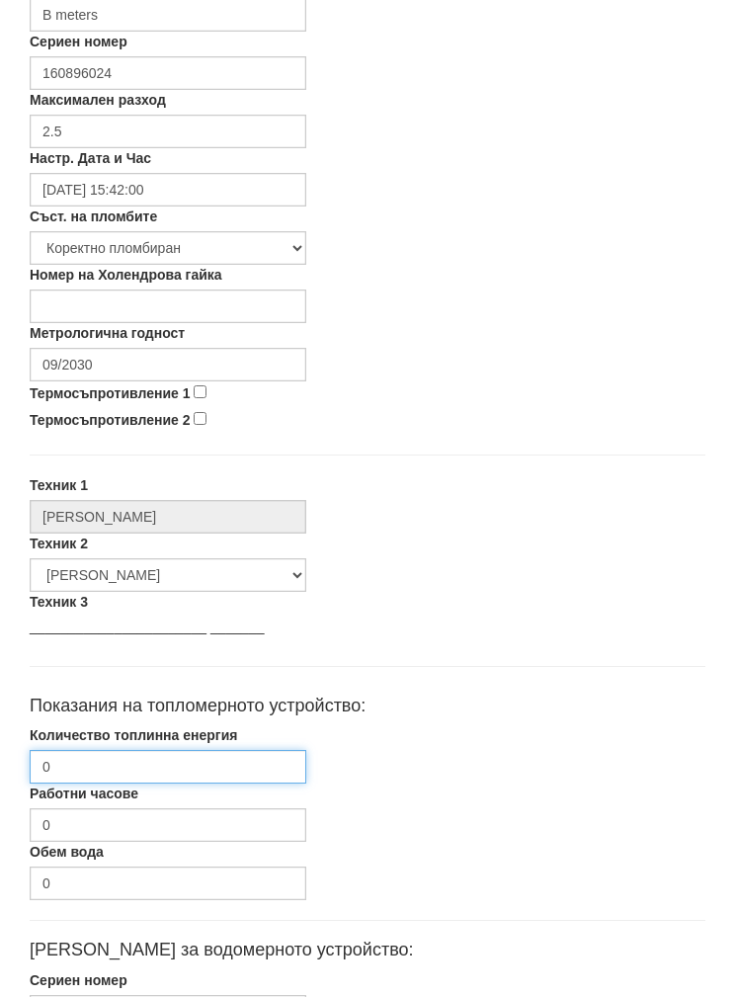
click at [116, 773] on input "0" at bounding box center [168, 767] width 277 height 34
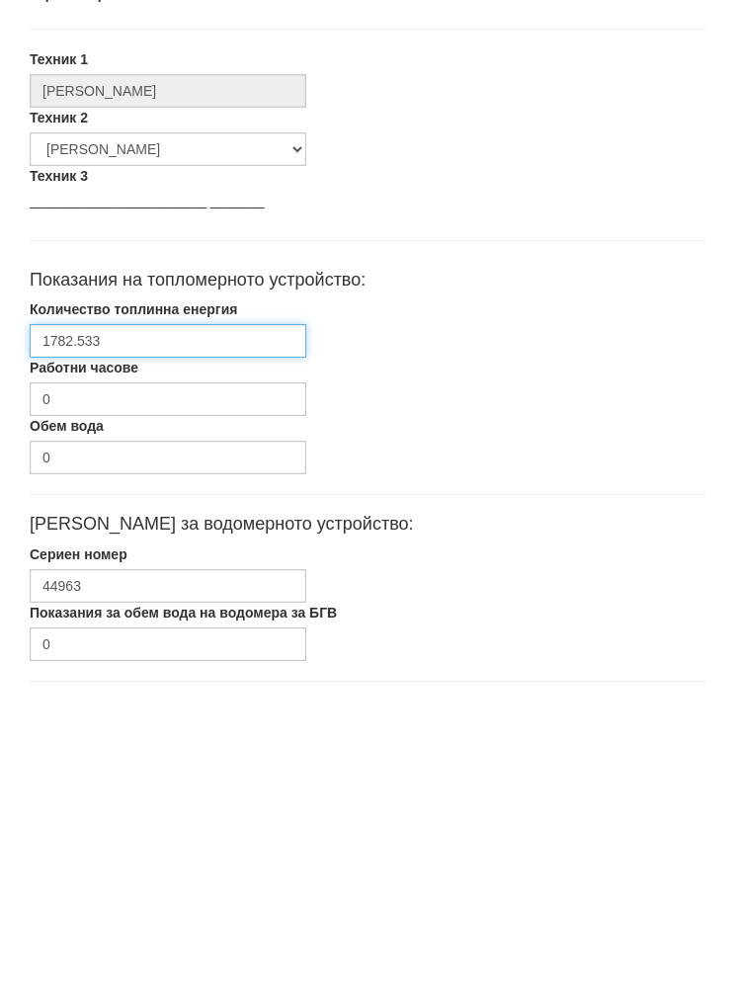
type input "1782.533"
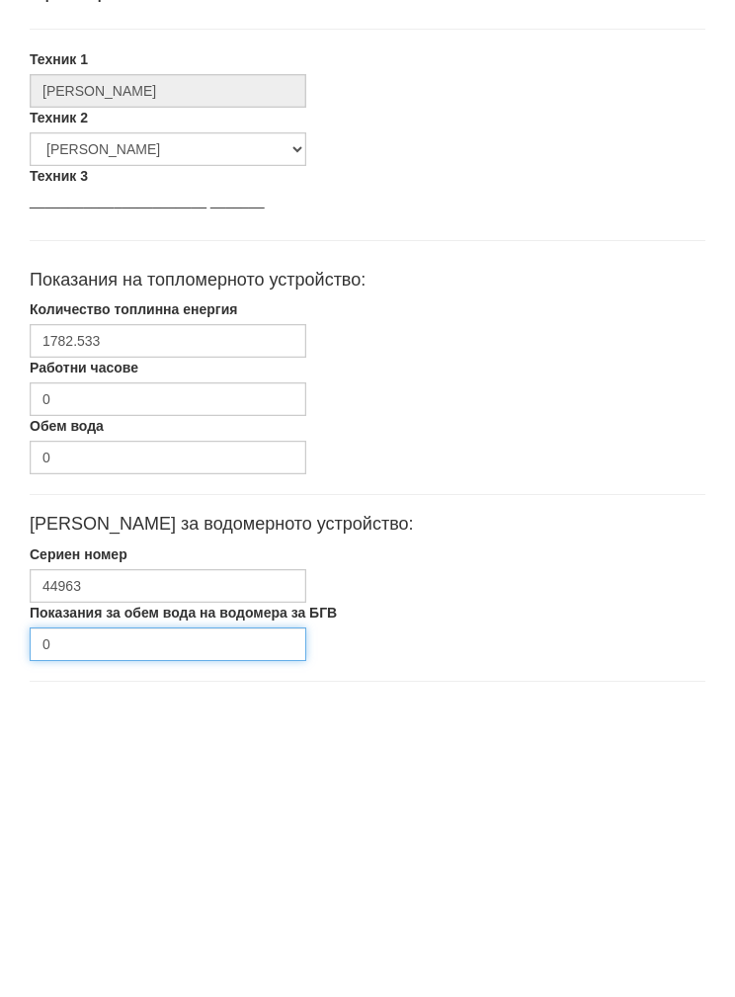
click at [106, 943] on input "0" at bounding box center [168, 960] width 277 height 34
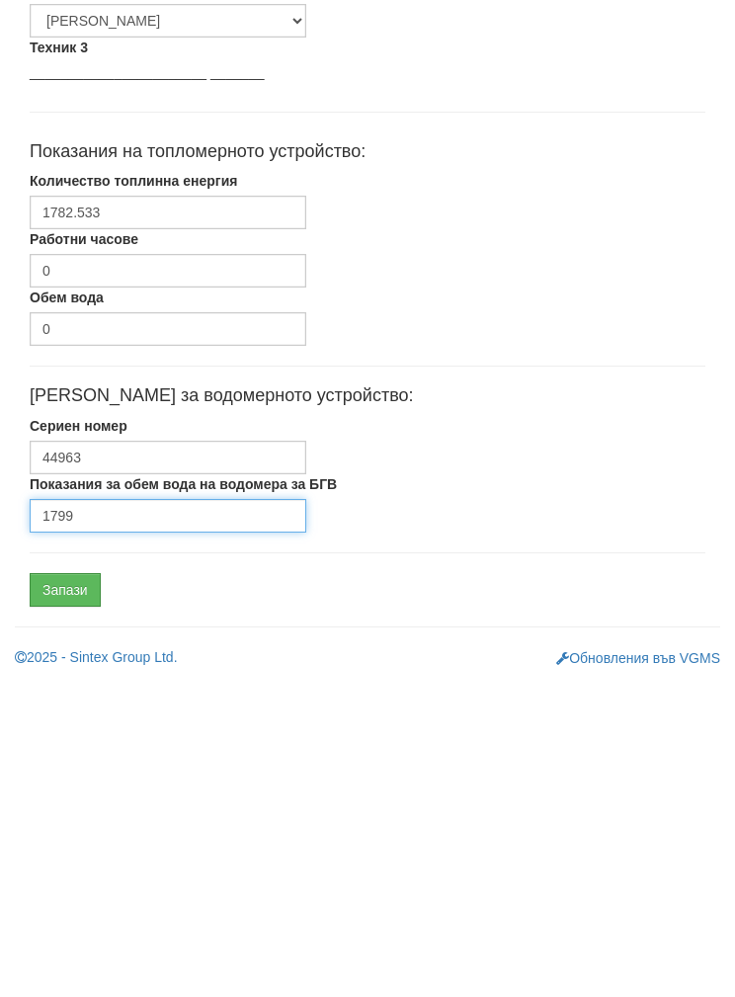
type input "1799"
click at [65, 888] on input "Запази" at bounding box center [65, 905] width 71 height 34
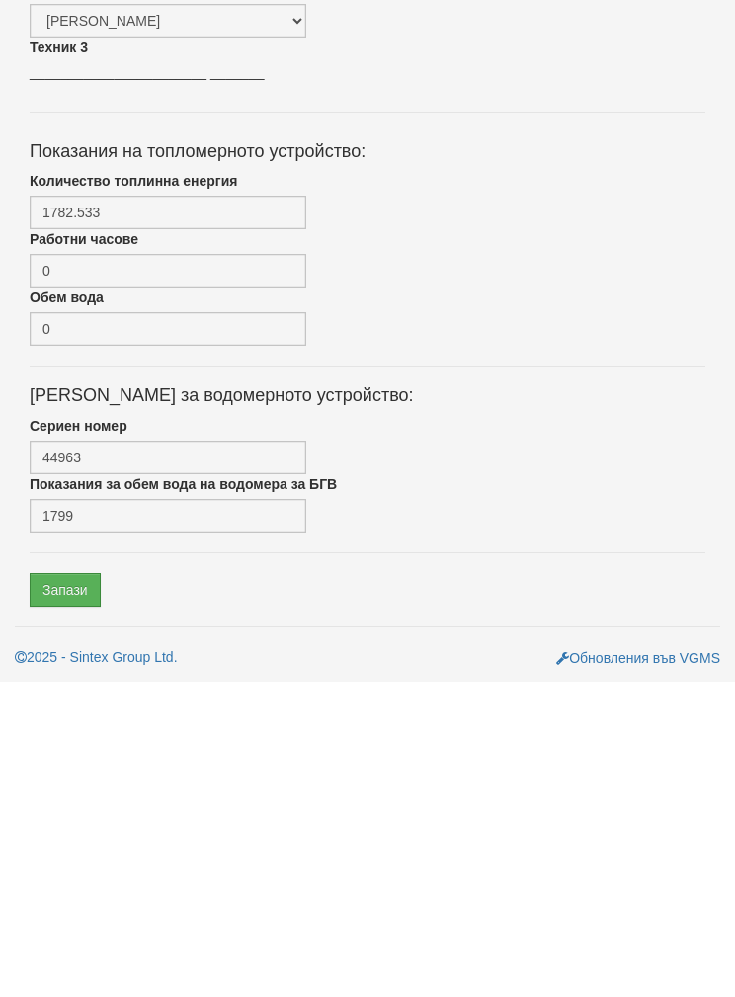
scroll to position [710, 0]
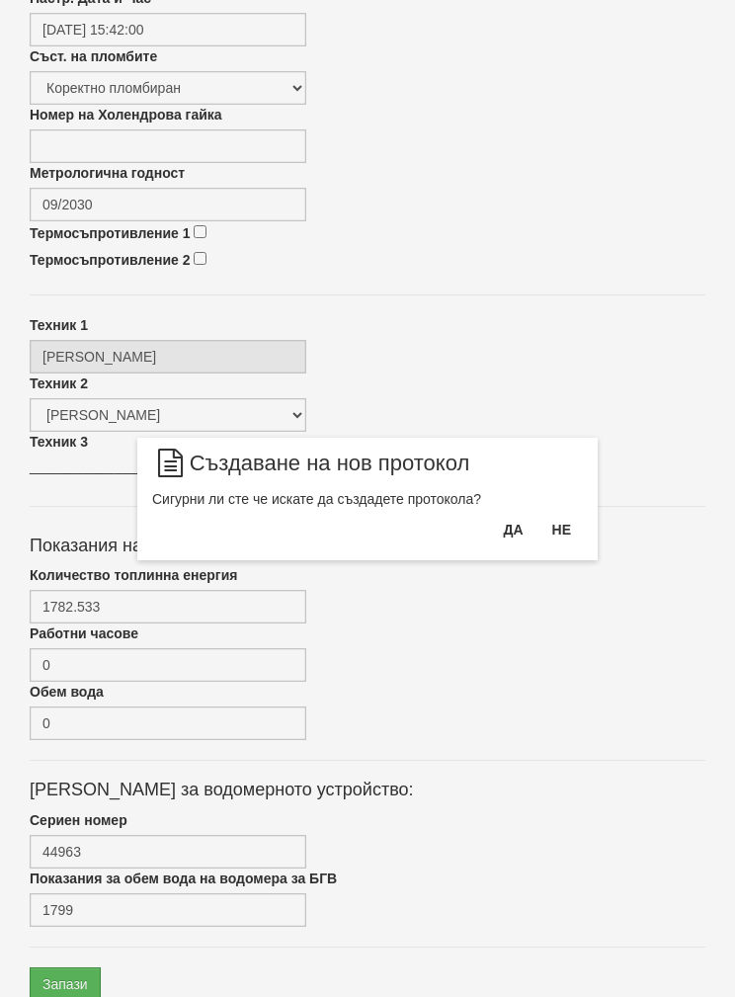
click at [508, 544] on button "Да" at bounding box center [512, 530] width 43 height 32
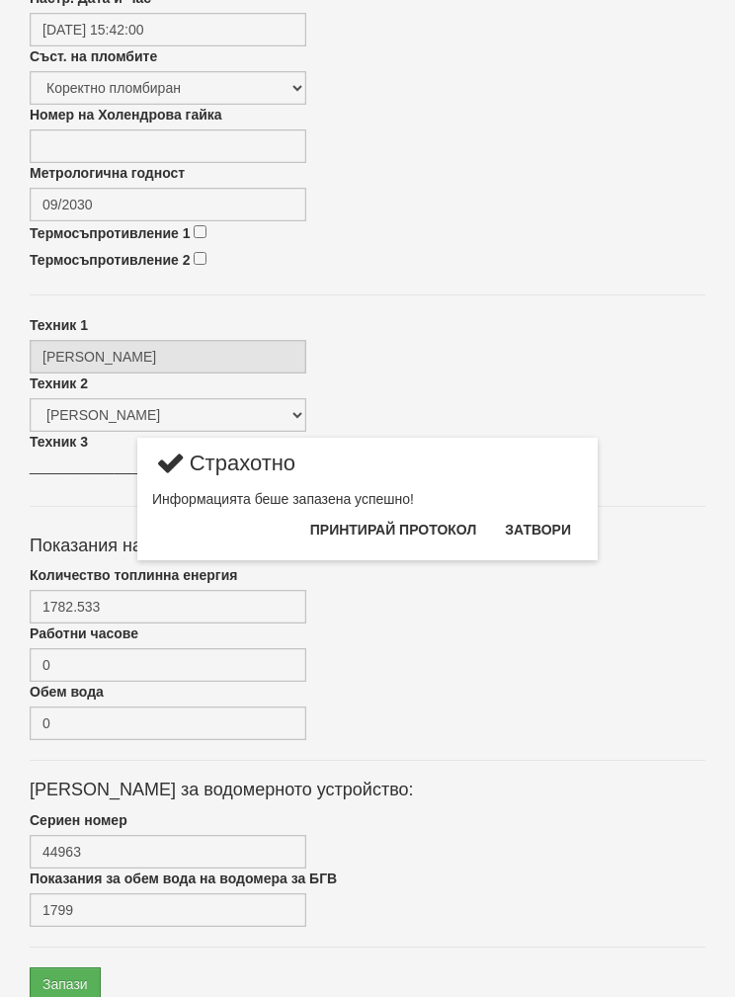
click at [553, 533] on button "Затвори" at bounding box center [538, 530] width 90 height 32
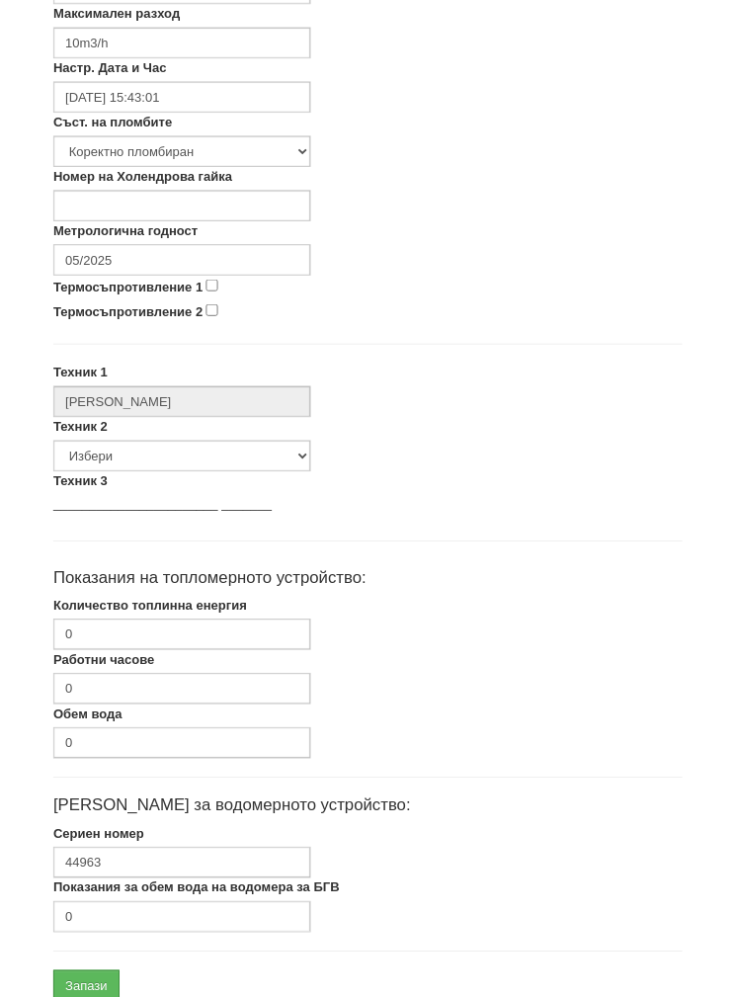
scroll to position [641, 0]
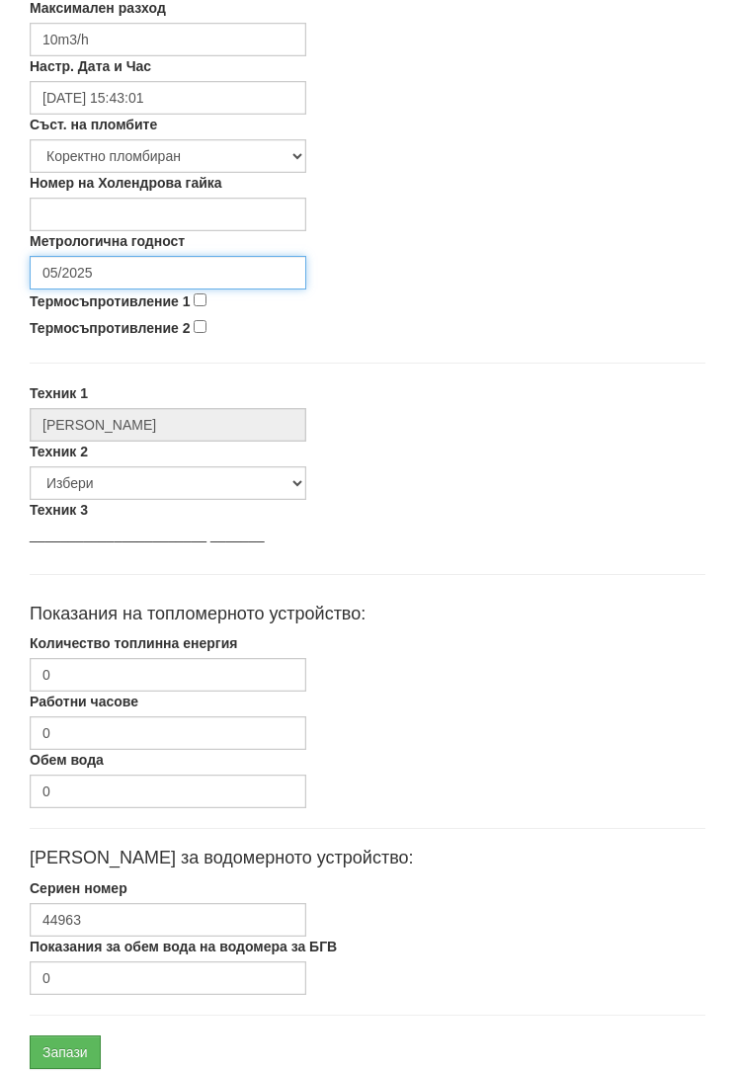
click at [115, 274] on input "05/2025" at bounding box center [168, 273] width 277 height 34
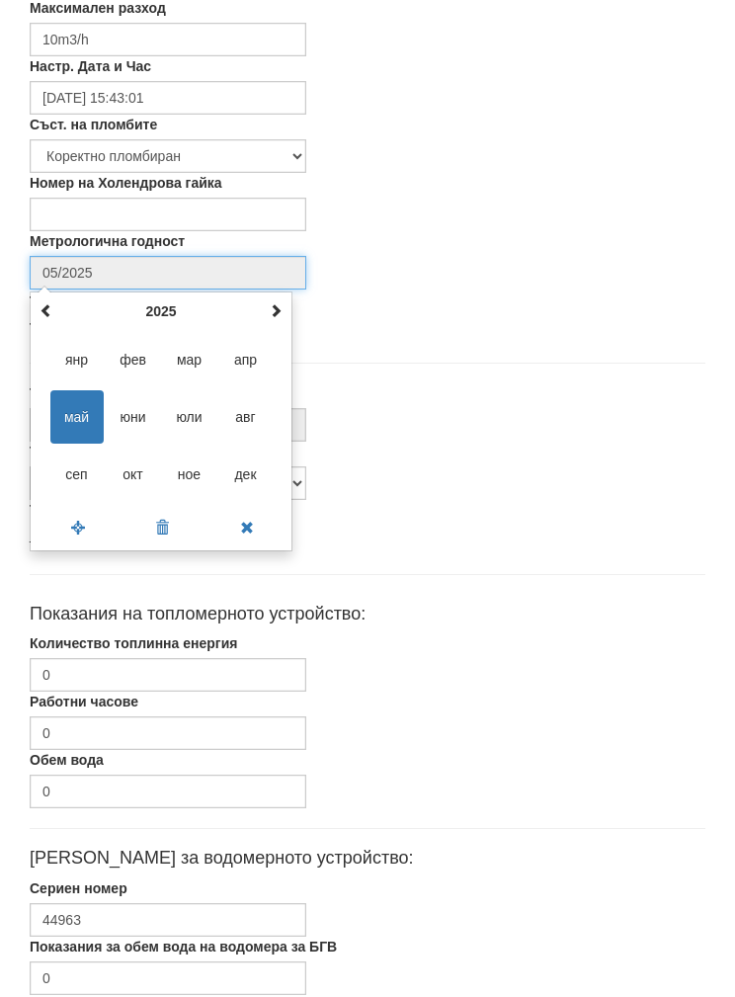
click at [271, 316] on span at bounding box center [276, 310] width 14 height 14
click at [273, 308] on span at bounding box center [276, 310] width 14 height 14
click at [73, 469] on span "сеп" at bounding box center [76, 474] width 53 height 53
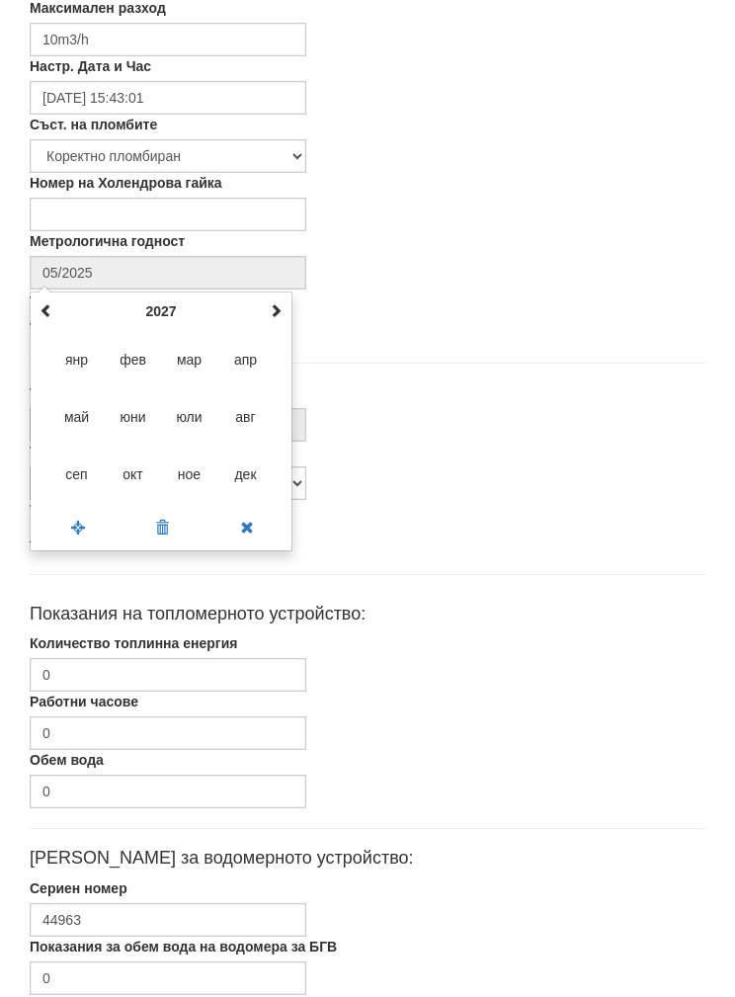
type input "09/2027"
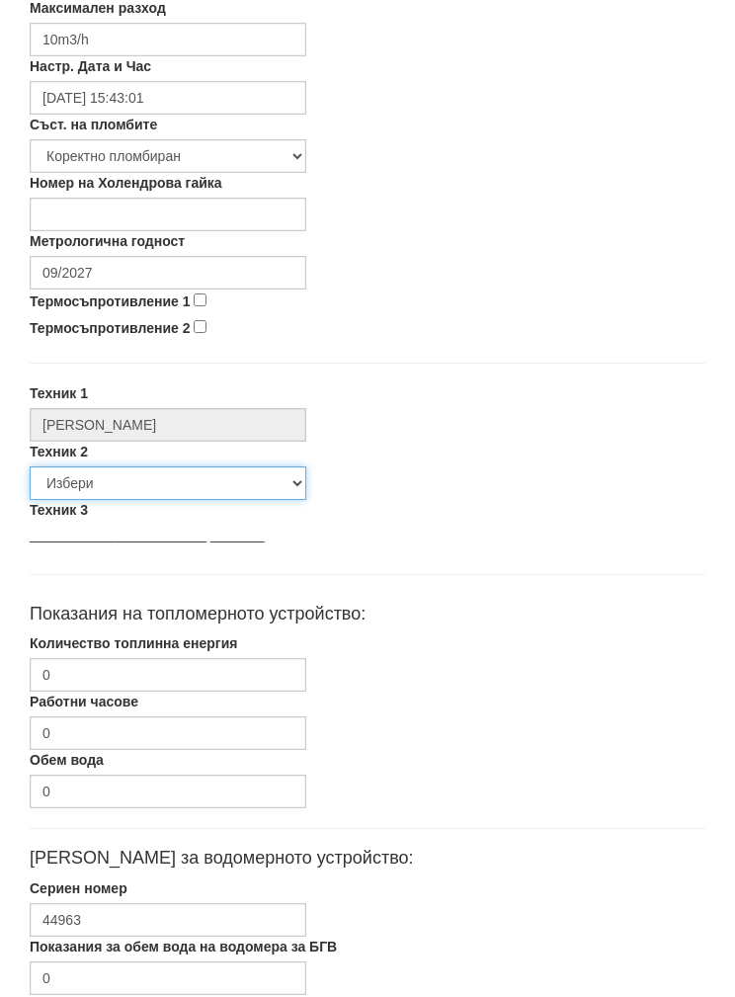
click at [90, 493] on select "Избери [PERSON_NAME] [PERSON_NAME] [PERSON_NAME] [PERSON_NAME] [PERSON_NAME] [P…" at bounding box center [168, 483] width 277 height 34
select select "5d4615a0-9cef-4004-86a5-26aa391ad5dd"
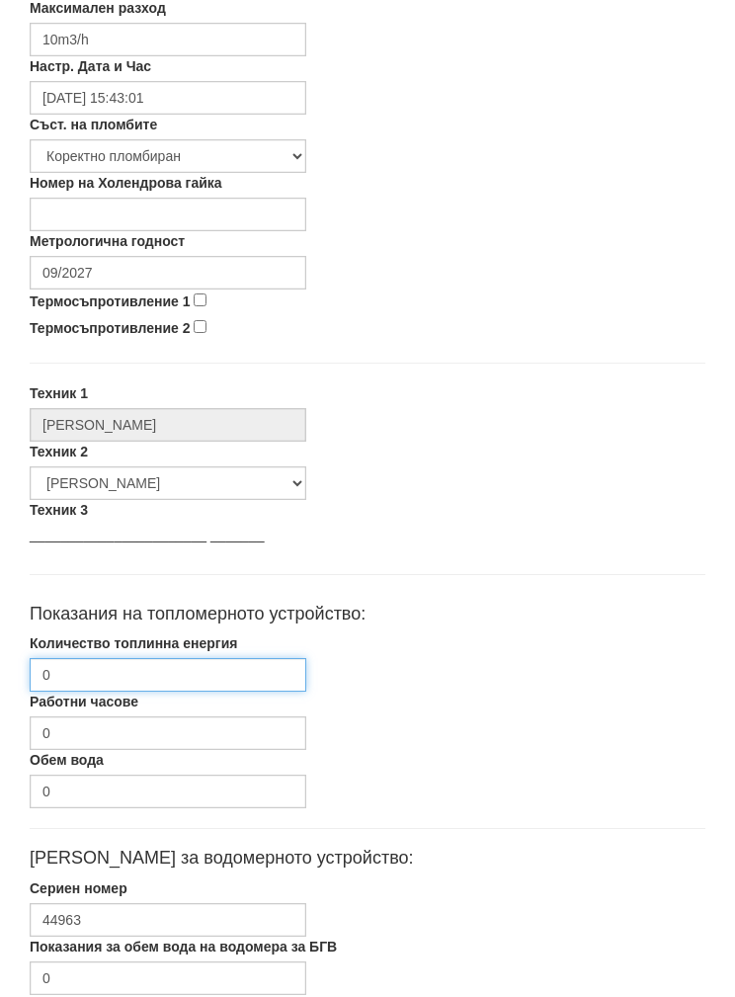
click at [85, 669] on input "0" at bounding box center [168, 675] width 277 height 34
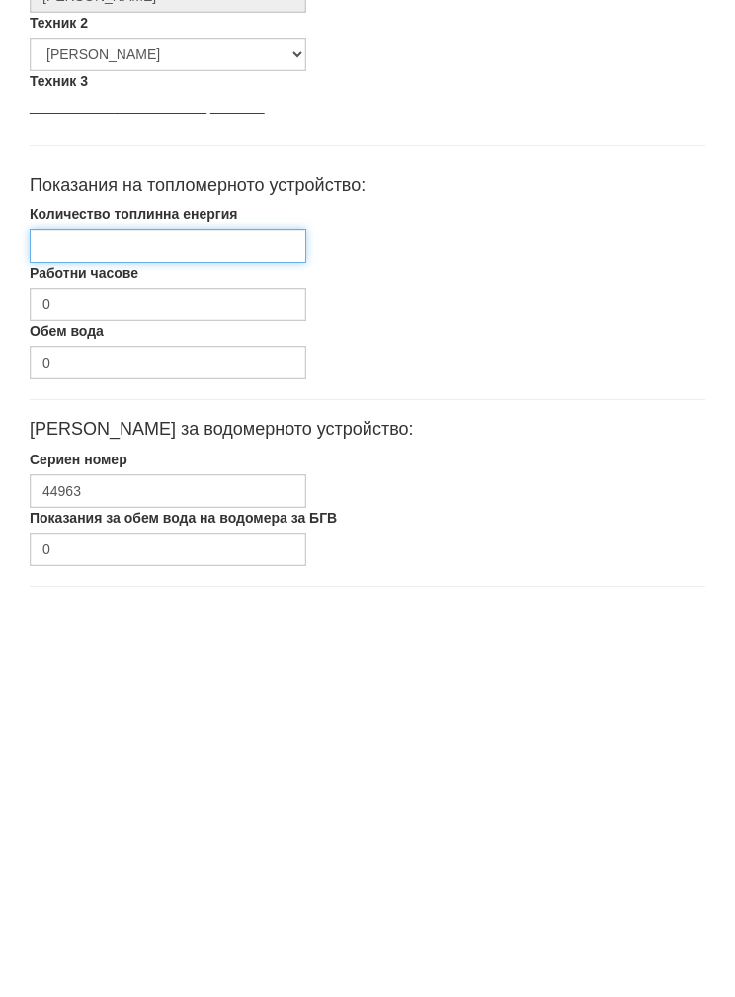
scroll to position [789, 0]
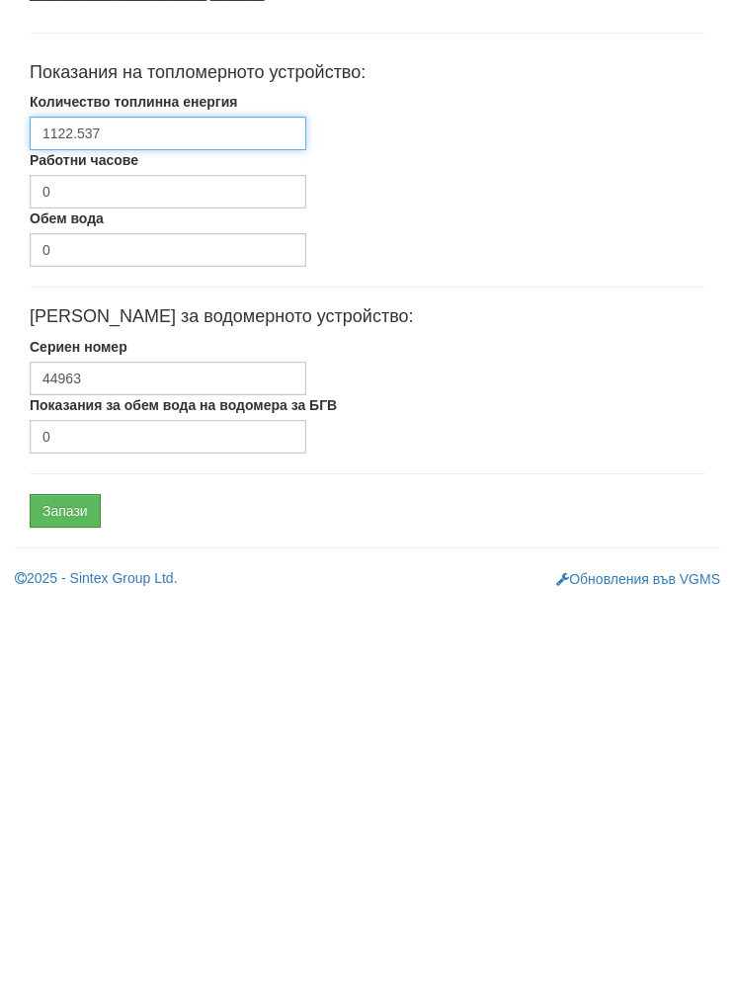
type input "1122.537"
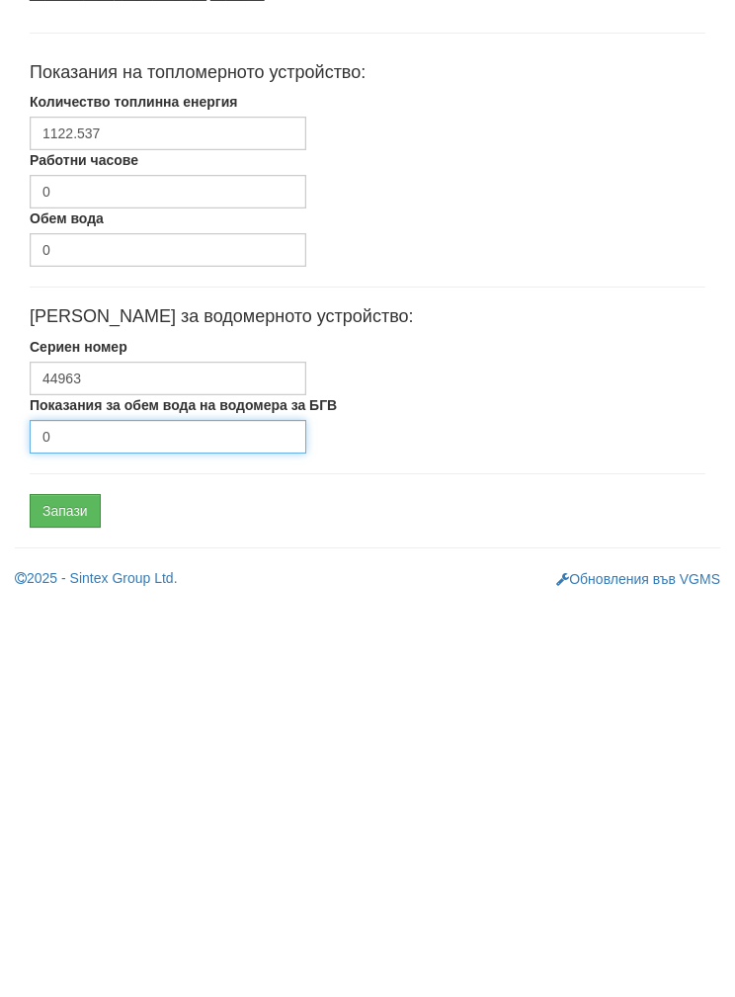
click at [114, 814] on input "0" at bounding box center [168, 831] width 277 height 34
type input "1294"
click at [66, 888] on input "Запази" at bounding box center [65, 905] width 71 height 34
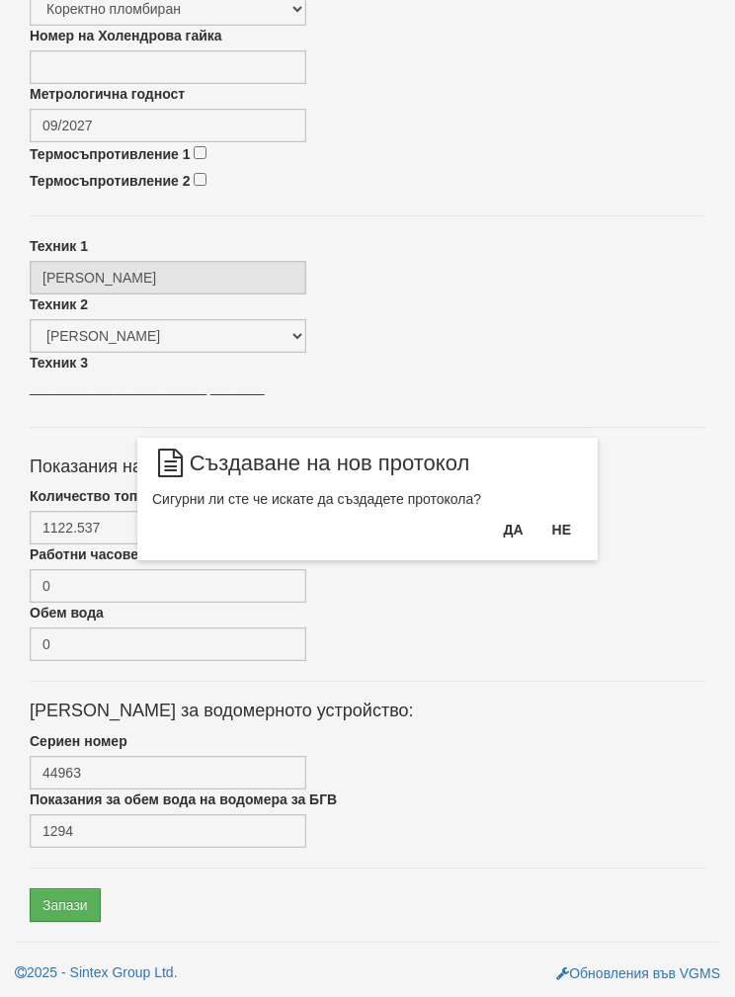
click at [499, 534] on button "Да" at bounding box center [512, 530] width 43 height 32
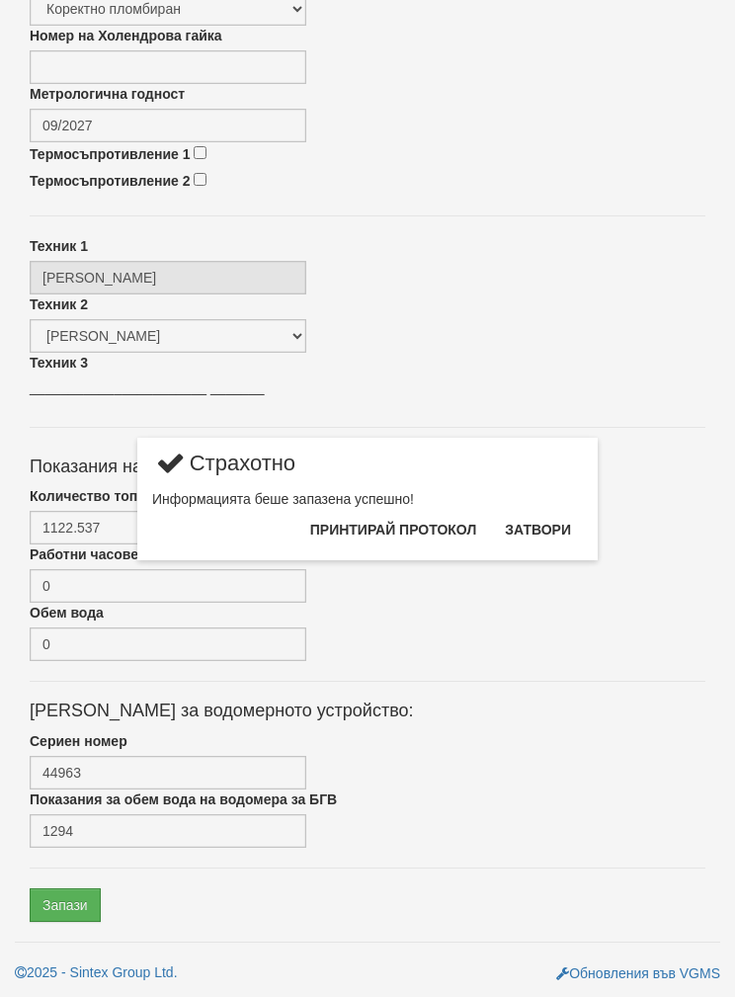
click at [557, 541] on button "Затвори" at bounding box center [538, 530] width 90 height 32
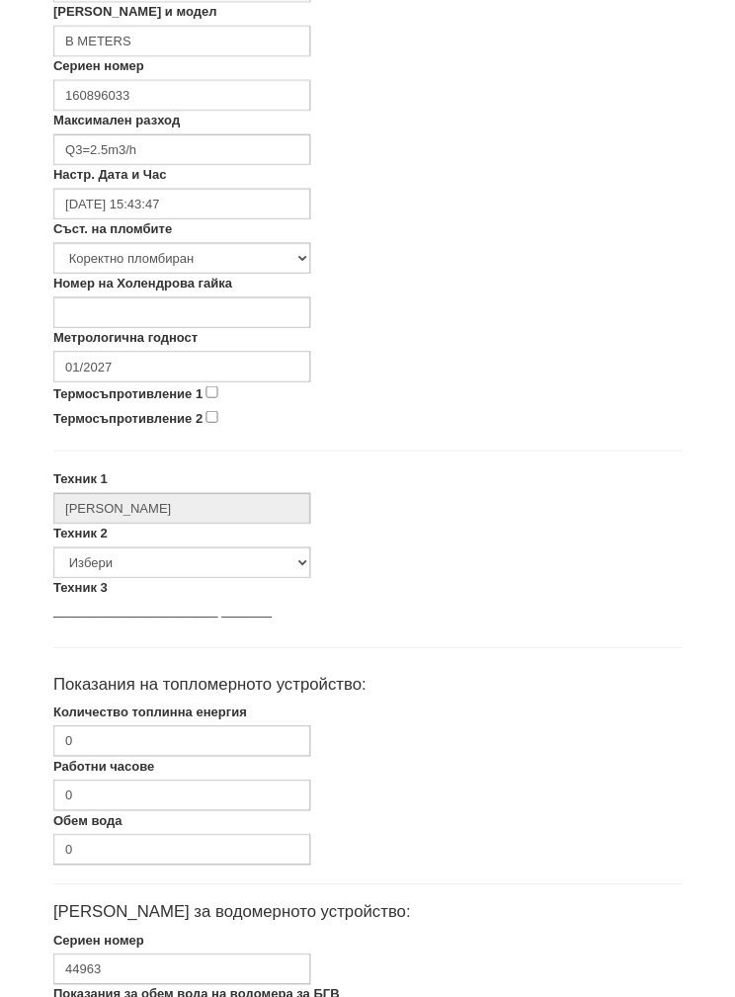
scroll to position [521, 0]
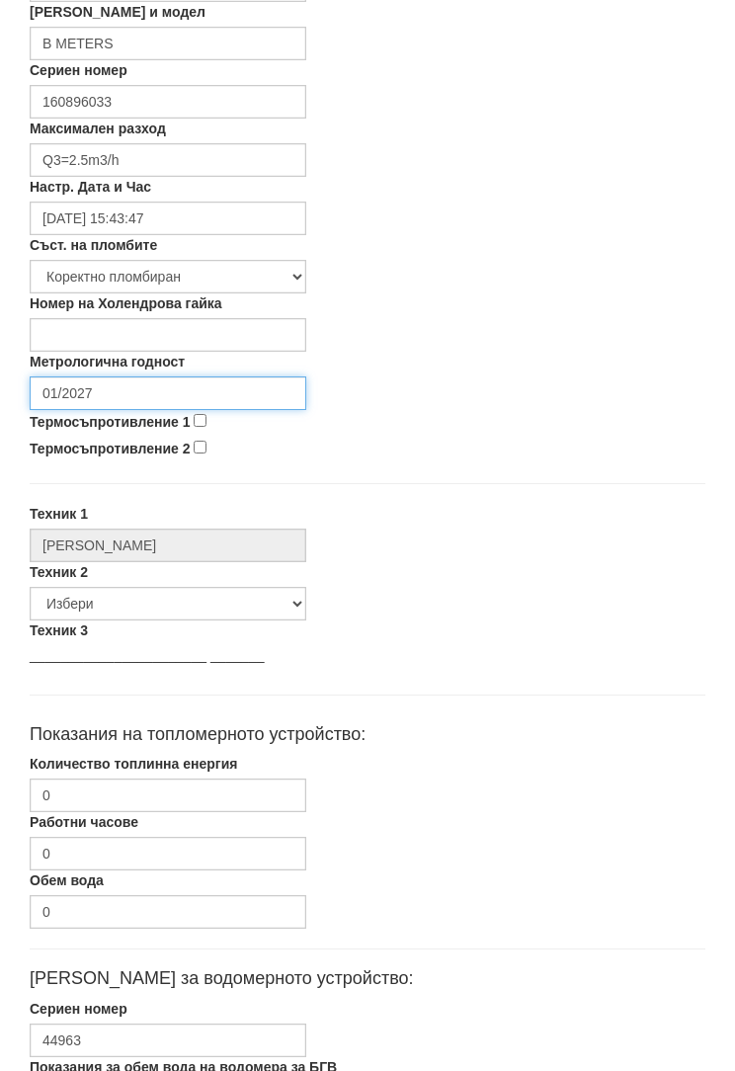
click at [124, 397] on input "01/2027" at bounding box center [168, 394] width 277 height 34
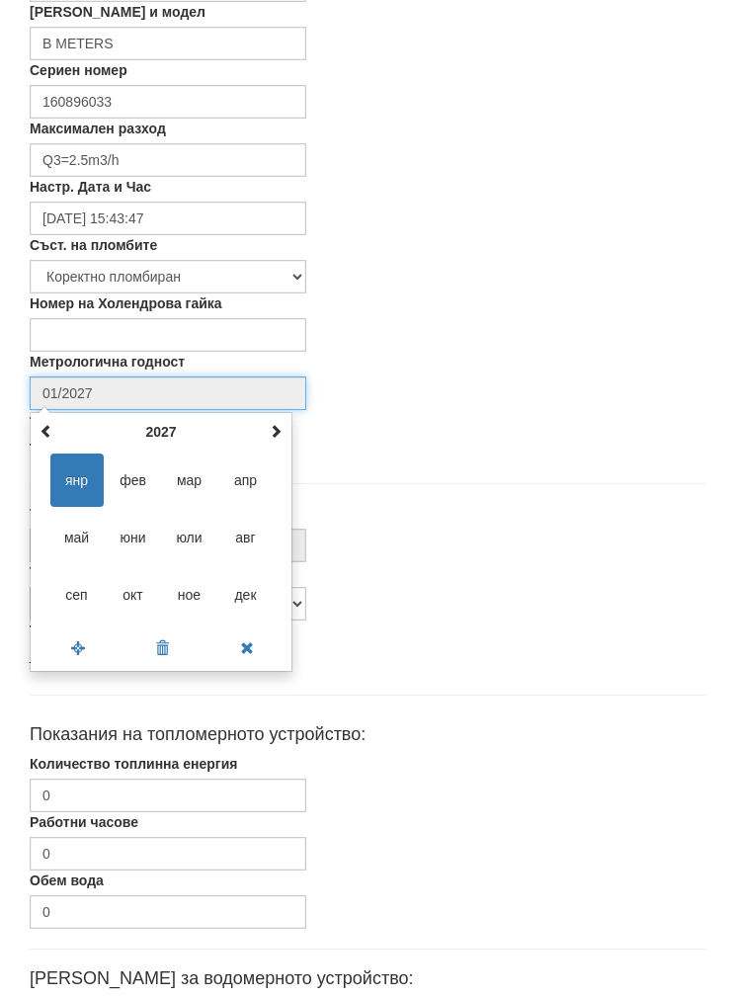
click at [284, 425] on th at bounding box center [276, 432] width 24 height 30
click at [283, 425] on th at bounding box center [276, 432] width 24 height 30
click at [286, 433] on th at bounding box center [276, 432] width 24 height 30
click at [285, 433] on th at bounding box center [276, 432] width 24 height 30
click at [50, 430] on span at bounding box center [47, 431] width 14 height 14
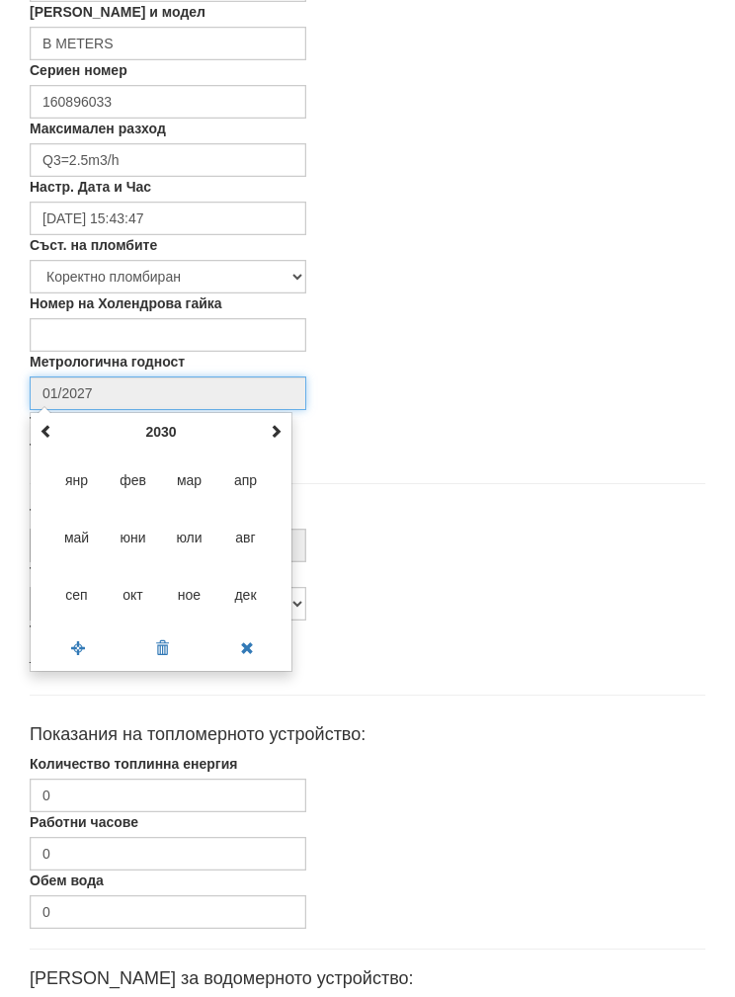
click at [74, 605] on span "сеп" at bounding box center [76, 594] width 53 height 53
type input "09/2030"
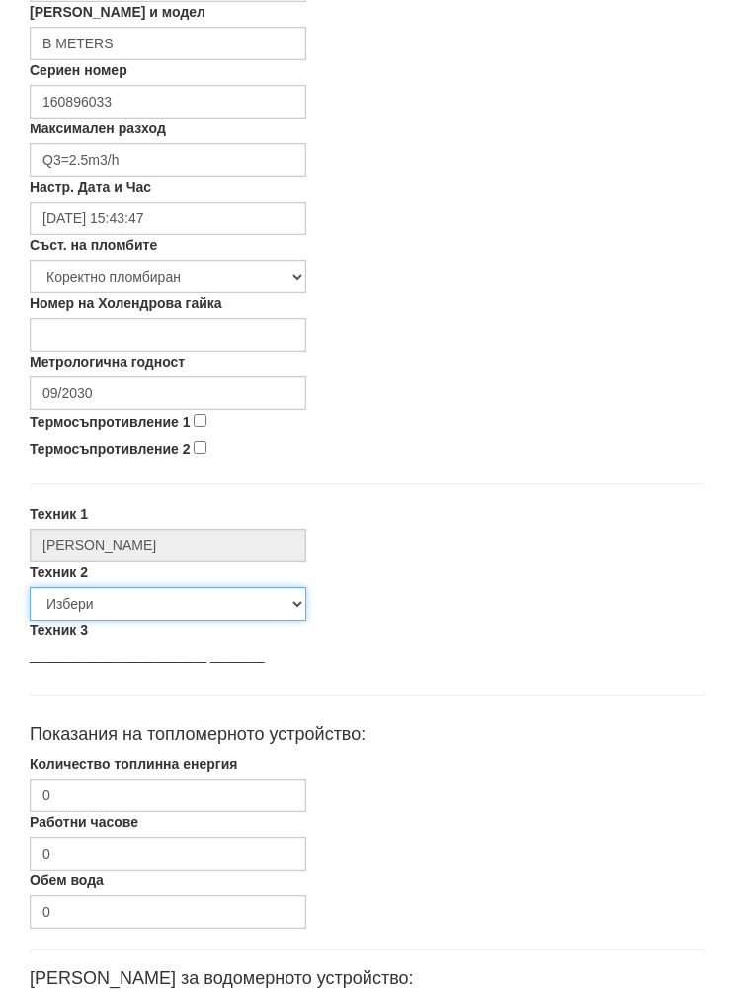
click at [115, 596] on select "Избери [PERSON_NAME] [PERSON_NAME] [PERSON_NAME] [PERSON_NAME] [PERSON_NAME] [P…" at bounding box center [168, 604] width 277 height 34
select select "5d4615a0-9cef-4004-86a5-26aa391ad5dd"
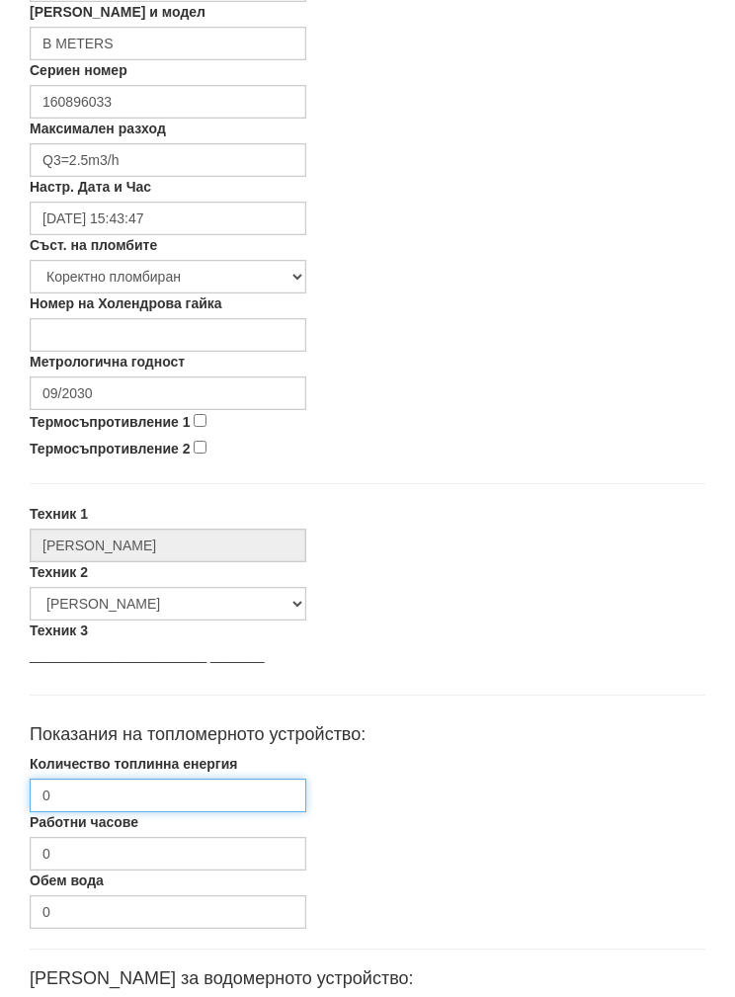
click at [100, 799] on input "0" at bounding box center [168, 796] width 277 height 34
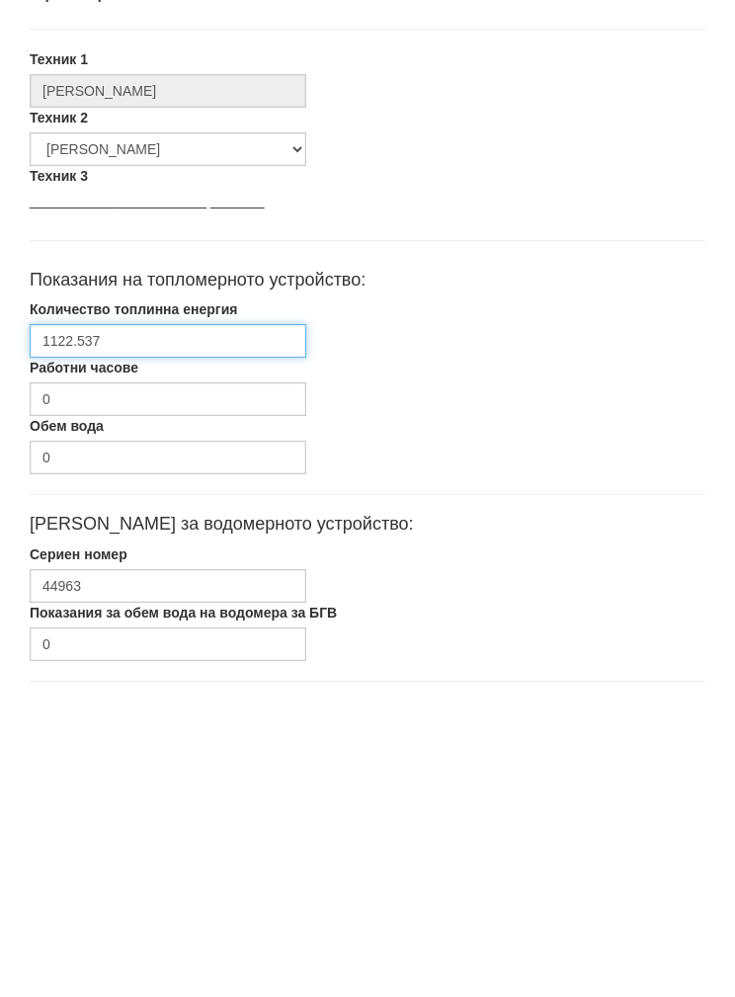
type input "1122.537"
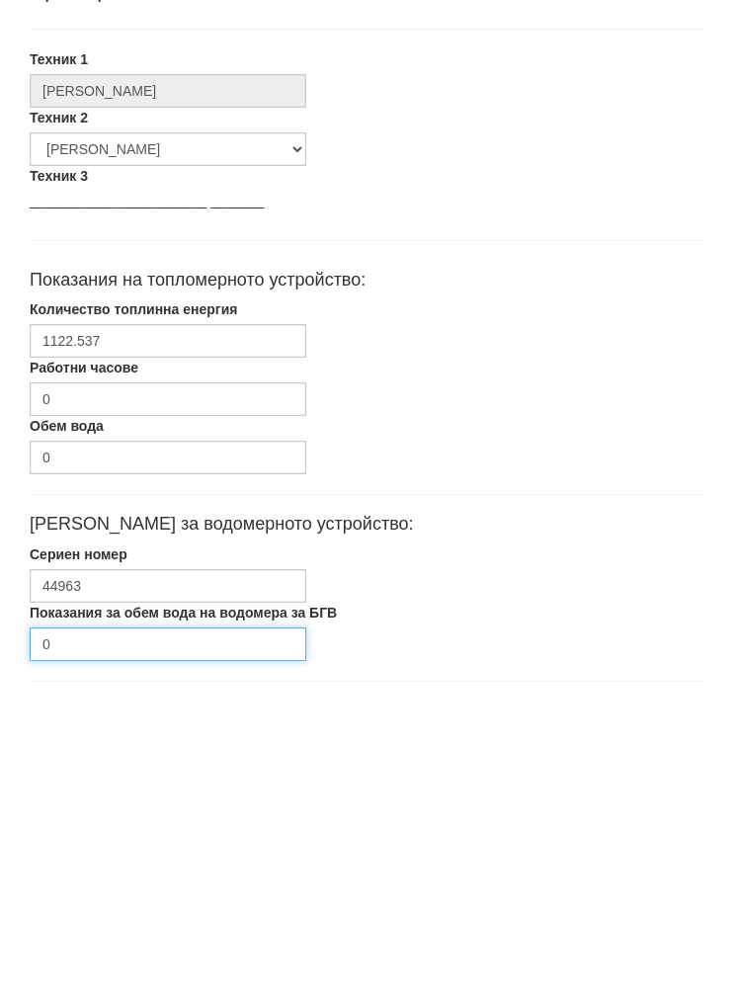
click at [97, 943] on input "0" at bounding box center [168, 960] width 277 height 34
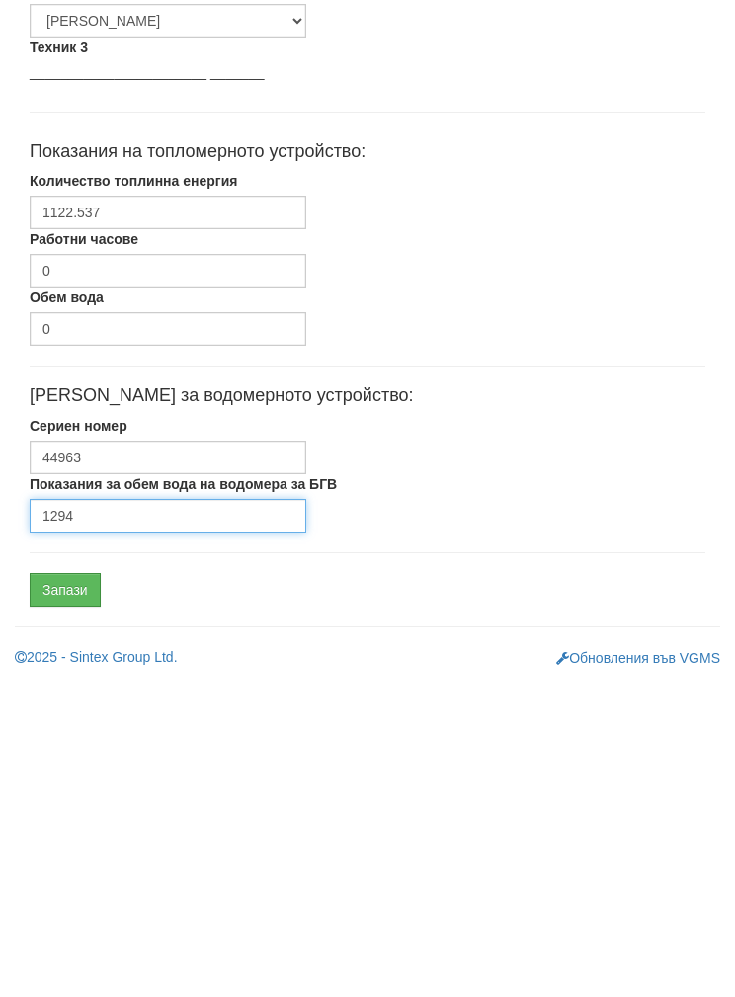
type input "1294"
click at [63, 888] on input "Запази" at bounding box center [65, 905] width 71 height 34
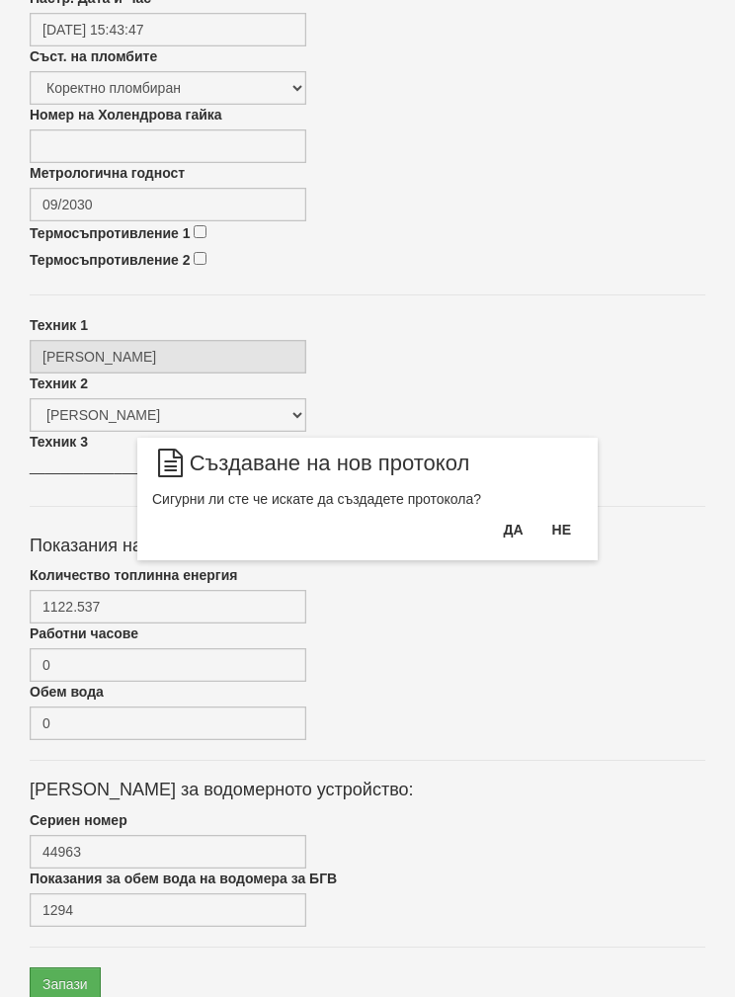
click at [507, 539] on button "Да" at bounding box center [512, 530] width 43 height 32
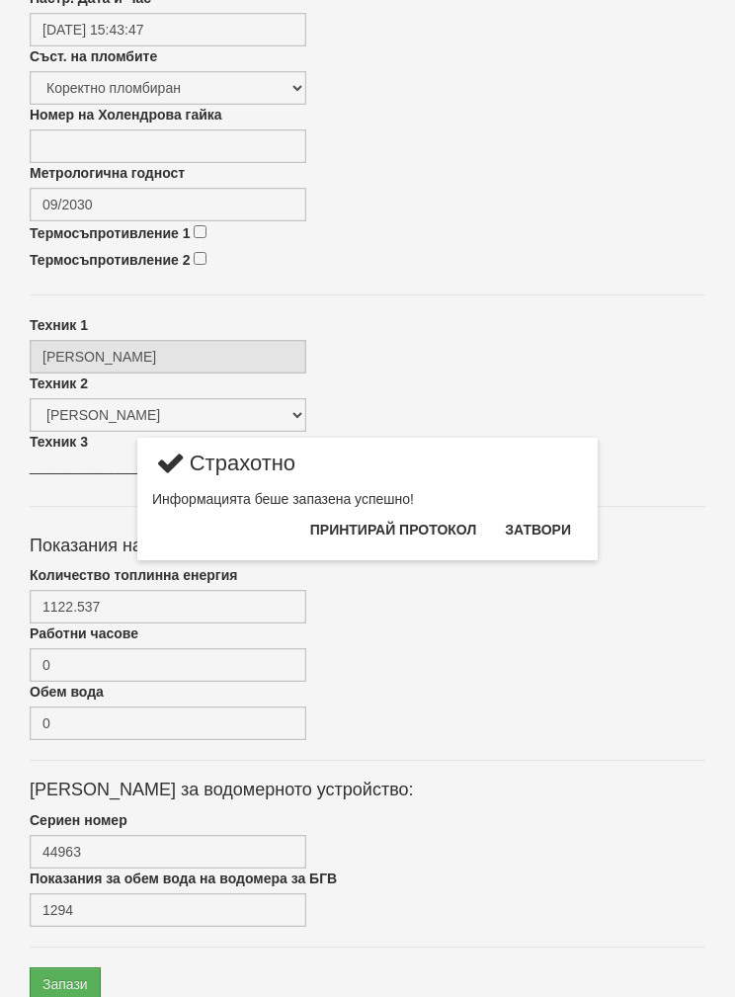
click at [547, 538] on button "Затвори" at bounding box center [538, 530] width 90 height 32
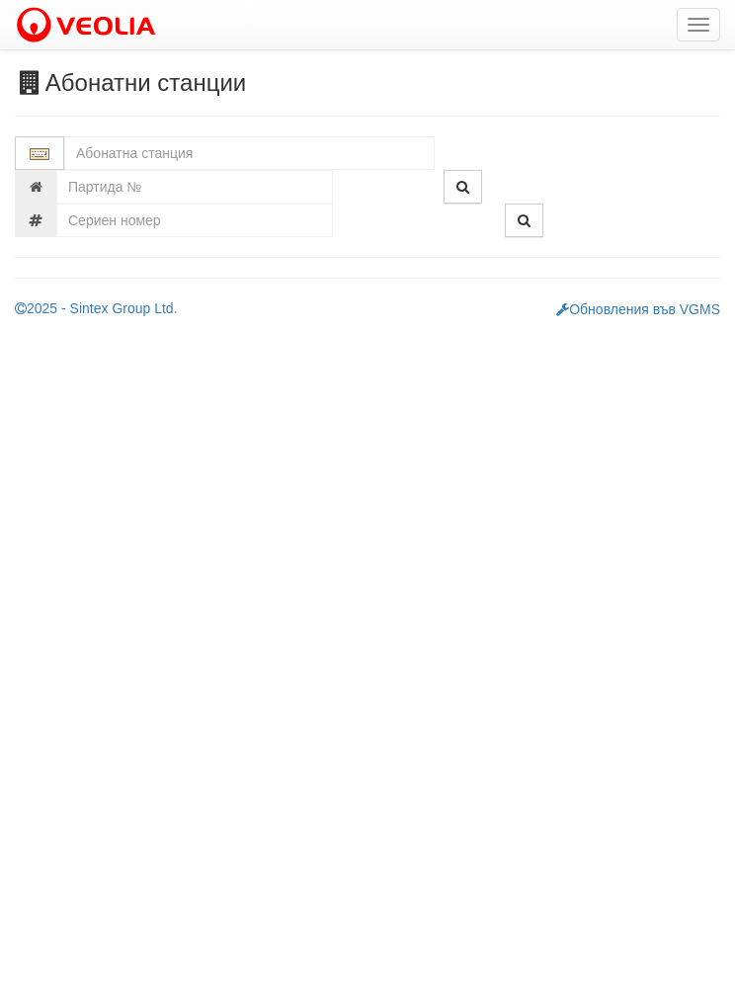
click at [718, 27] on button "button" at bounding box center [698, 25] width 43 height 34
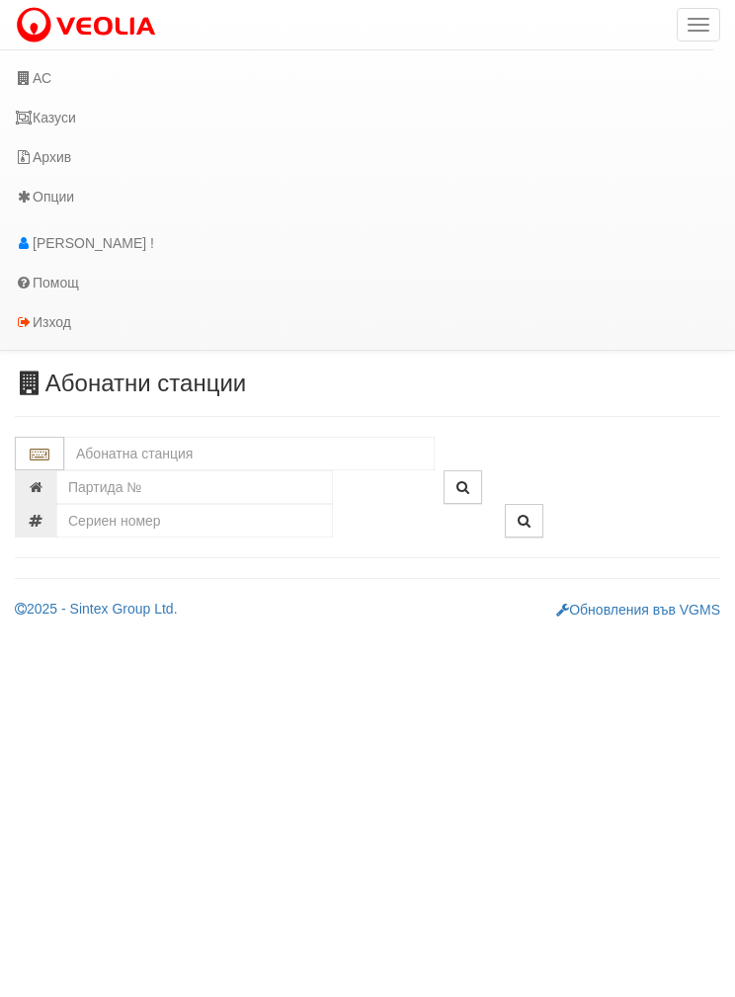
click at [42, 109] on link "Казуси" at bounding box center [357, 118] width 714 height 40
